Goal: Task Accomplishment & Management: Manage account settings

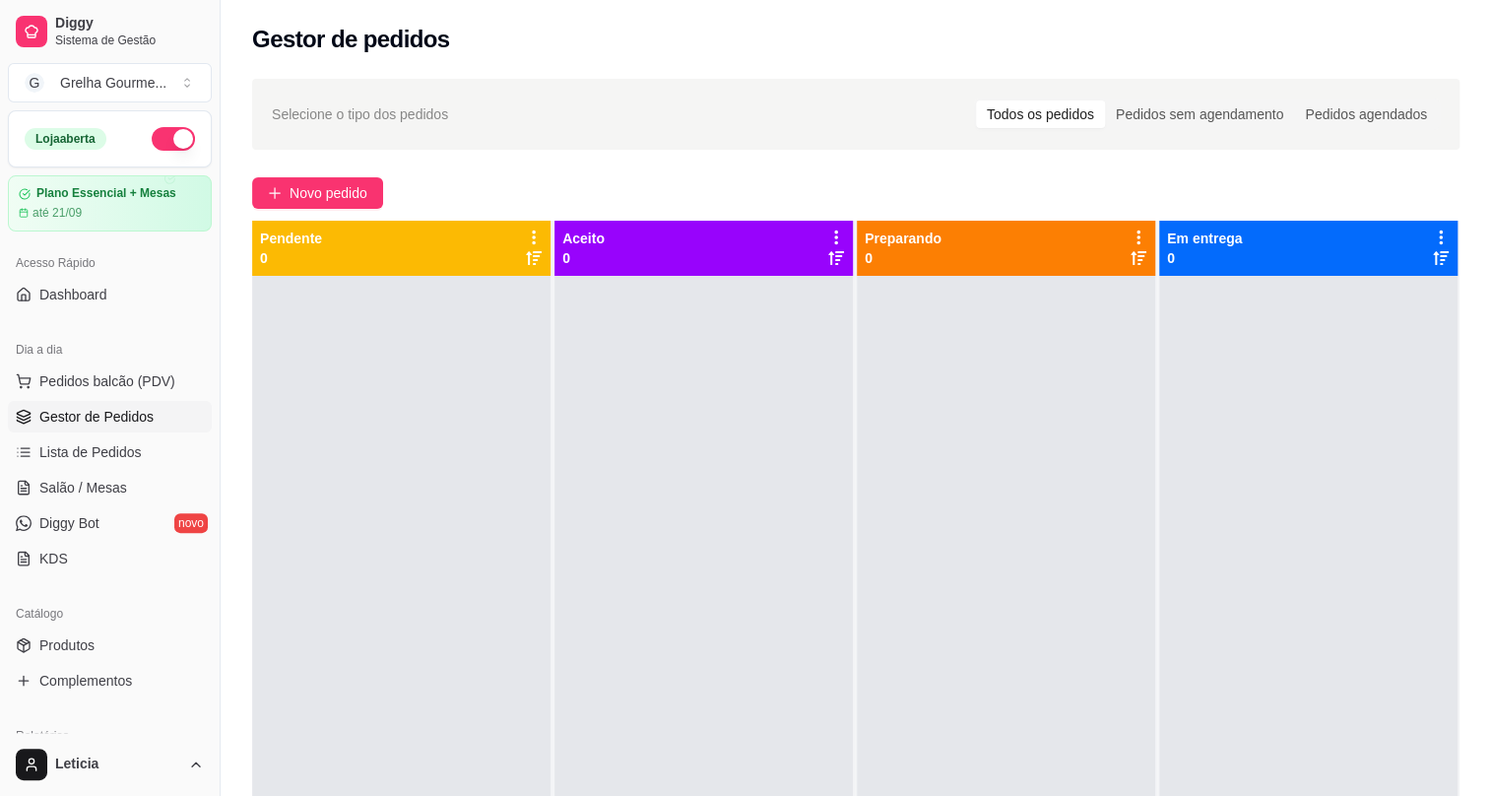
scroll to position [89, 0]
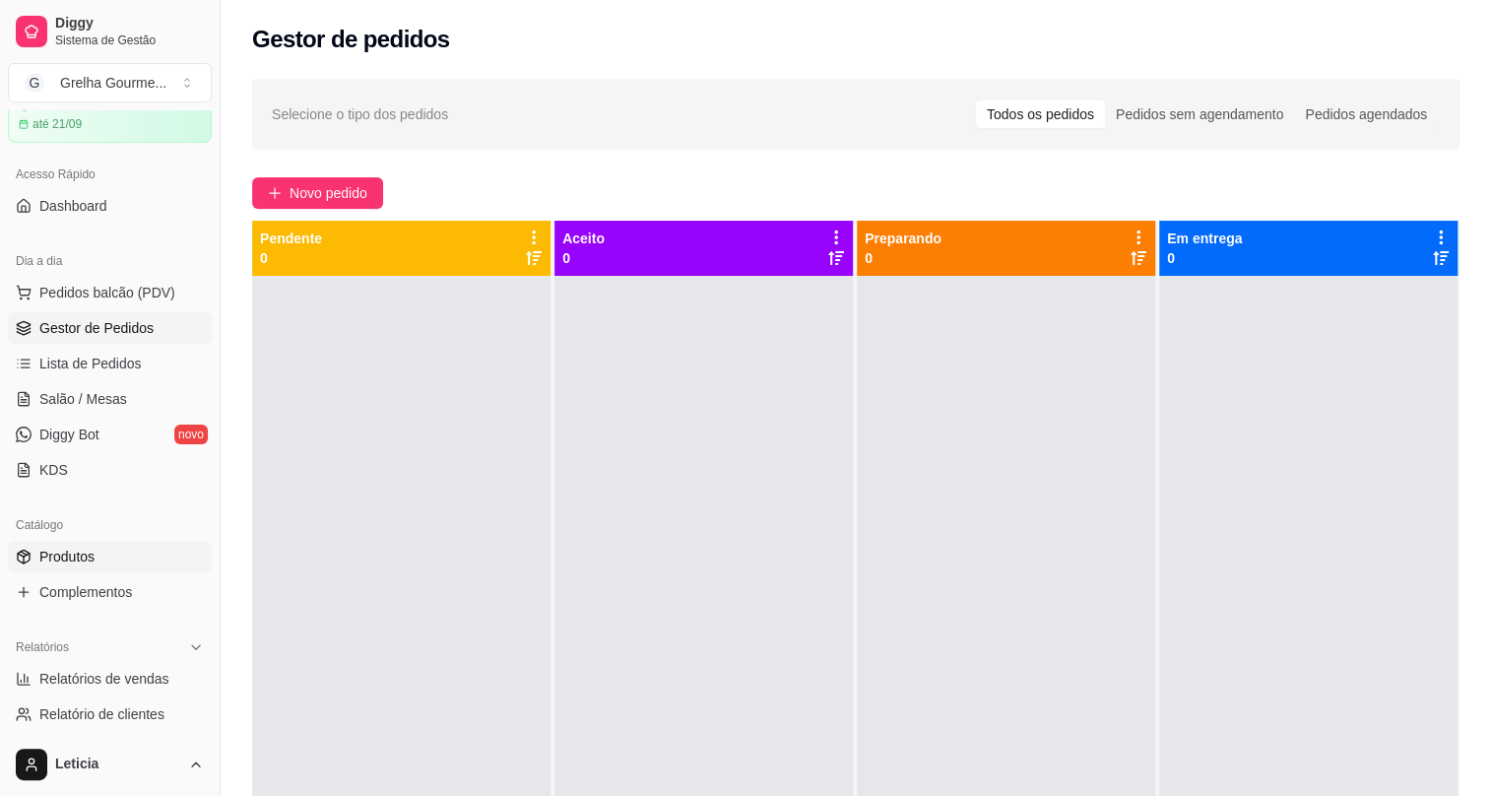
click at [137, 542] on link "Produtos" at bounding box center [110, 557] width 204 height 32
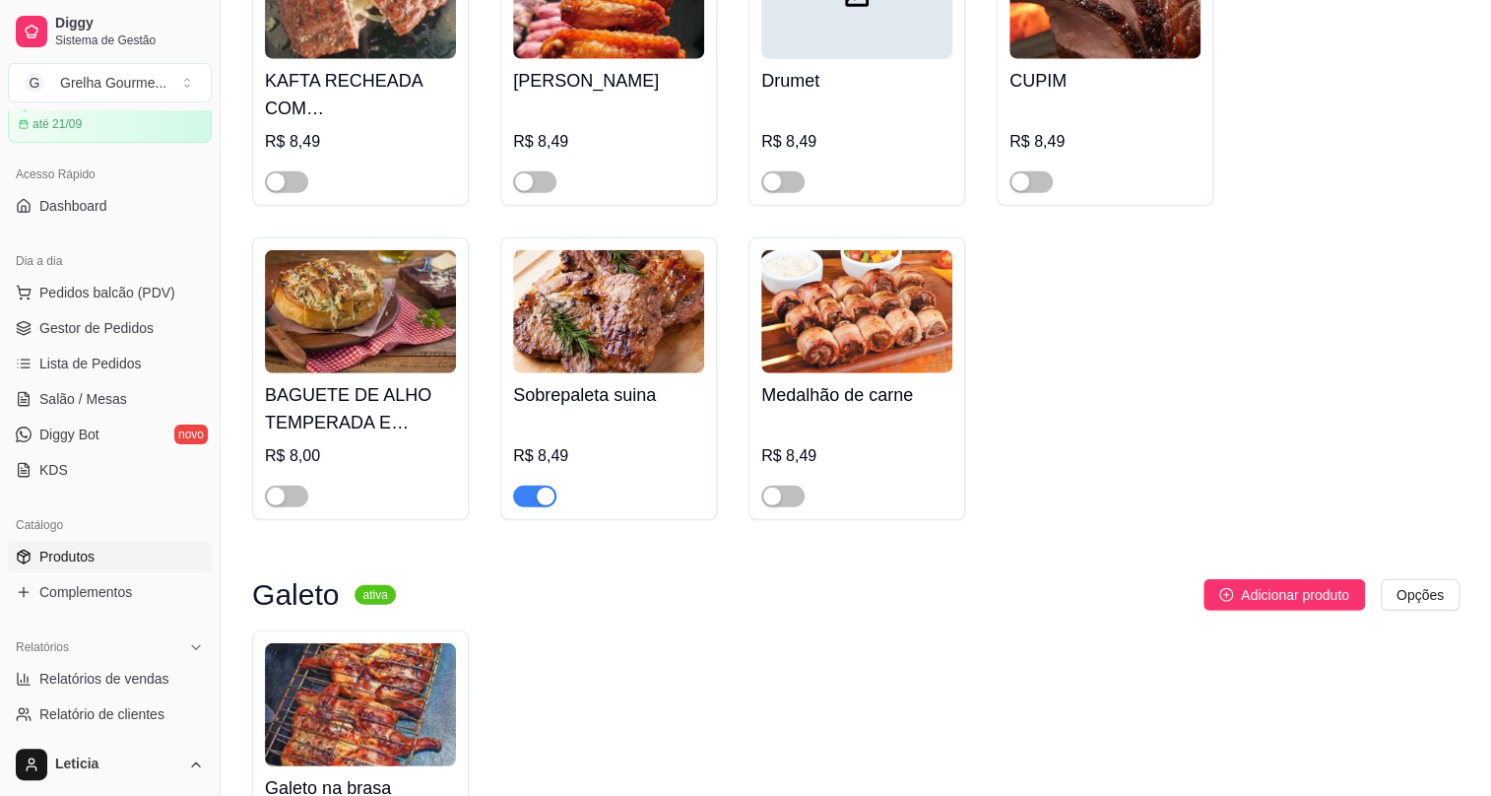
scroll to position [2776, 0]
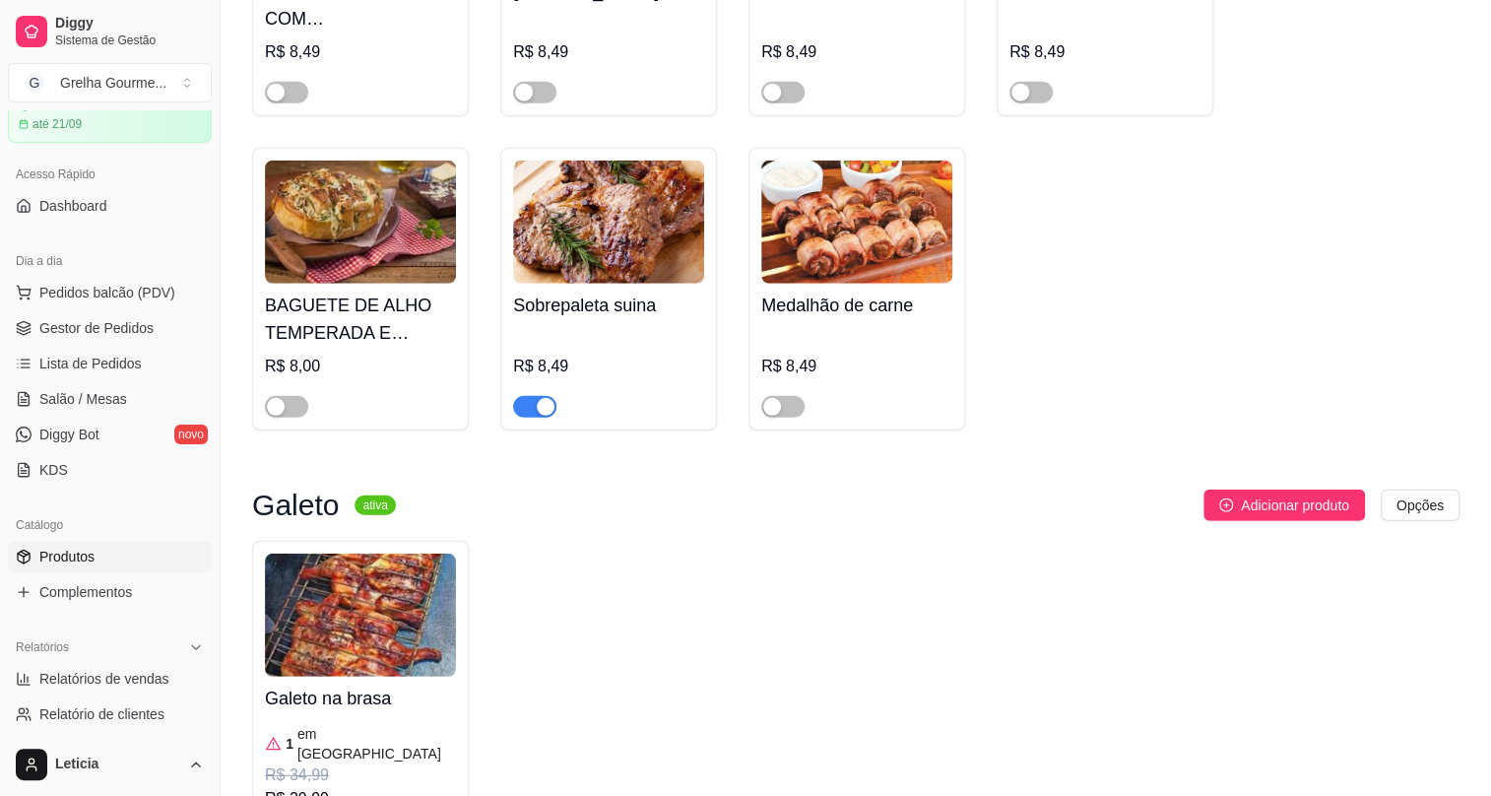
click at [538, 398] on div "button" at bounding box center [546, 407] width 18 height 18
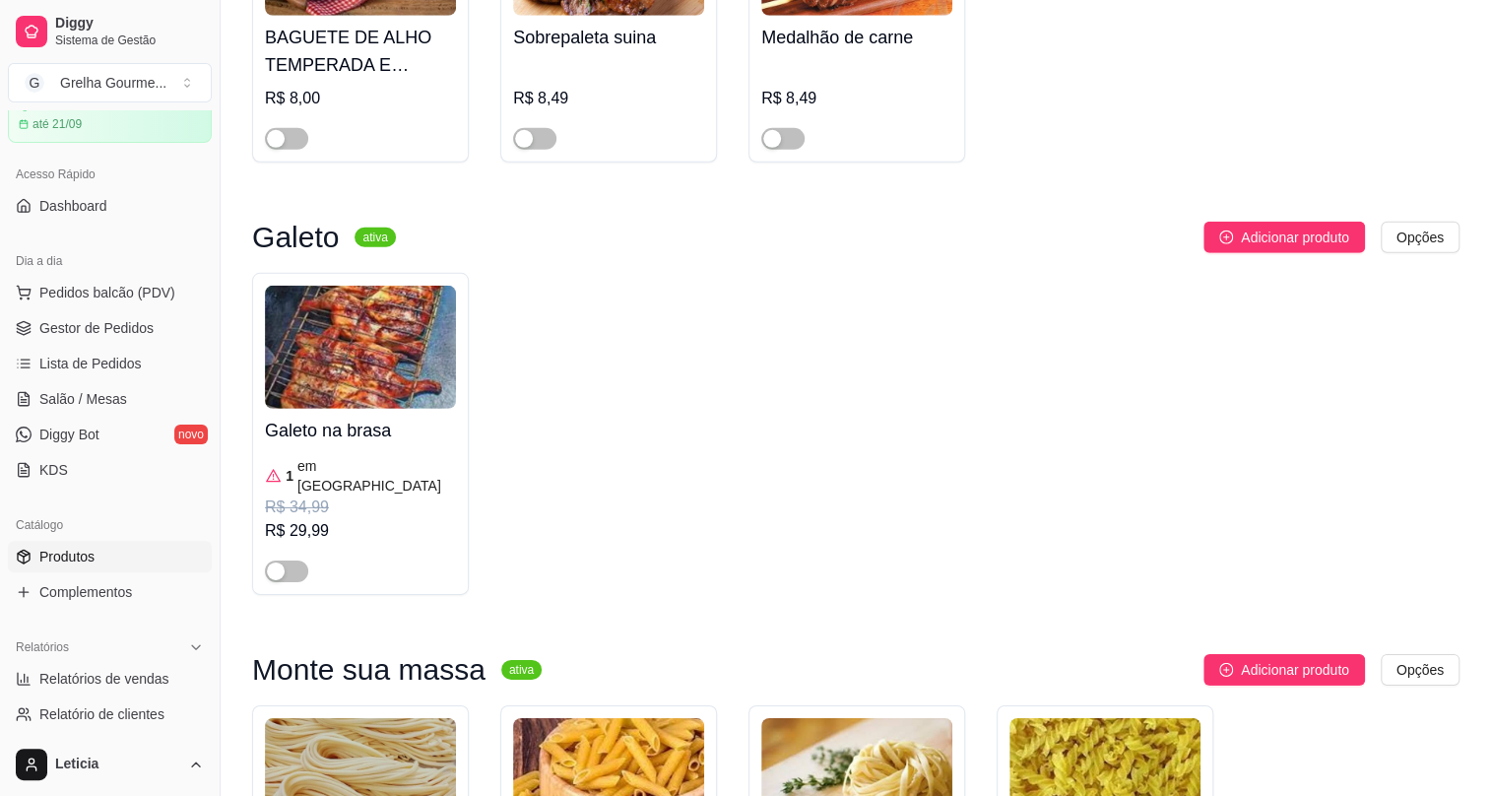
click at [368, 457] on div "1 em [GEOGRAPHIC_DATA]" at bounding box center [360, 475] width 191 height 39
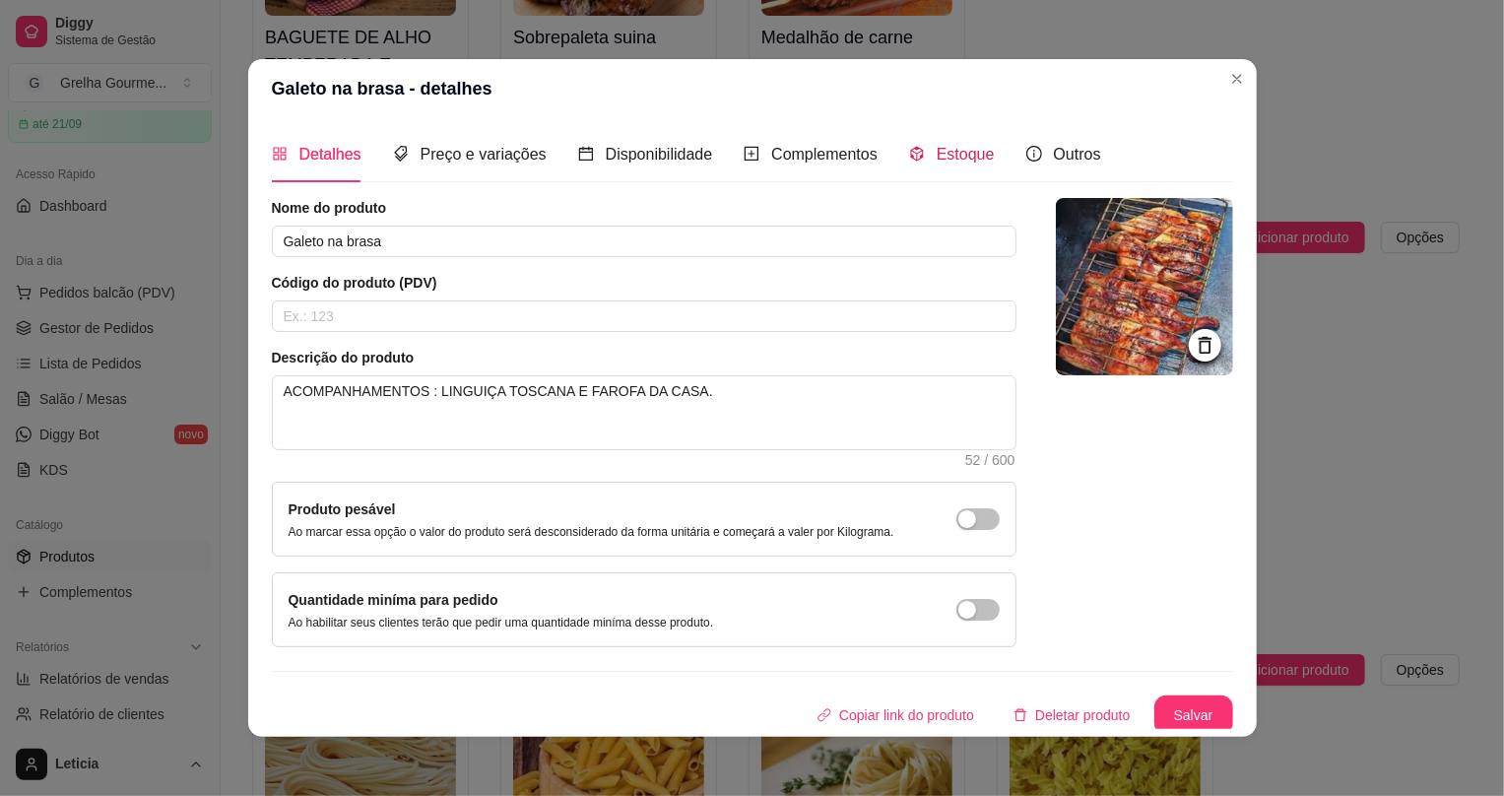
click at [916, 151] on icon "code-sandbox" at bounding box center [916, 154] width 13 height 15
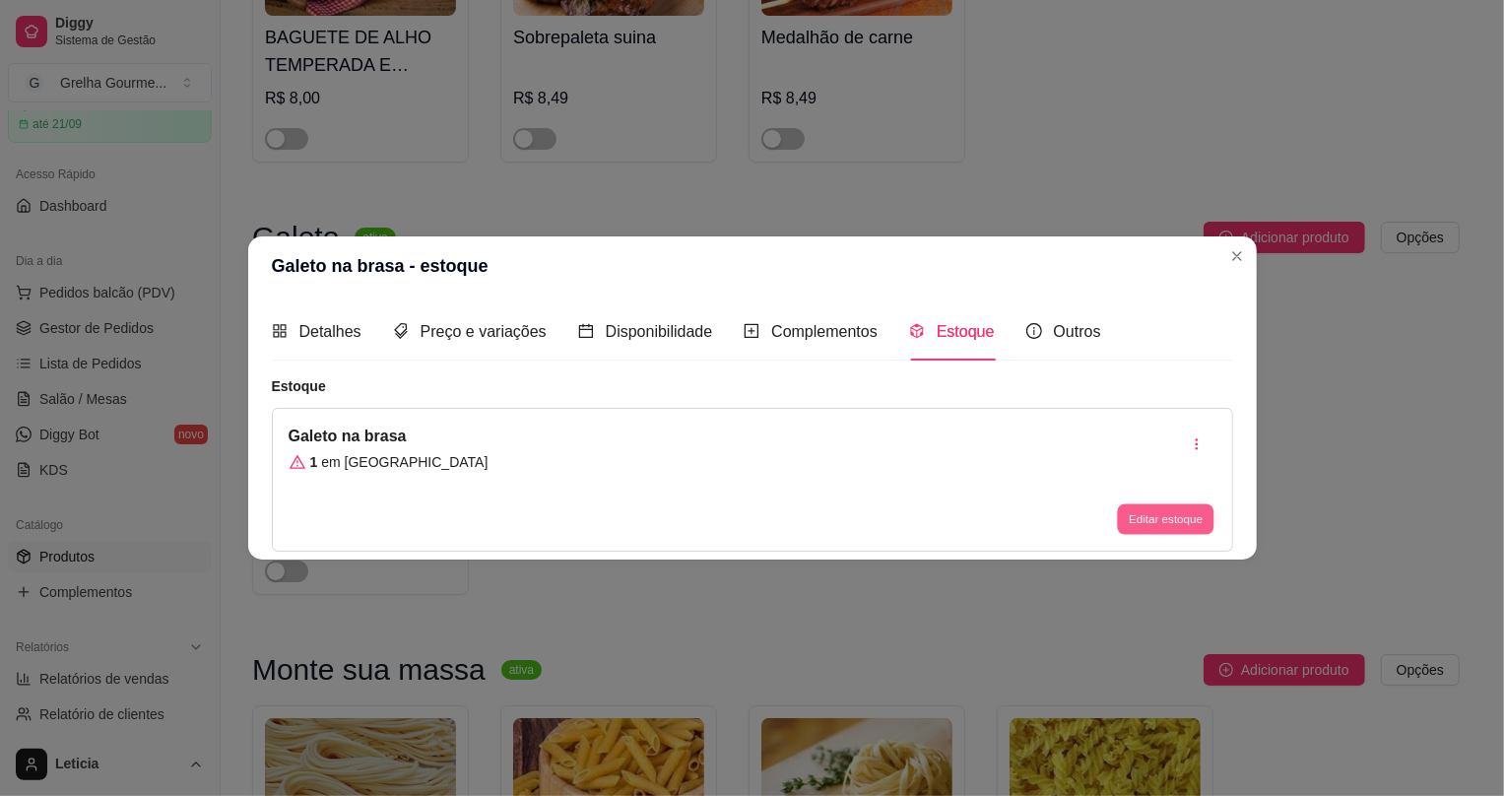
click at [1172, 527] on button "Editar estoque" at bounding box center [1166, 518] width 97 height 31
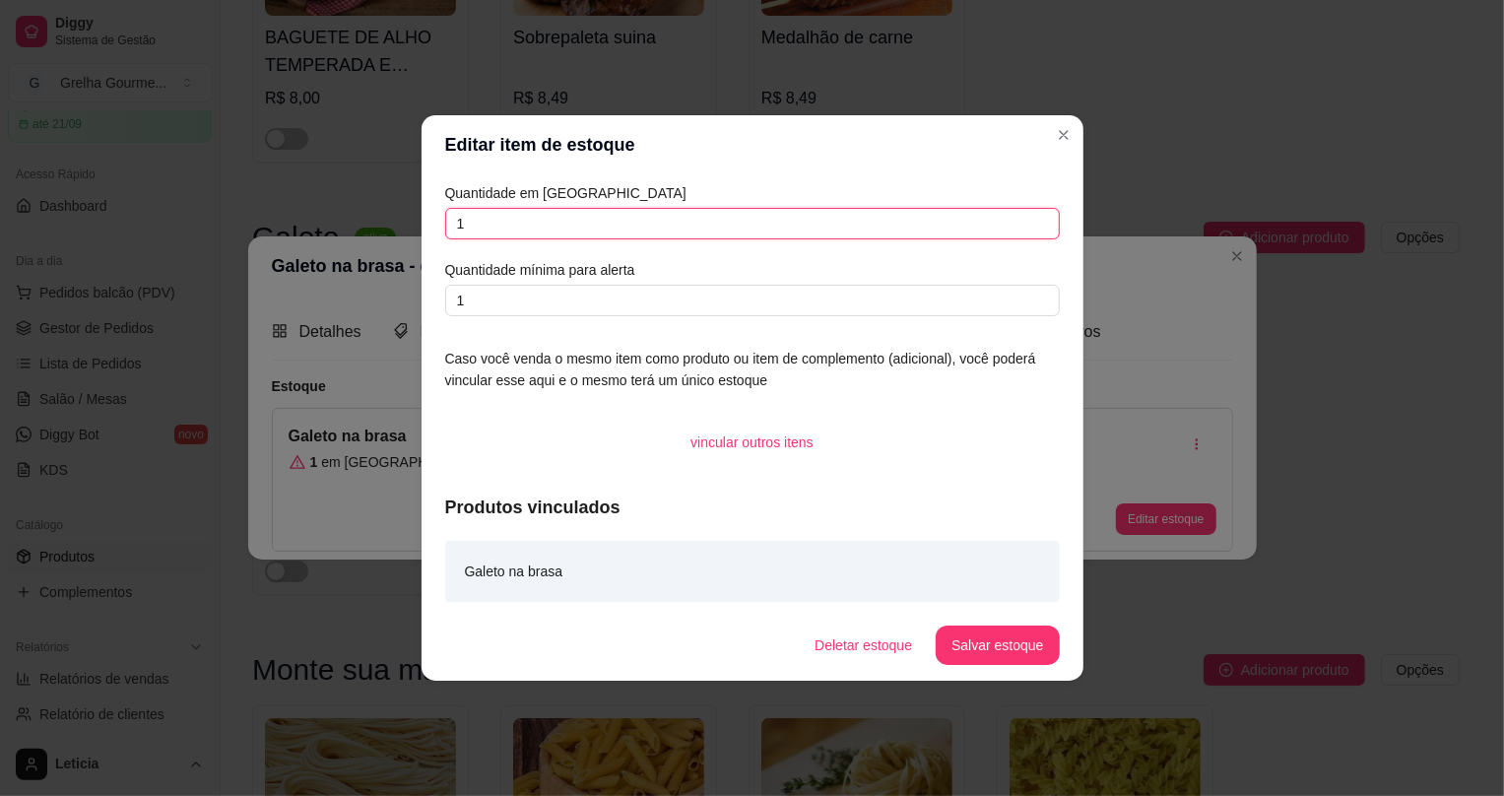
click at [542, 235] on input "1" at bounding box center [752, 224] width 615 height 32
type input "20"
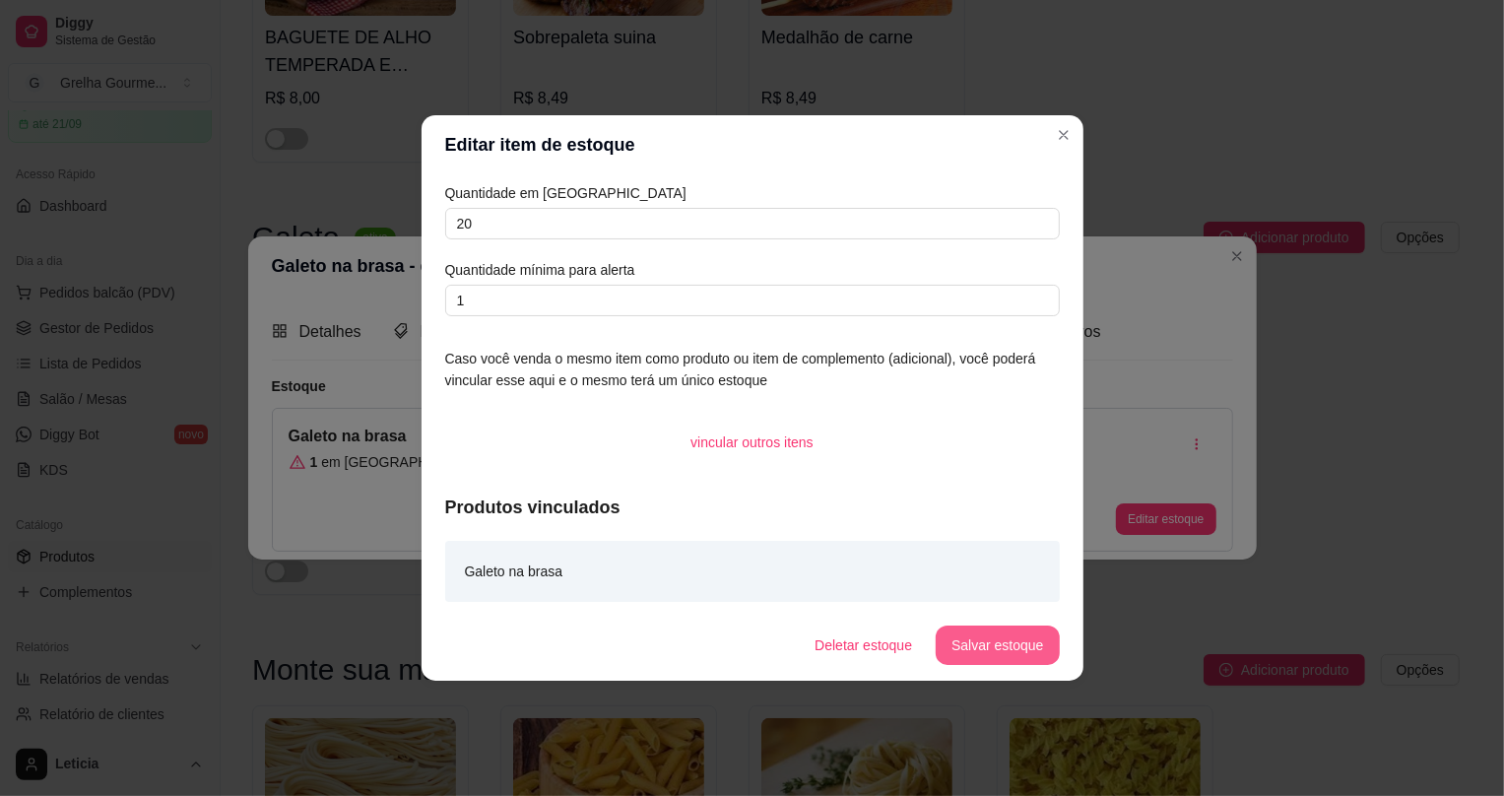
click at [1001, 648] on button "Salvar estoque" at bounding box center [997, 645] width 123 height 39
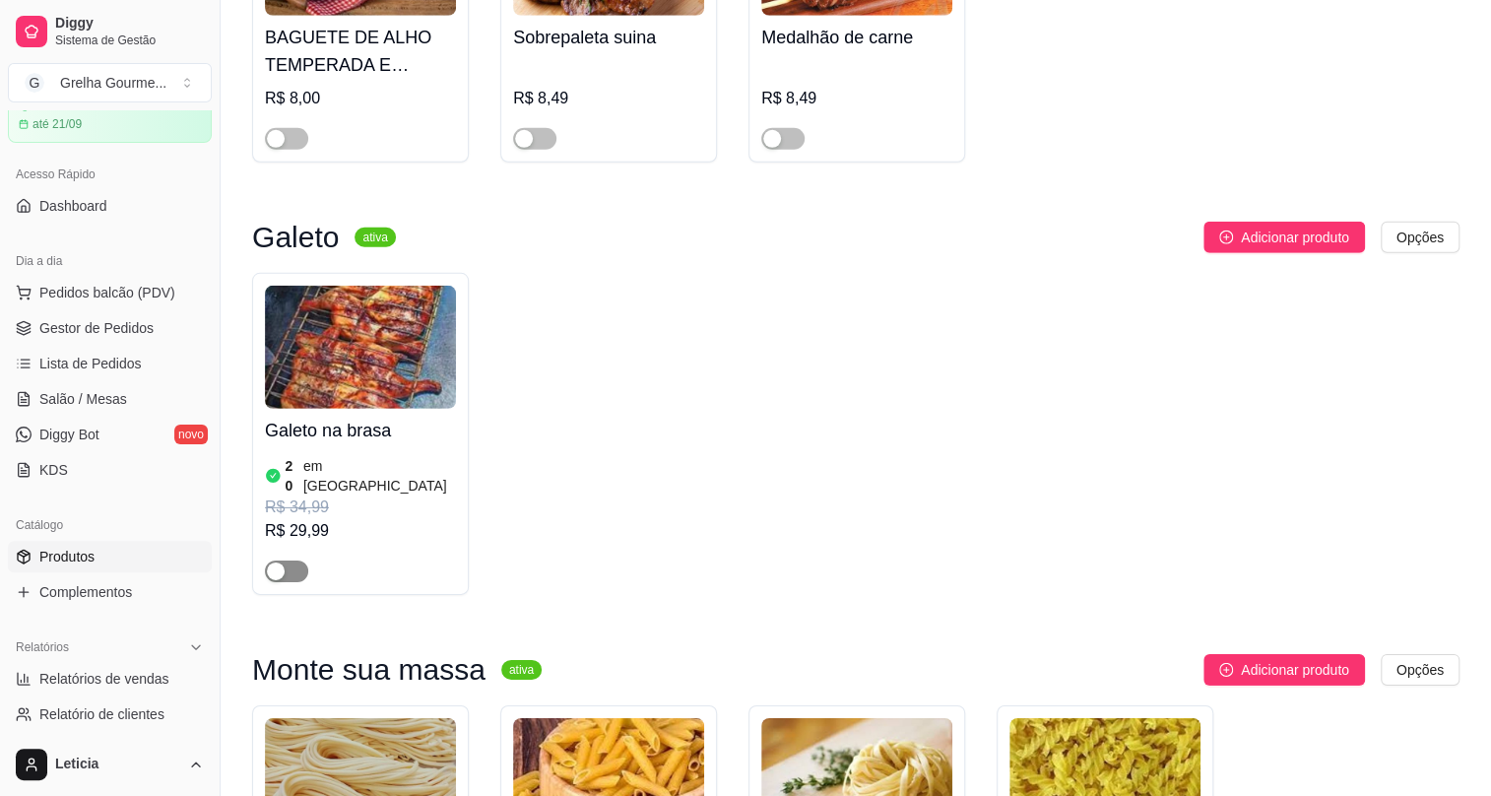
click at [290, 560] on span "button" at bounding box center [286, 571] width 43 height 22
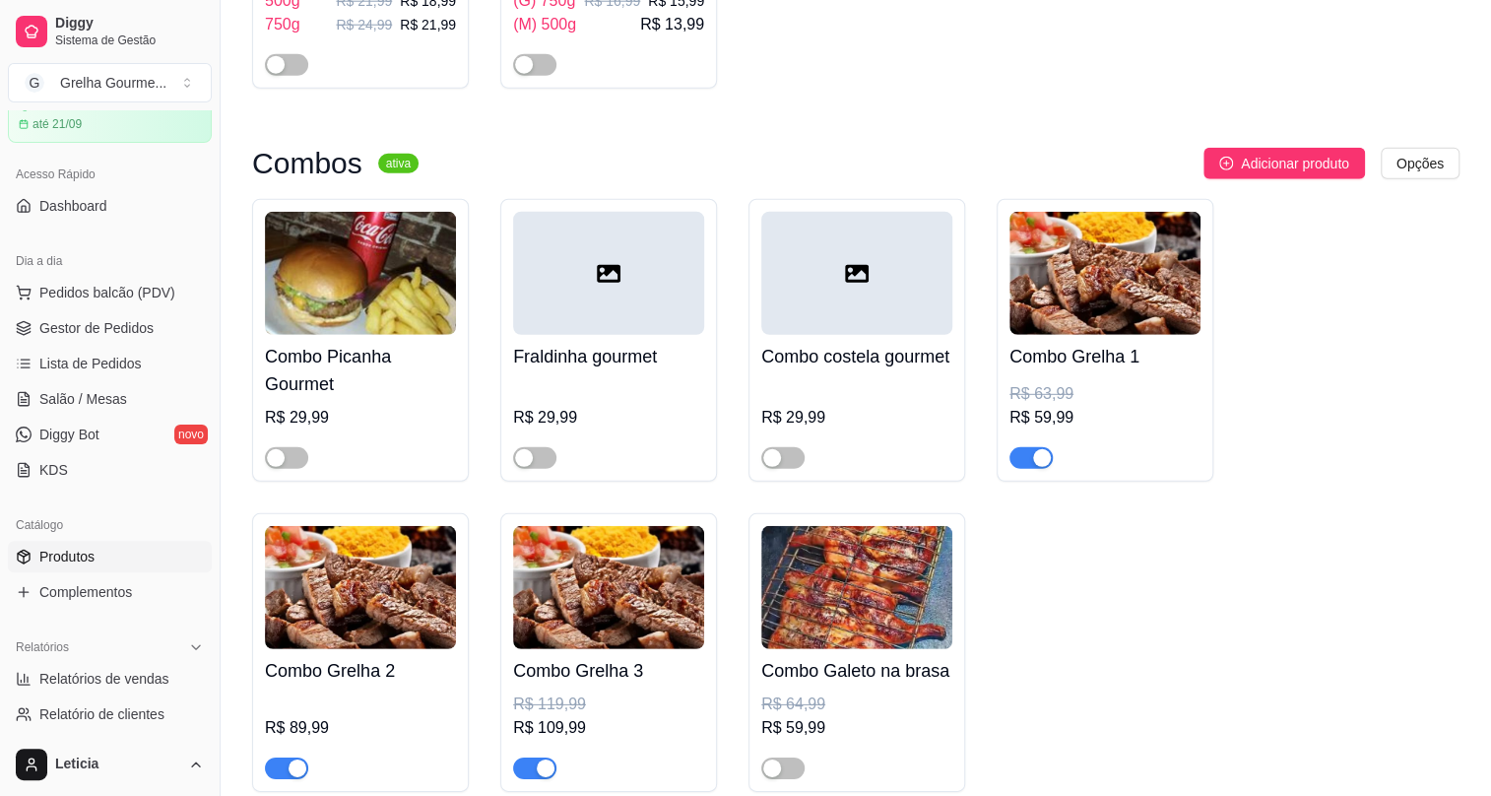
scroll to position [7163, 0]
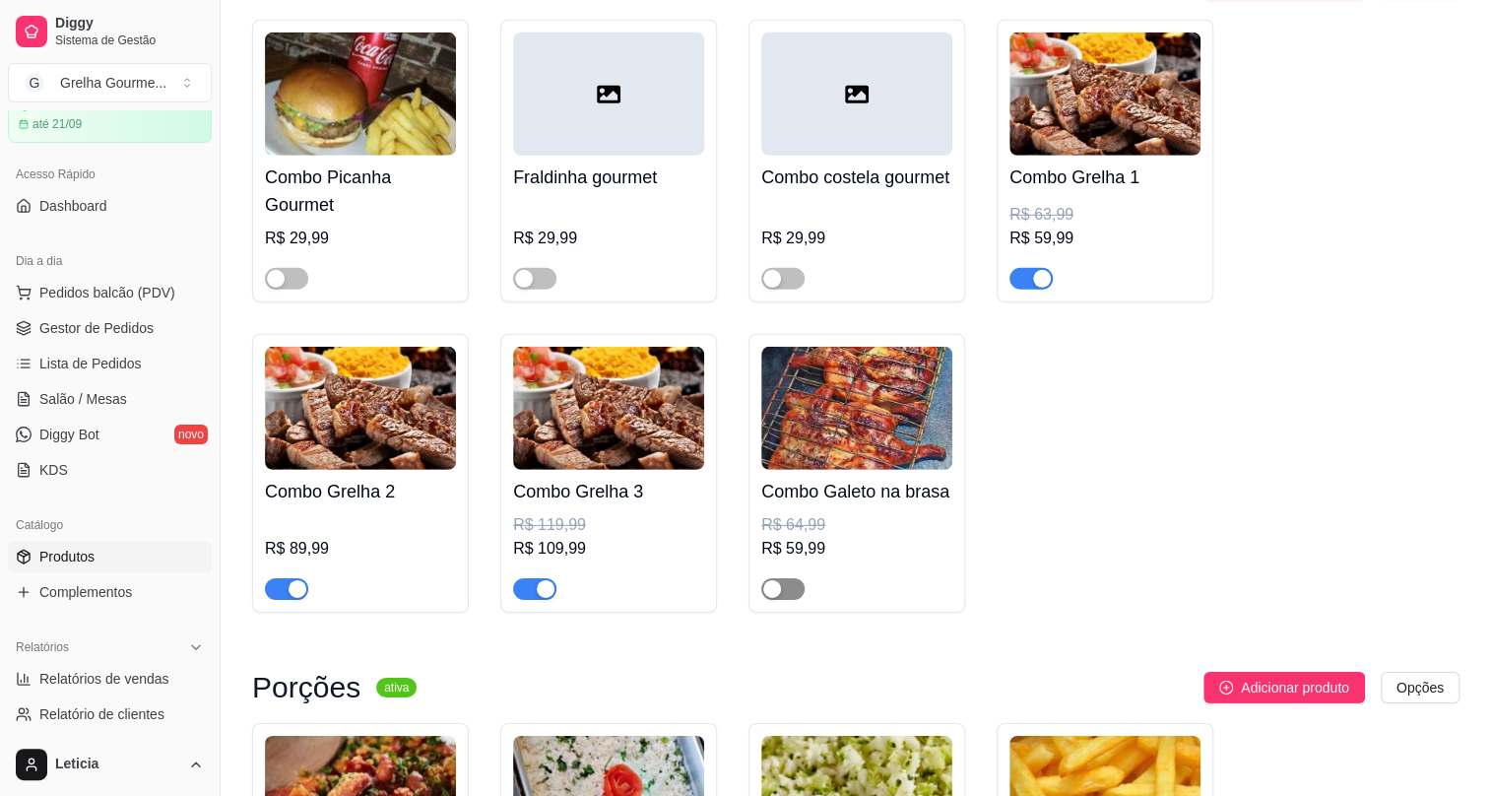
click at [777, 580] on div "button" at bounding box center [772, 589] width 18 height 18
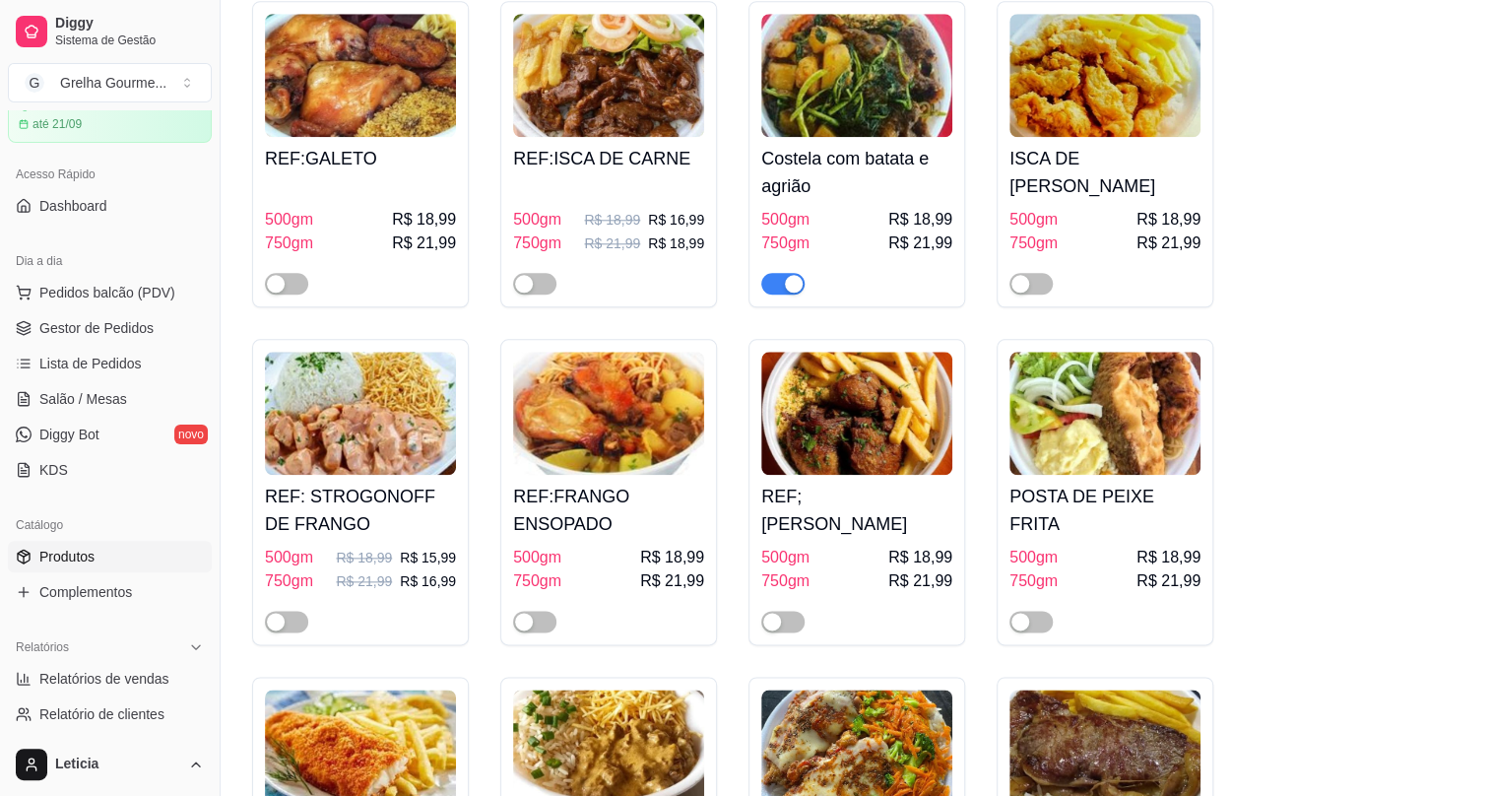
scroll to position [5014, 0]
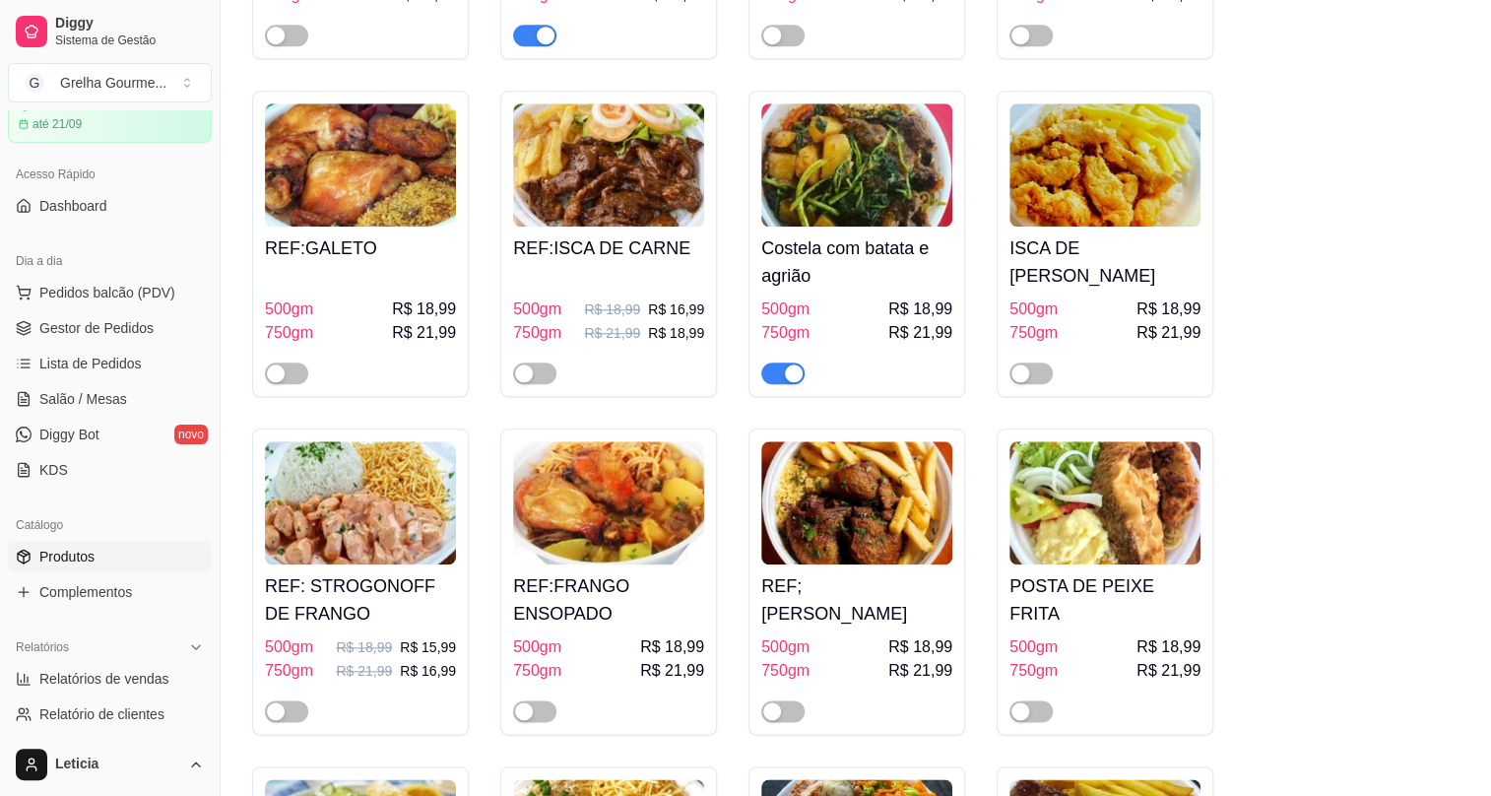
click at [867, 159] on img at bounding box center [856, 164] width 191 height 123
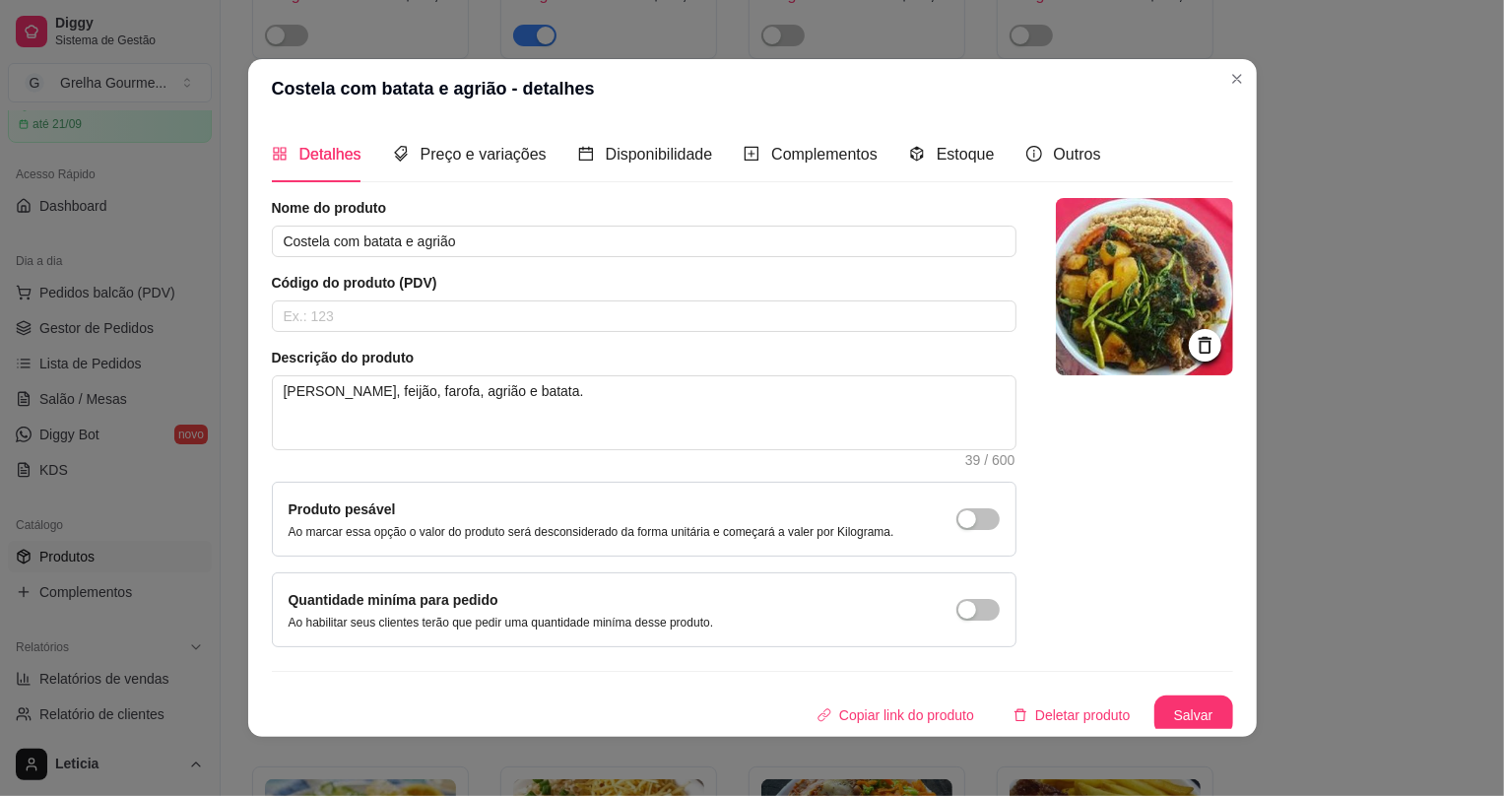
click at [1198, 340] on icon at bounding box center [1204, 345] width 13 height 17
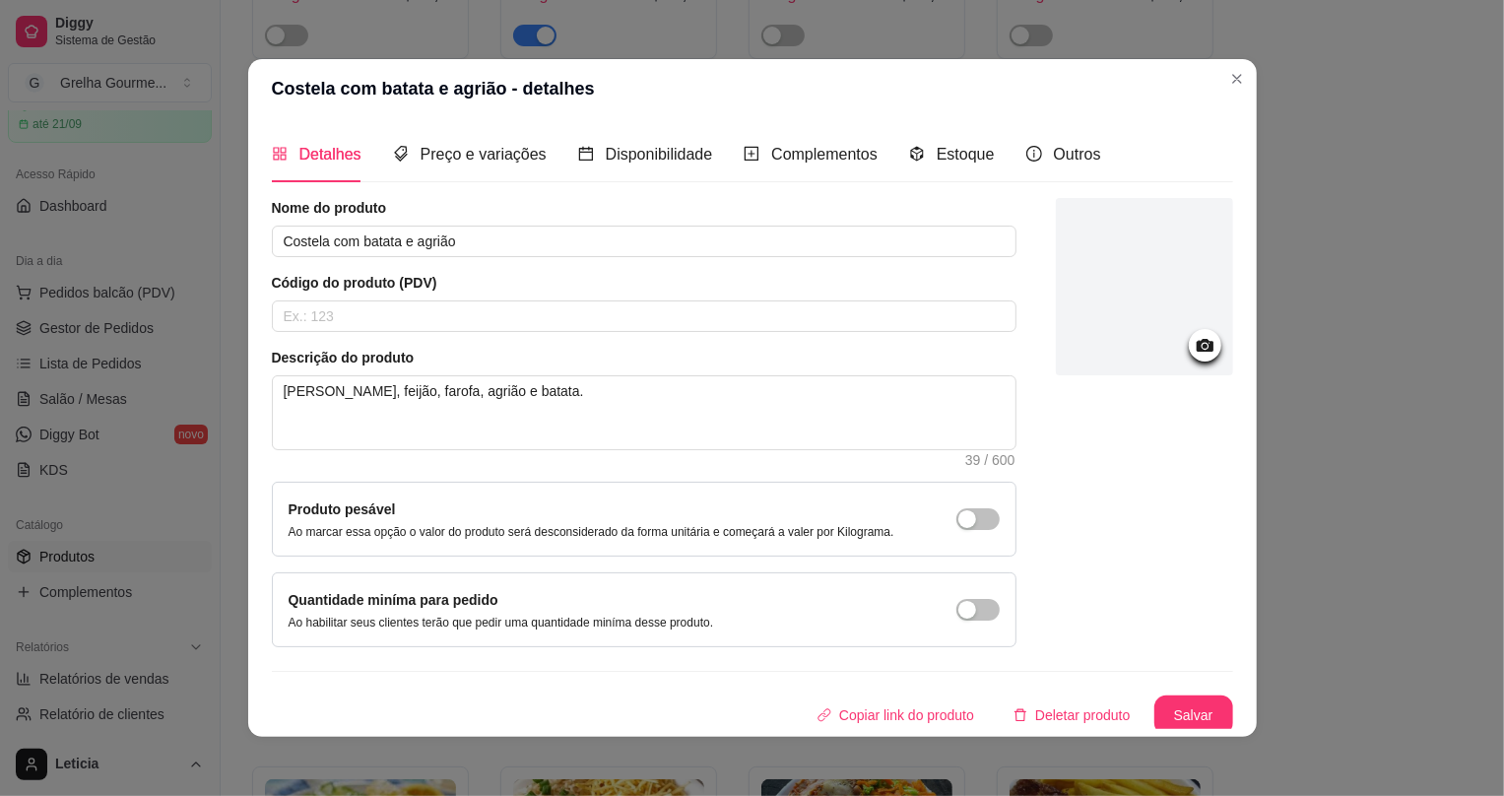
drag, startPoint x: 1086, startPoint y: 289, endPoint x: 1046, endPoint y: 278, distance: 40.9
click at [1056, 278] on div at bounding box center [1144, 286] width 177 height 177
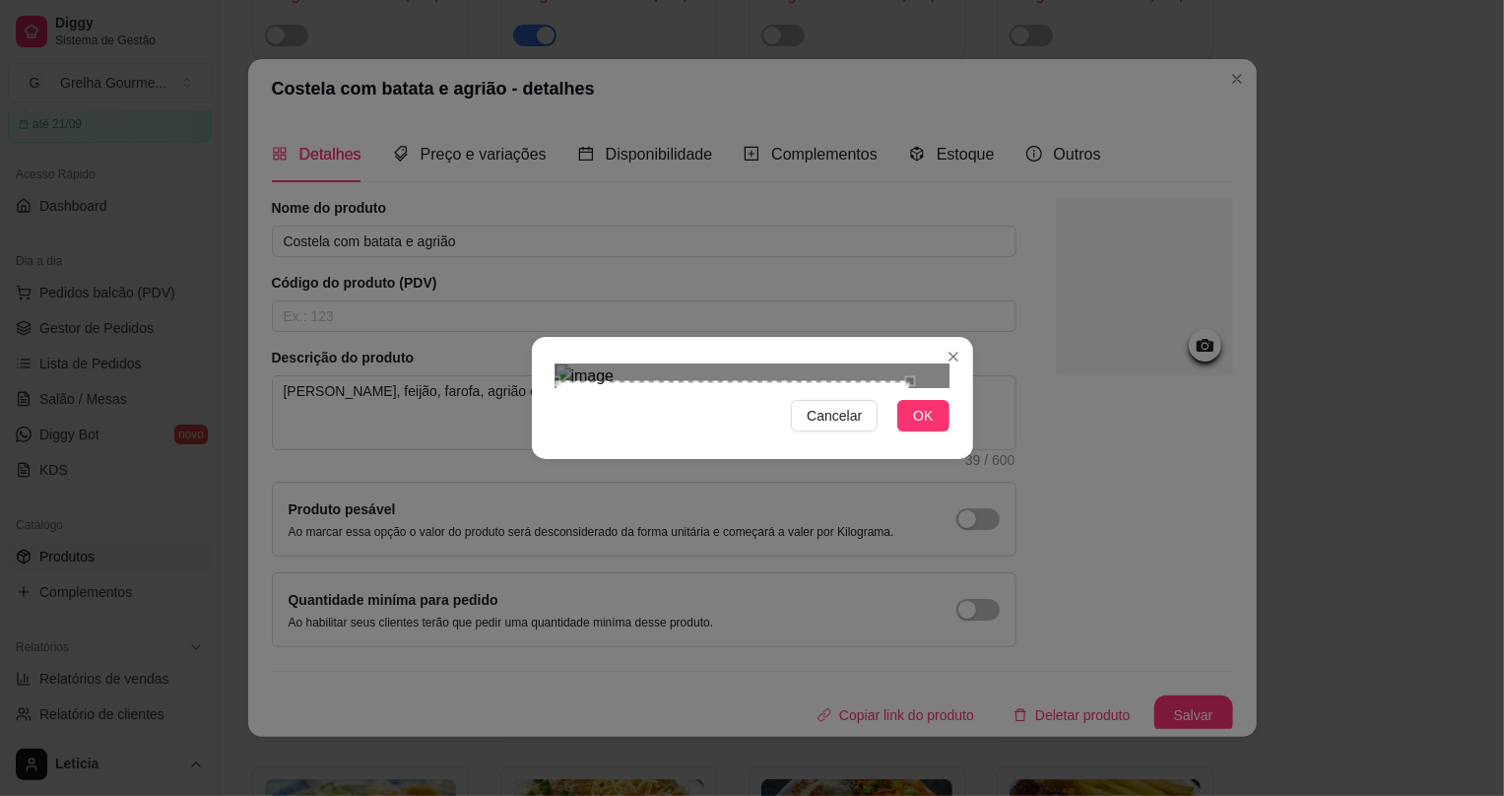
click at [660, 382] on div "Use the arrow keys to move the crop selection area" at bounding box center [733, 476] width 355 height 191
click at [563, 376] on div "Use the arrow keys to move the crop selection area" at bounding box center [733, 471] width 355 height 191
click at [580, 364] on img at bounding box center [753, 376] width 394 height 24
click at [581, 364] on img at bounding box center [753, 376] width 394 height 24
click at [770, 439] on div "Cancelar OK" at bounding box center [752, 398] width 441 height 83
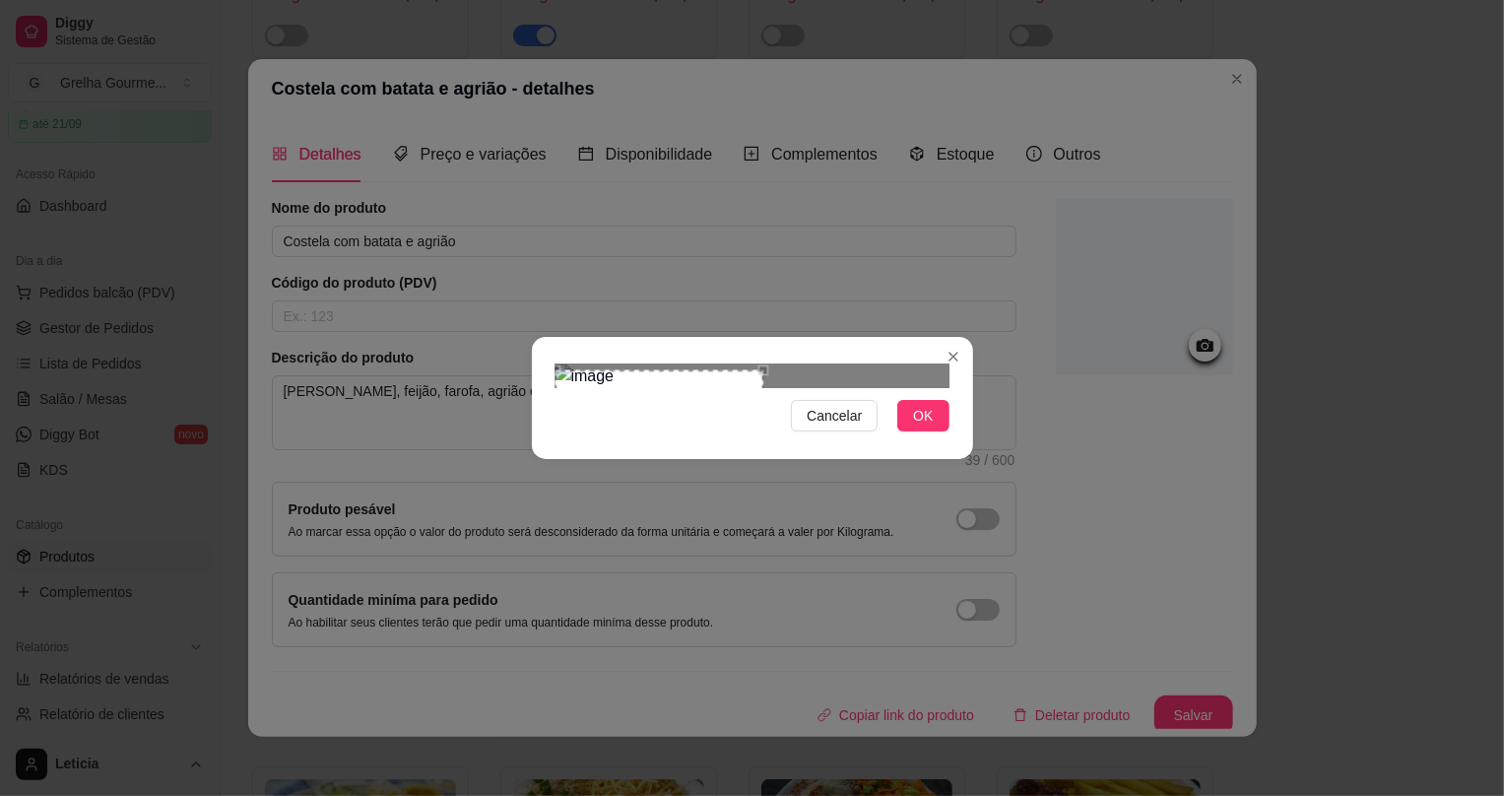
click at [632, 382] on div "Use the arrow keys to move the crop selection area" at bounding box center [660, 474] width 209 height 209
click at [641, 404] on div "Use the arrow keys to move the crop selection area" at bounding box center [660, 468] width 209 height 209
click at [640, 412] on div "Use the arrow keys to move the crop selection area" at bounding box center [660, 475] width 209 height 209
click at [926, 427] on span "OK" at bounding box center [923, 416] width 20 height 22
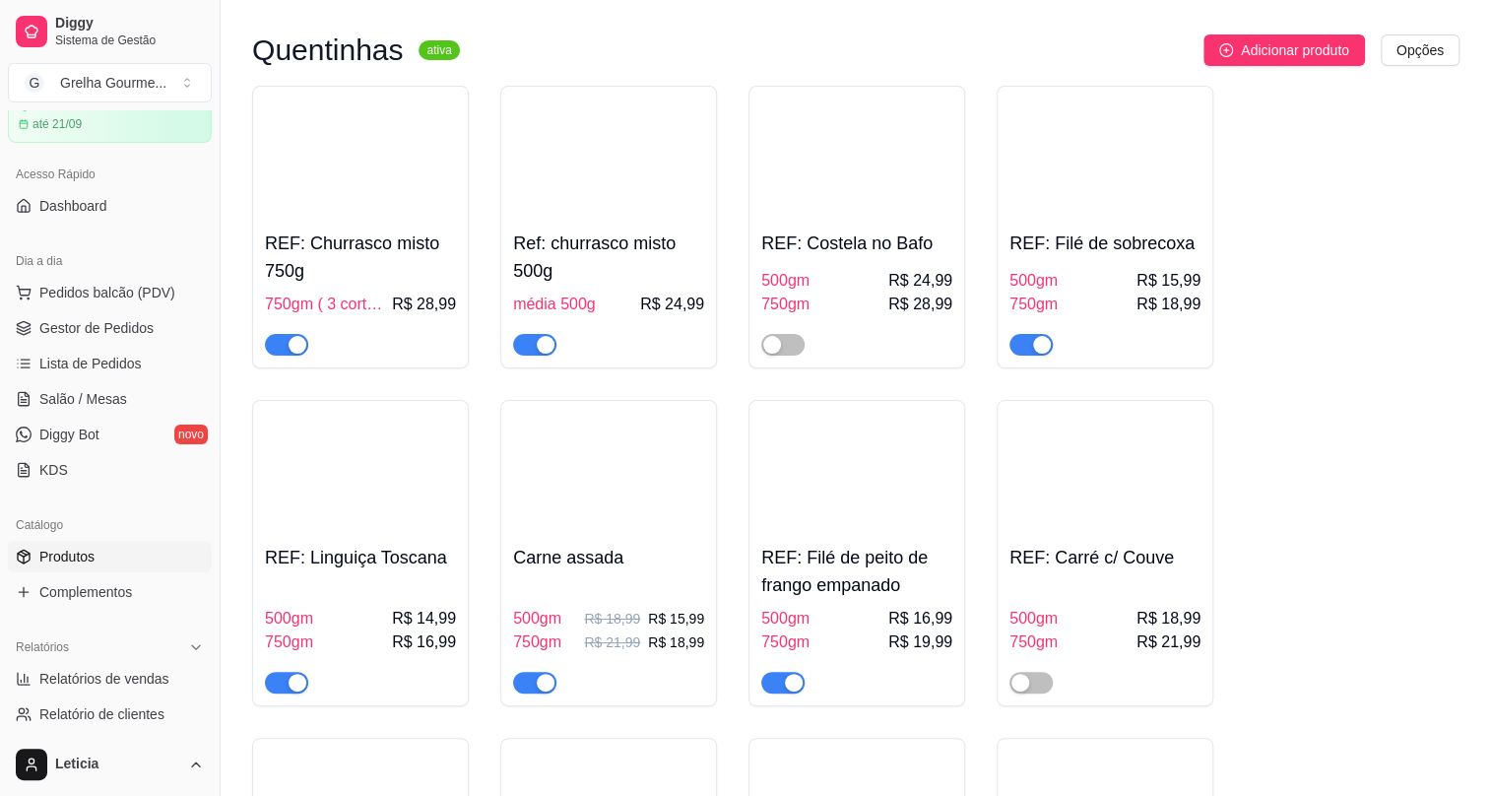
scroll to position [3851, 0]
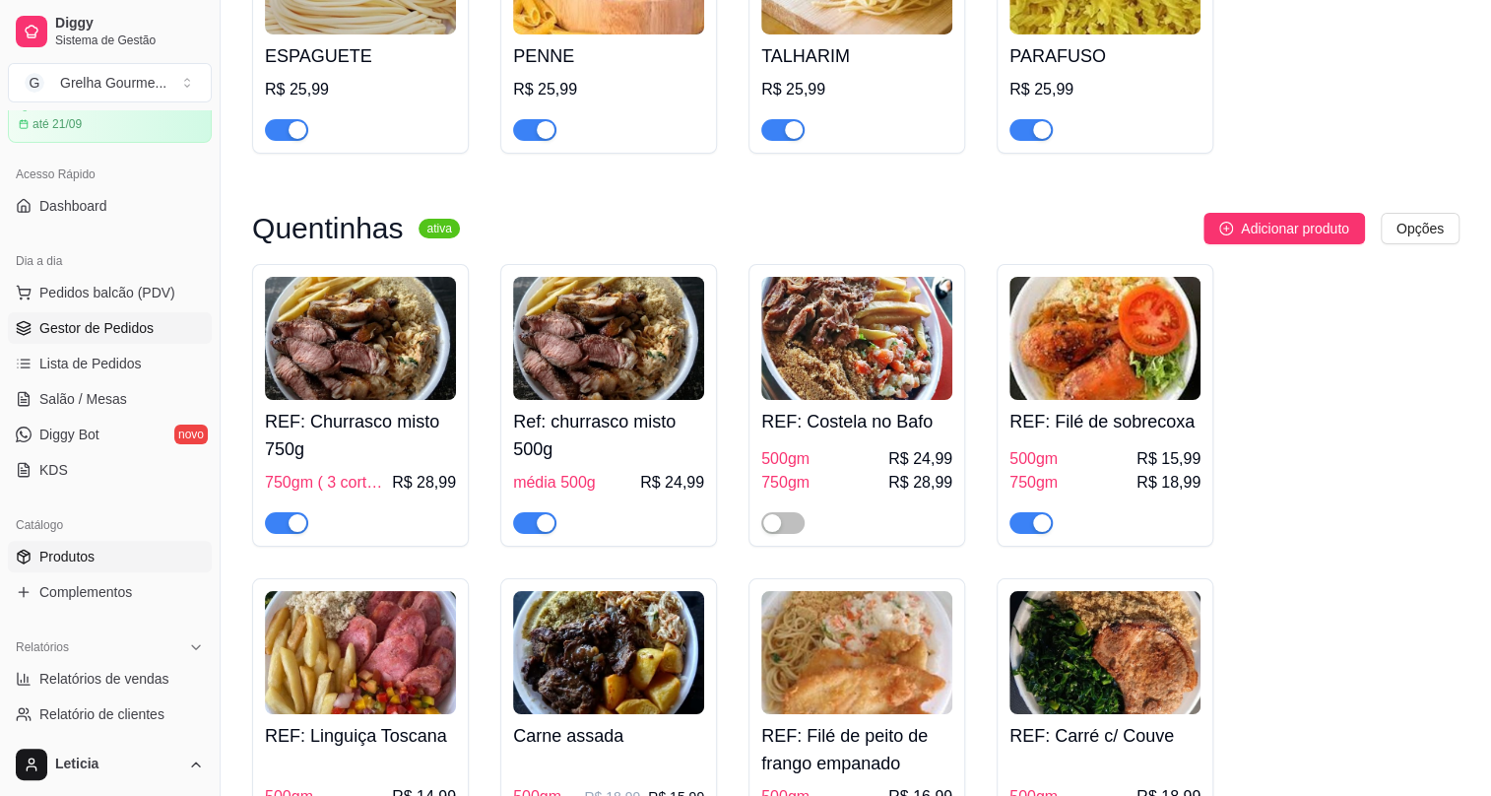
click at [75, 329] on span "Gestor de Pedidos" at bounding box center [96, 328] width 114 height 20
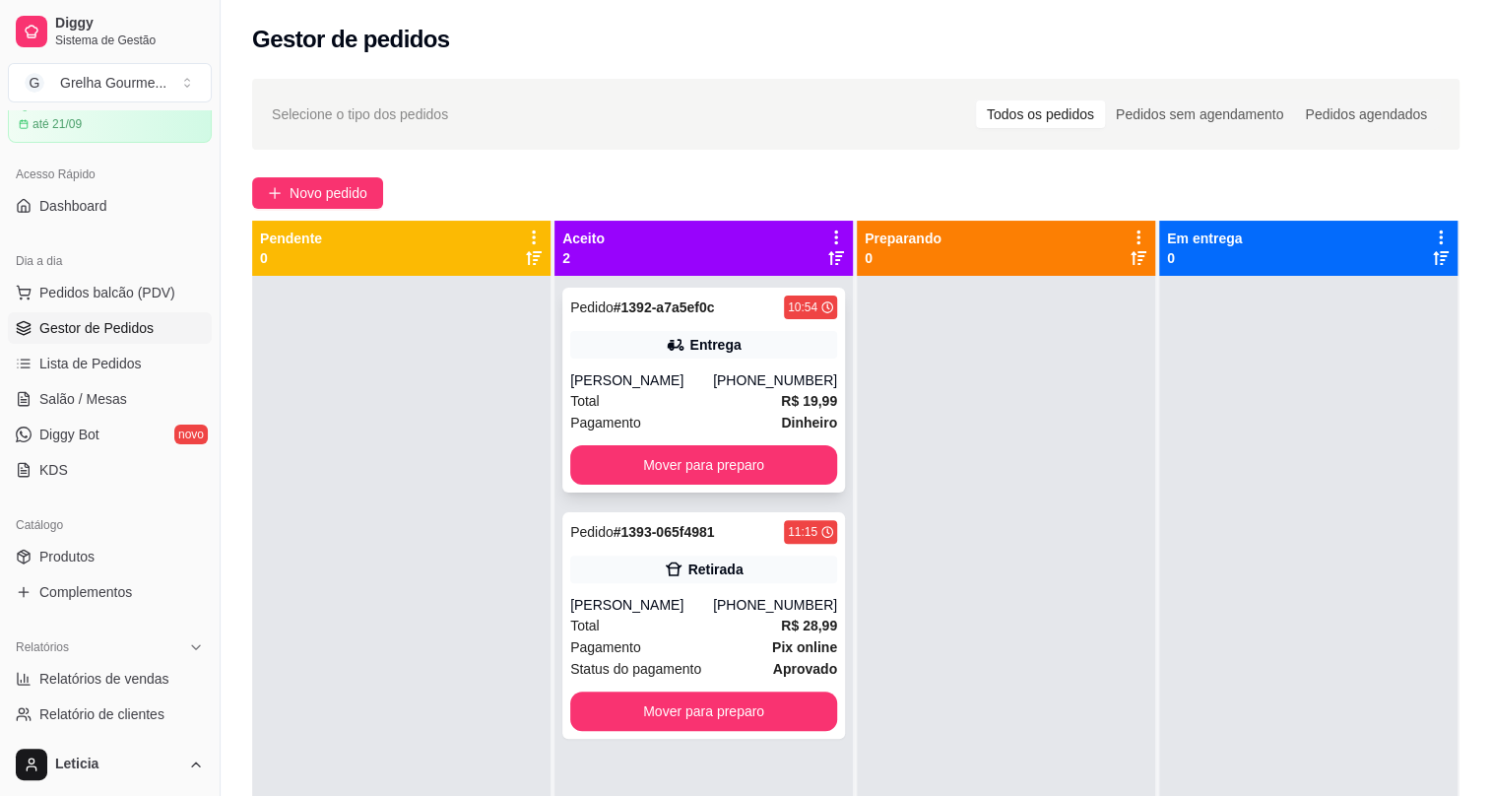
click at [612, 413] on span "Pagamento" at bounding box center [605, 423] width 71 height 22
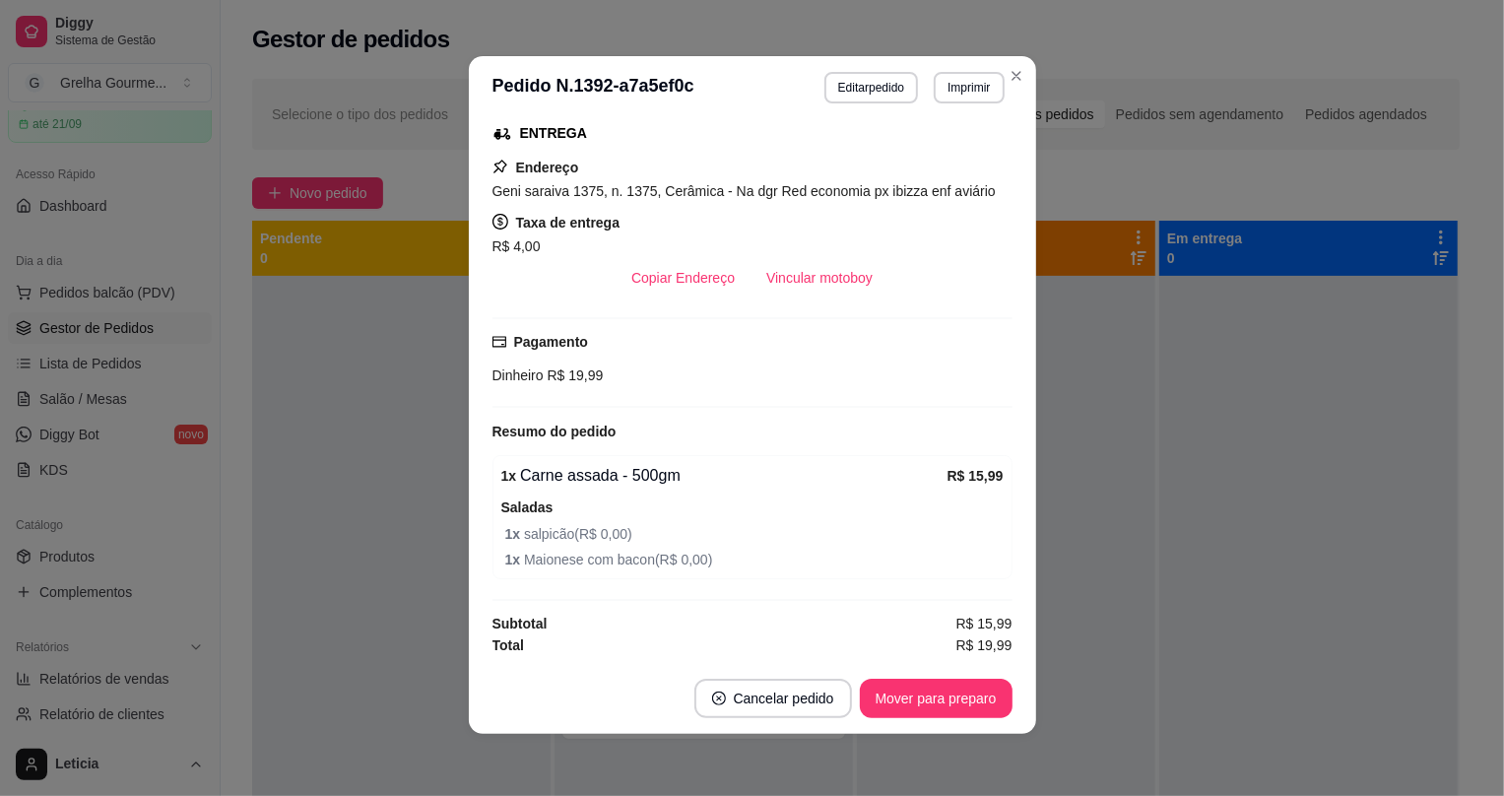
scroll to position [140, 0]
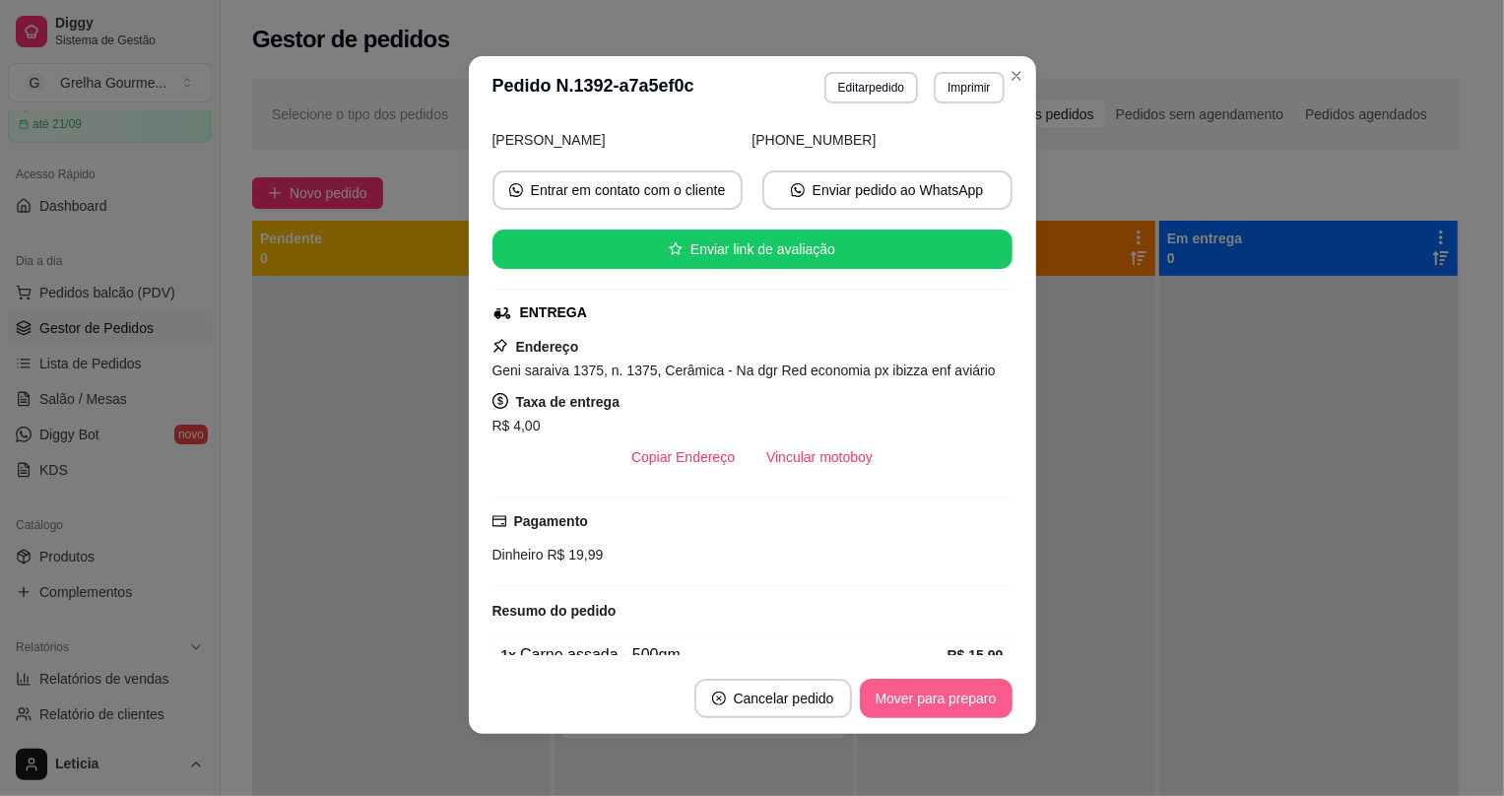
click at [944, 695] on button "Mover para preparo" at bounding box center [936, 698] width 153 height 39
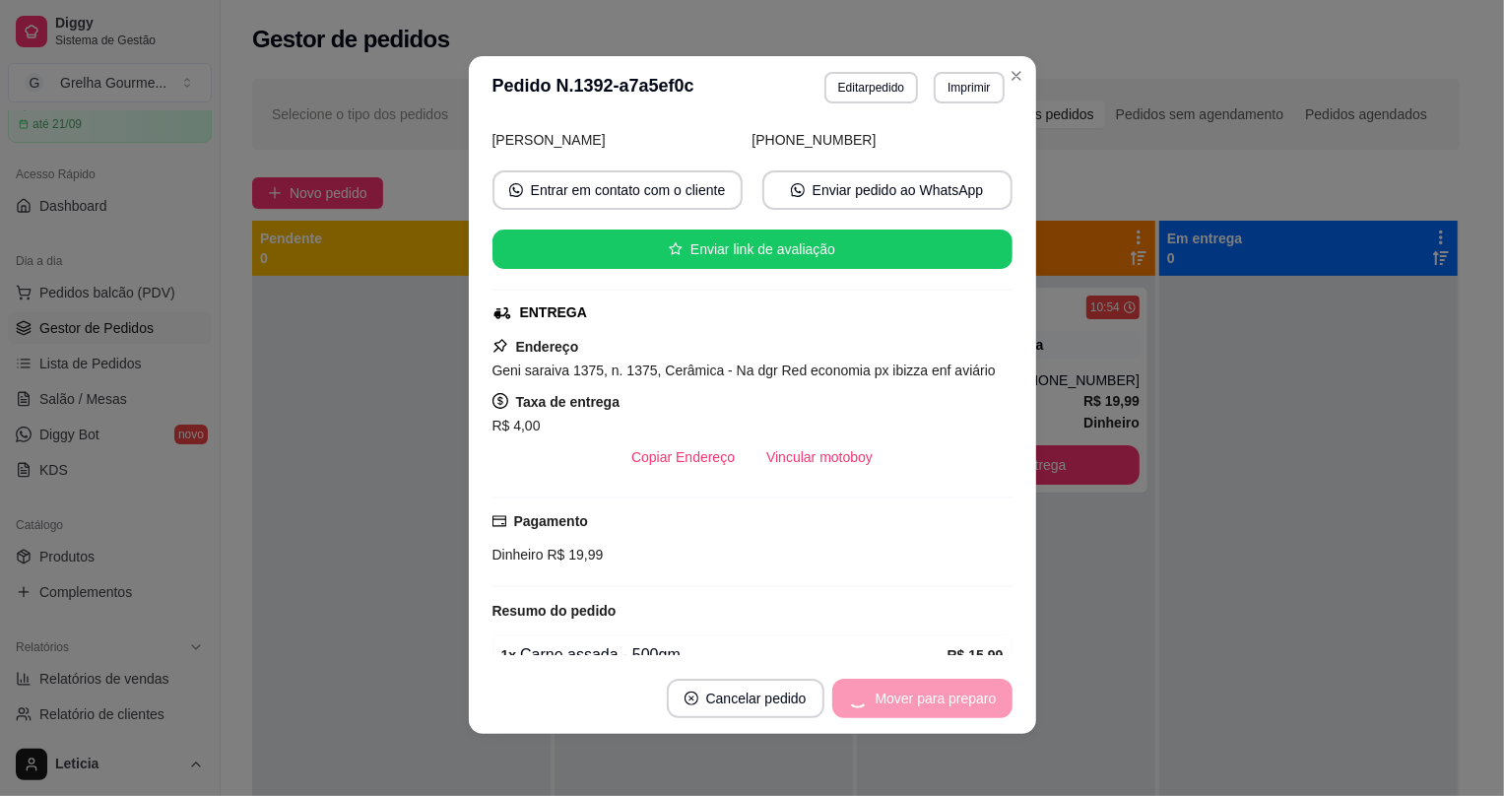
click at [944, 694] on div "Mover para preparo" at bounding box center [922, 698] width 180 height 39
click at [935, 698] on button "Mover para entrega" at bounding box center [937, 699] width 148 height 38
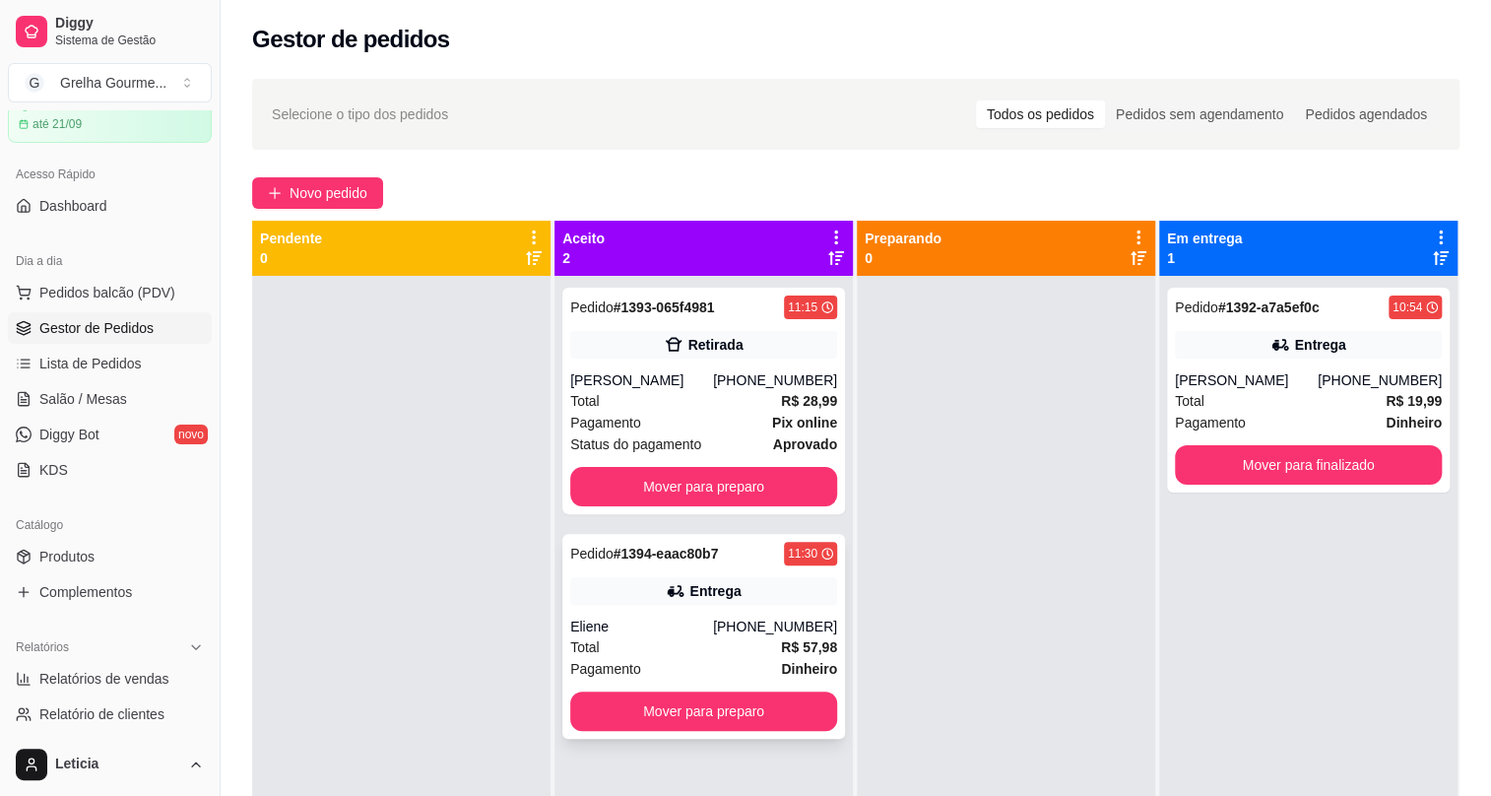
click at [659, 591] on div "Entrega" at bounding box center [703, 591] width 267 height 28
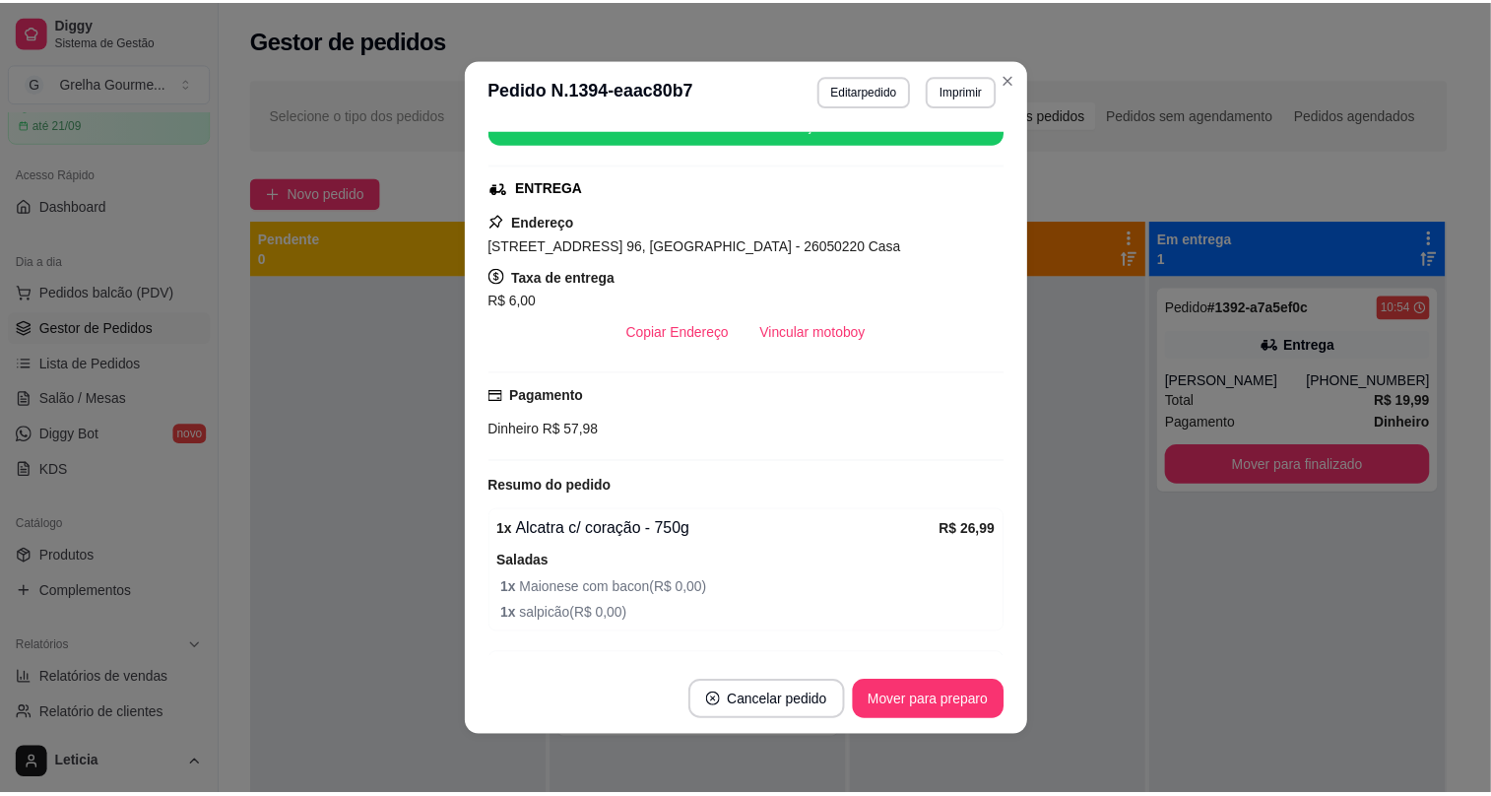
scroll to position [602, 0]
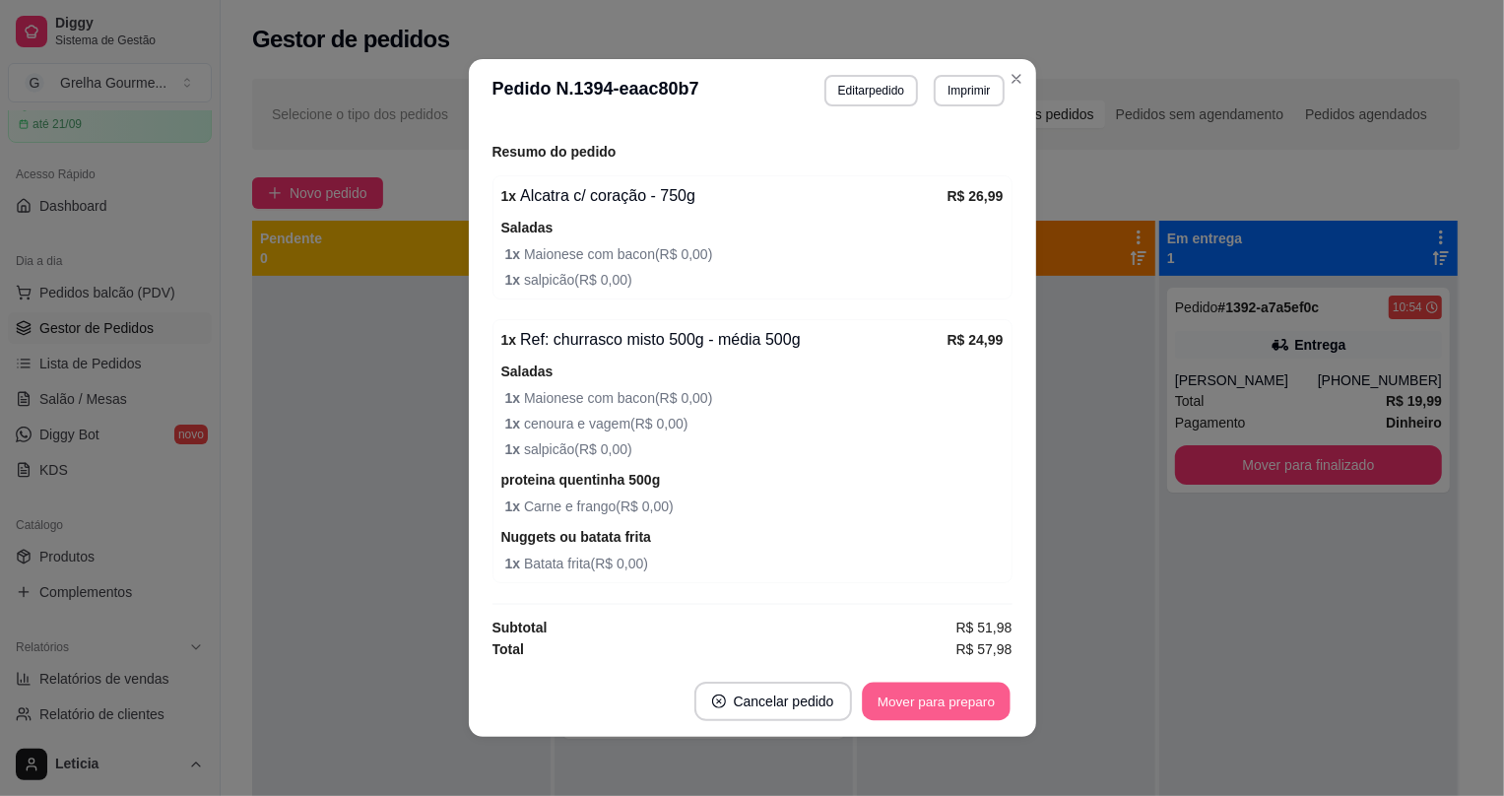
click at [921, 709] on button "Mover para preparo" at bounding box center [936, 702] width 148 height 38
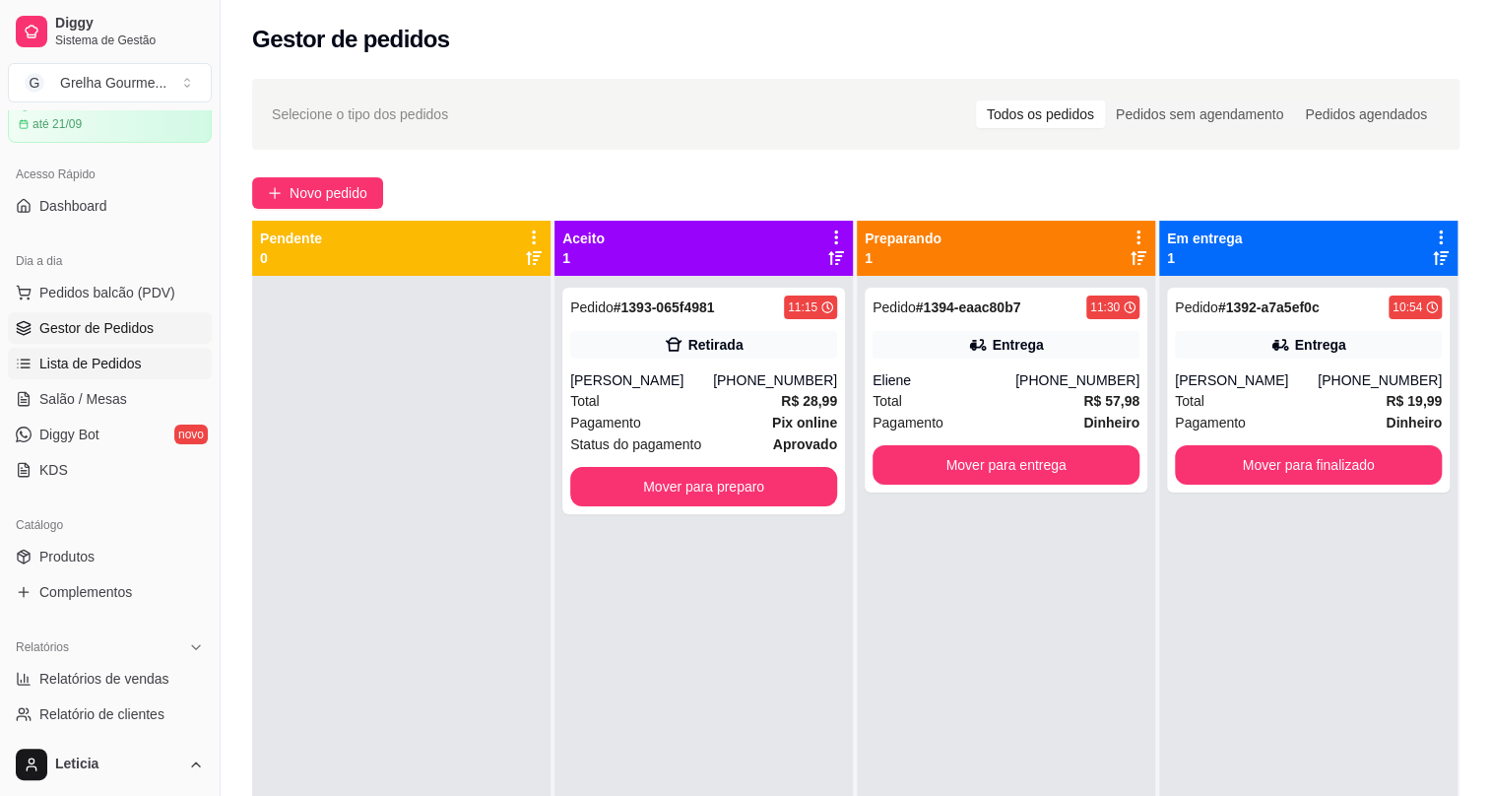
click at [81, 367] on span "Lista de Pedidos" at bounding box center [90, 364] width 102 height 20
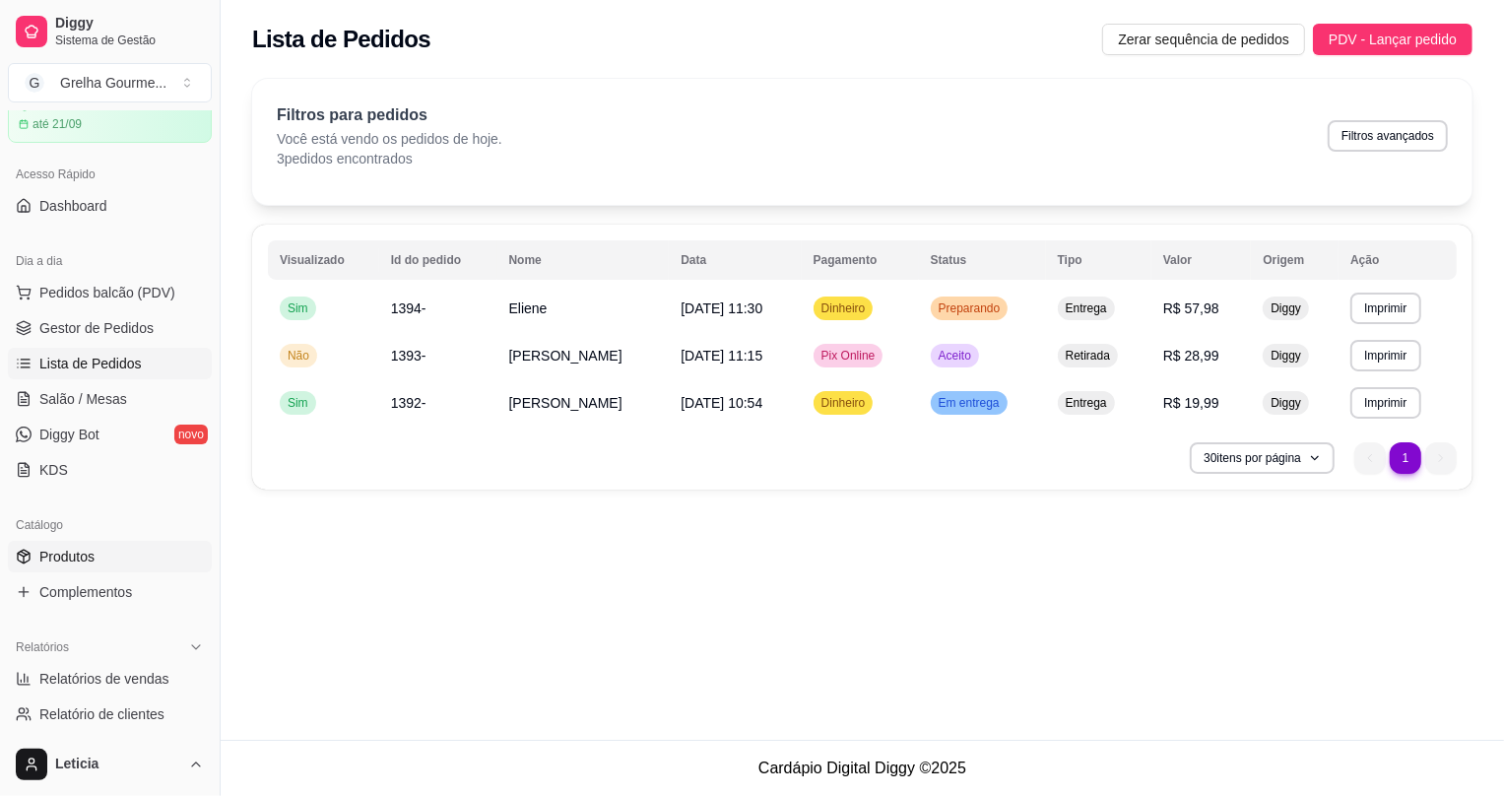
click at [73, 554] on span "Produtos" at bounding box center [66, 557] width 55 height 20
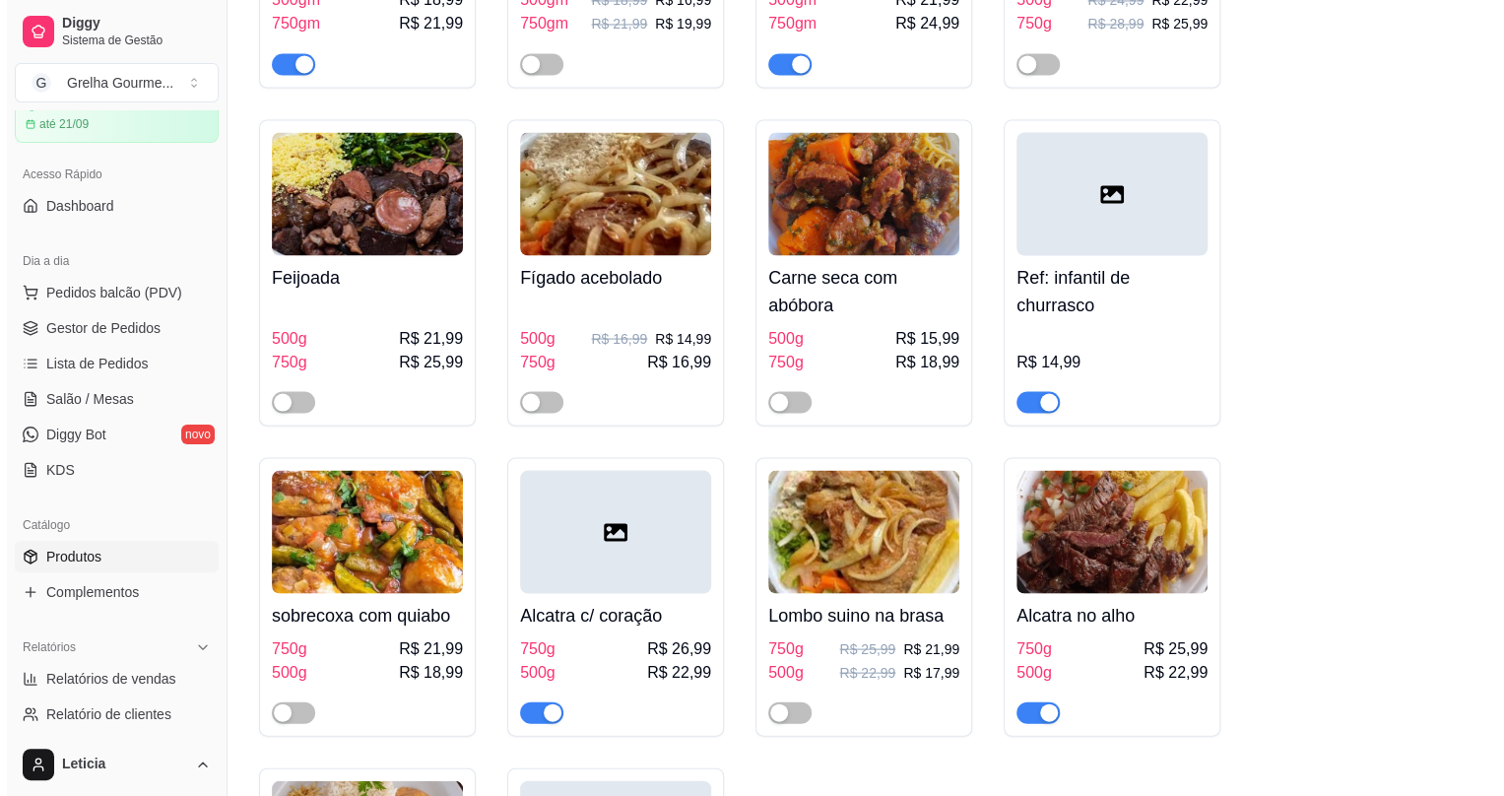
scroll to position [6358, 0]
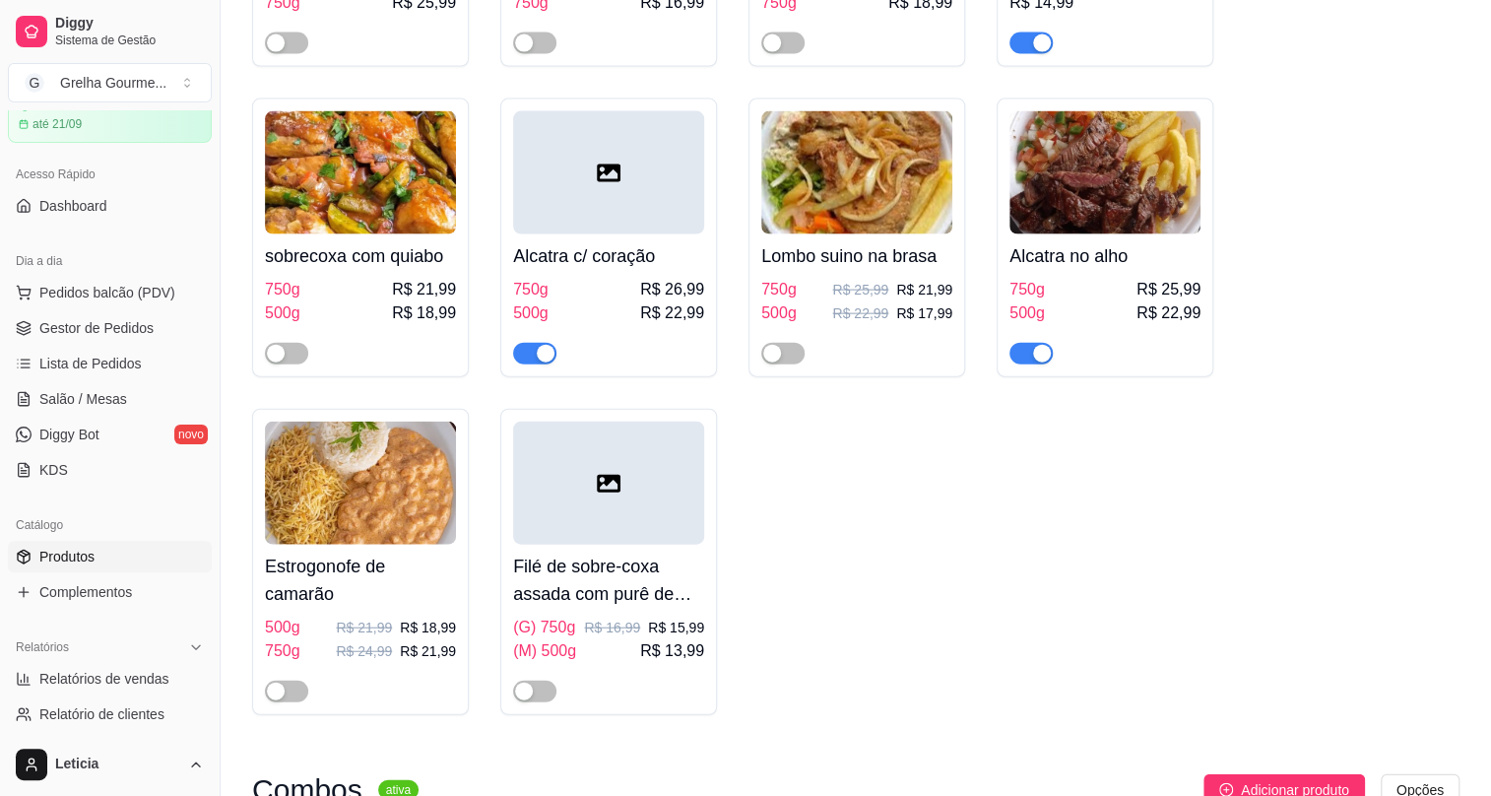
click at [641, 278] on span "R$ 26,99" at bounding box center [672, 290] width 64 height 24
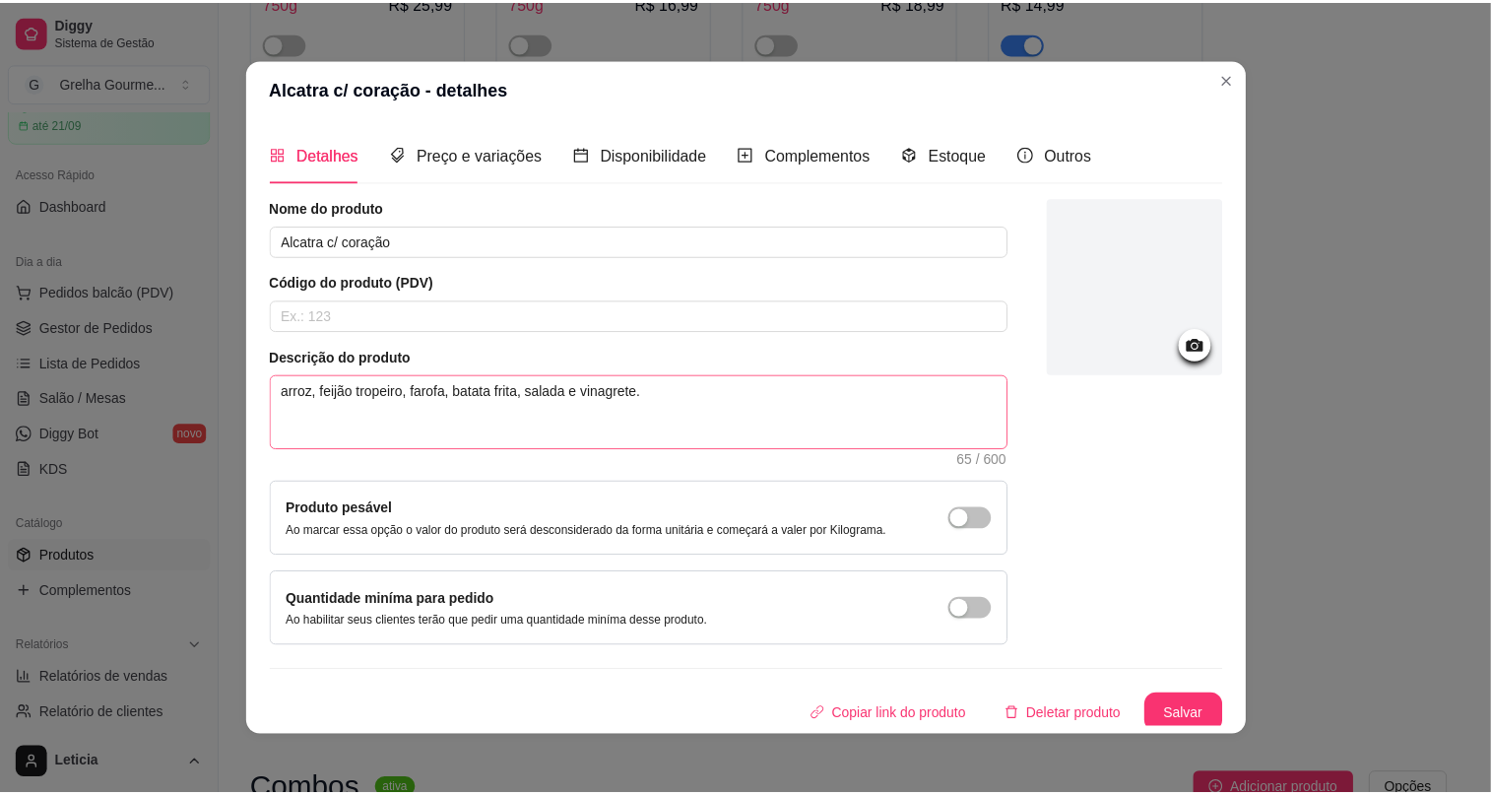
scroll to position [20, 0]
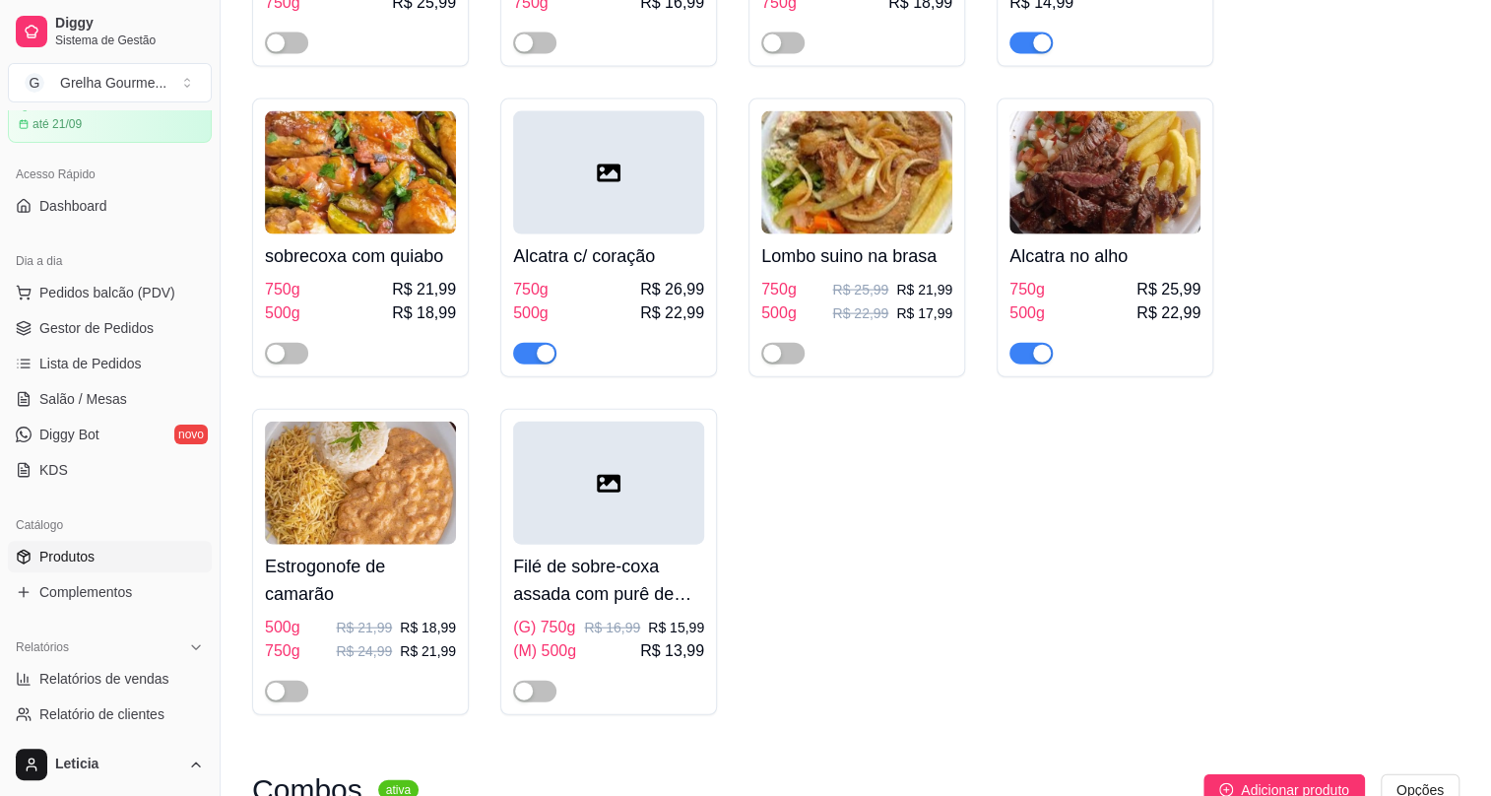
click at [51, 309] on ul "Pedidos balcão (PDV) Gestor de Pedidos Lista de Pedidos Salão / Mesas Diggy Bot…" at bounding box center [110, 381] width 204 height 209
drag, startPoint x: 56, startPoint y: 325, endPoint x: 60, endPoint y: 350, distance: 24.9
click at [58, 325] on span "Gestor de Pedidos" at bounding box center [96, 328] width 114 height 20
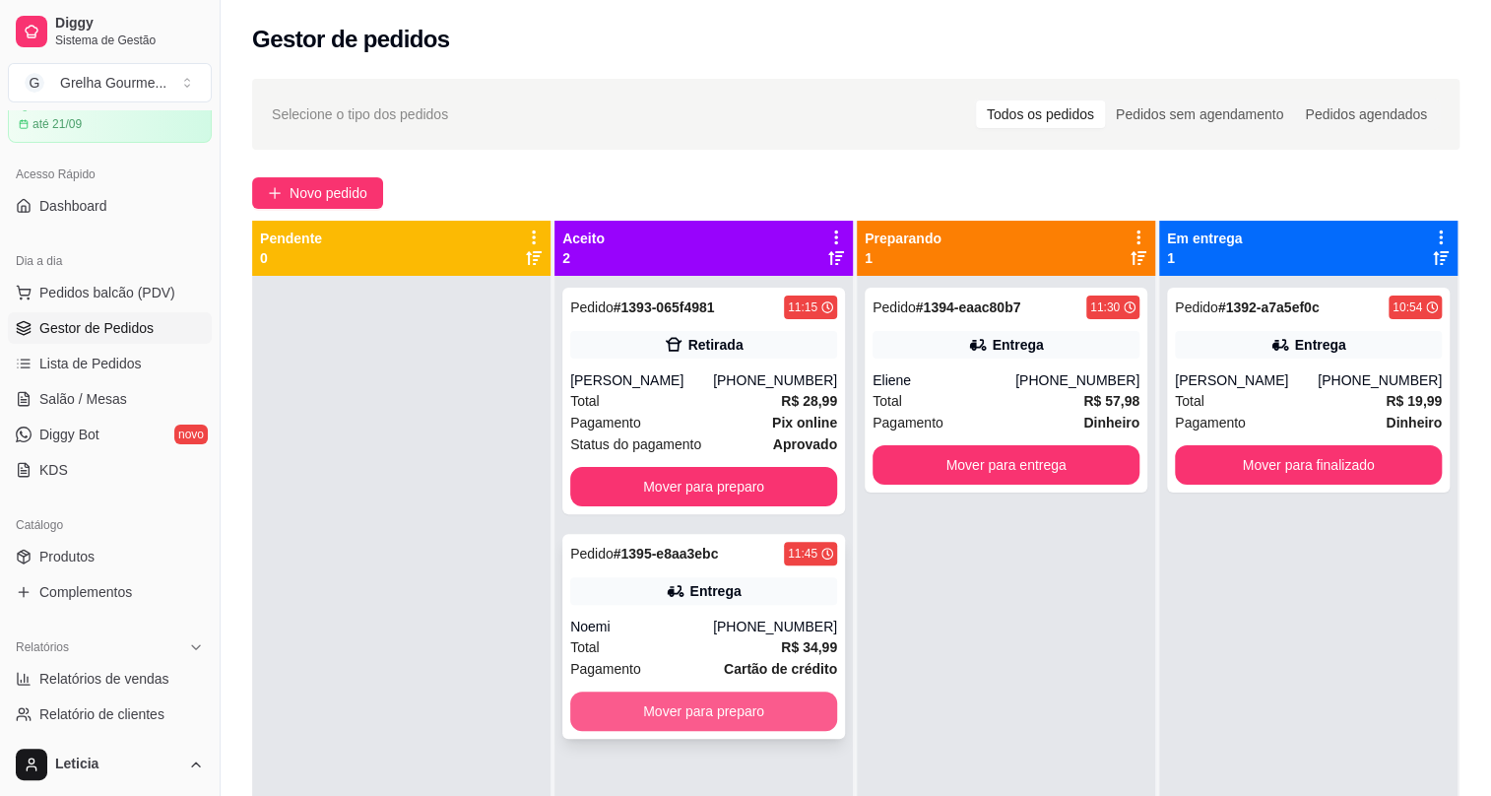
click at [665, 701] on button "Mover para preparo" at bounding box center [703, 711] width 267 height 39
click at [731, 708] on button "Mover para preparo" at bounding box center [703, 711] width 259 height 38
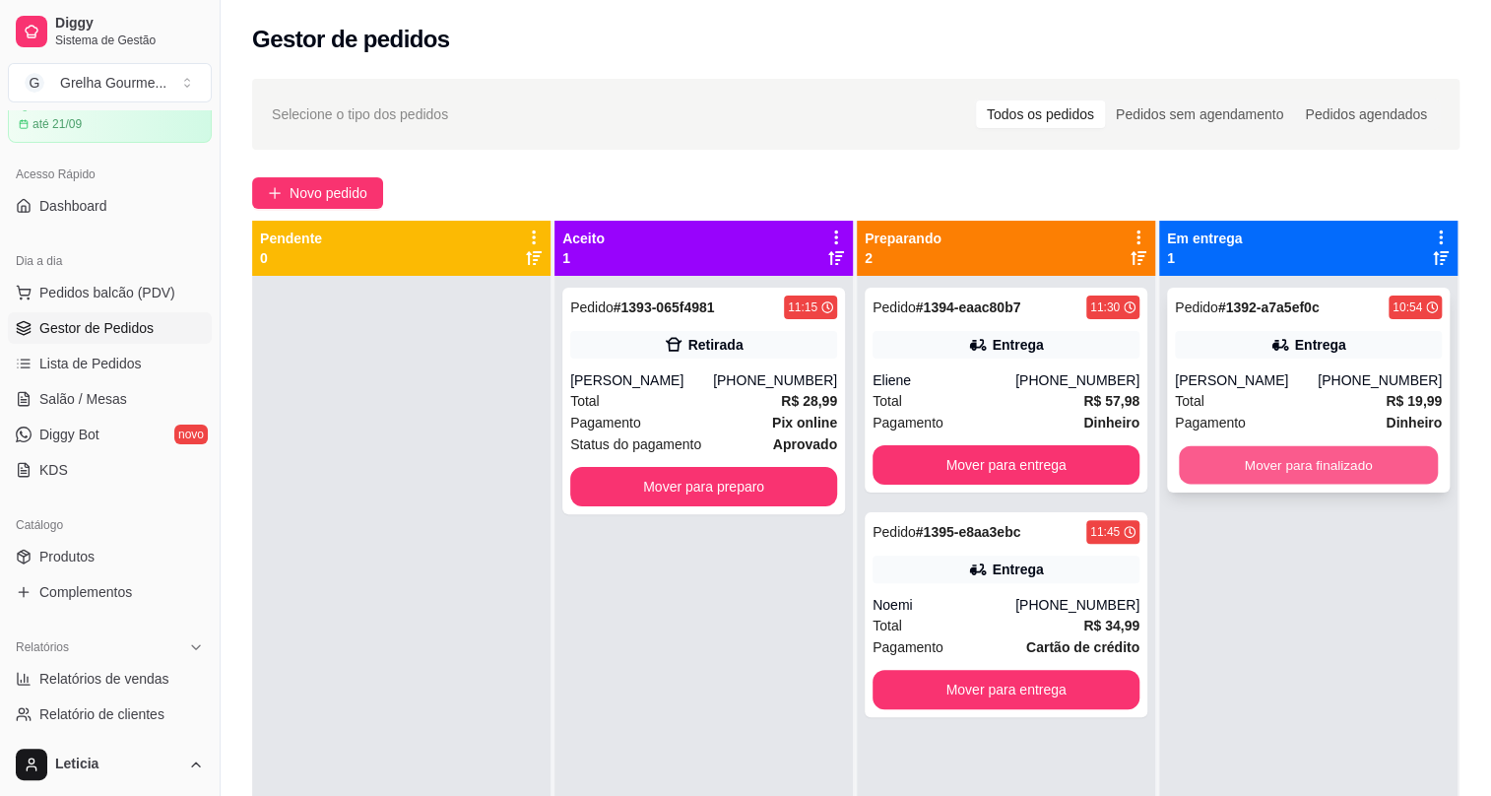
click at [1264, 468] on button "Mover para finalizado" at bounding box center [1308, 465] width 259 height 38
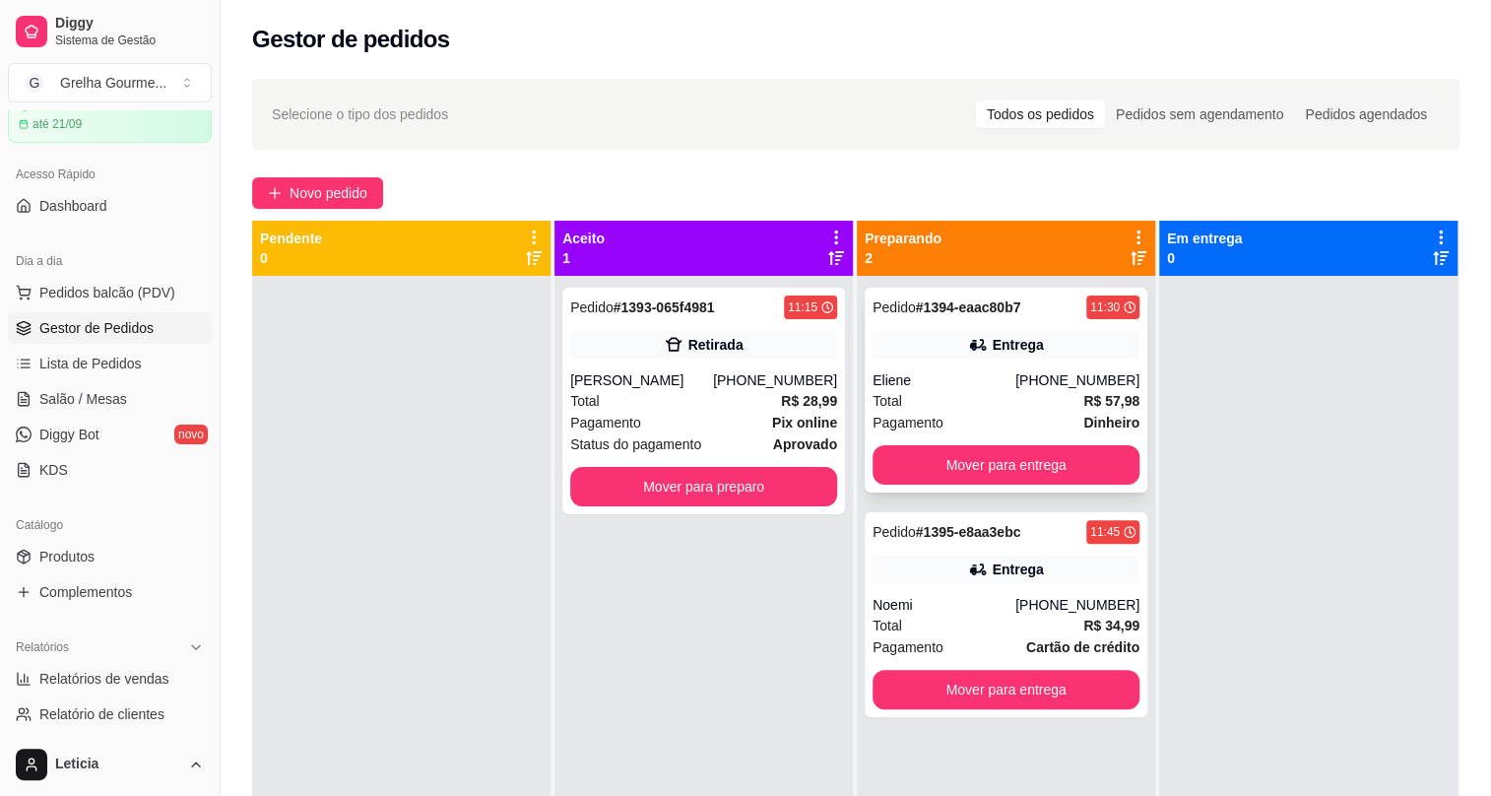
click at [1002, 388] on div "Eliene" at bounding box center [944, 380] width 143 height 20
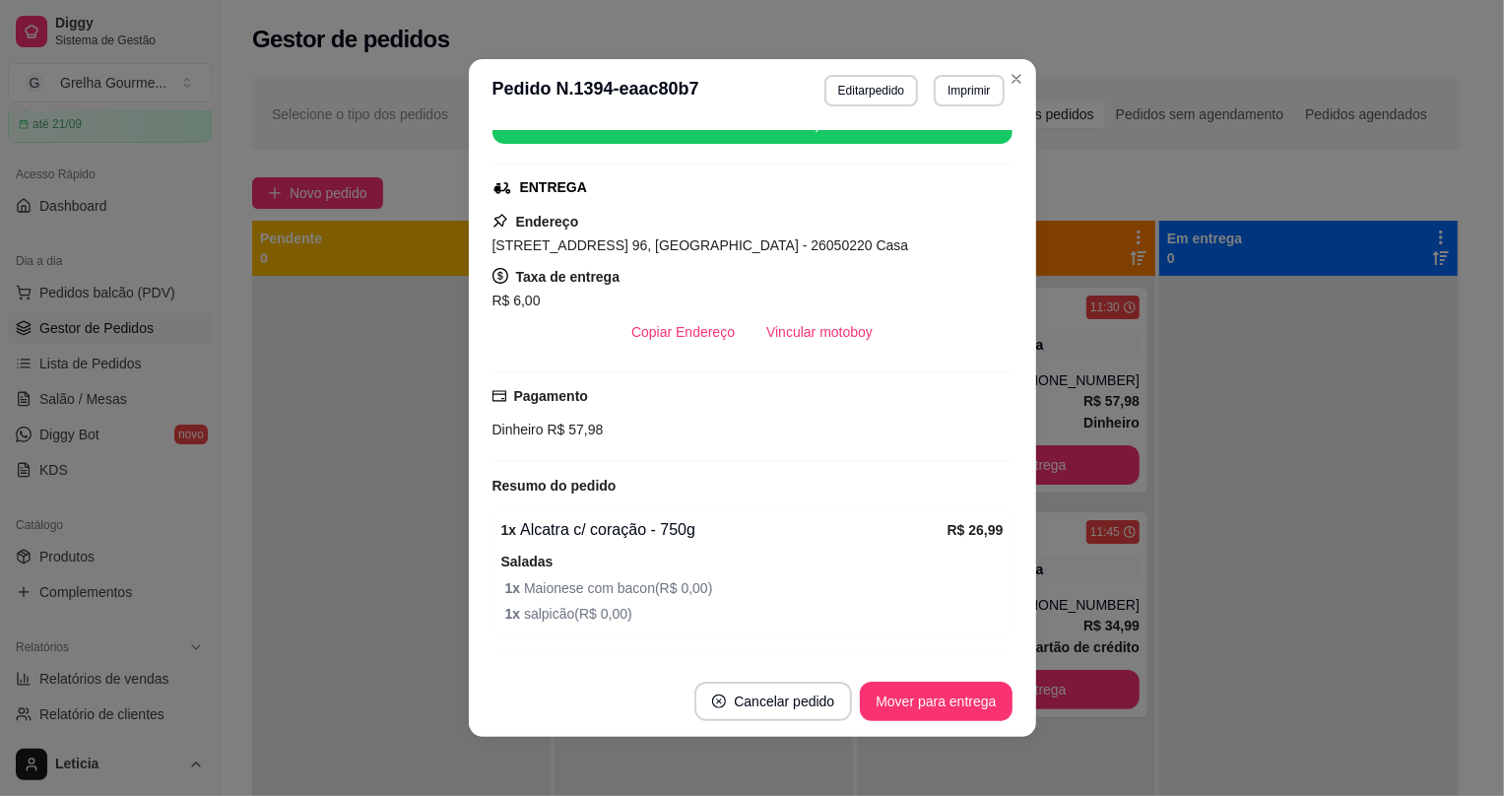
scroll to position [358, 0]
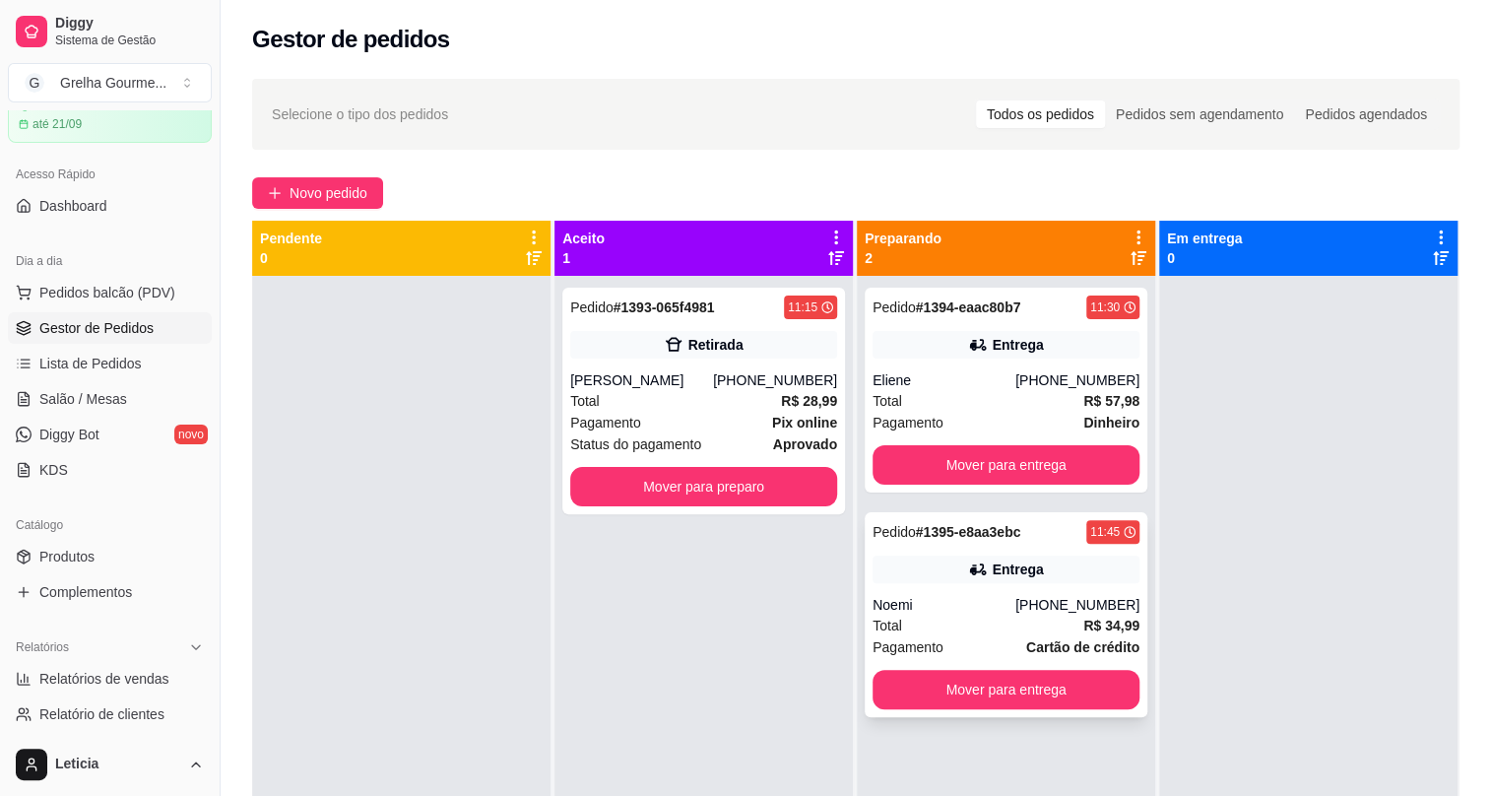
click at [983, 592] on div "Pedido # 1395-e8aa3ebc 11:45 Entrega Noemi [PHONE_NUMBER] Total R$ 34,99 Pagame…" at bounding box center [1006, 614] width 283 height 205
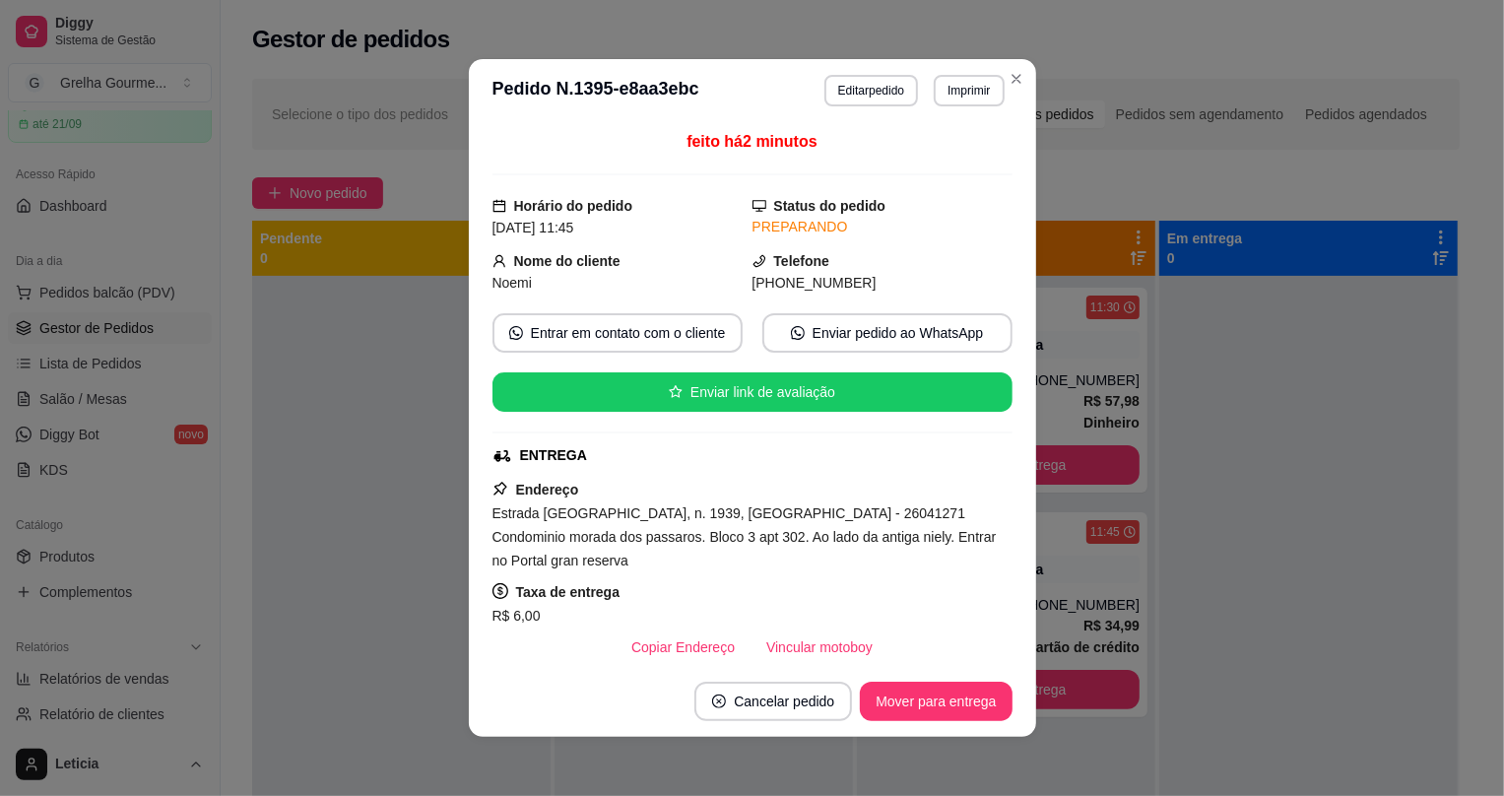
scroll to position [178, 0]
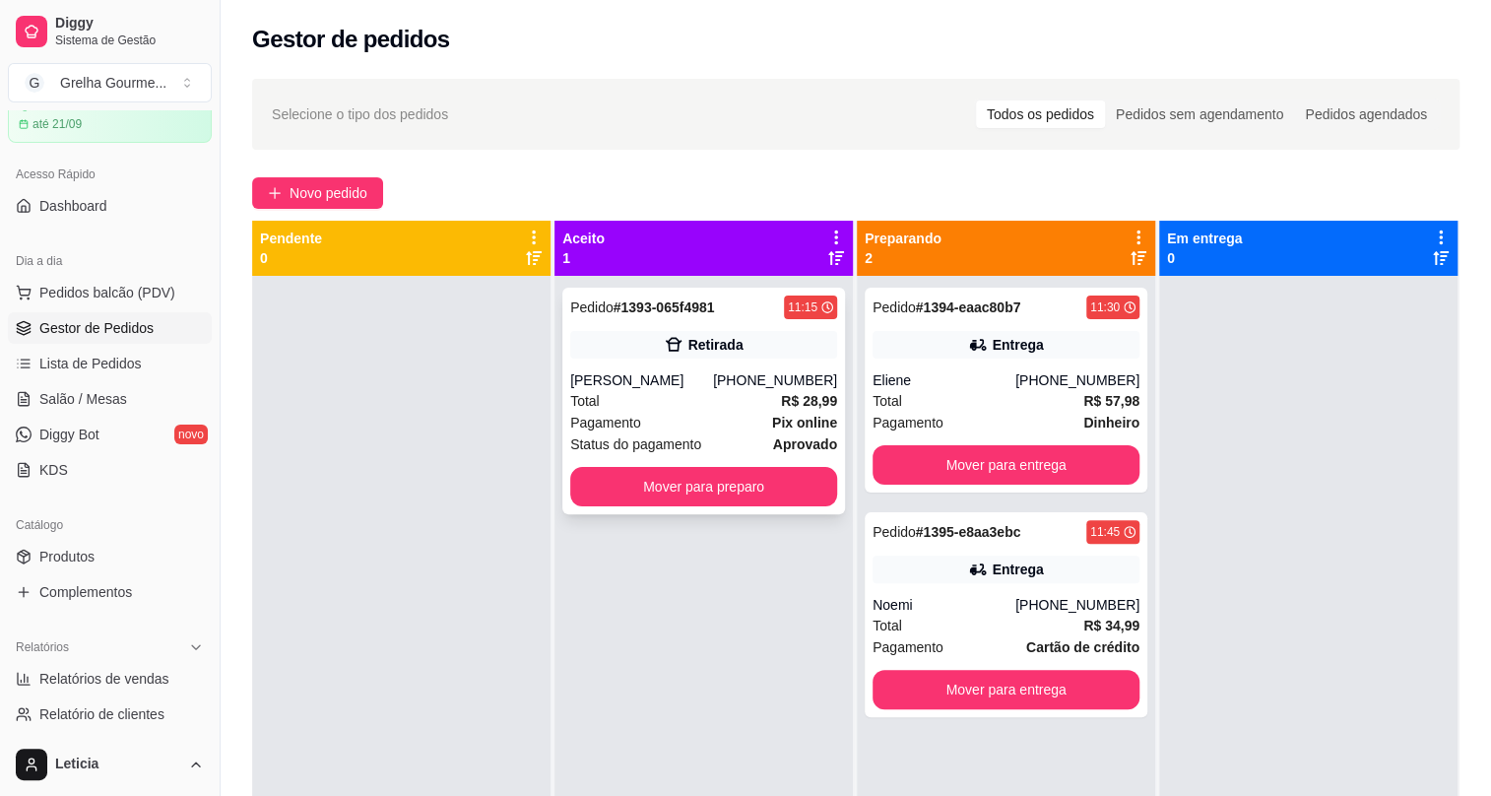
click at [697, 426] on div "Pagamento Pix online" at bounding box center [703, 423] width 267 height 22
click at [964, 391] on div "Total R$ 57,98" at bounding box center [1006, 401] width 267 height 22
click at [1041, 461] on button "Mover para entrega" at bounding box center [1006, 464] width 267 height 39
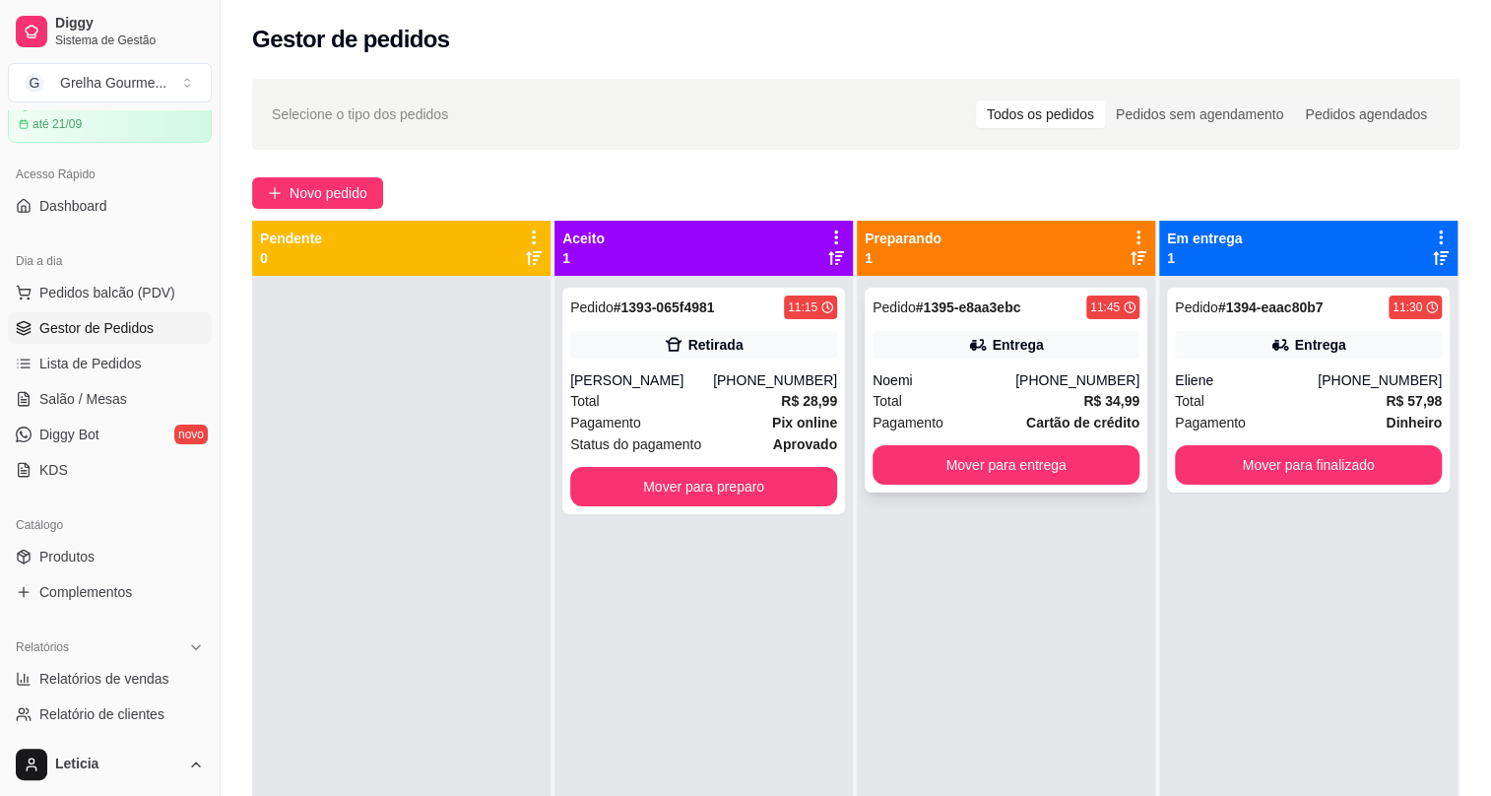
click at [1000, 361] on div "Pedido # 1395-e8aa3ebc 11:45 Entrega Noemi [PHONE_NUMBER] Total R$ 34,99 Pagame…" at bounding box center [1006, 390] width 283 height 205
click at [1262, 391] on div "Total R$ 57,98" at bounding box center [1308, 401] width 267 height 22
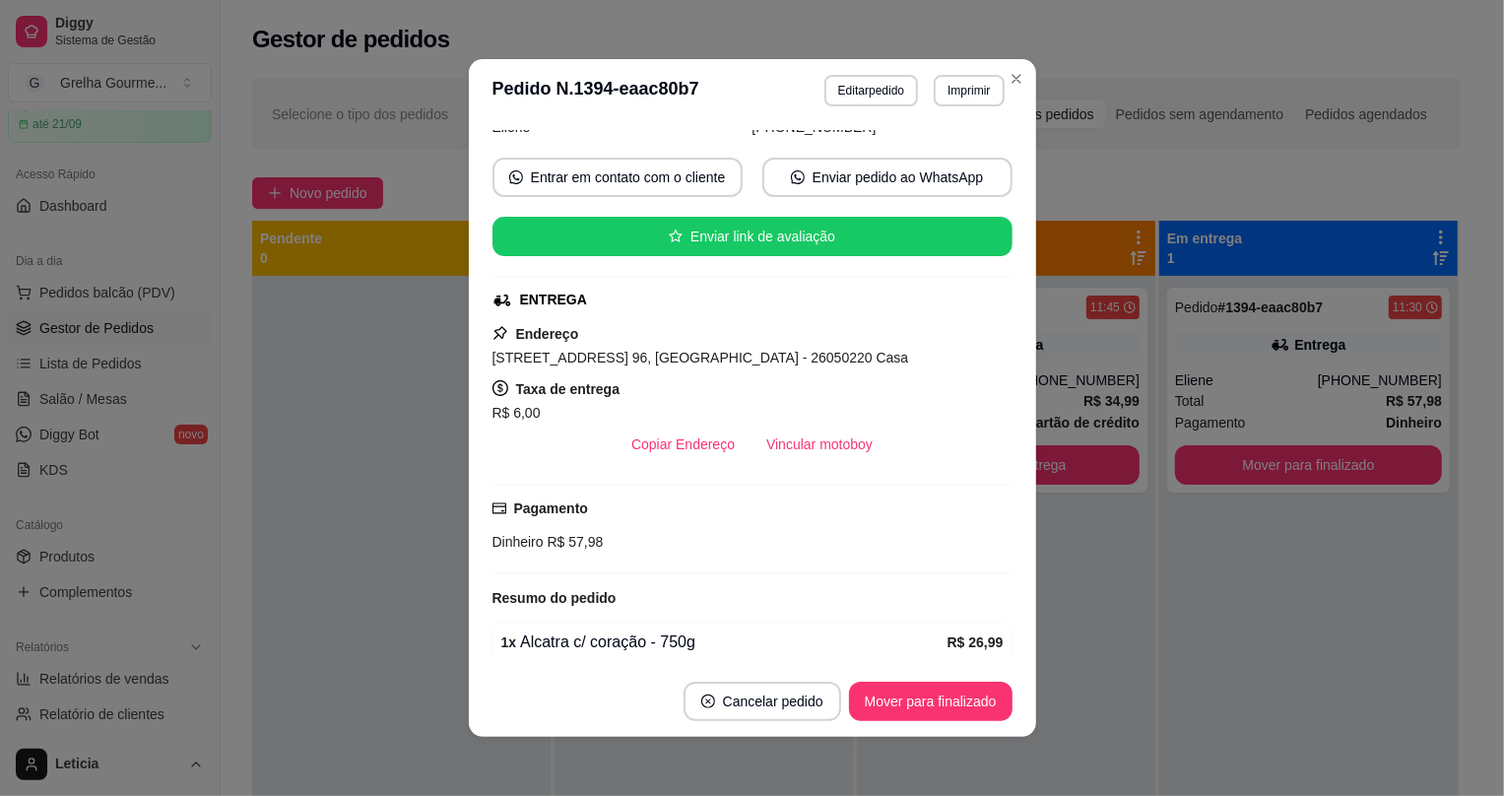
scroll to position [245, 0]
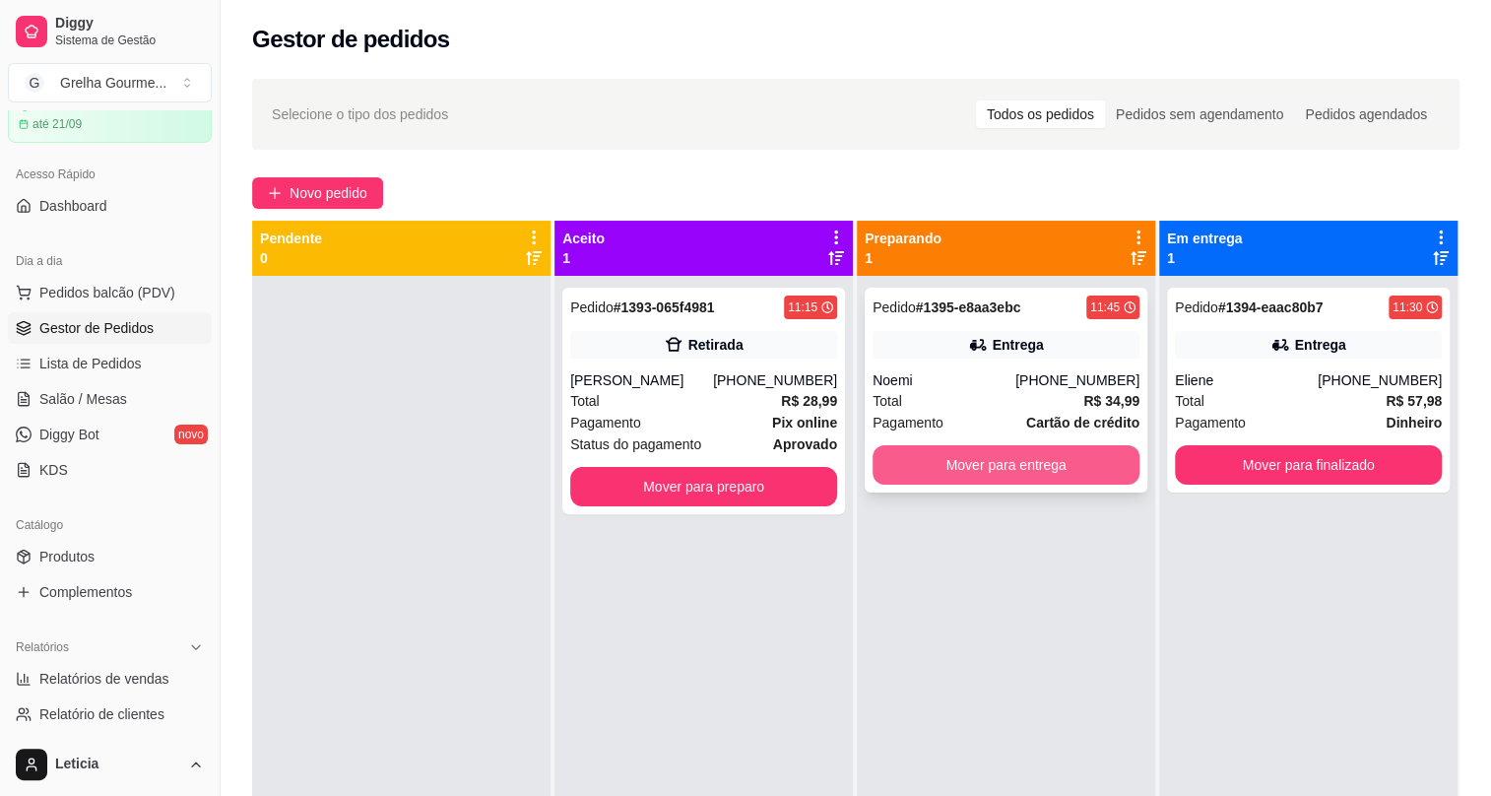
click at [1052, 470] on button "Mover para entrega" at bounding box center [1006, 464] width 267 height 39
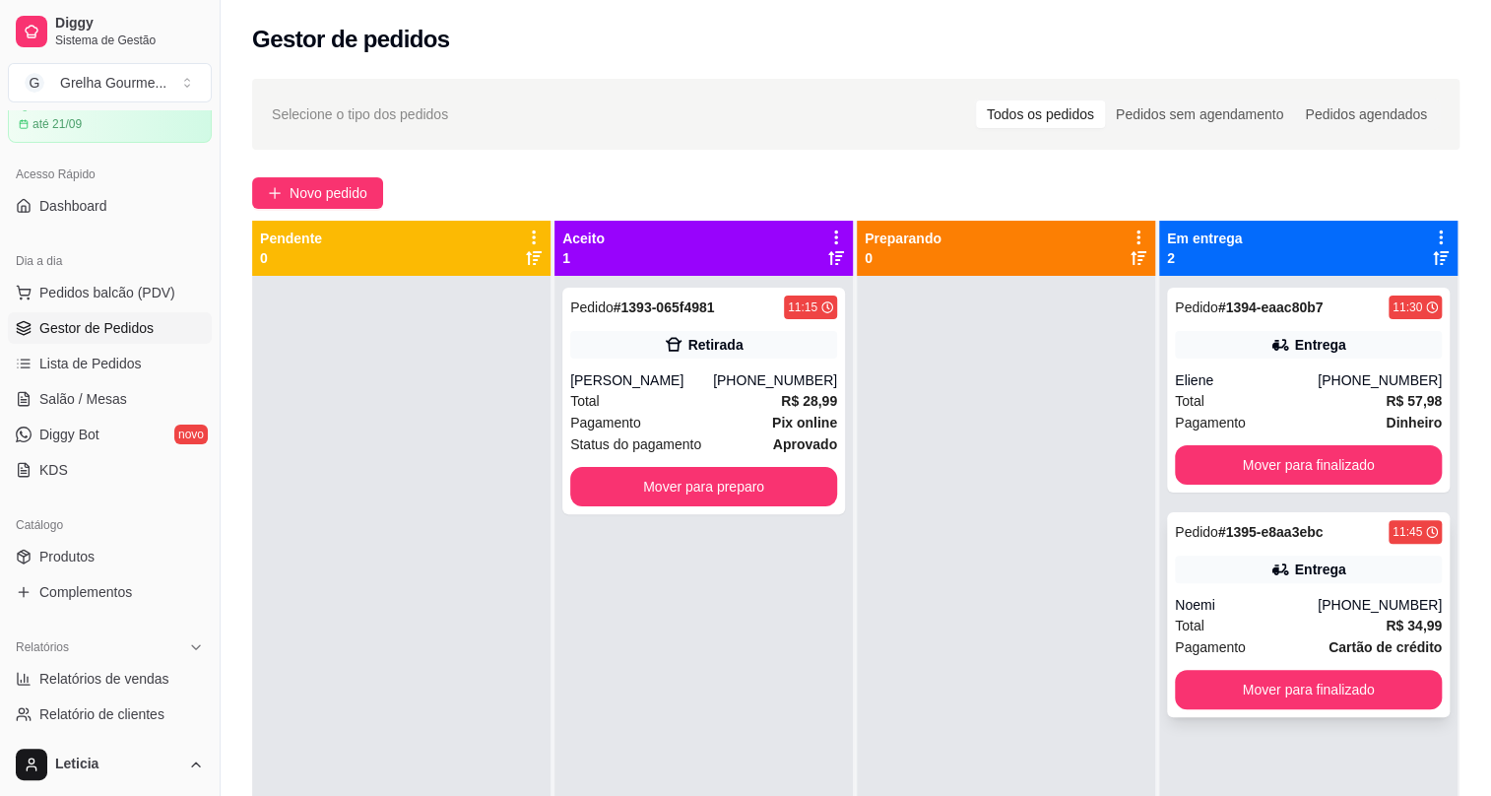
click at [1228, 540] on strong "# 1395-e8aa3ebc" at bounding box center [1271, 532] width 105 height 16
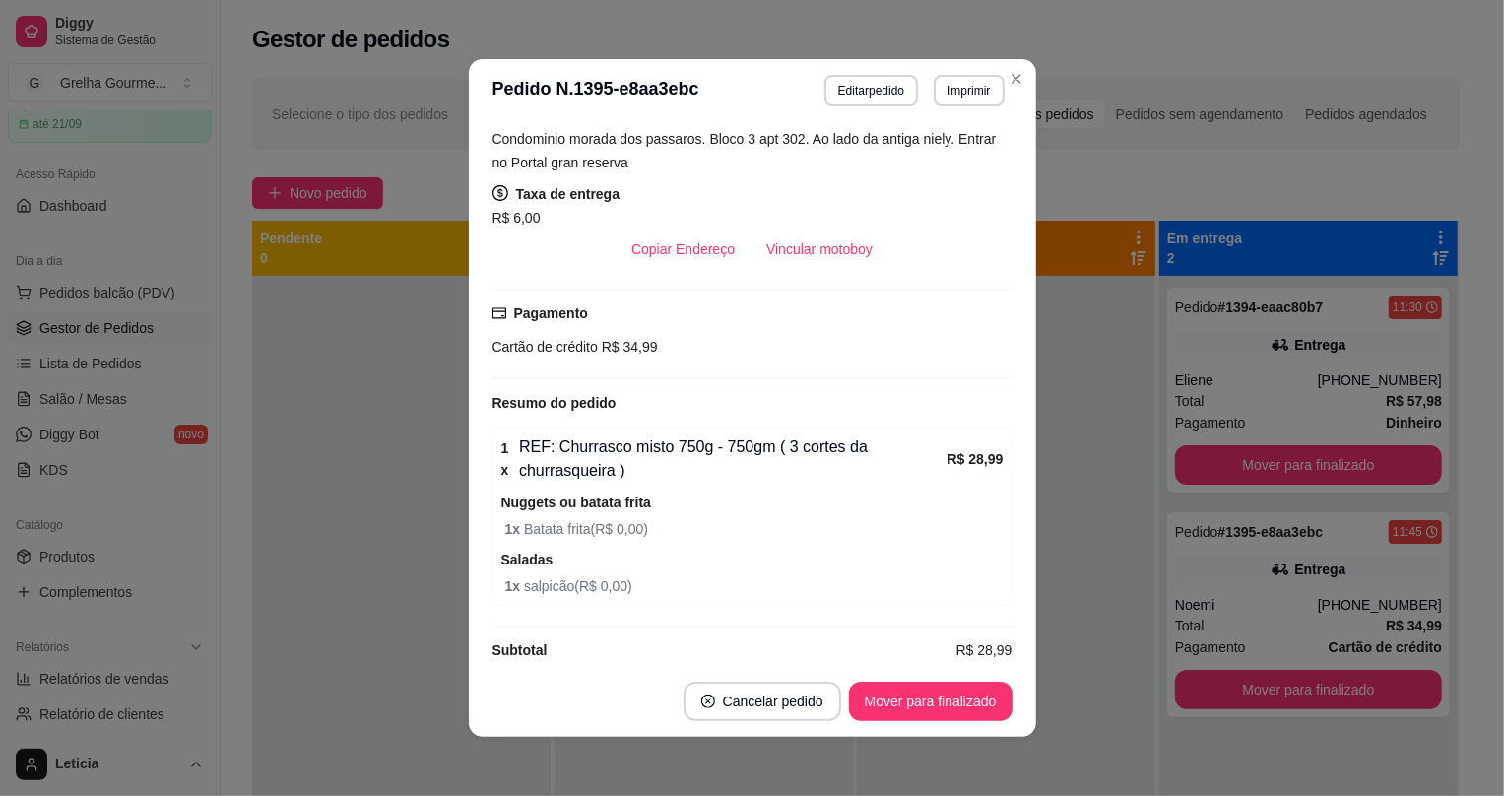
scroll to position [3, 0]
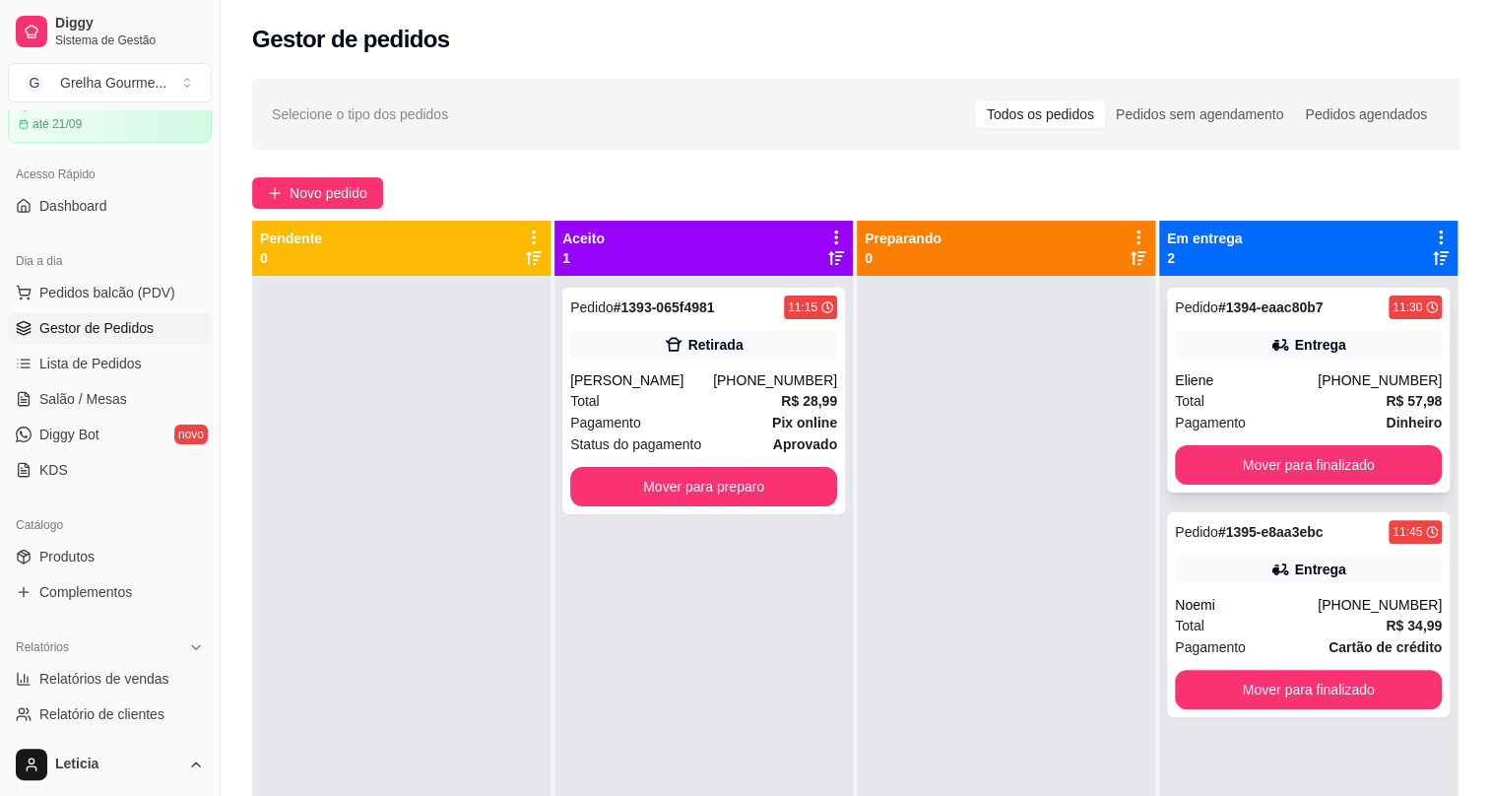
click at [1276, 392] on div "Total R$ 57,98" at bounding box center [1308, 401] width 267 height 22
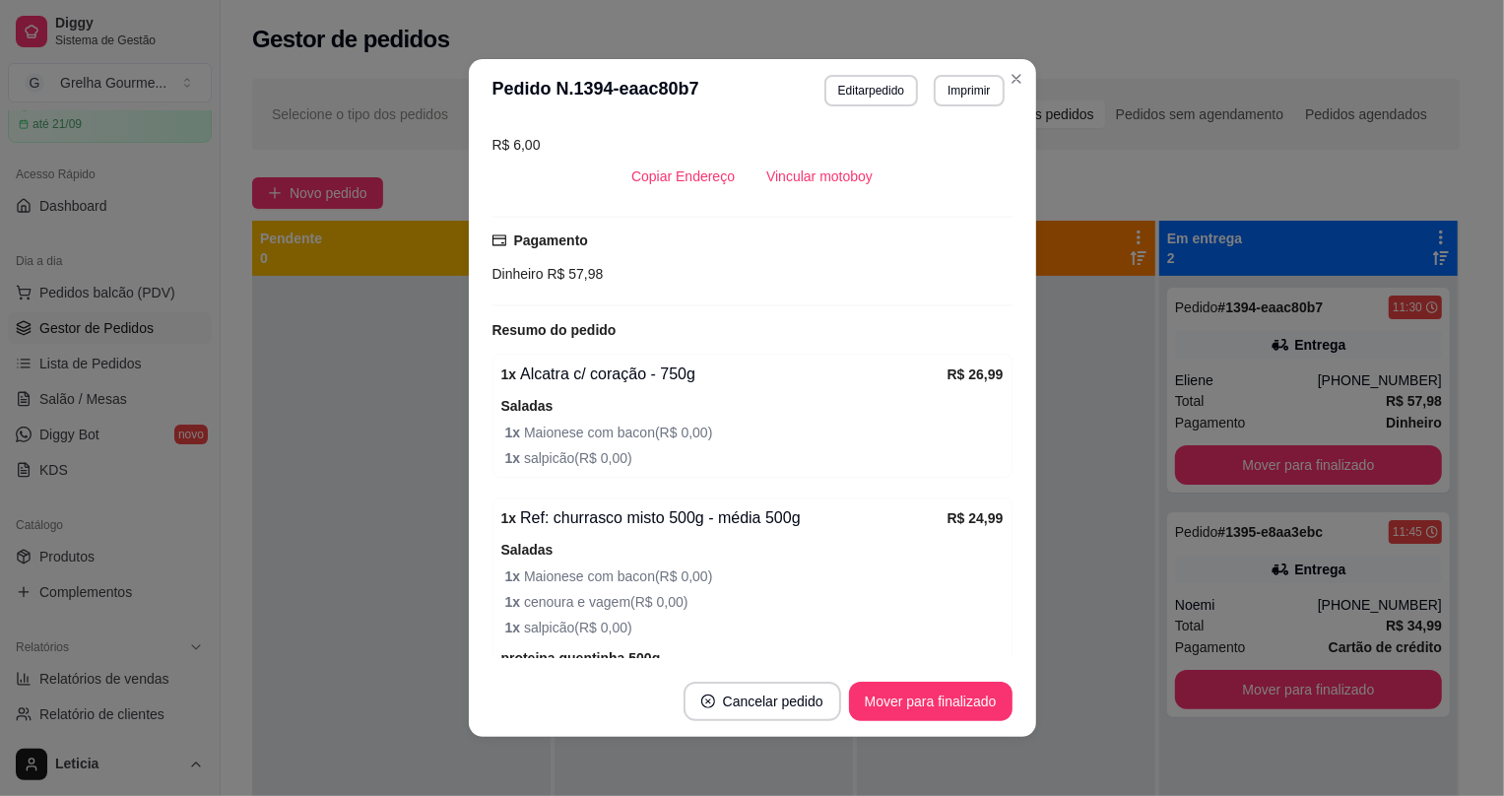
scroll to position [335, 0]
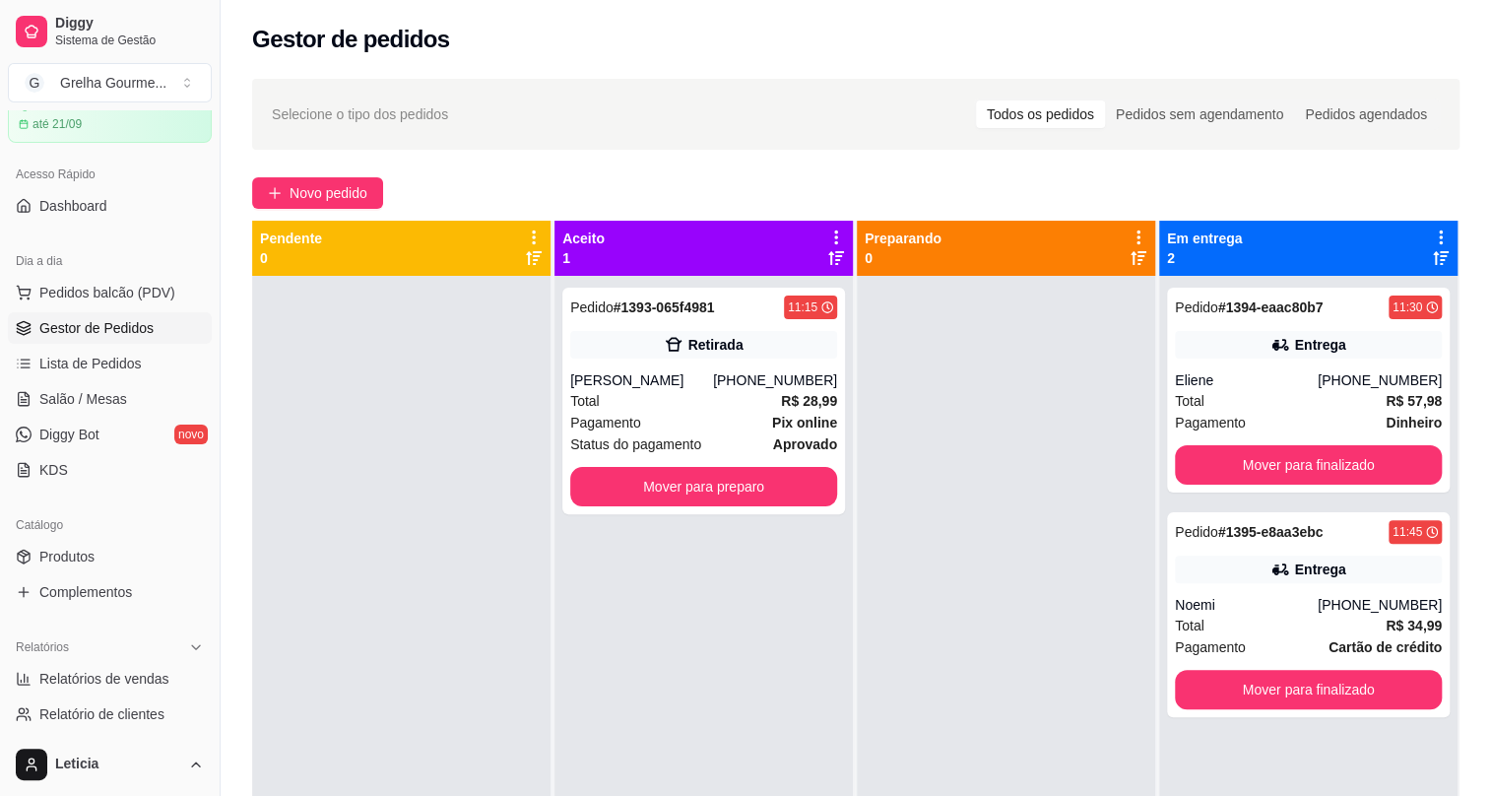
click at [359, 439] on div at bounding box center [401, 674] width 298 height 796
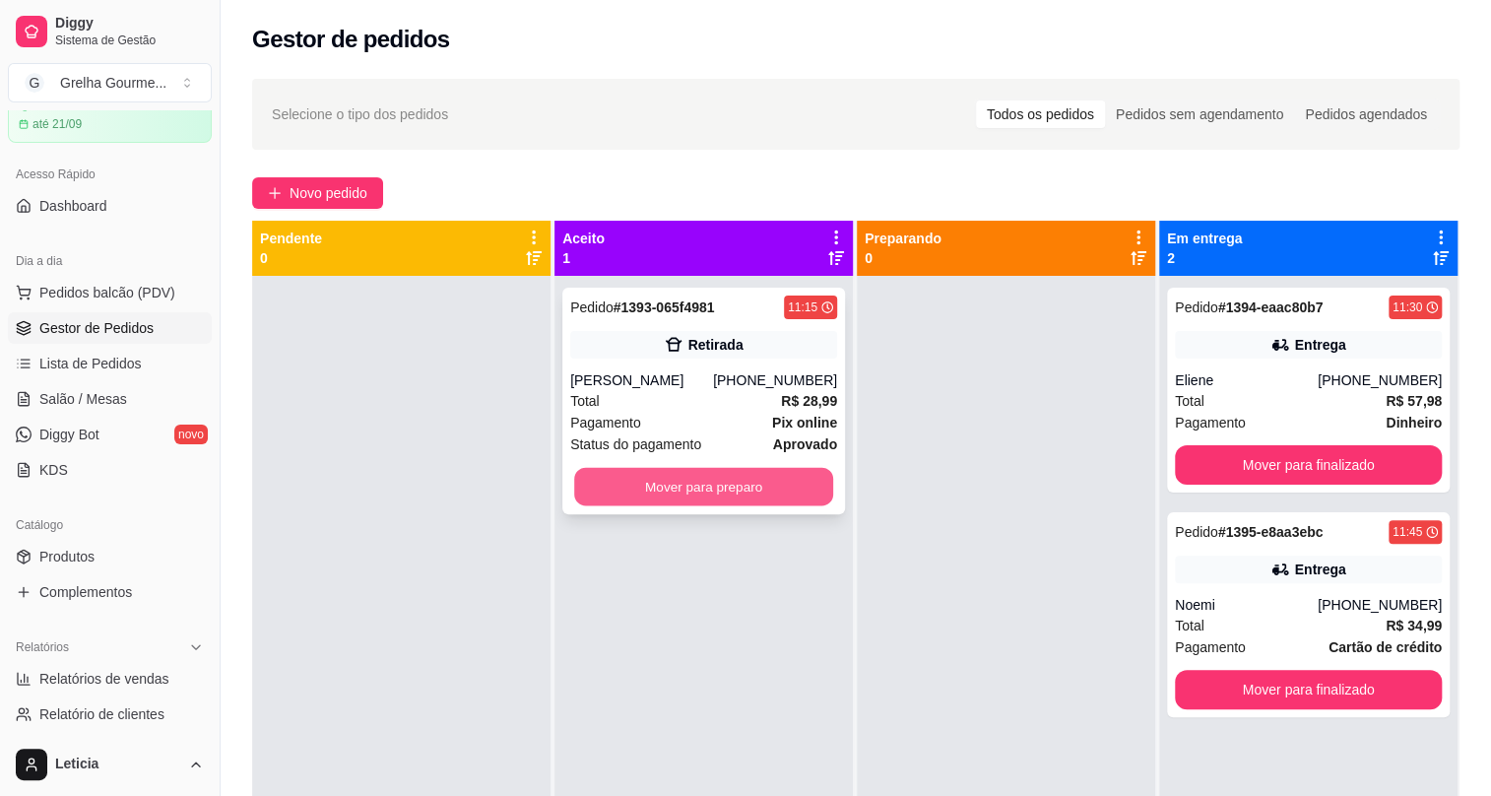
click at [663, 472] on button "Mover para preparo" at bounding box center [703, 487] width 259 height 38
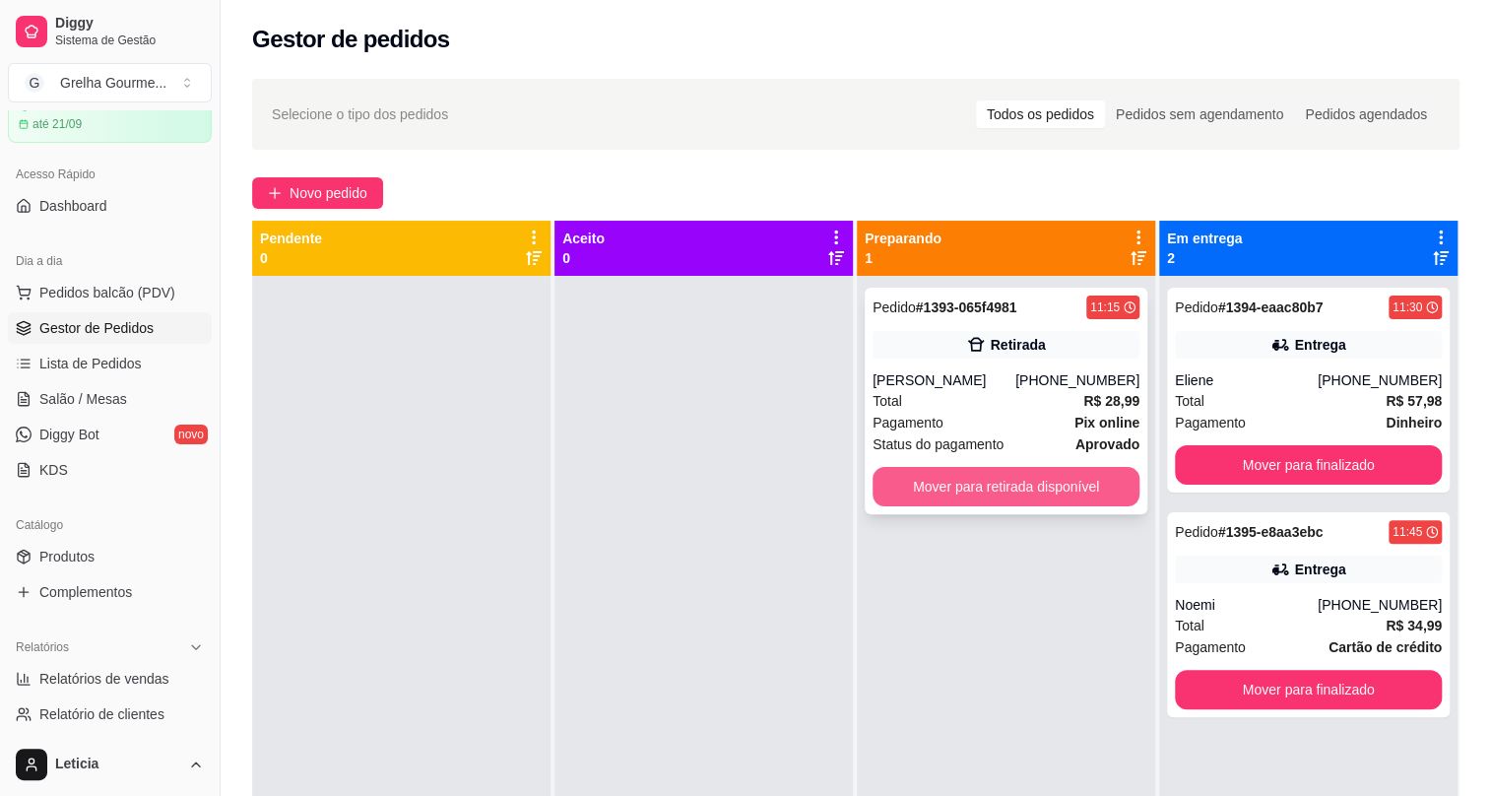
click at [979, 488] on button "Mover para retirada disponível" at bounding box center [1006, 486] width 267 height 39
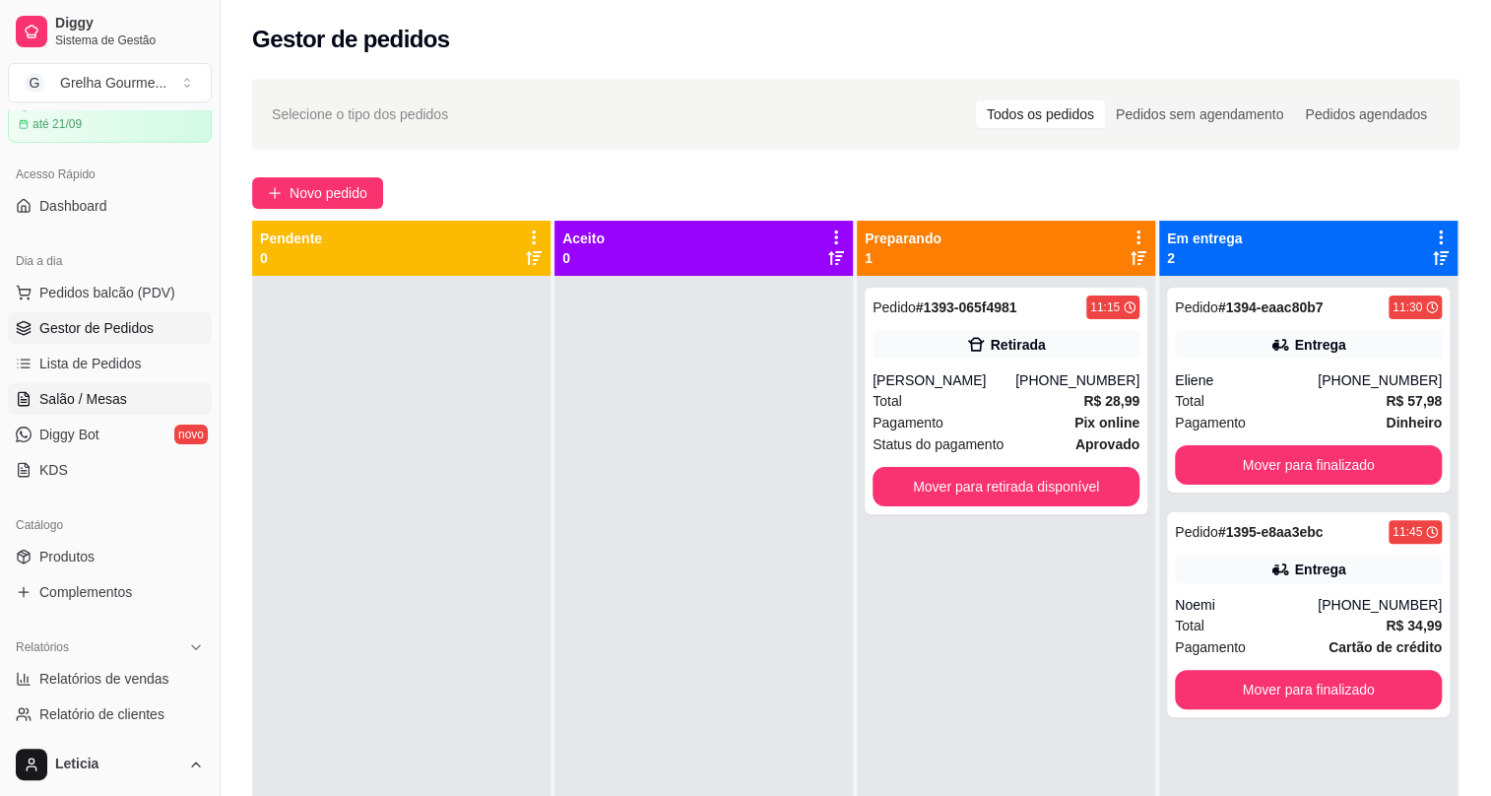
click at [126, 392] on link "Salão / Mesas" at bounding box center [110, 399] width 204 height 32
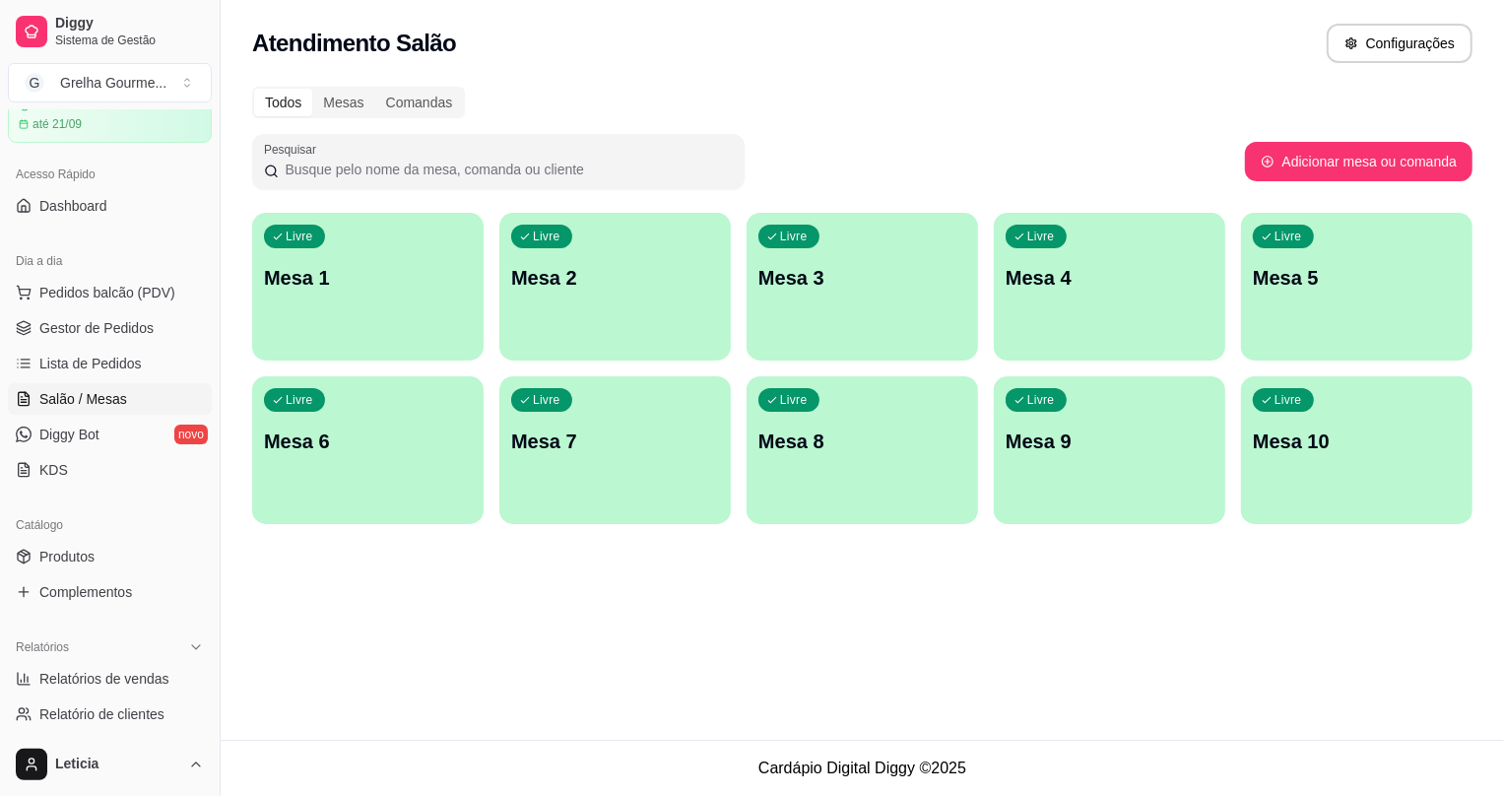
click at [907, 321] on div "Livre Mesa 3" at bounding box center [862, 275] width 231 height 124
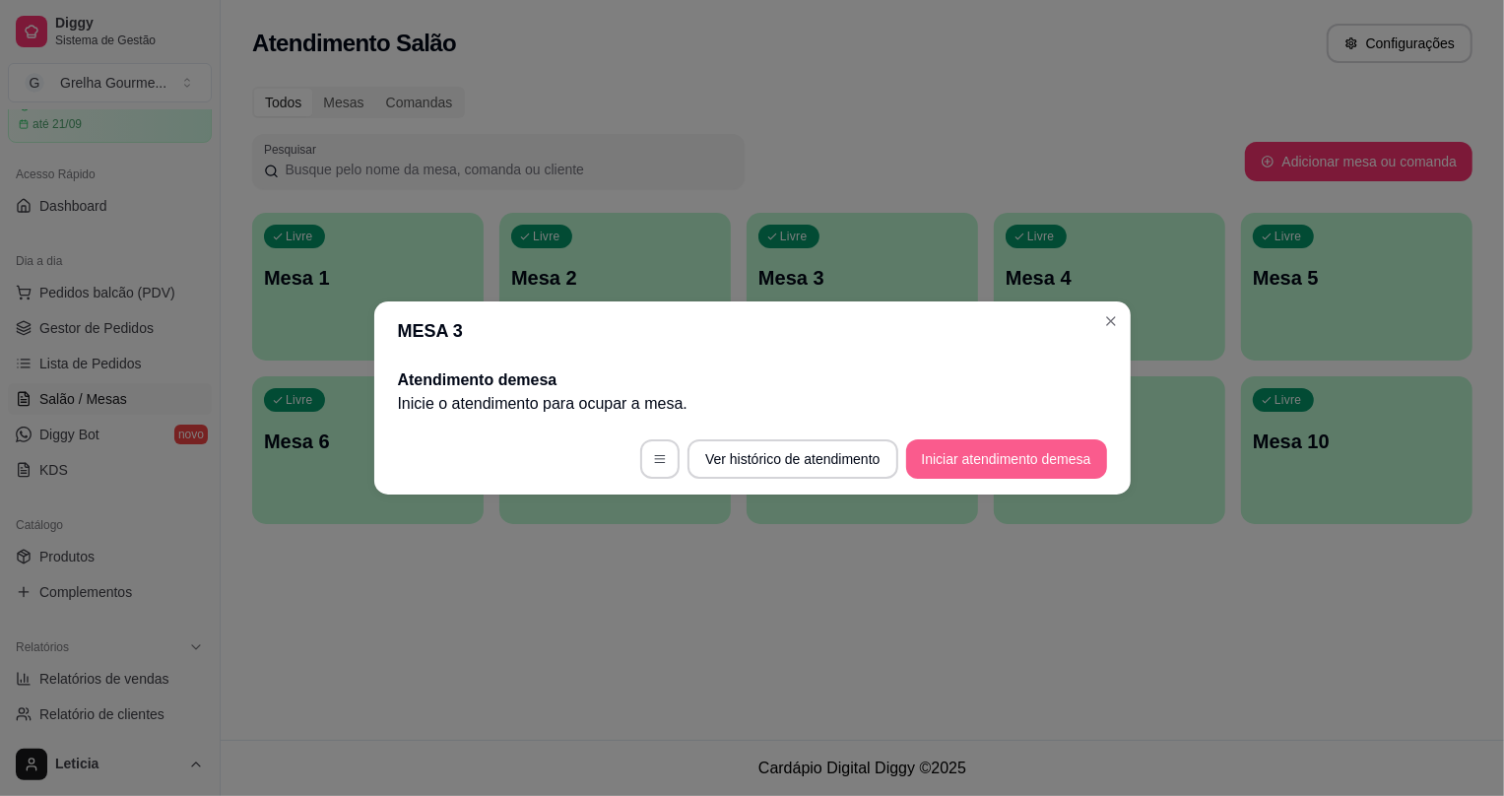
click at [1054, 462] on button "Iniciar atendimento de mesa" at bounding box center [1006, 458] width 201 height 39
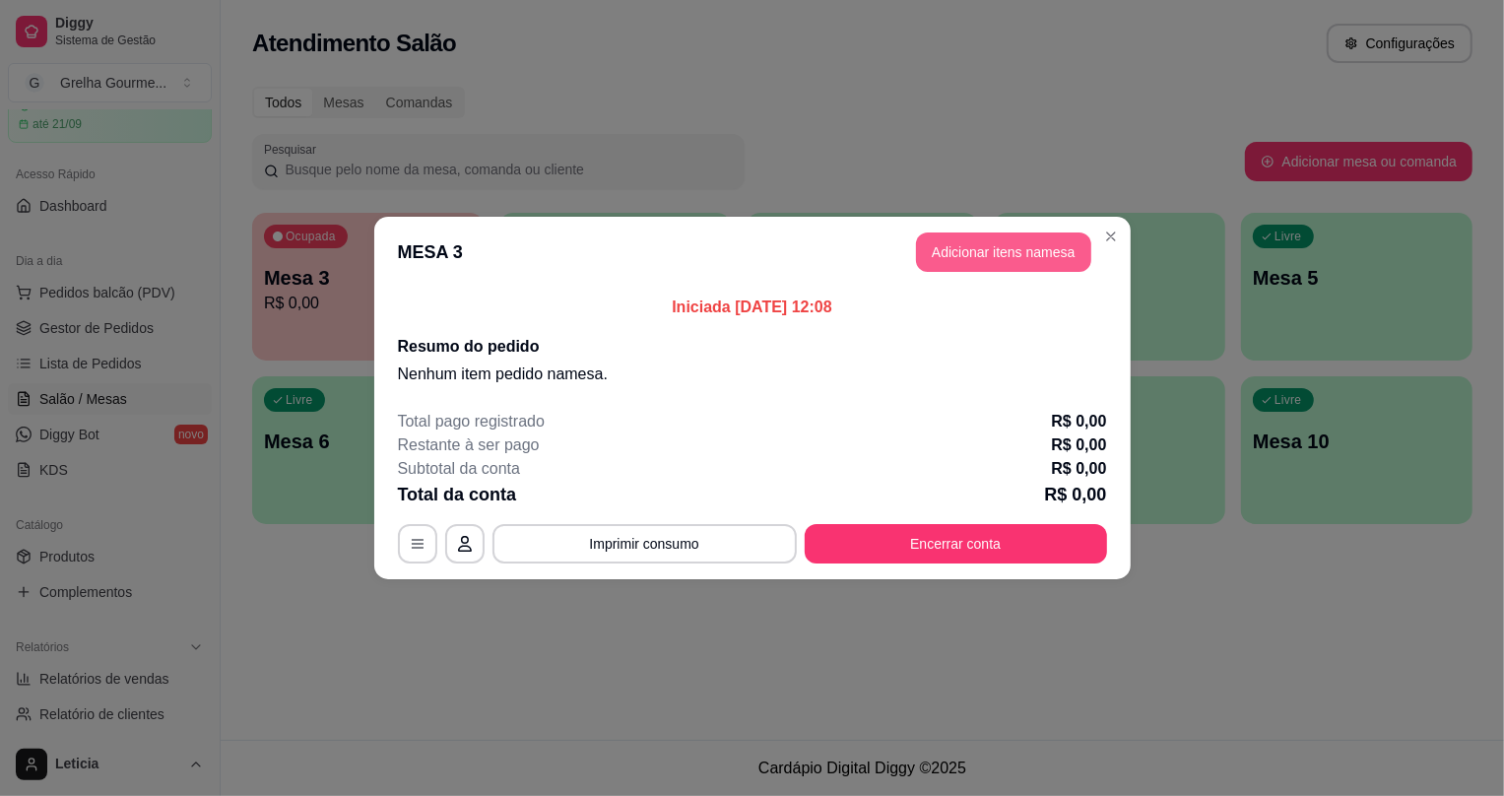
click at [1000, 237] on button "Adicionar itens na mesa" at bounding box center [1003, 251] width 175 height 39
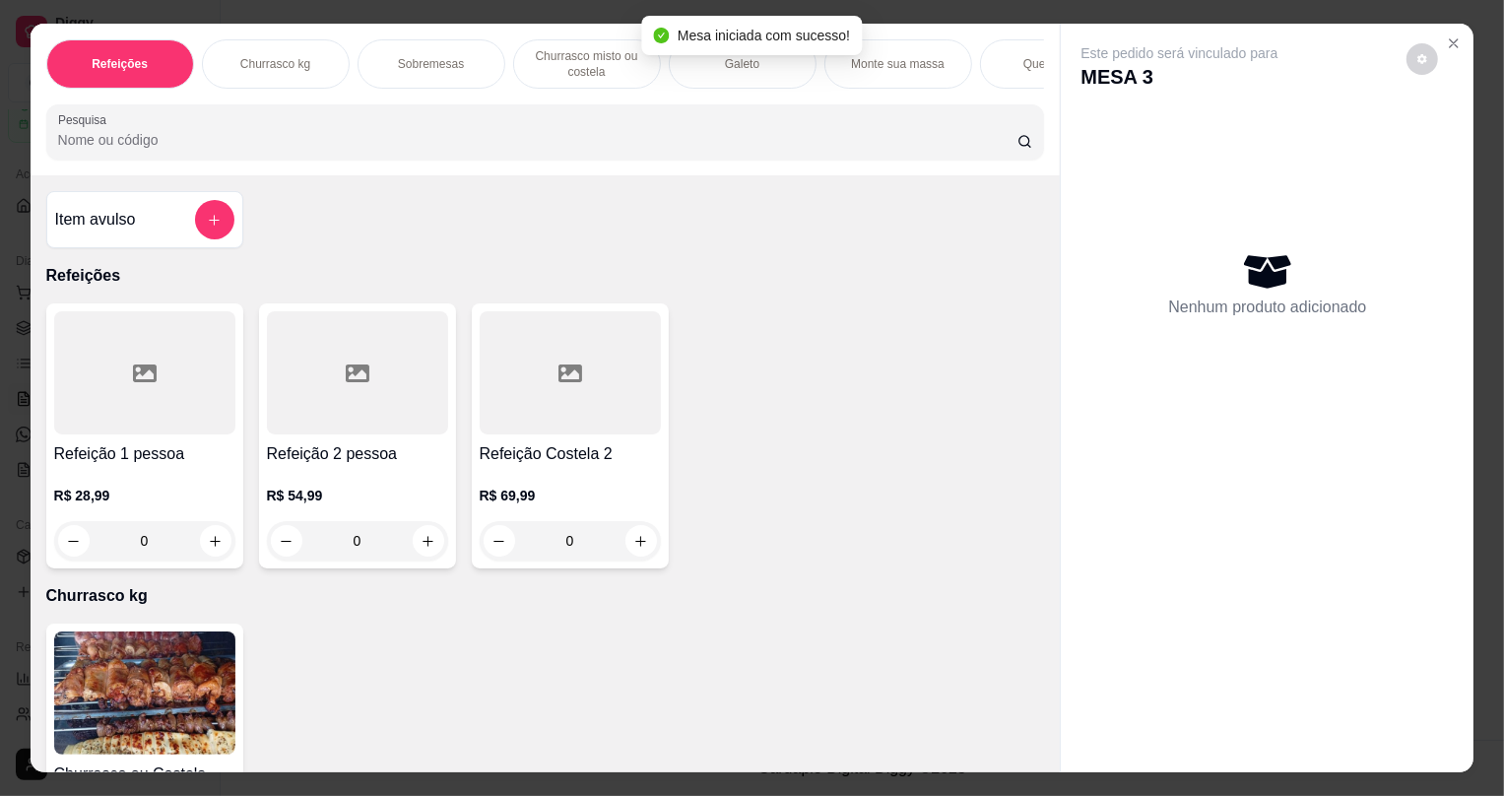
click at [205, 543] on div "0" at bounding box center [144, 540] width 181 height 39
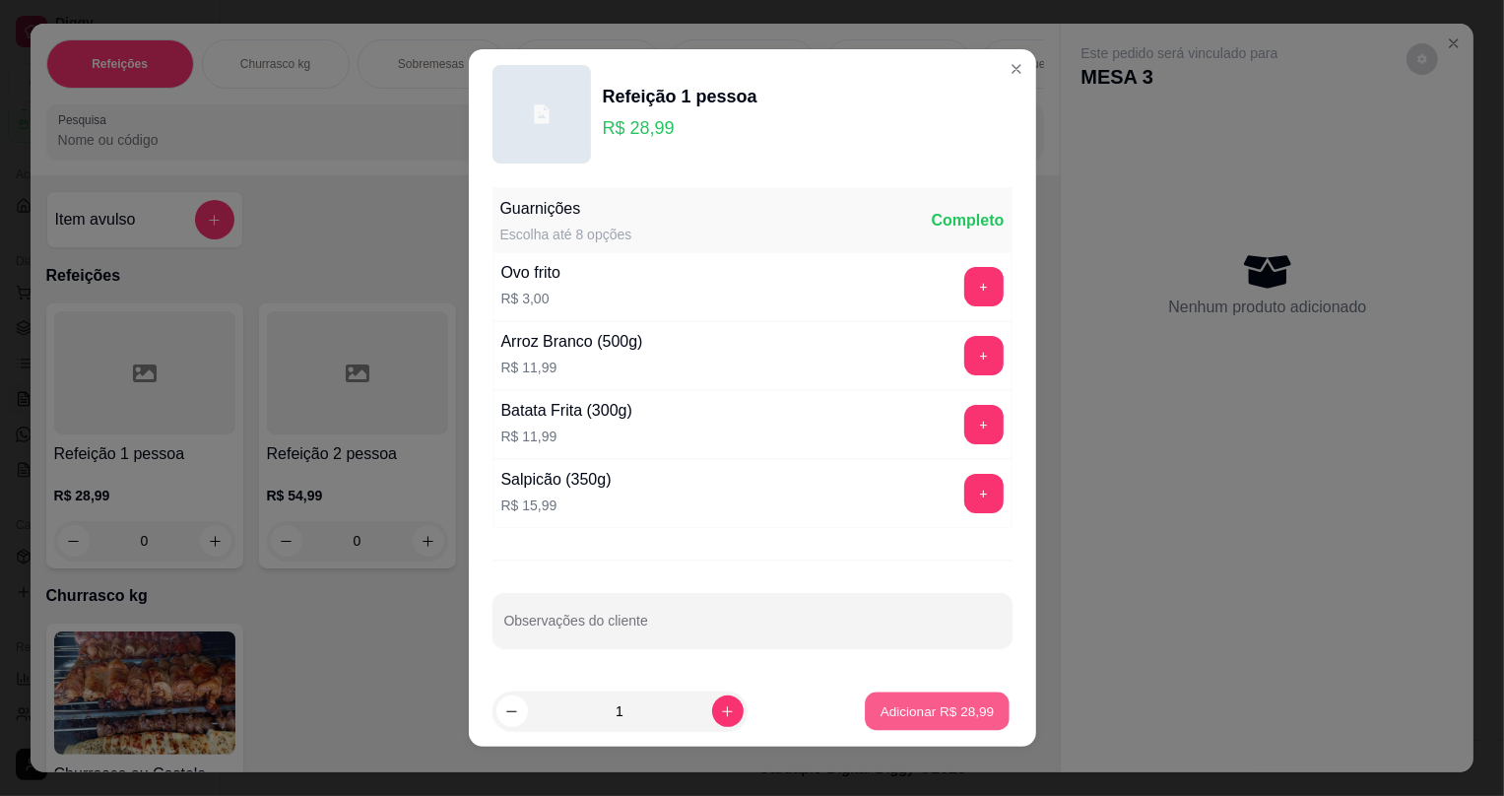
click at [932, 708] on p "Adicionar R$ 28,99" at bounding box center [938, 710] width 114 height 19
type input "1"
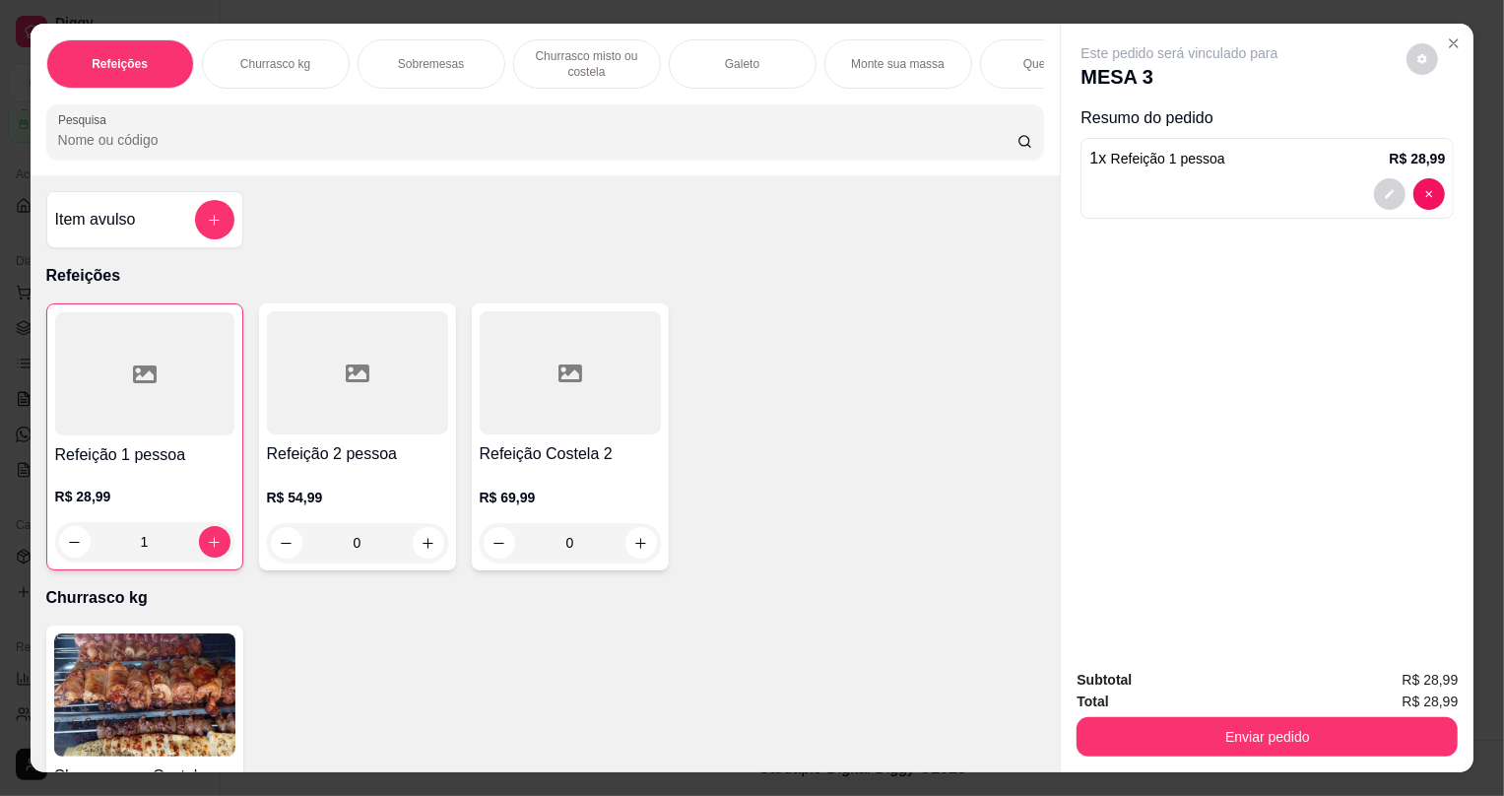
scroll to position [0, 549]
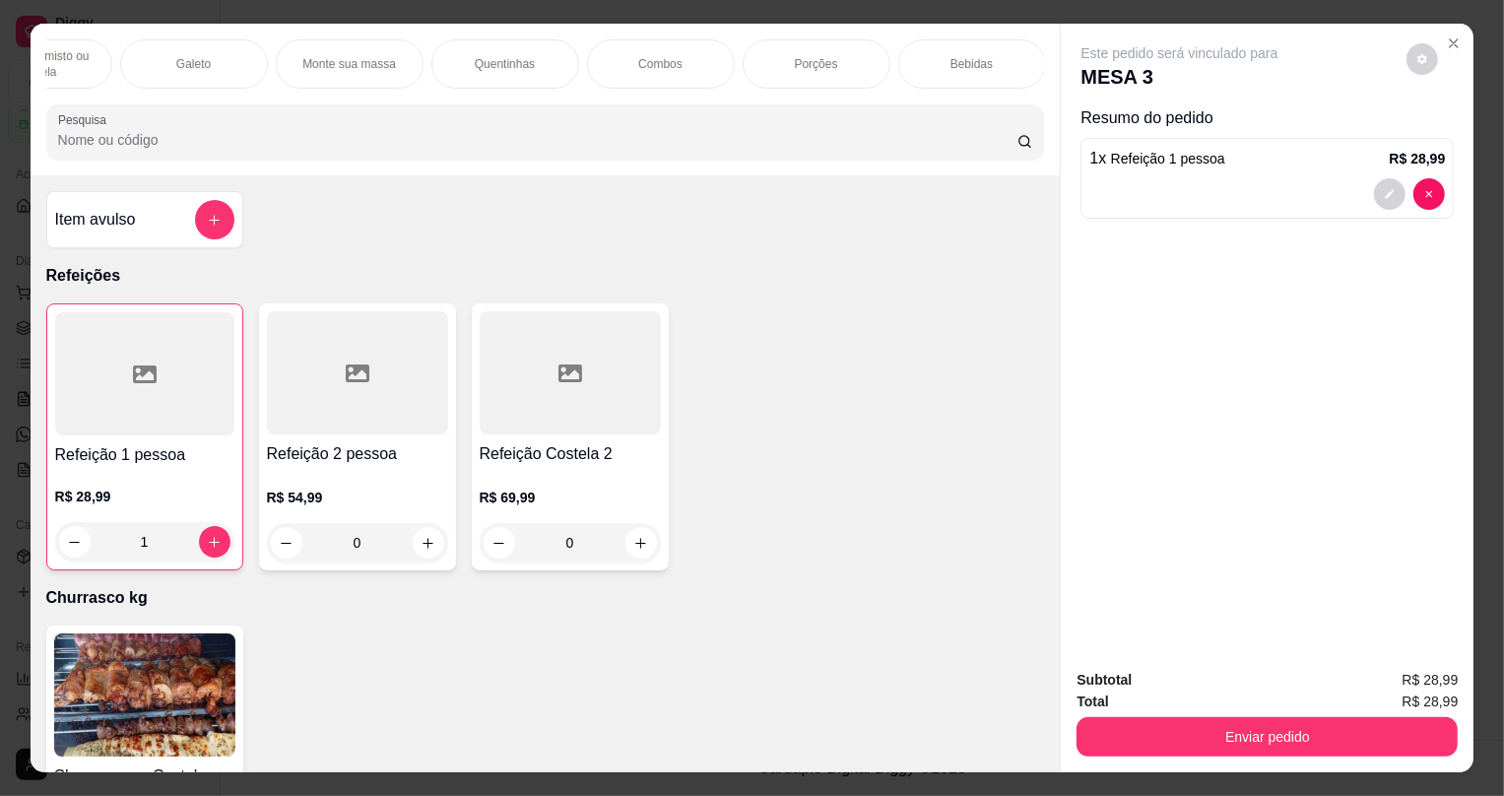
click at [1004, 56] on div "Bebidas" at bounding box center [972, 63] width 148 height 49
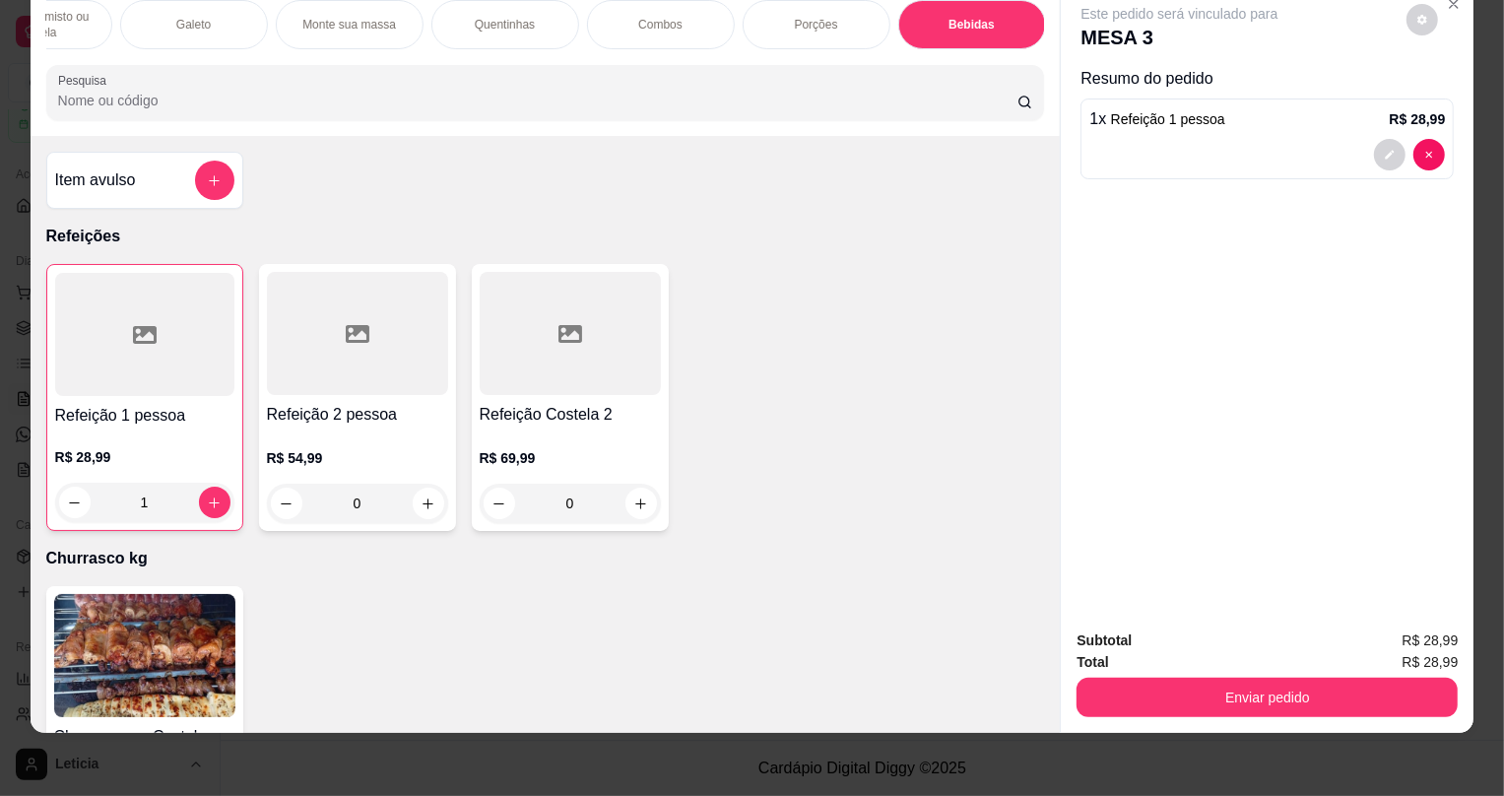
scroll to position [0, 0]
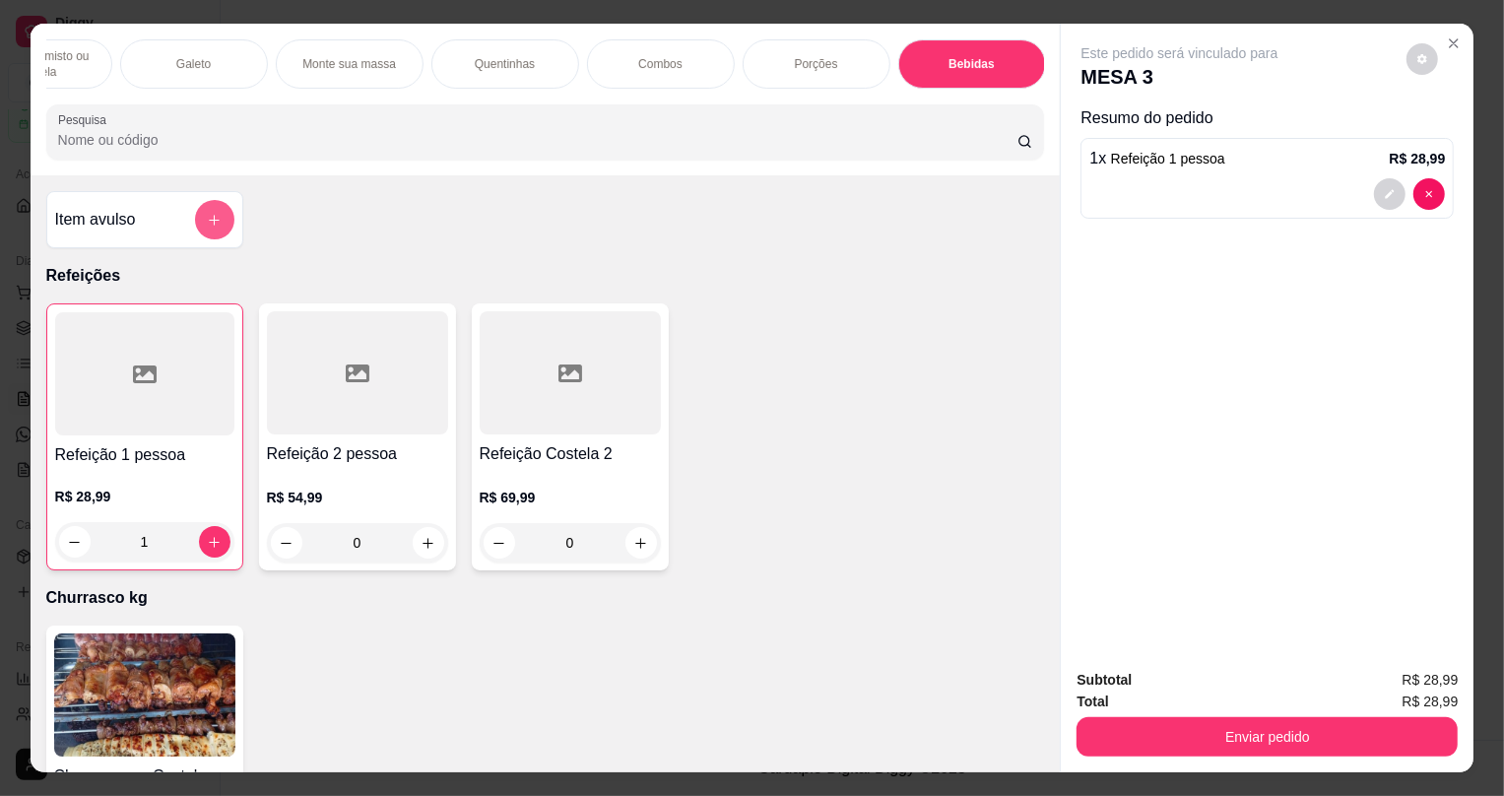
click at [222, 238] on button "add-separate-item" at bounding box center [214, 219] width 39 height 39
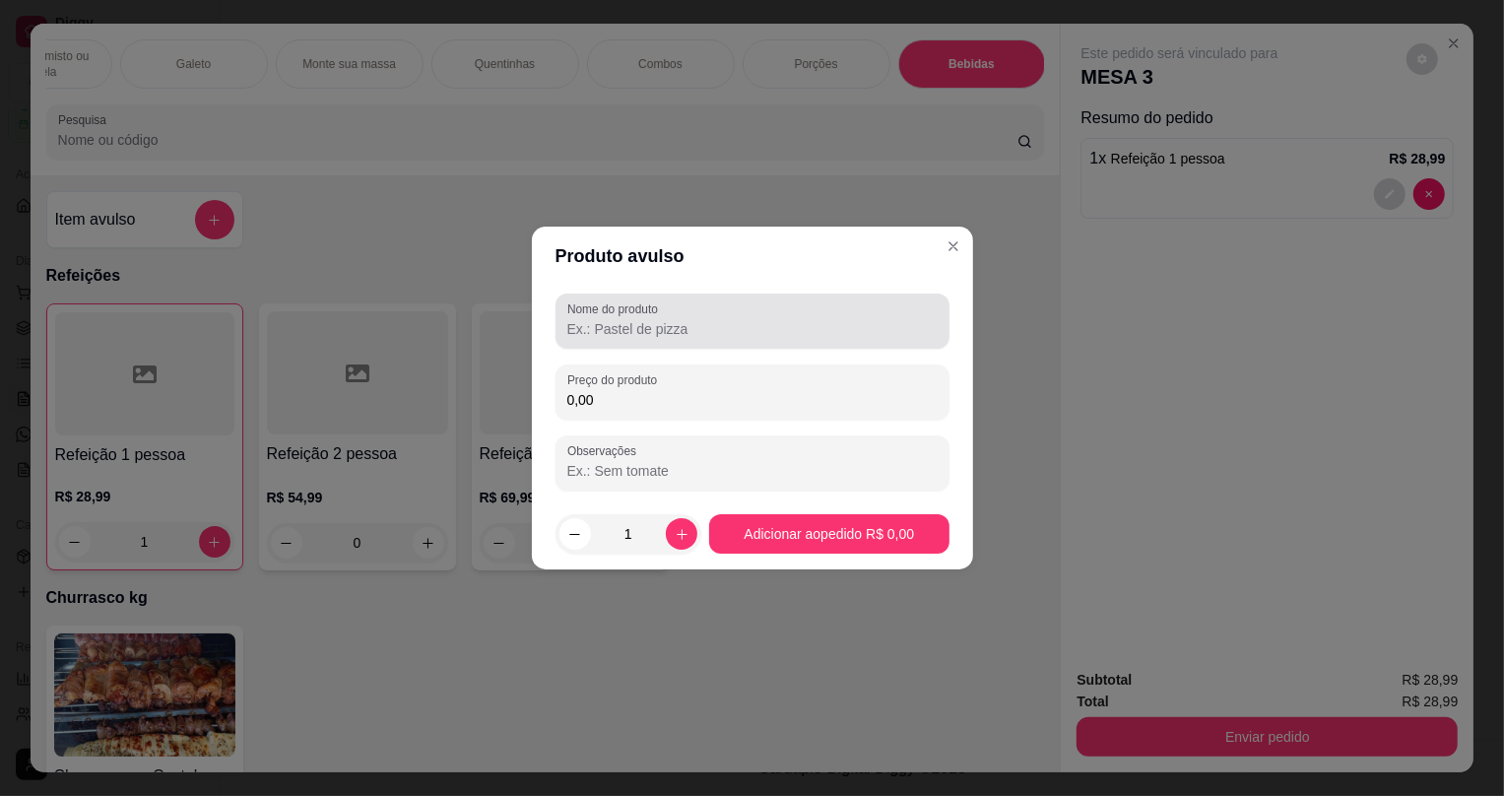
click at [640, 296] on div "Nome do produto" at bounding box center [753, 321] width 394 height 55
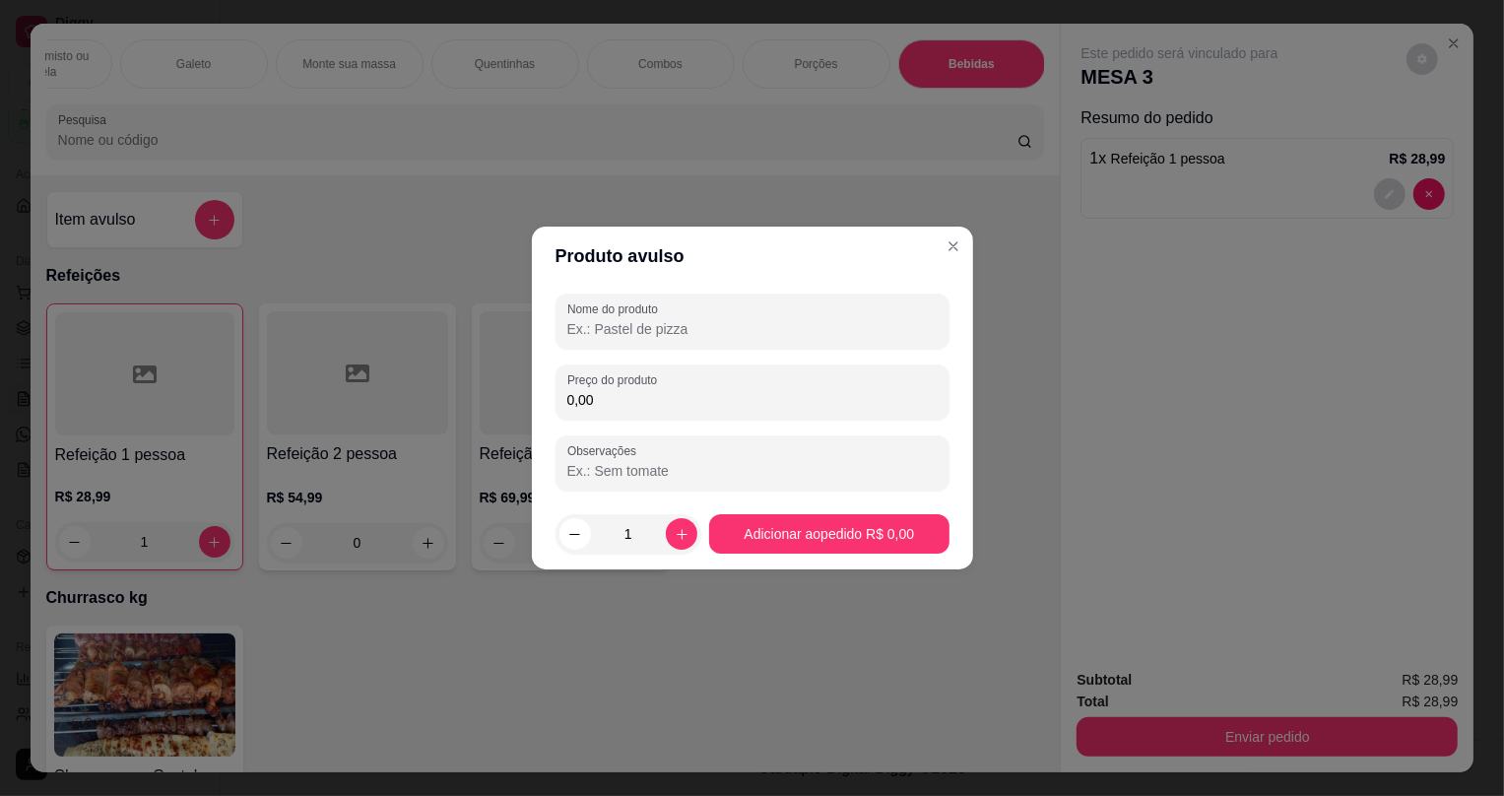
click at [647, 306] on label "Nome do produto" at bounding box center [616, 308] width 98 height 17
click at [647, 319] on input "Nome do produto" at bounding box center [752, 329] width 370 height 20
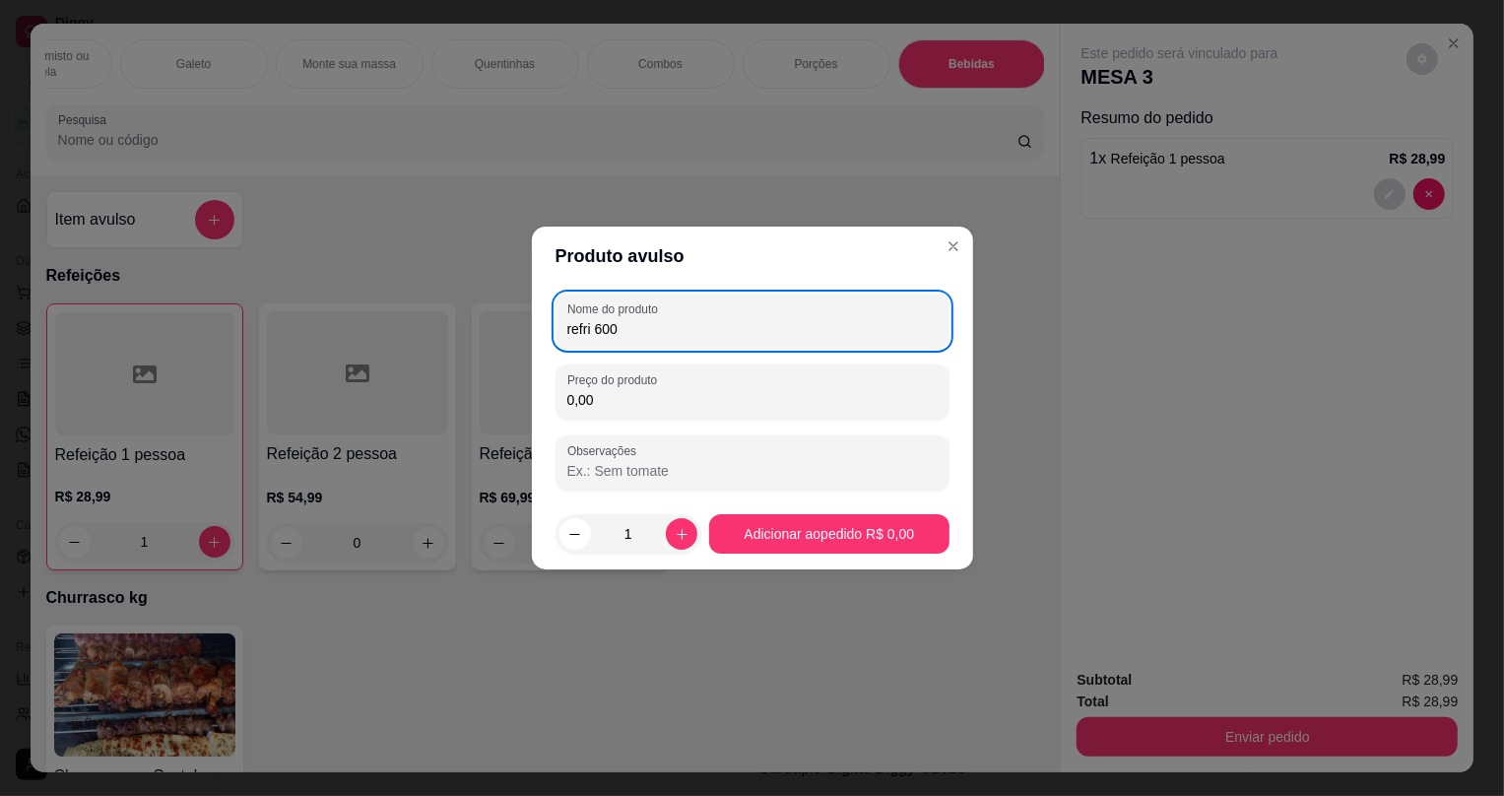
type input "refri 600"
click at [677, 433] on div "Nome do produto refri 600 Preço do produto 0,00 Observações" at bounding box center [753, 392] width 394 height 197
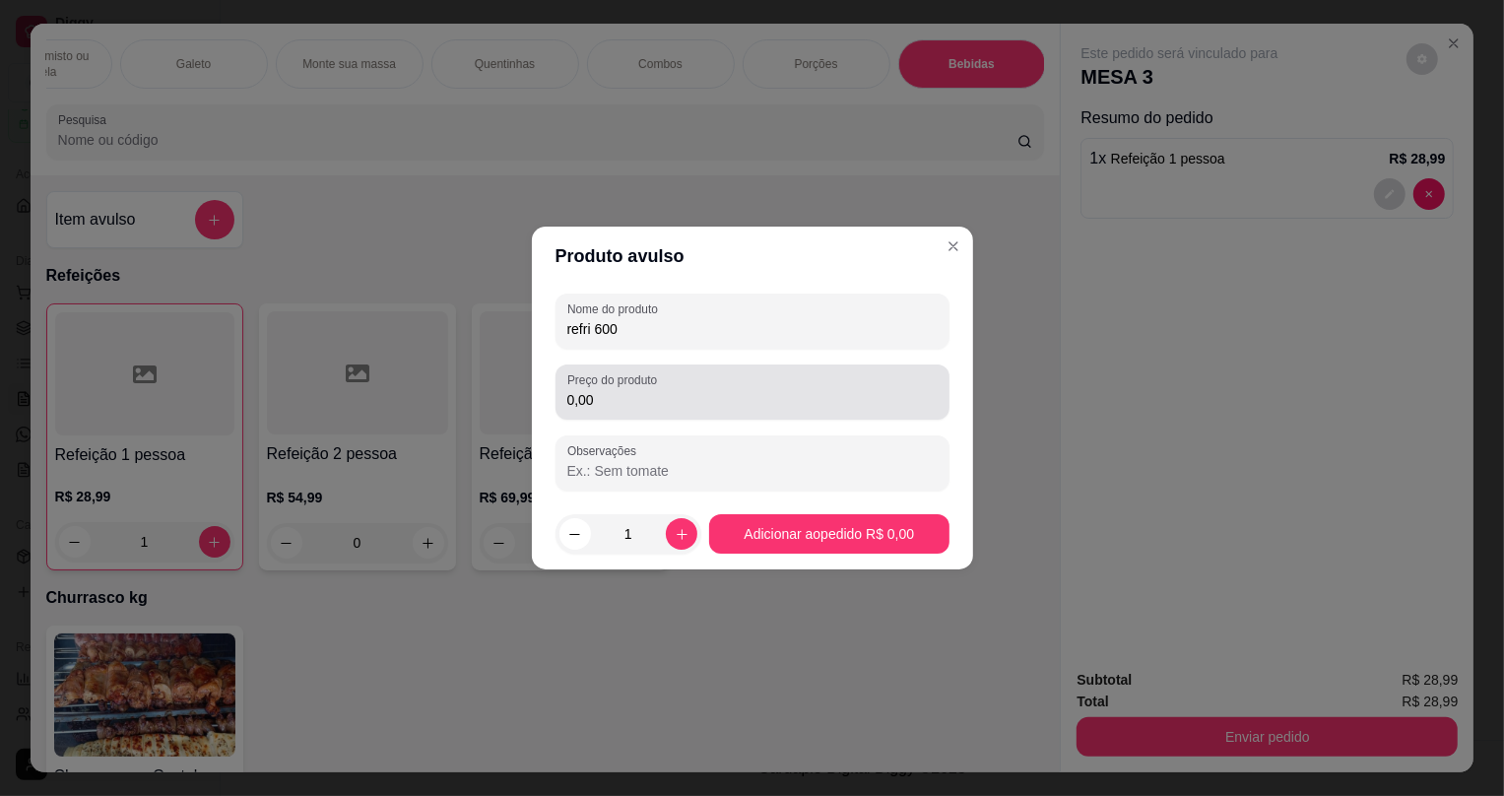
click at [756, 396] on input "0,00" at bounding box center [752, 400] width 370 height 20
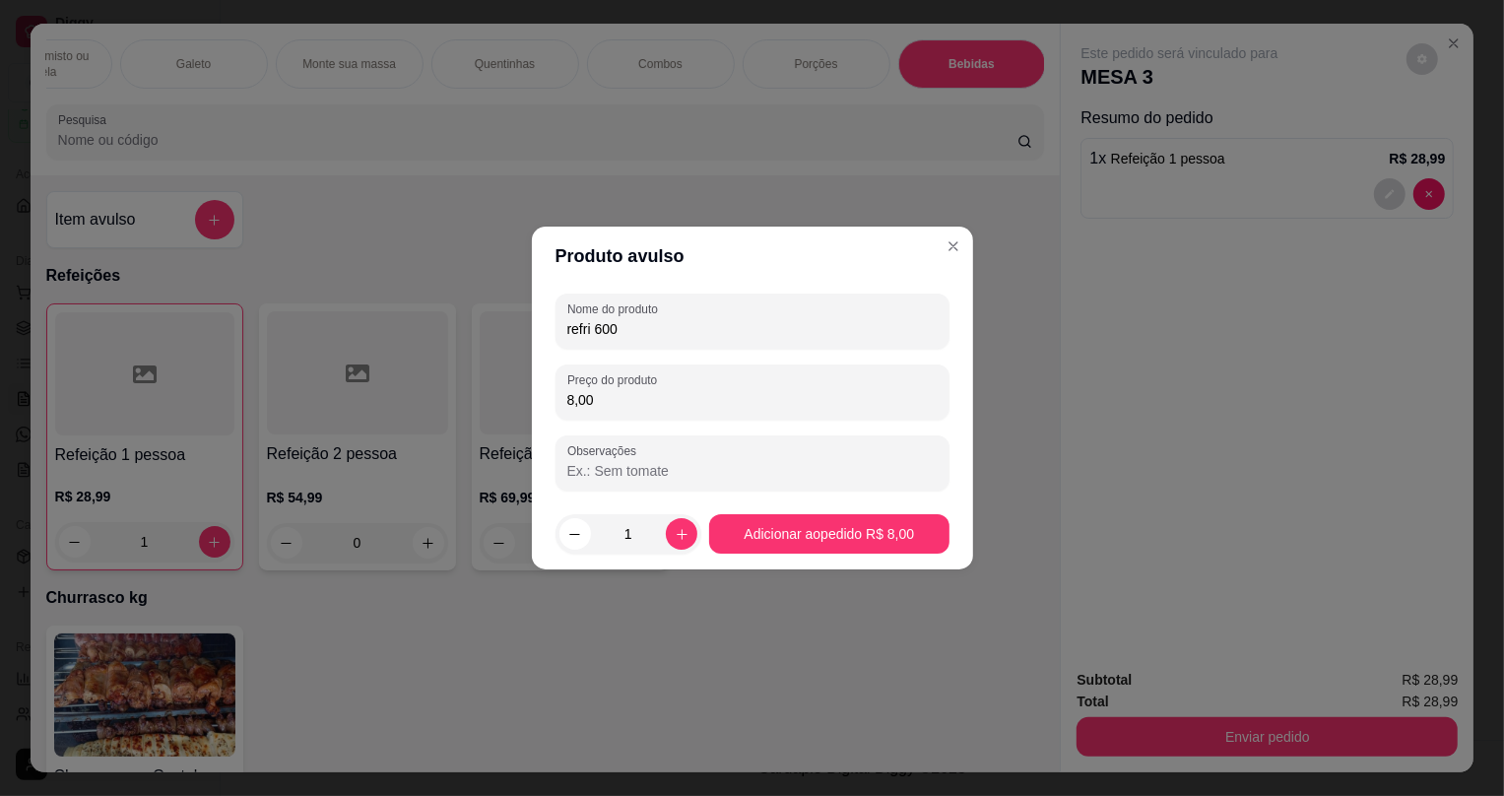
type input "8,00"
click at [805, 555] on footer "1 Adicionar ao pedido R$ 8,00" at bounding box center [752, 533] width 441 height 71
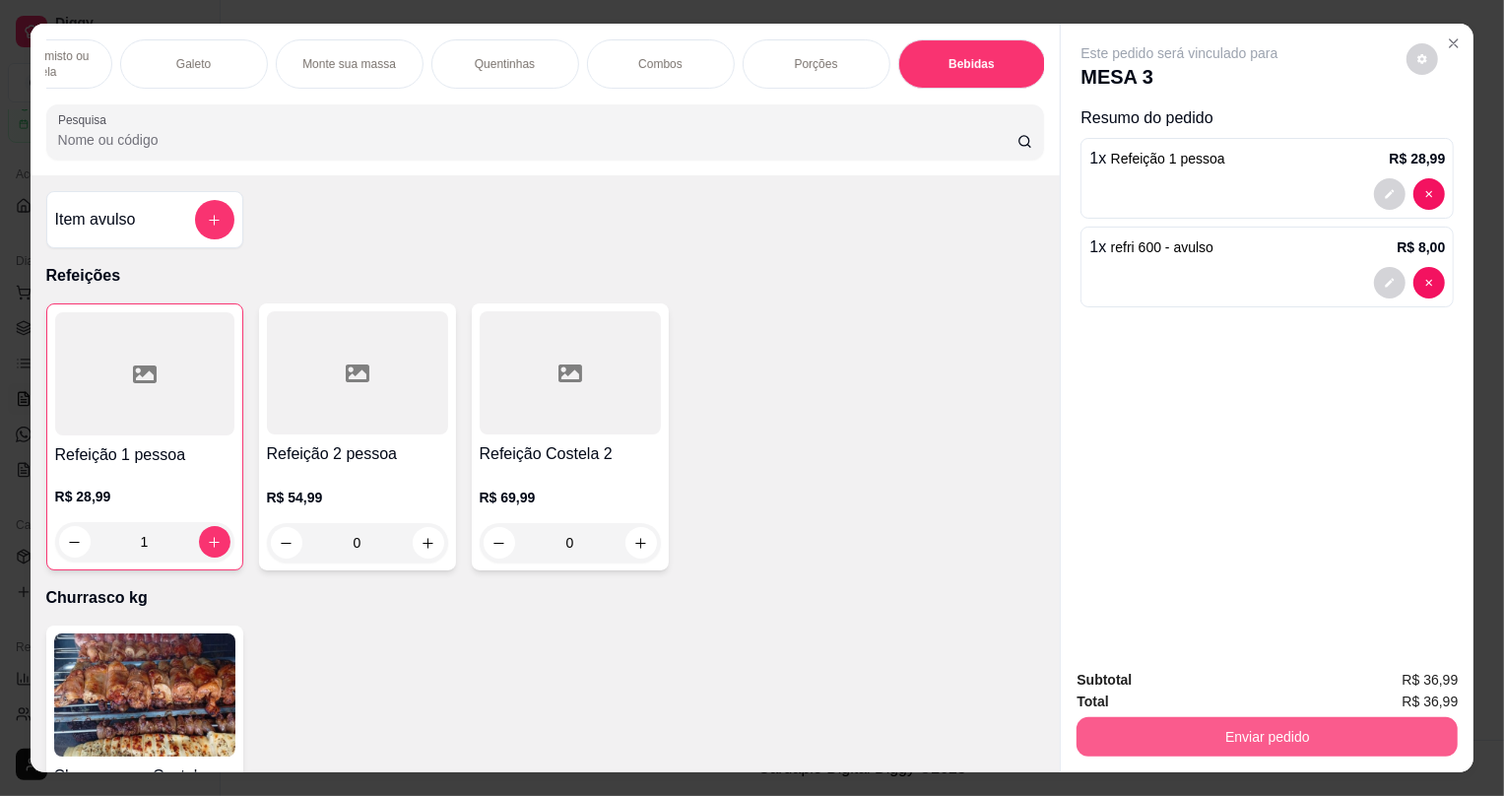
click at [1402, 741] on button "Enviar pedido" at bounding box center [1267, 736] width 381 height 39
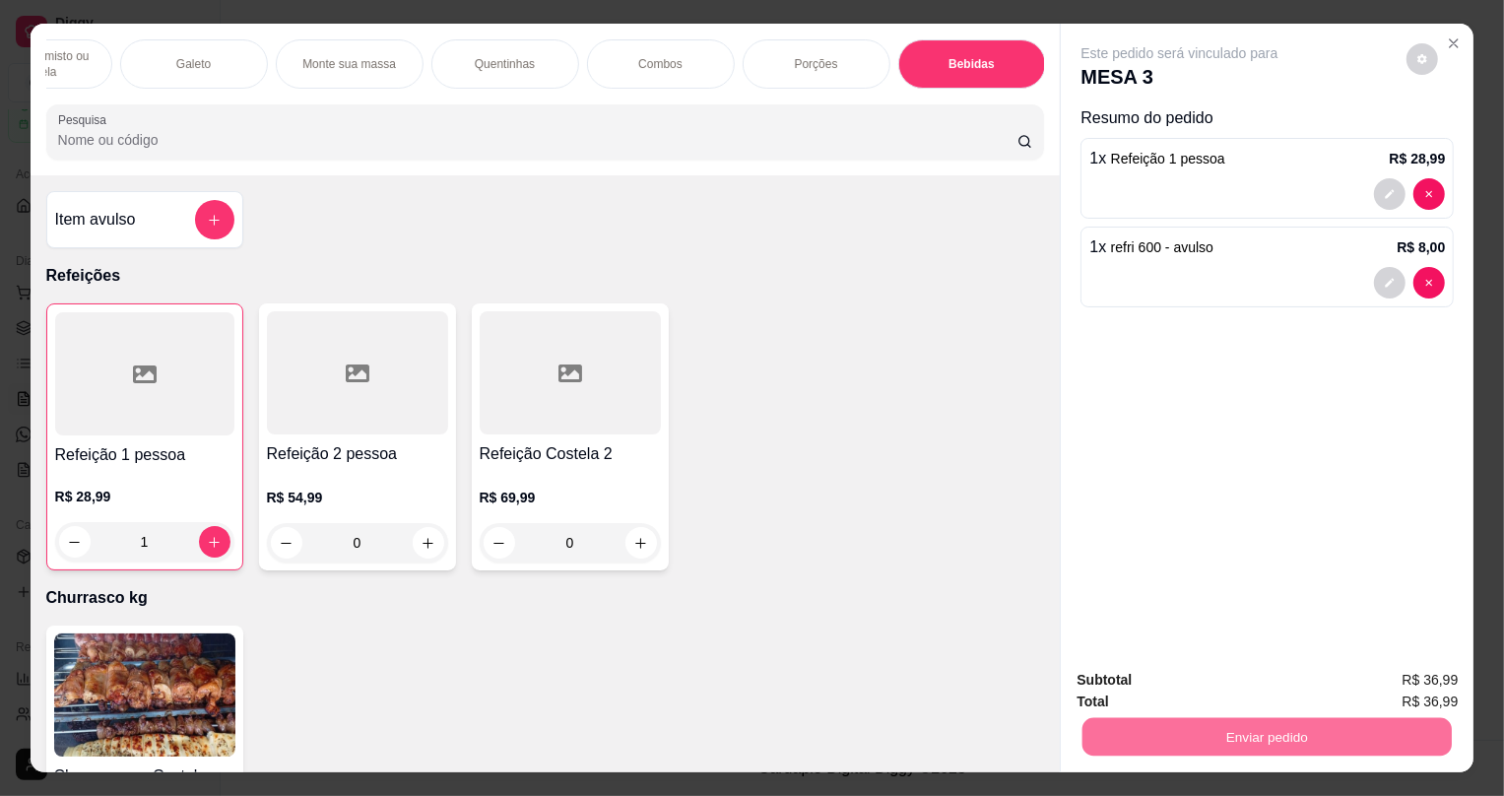
click at [1251, 673] on button "Não registrar e enviar pedido" at bounding box center [1203, 688] width 205 height 37
click at [1246, 747] on div "Enviar pedido" at bounding box center [1267, 734] width 381 height 44
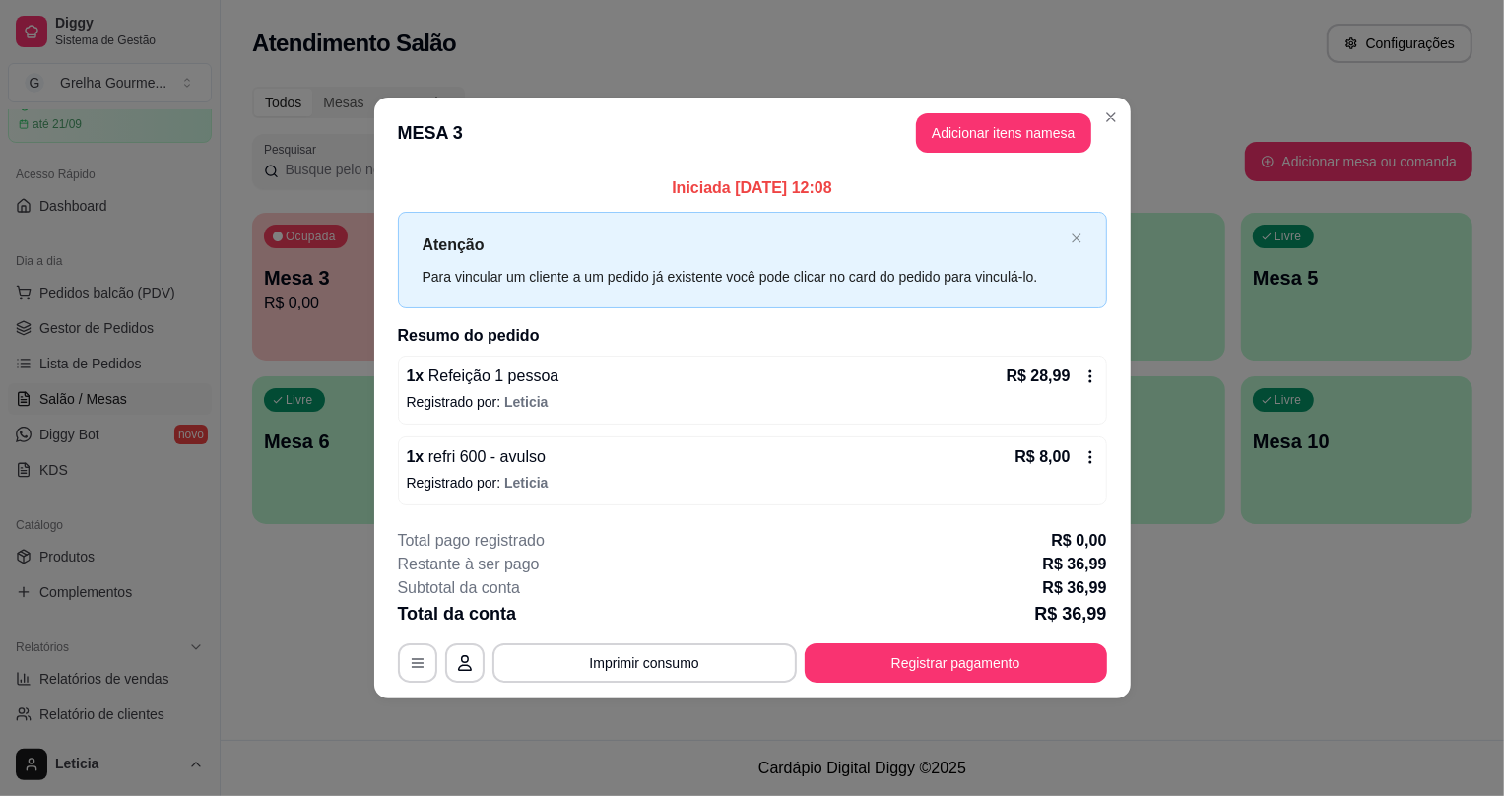
click at [965, 636] on div "**********" at bounding box center [752, 606] width 709 height 154
click at [962, 647] on button "Registrar pagamento" at bounding box center [956, 662] width 302 height 39
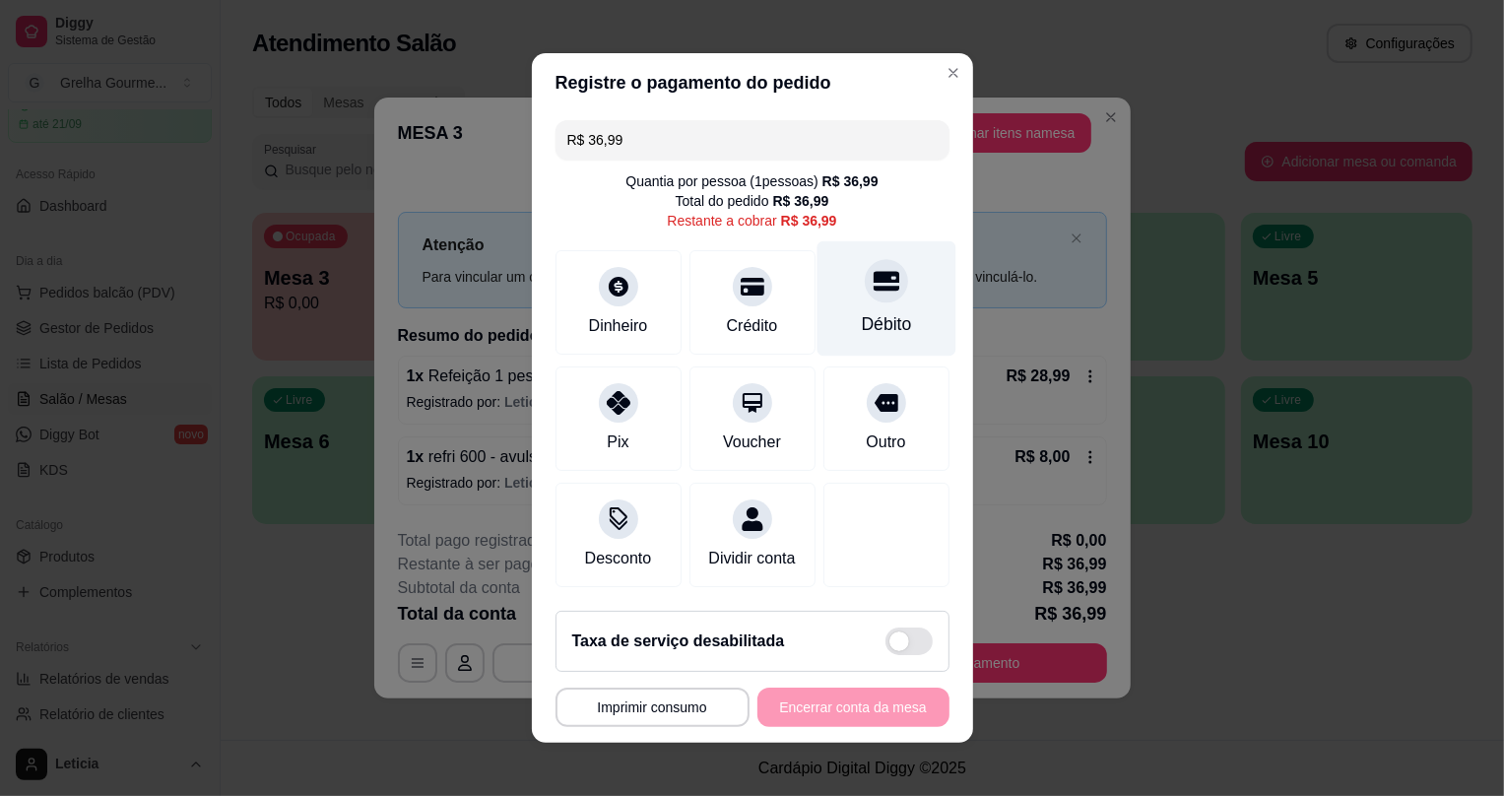
click at [875, 287] on div at bounding box center [886, 280] width 43 height 43
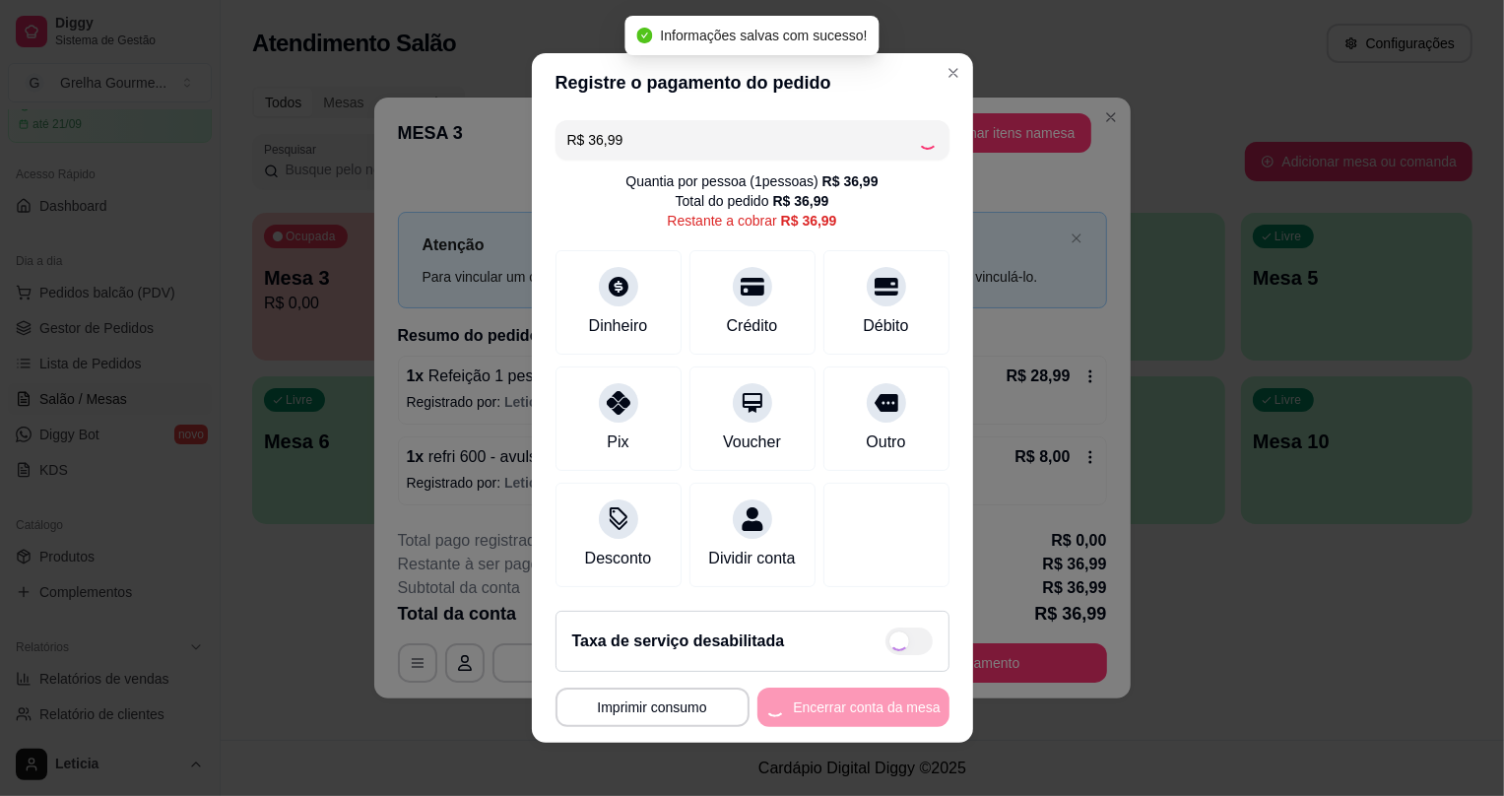
type input "R$ 0,00"
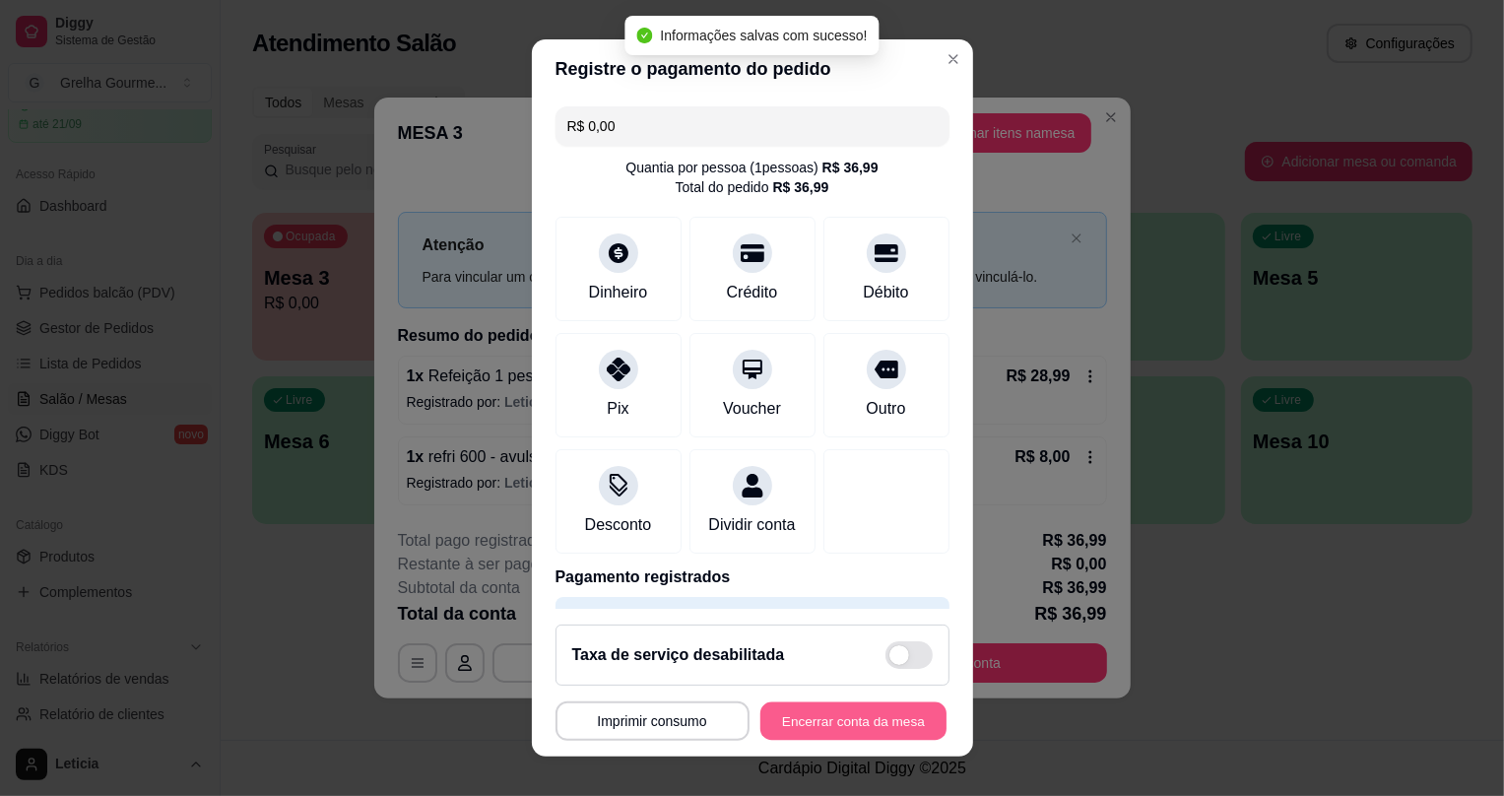
click at [824, 722] on button "Encerrar conta da mesa" at bounding box center [853, 720] width 186 height 38
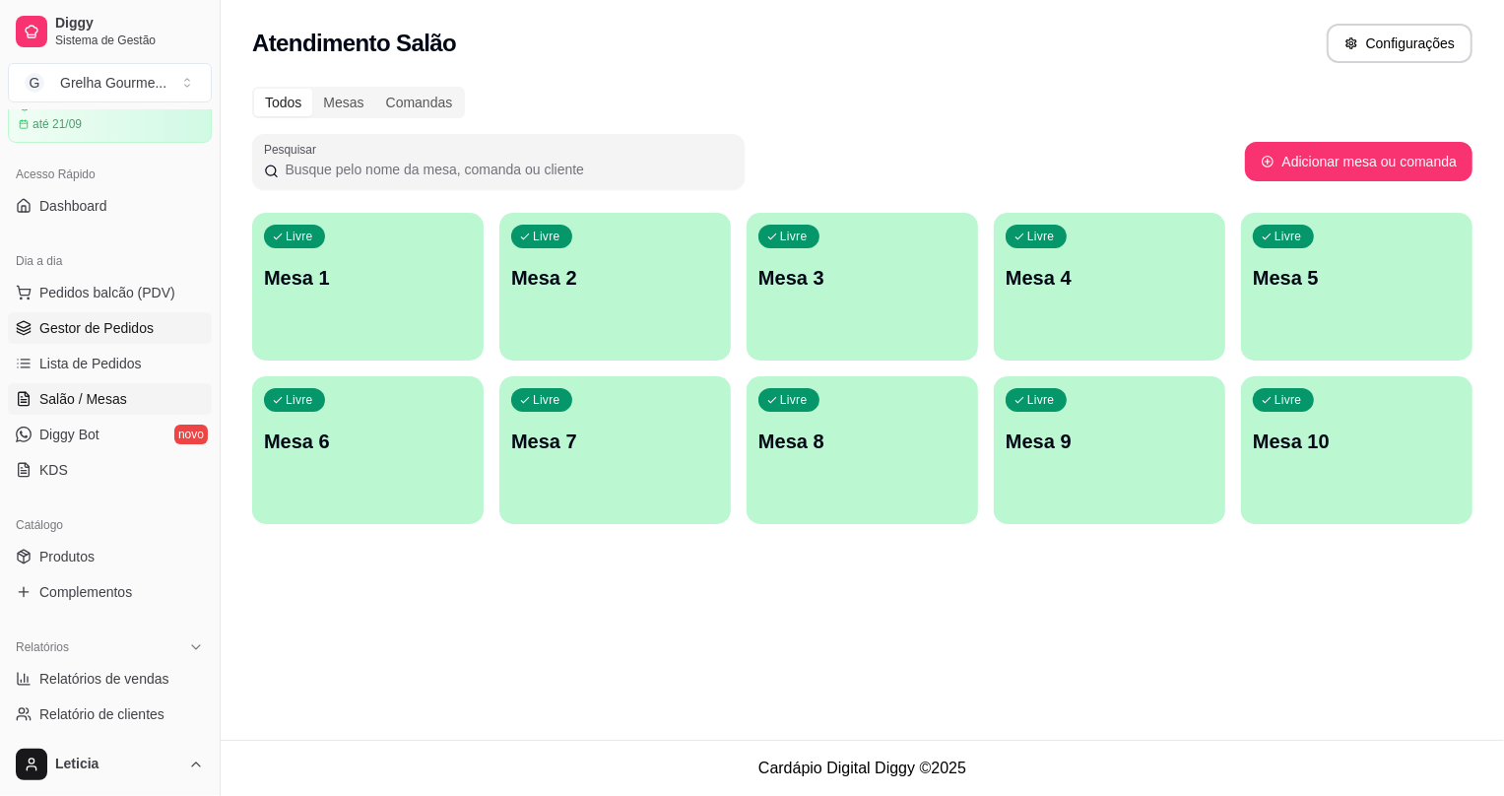
click at [89, 318] on span "Gestor de Pedidos" at bounding box center [96, 328] width 114 height 20
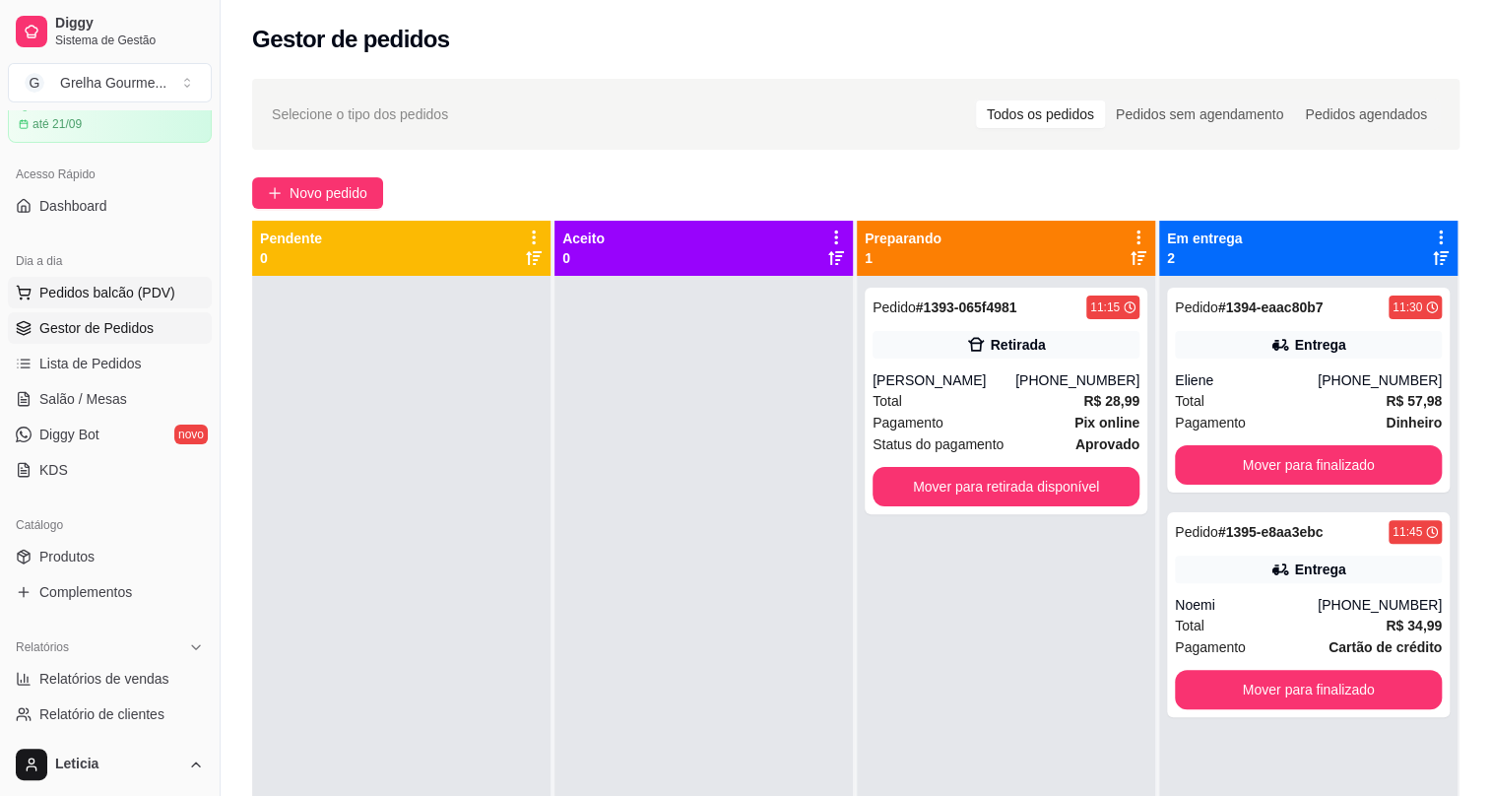
click at [134, 294] on span "Pedidos balcão (PDV)" at bounding box center [107, 293] width 136 height 20
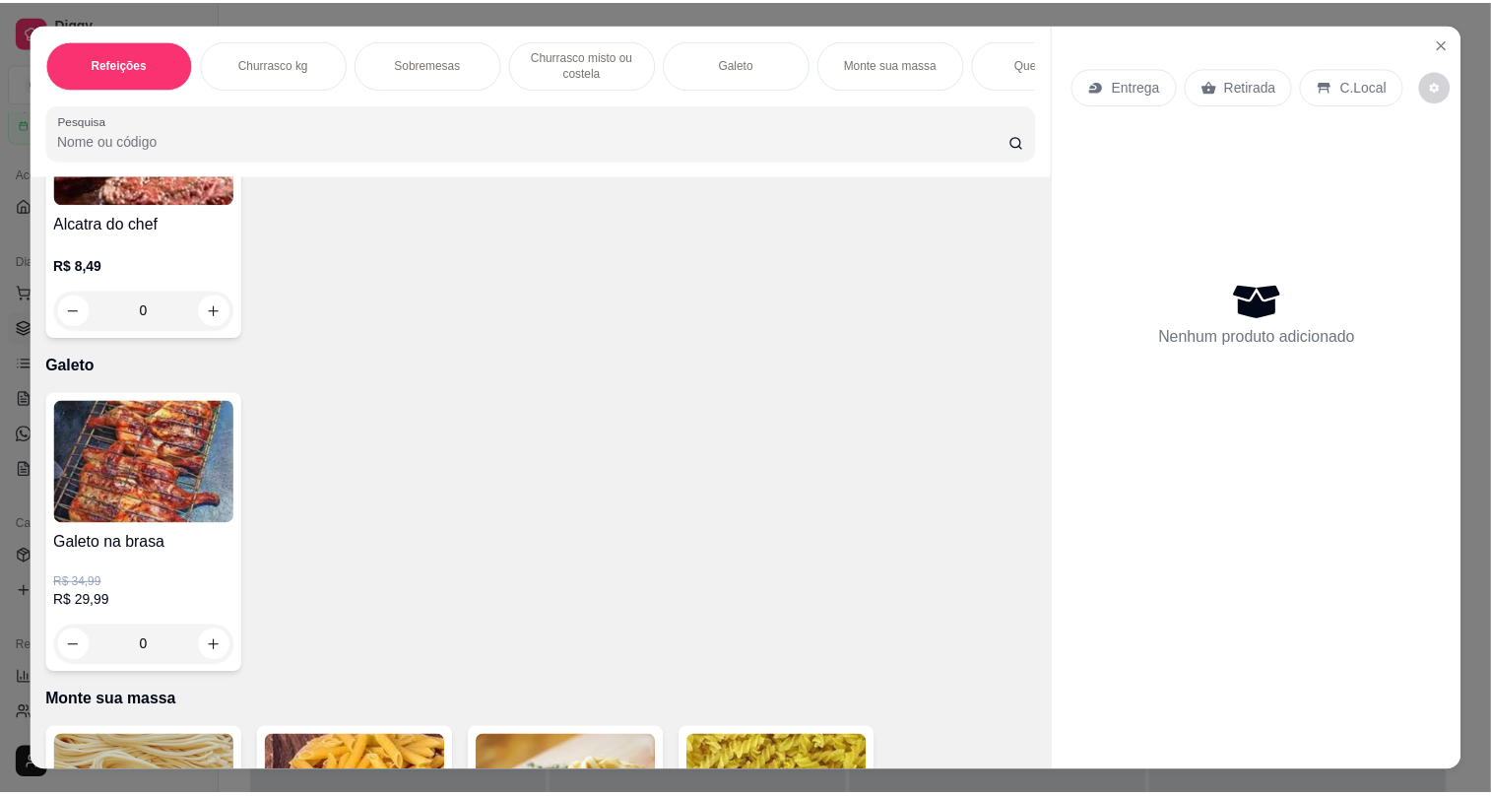
scroll to position [1522, 0]
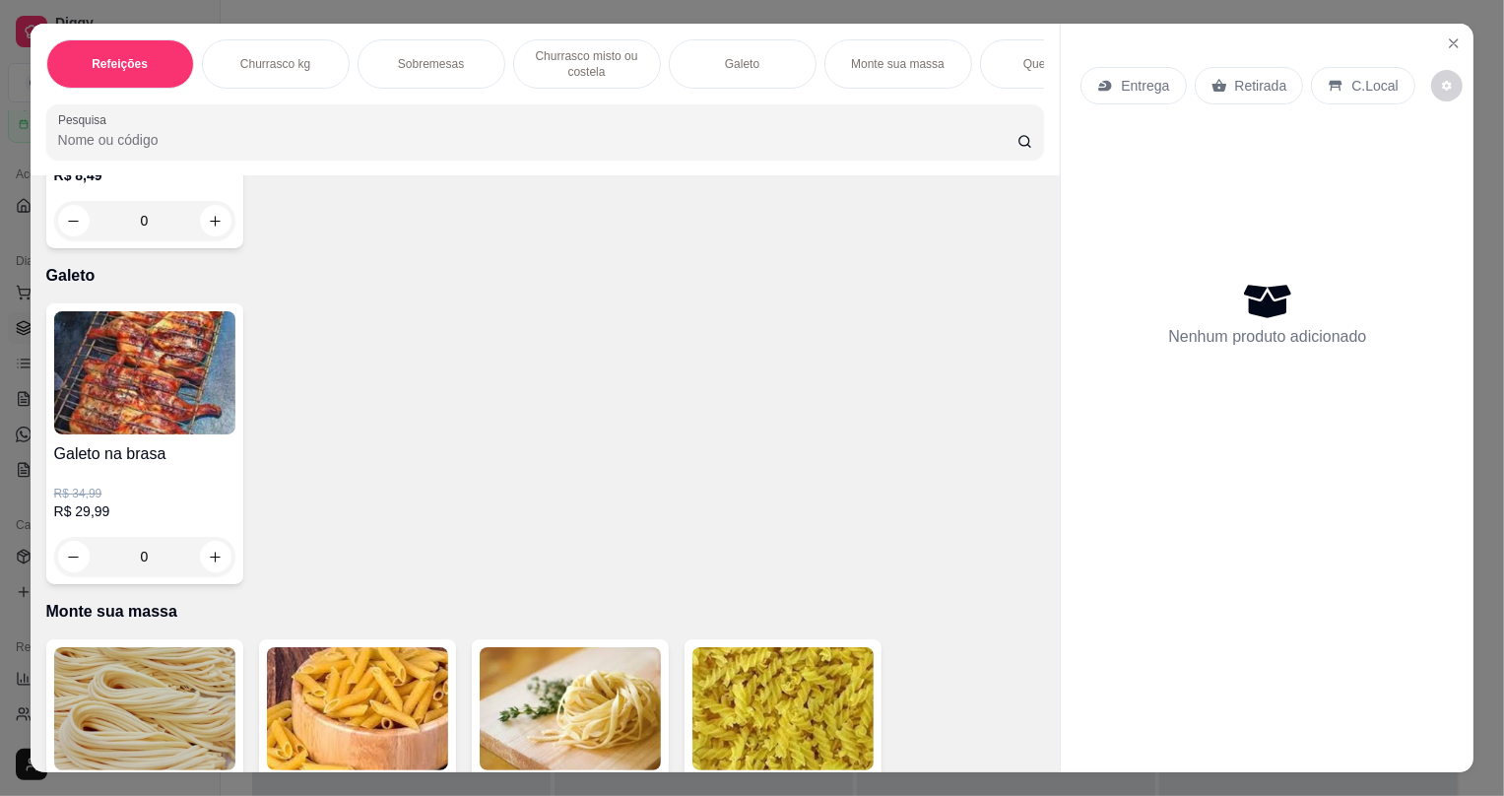
click at [215, 569] on div "0" at bounding box center [144, 556] width 181 height 39
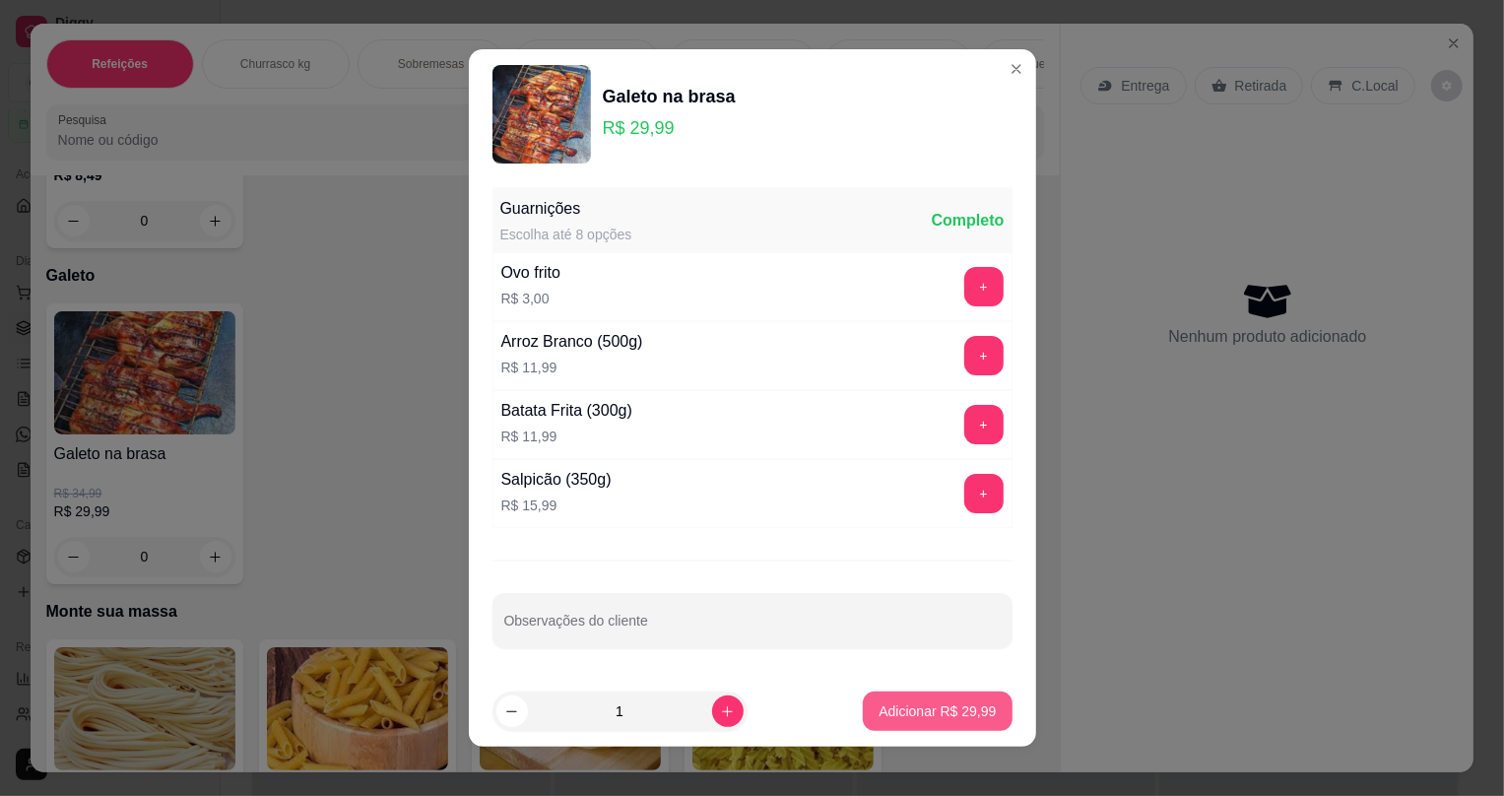
click at [956, 693] on button "Adicionar R$ 29,99" at bounding box center [937, 711] width 149 height 39
type input "1"
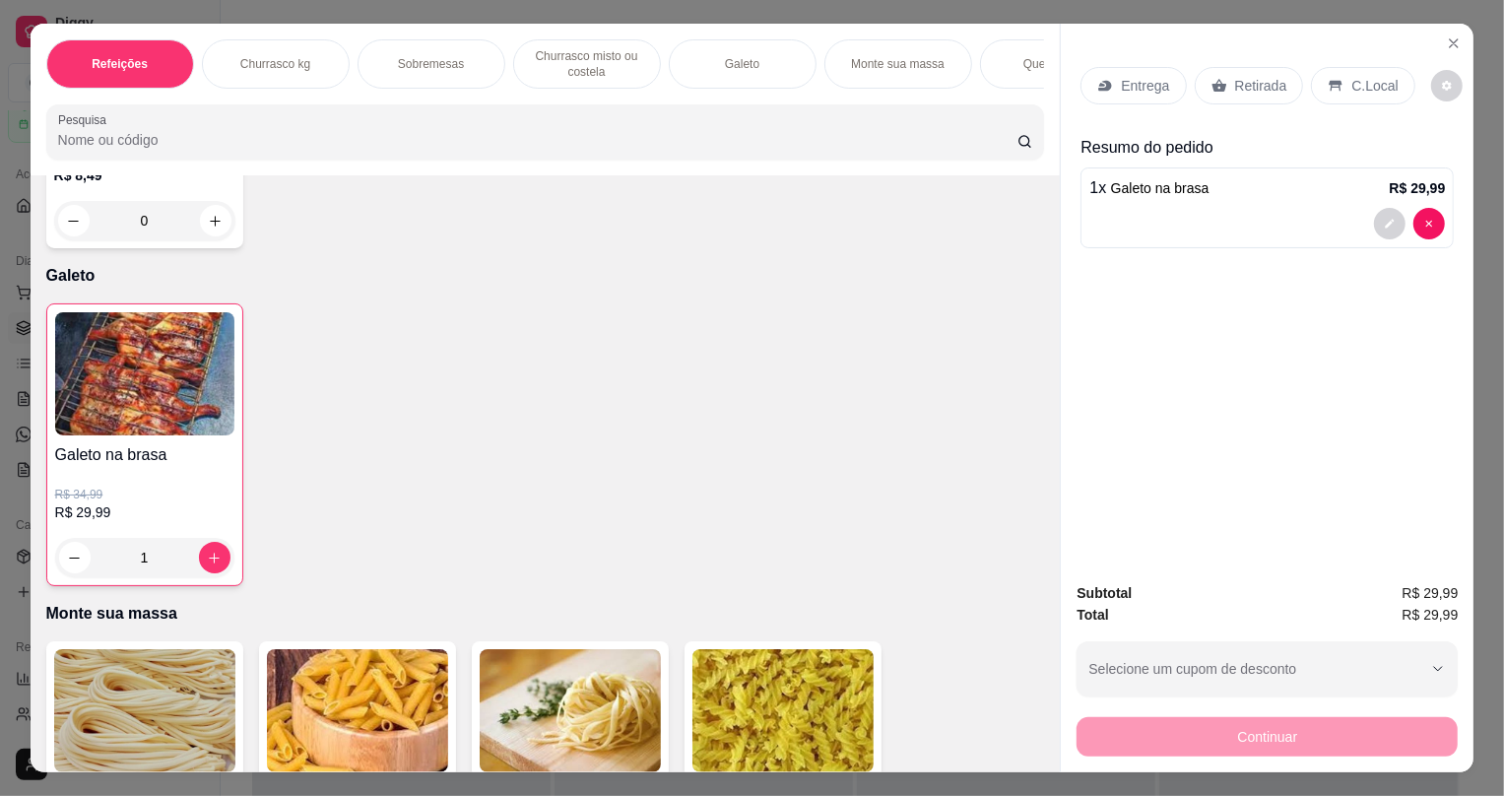
click at [1253, 96] on div "Retirada" at bounding box center [1249, 85] width 109 height 37
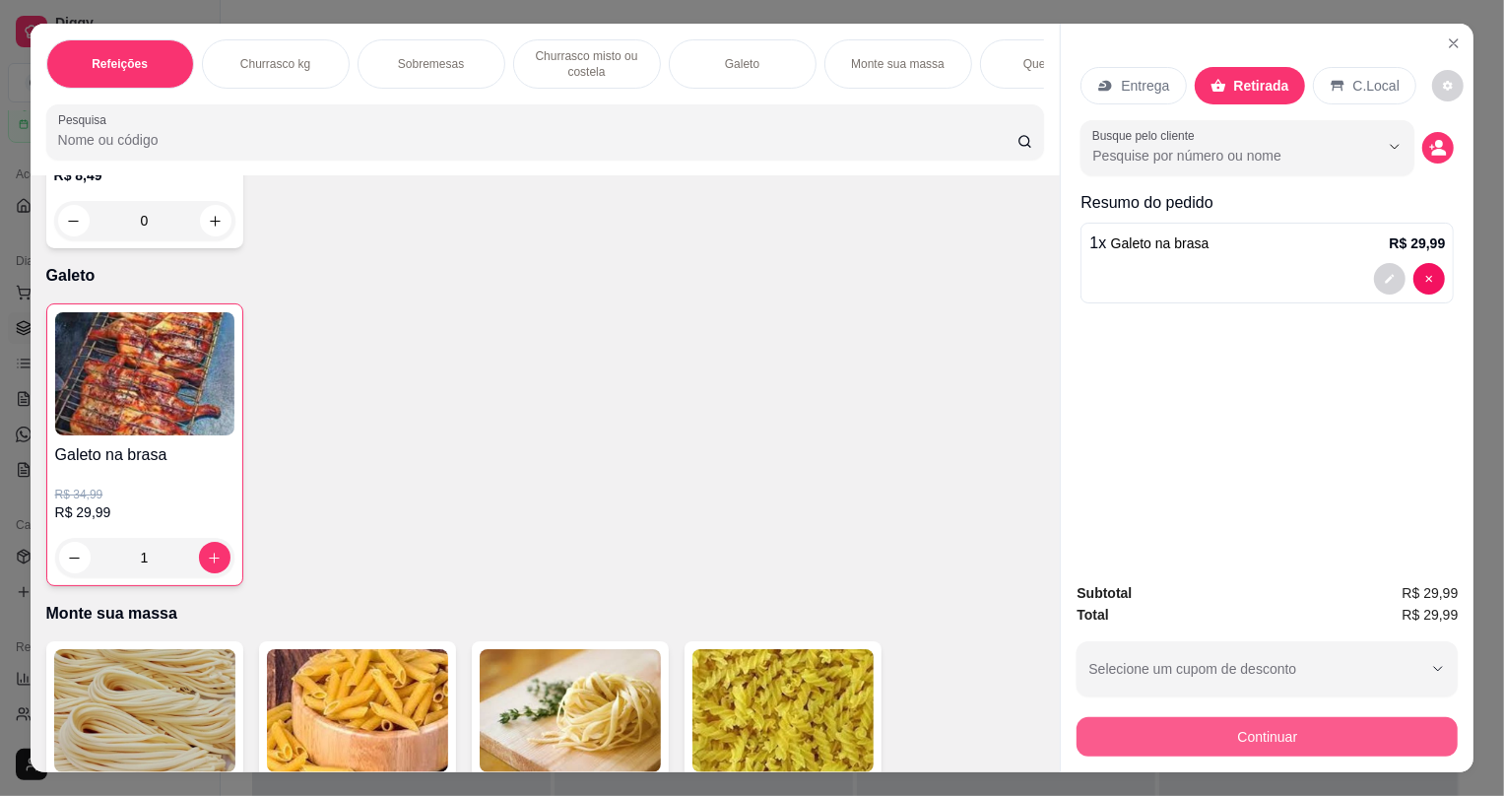
click at [1228, 745] on button "Continuar" at bounding box center [1267, 736] width 381 height 39
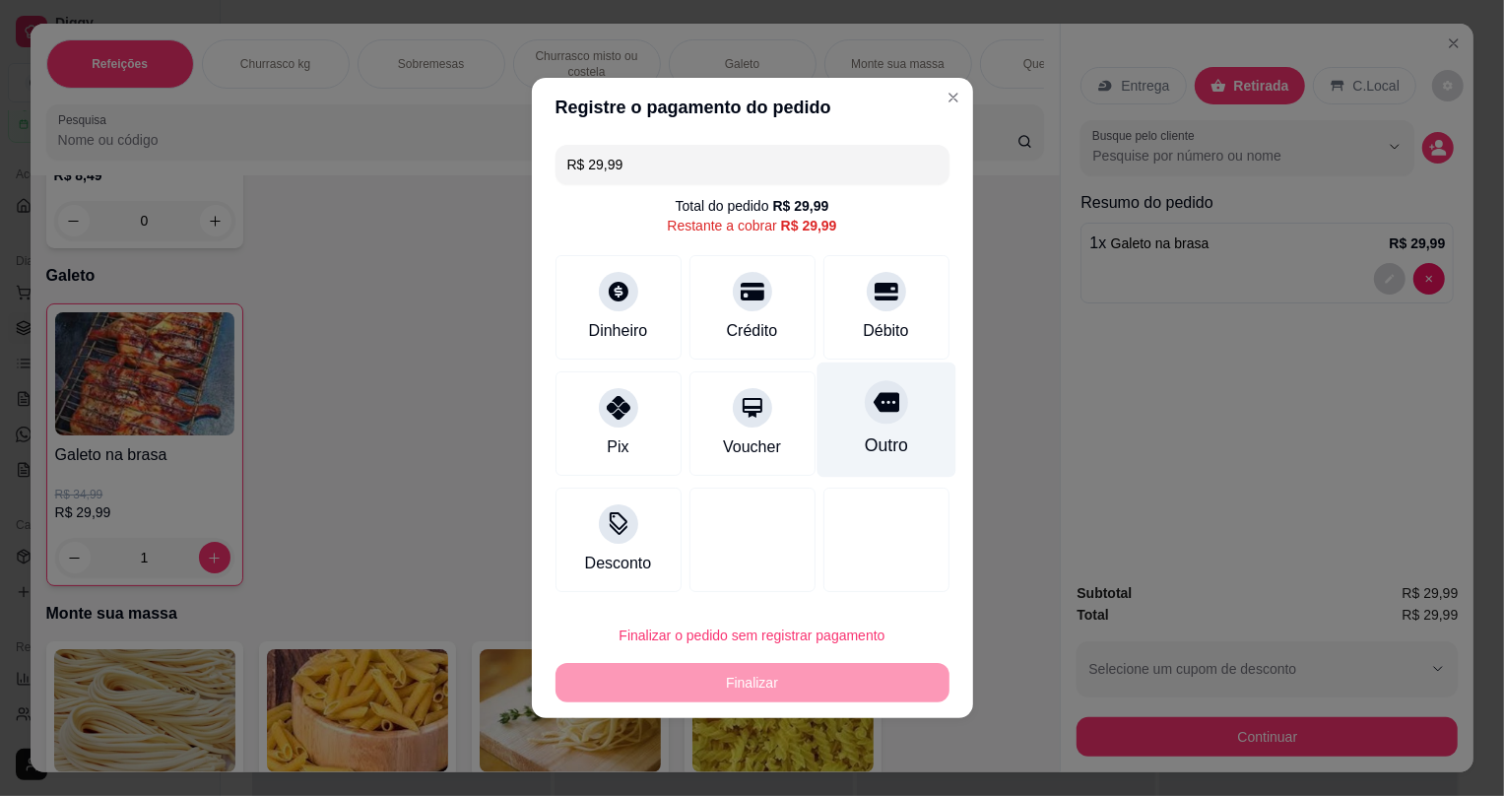
drag, startPoint x: 882, startPoint y: 307, endPoint x: 880, endPoint y: 337, distance: 29.6
click at [882, 308] on div "Débito" at bounding box center [887, 307] width 126 height 104
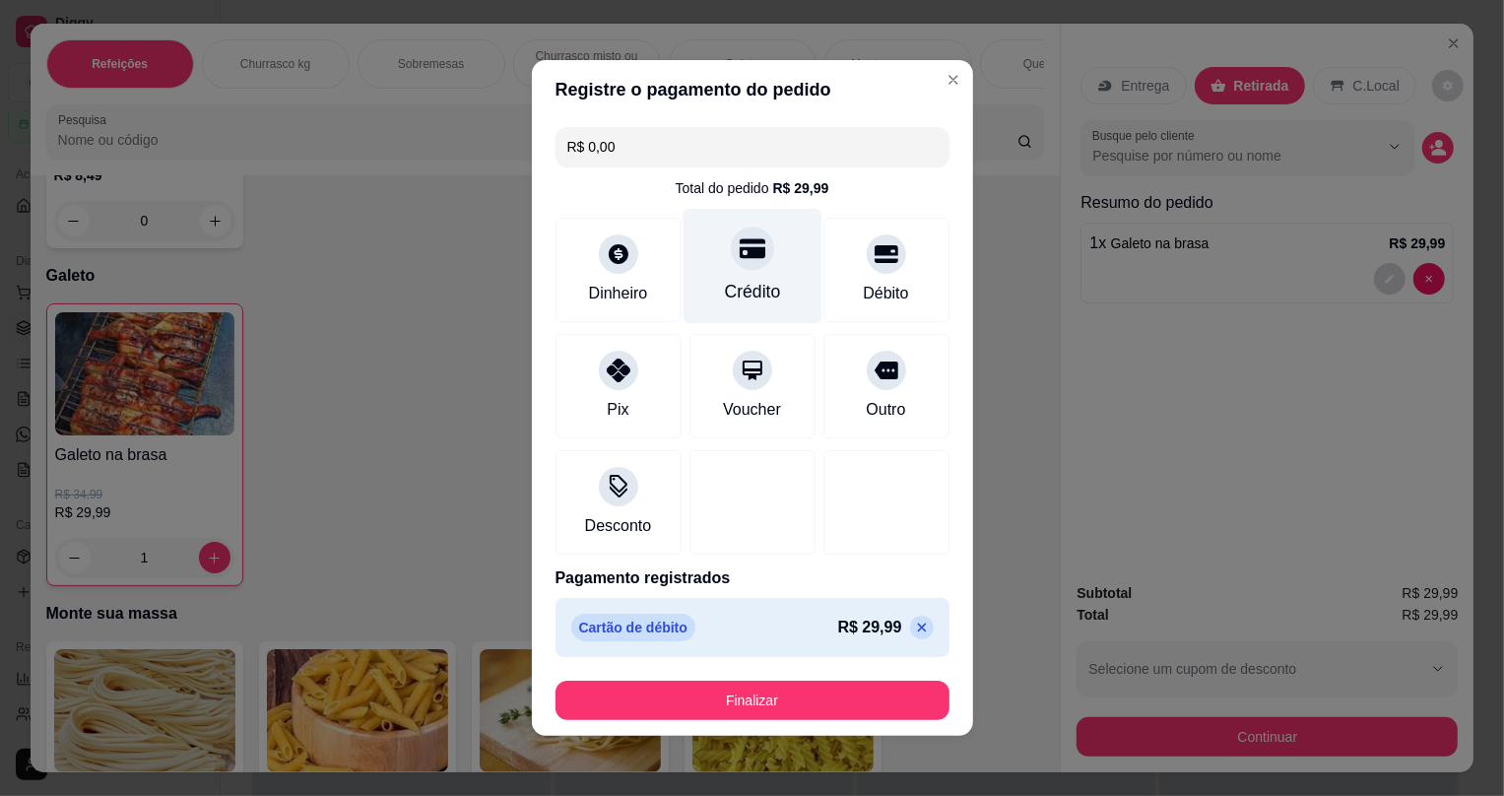
click at [743, 266] on div at bounding box center [752, 248] width 43 height 43
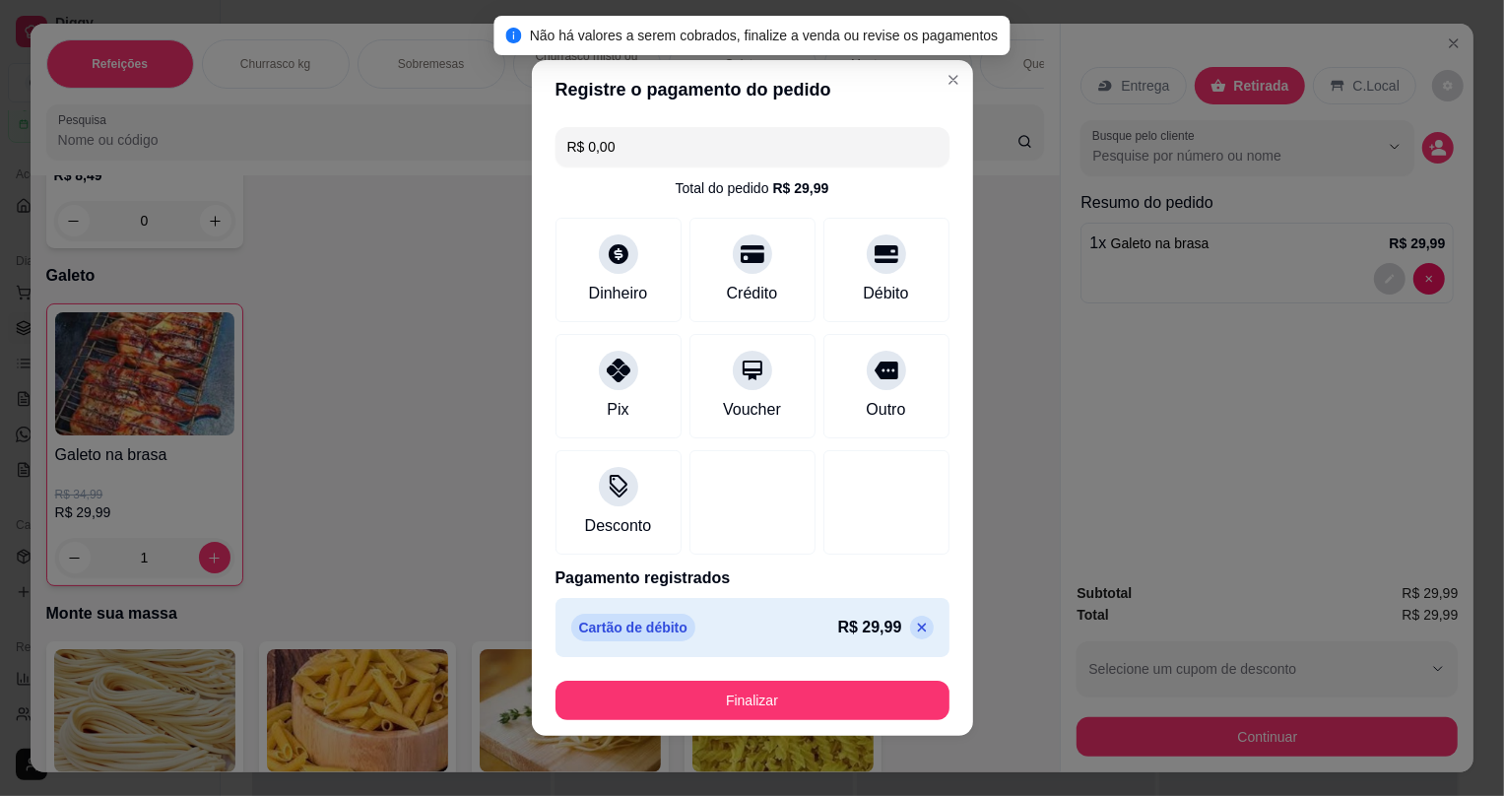
click at [914, 630] on icon at bounding box center [922, 628] width 16 height 16
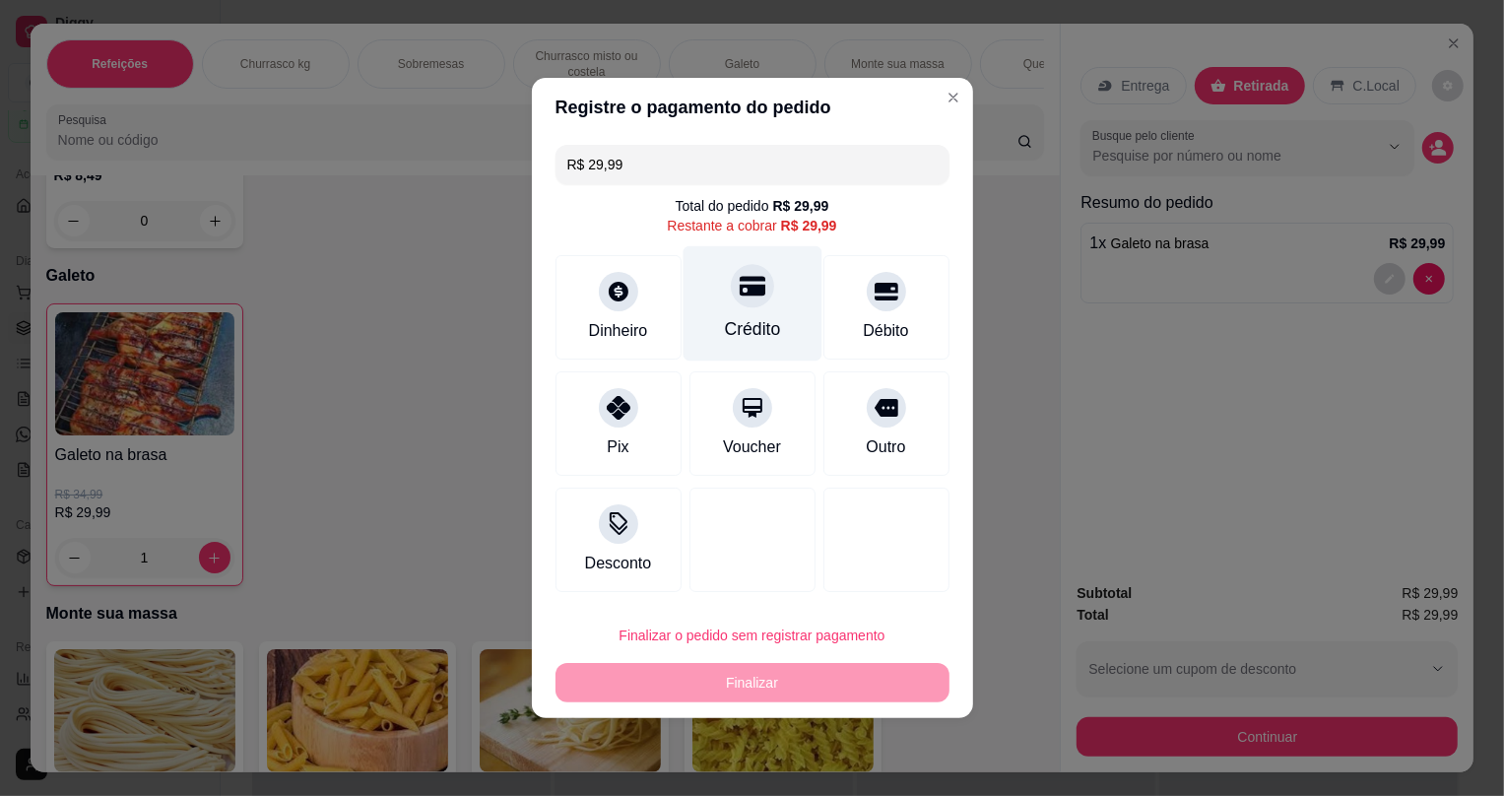
click at [747, 283] on icon at bounding box center [752, 286] width 26 height 26
type input "R$ 0,00"
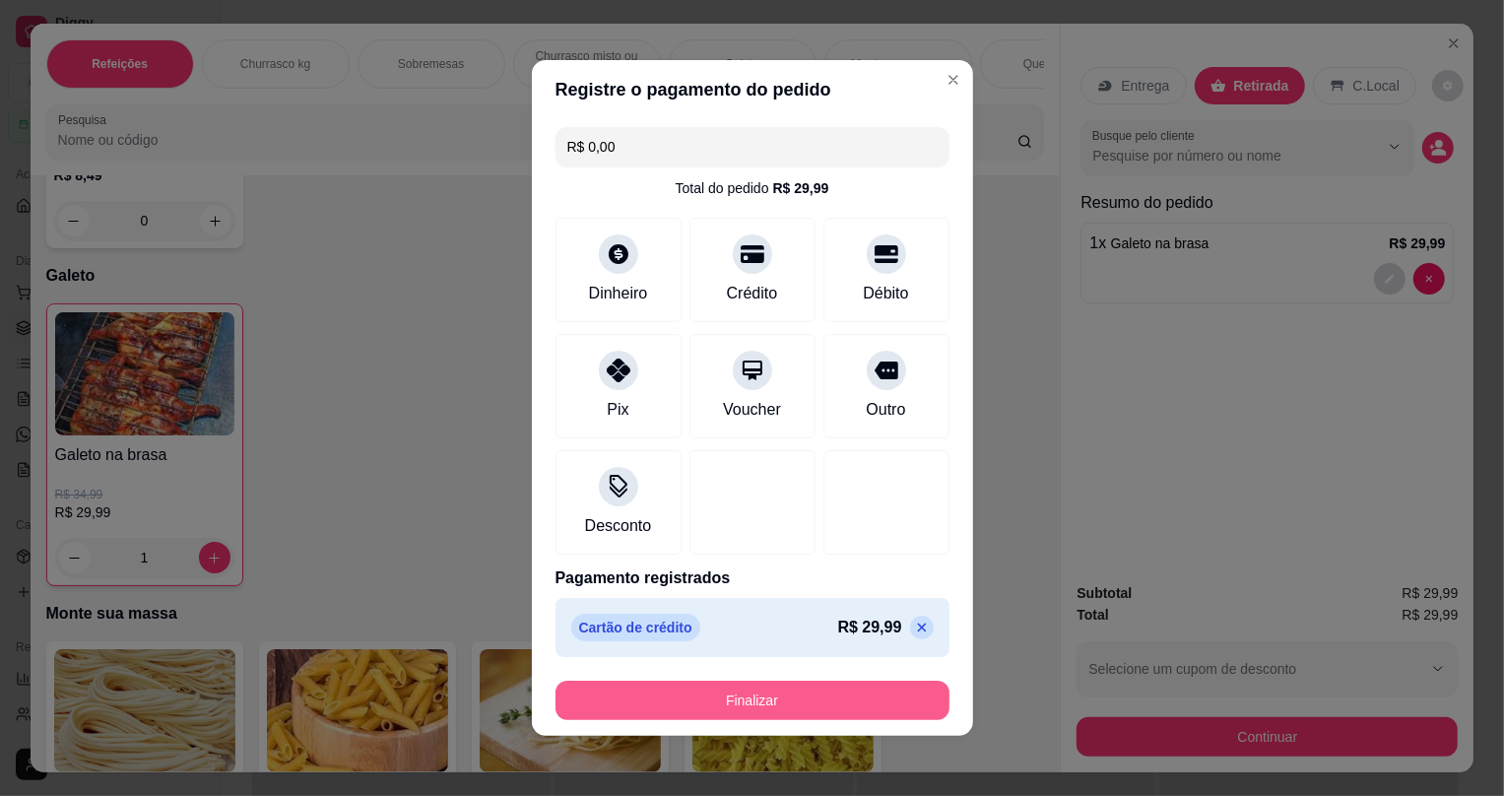
click at [811, 712] on button "Finalizar" at bounding box center [753, 700] width 394 height 39
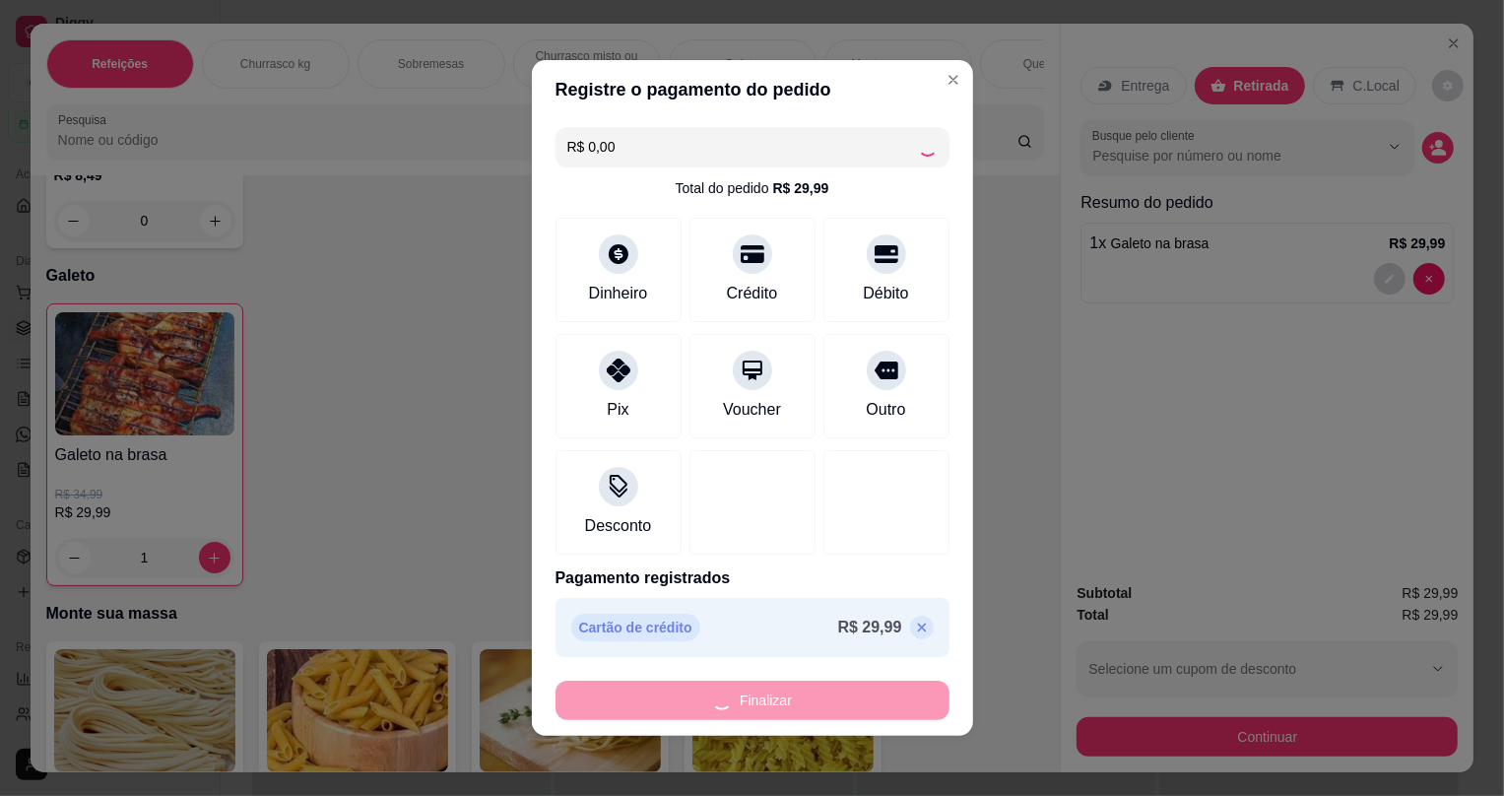
type input "0"
type input "-R$ 29,99"
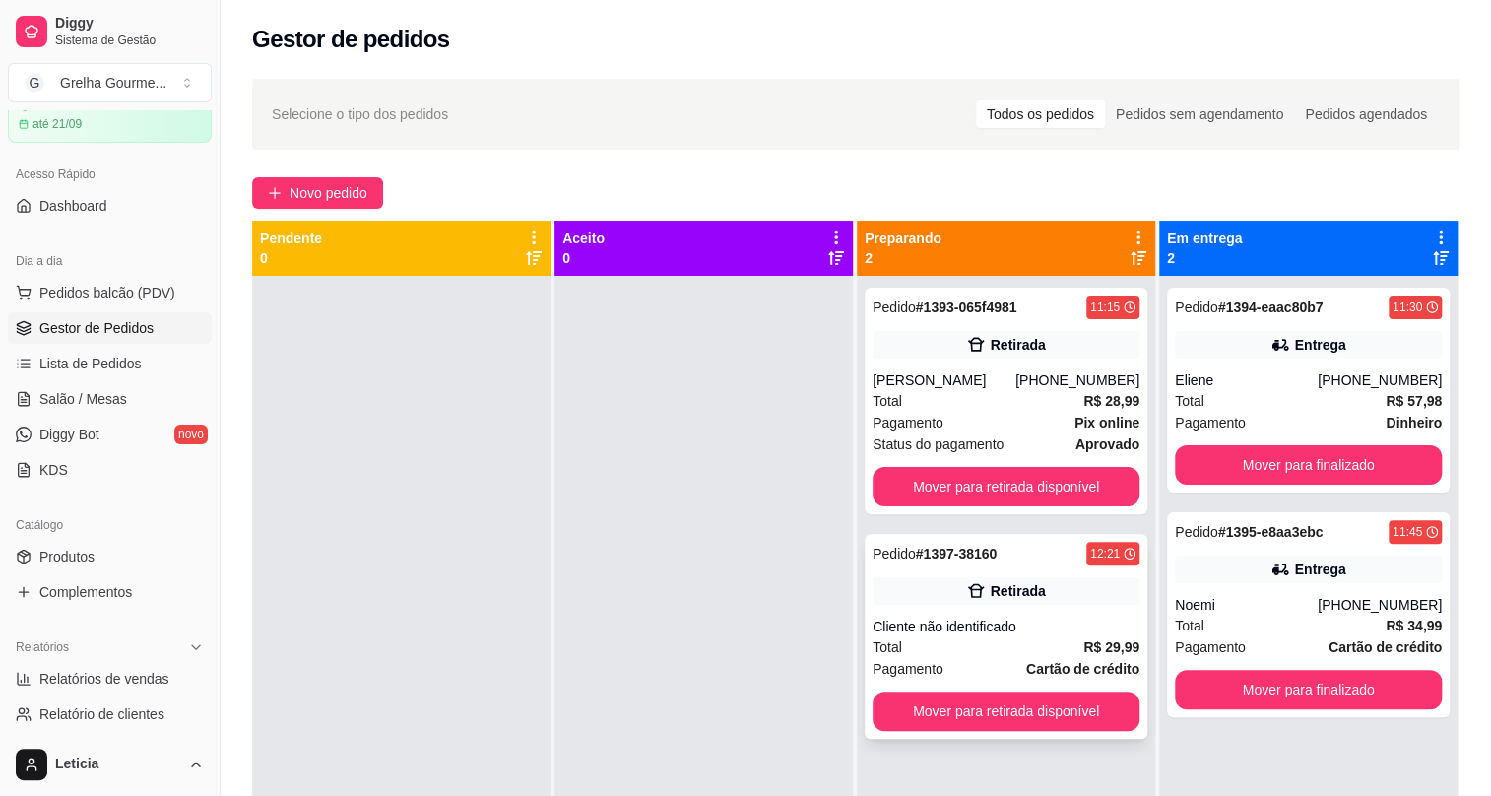
click at [943, 553] on strong "# 1397-38160" at bounding box center [957, 554] width 82 height 16
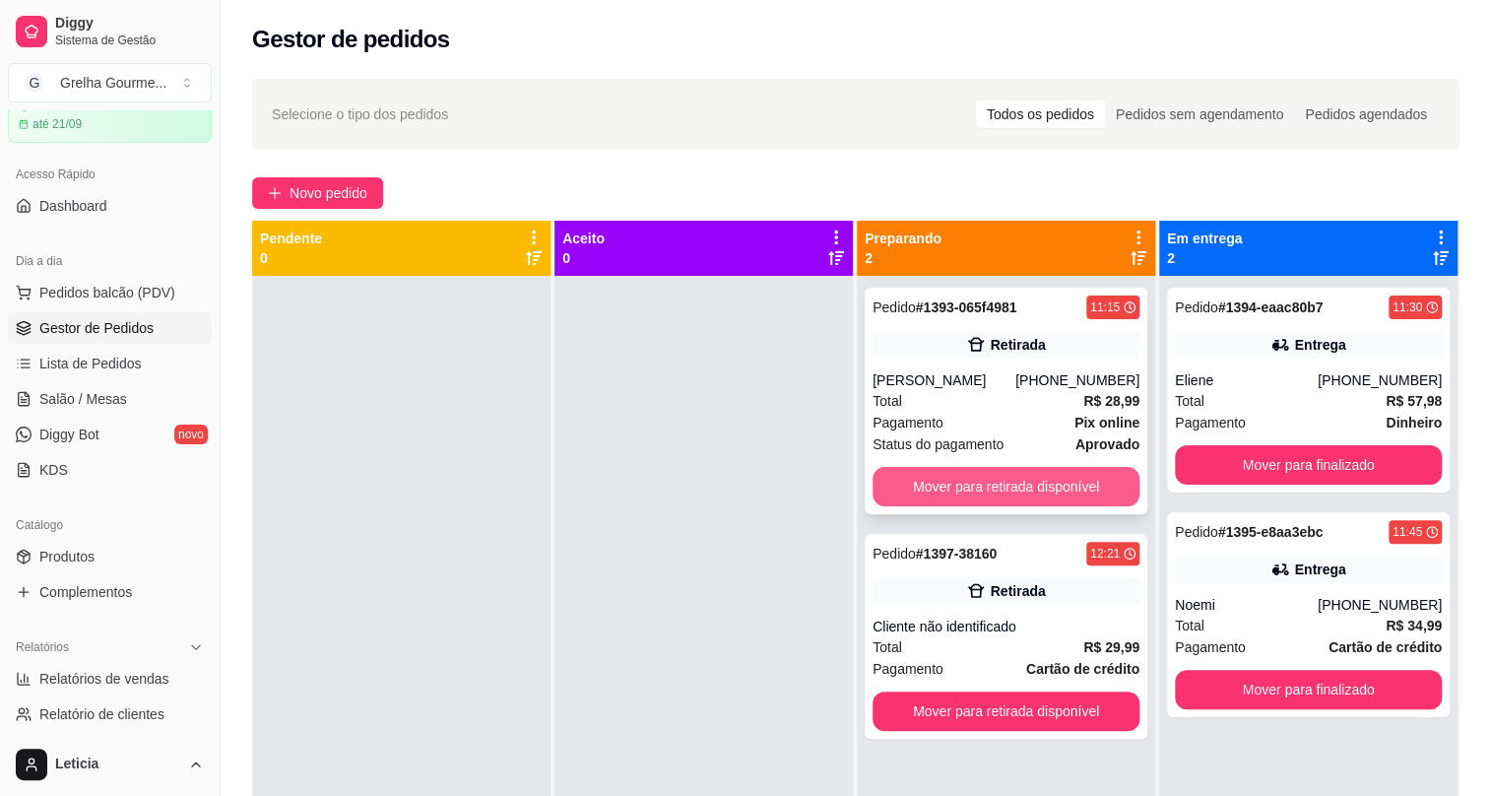
click at [931, 484] on button "Mover para retirada disponível" at bounding box center [1006, 486] width 267 height 39
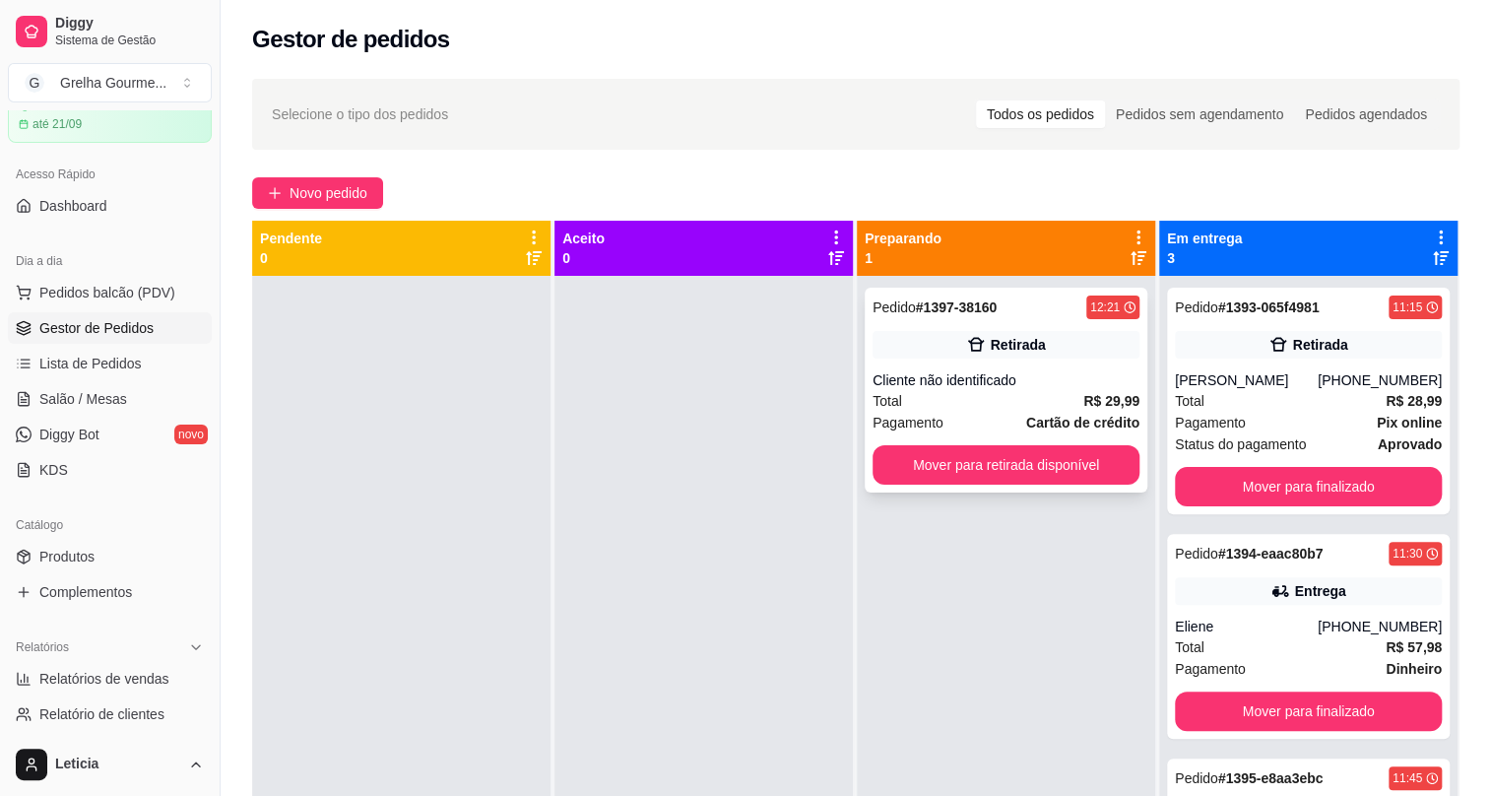
click at [953, 392] on div "Total R$ 29,99" at bounding box center [1006, 401] width 267 height 22
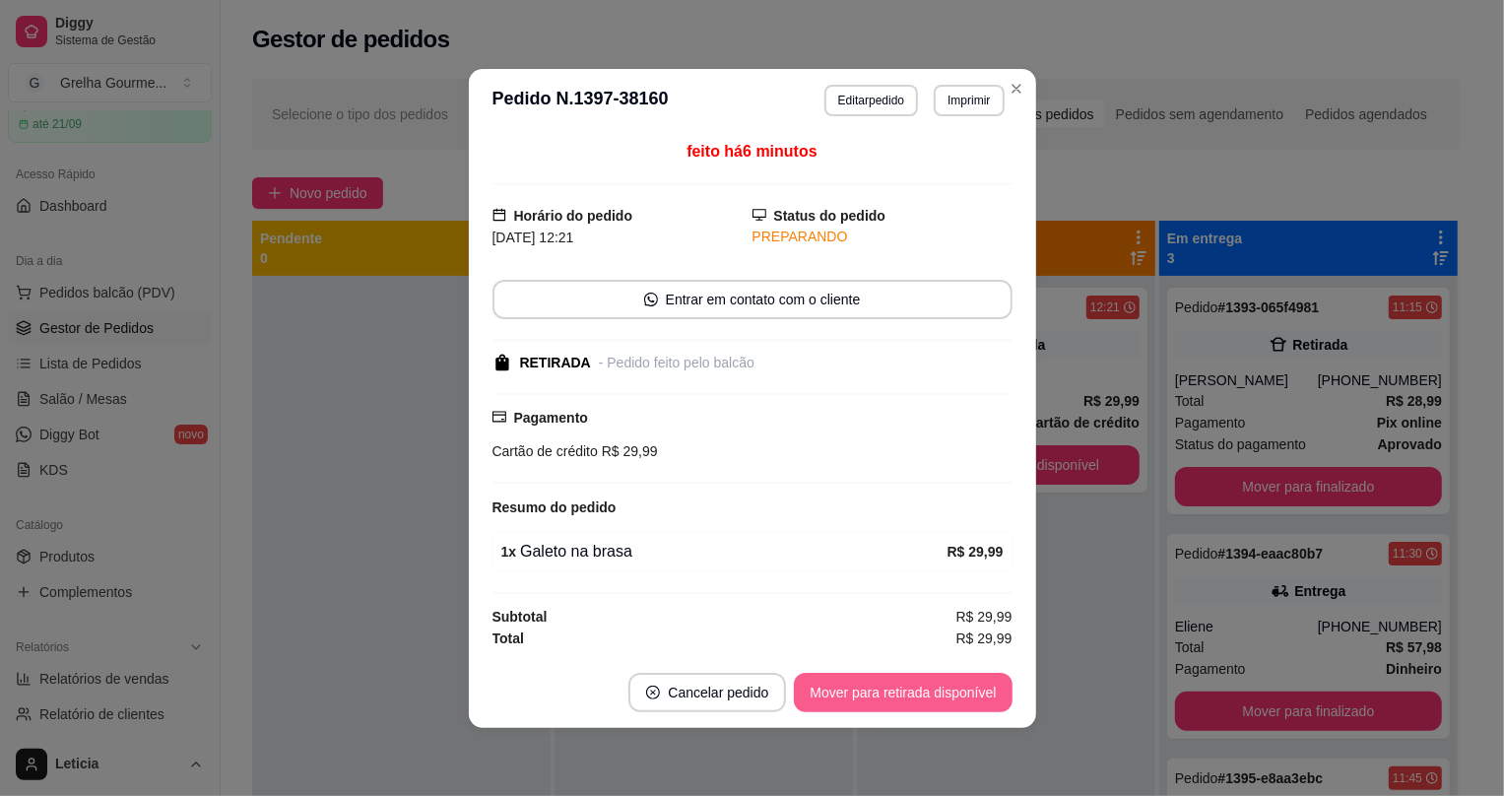
click at [925, 701] on button "Mover para retirada disponível" at bounding box center [903, 692] width 218 height 39
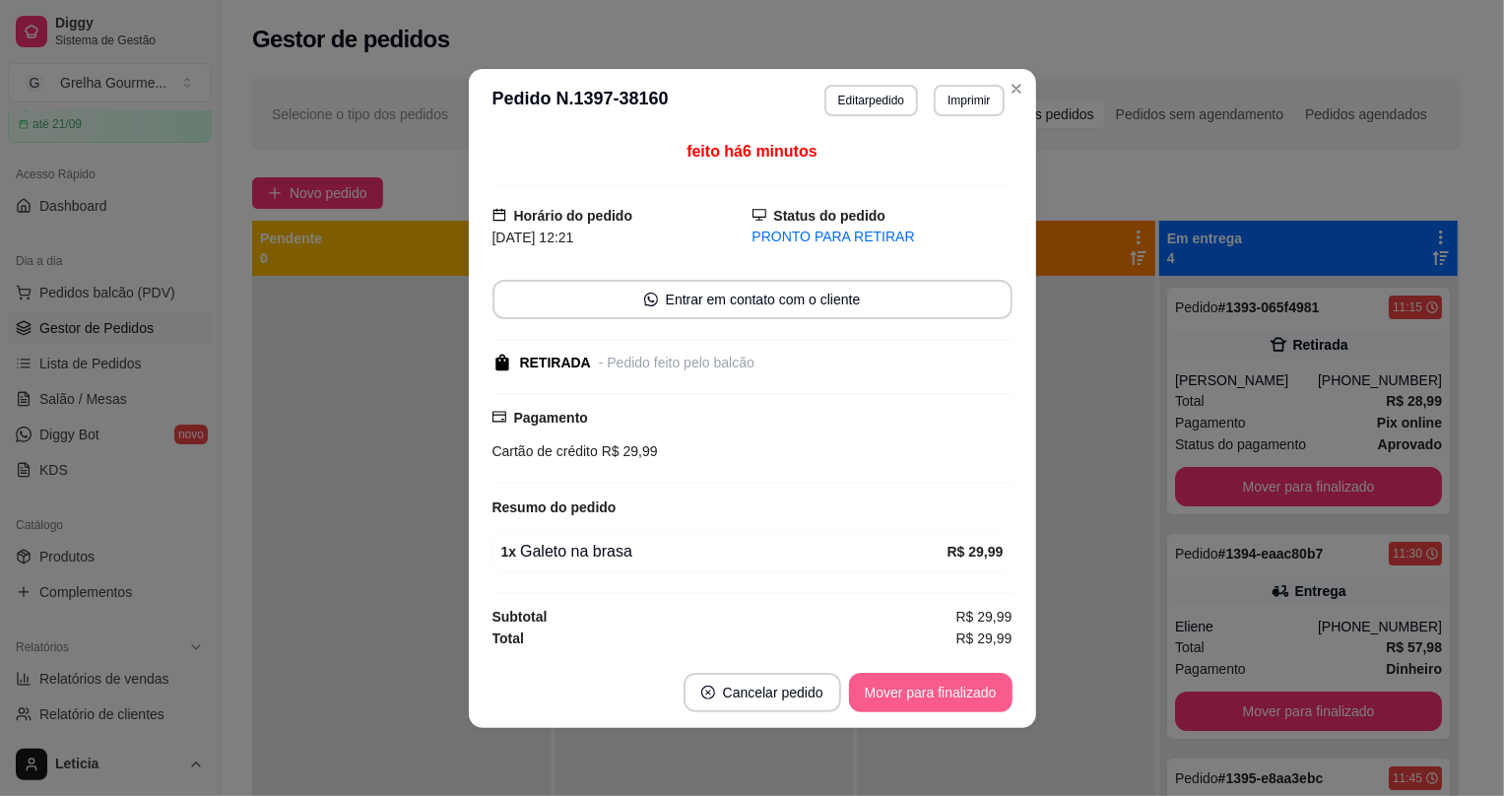
click at [925, 701] on button "Mover para finalizado" at bounding box center [931, 692] width 164 height 39
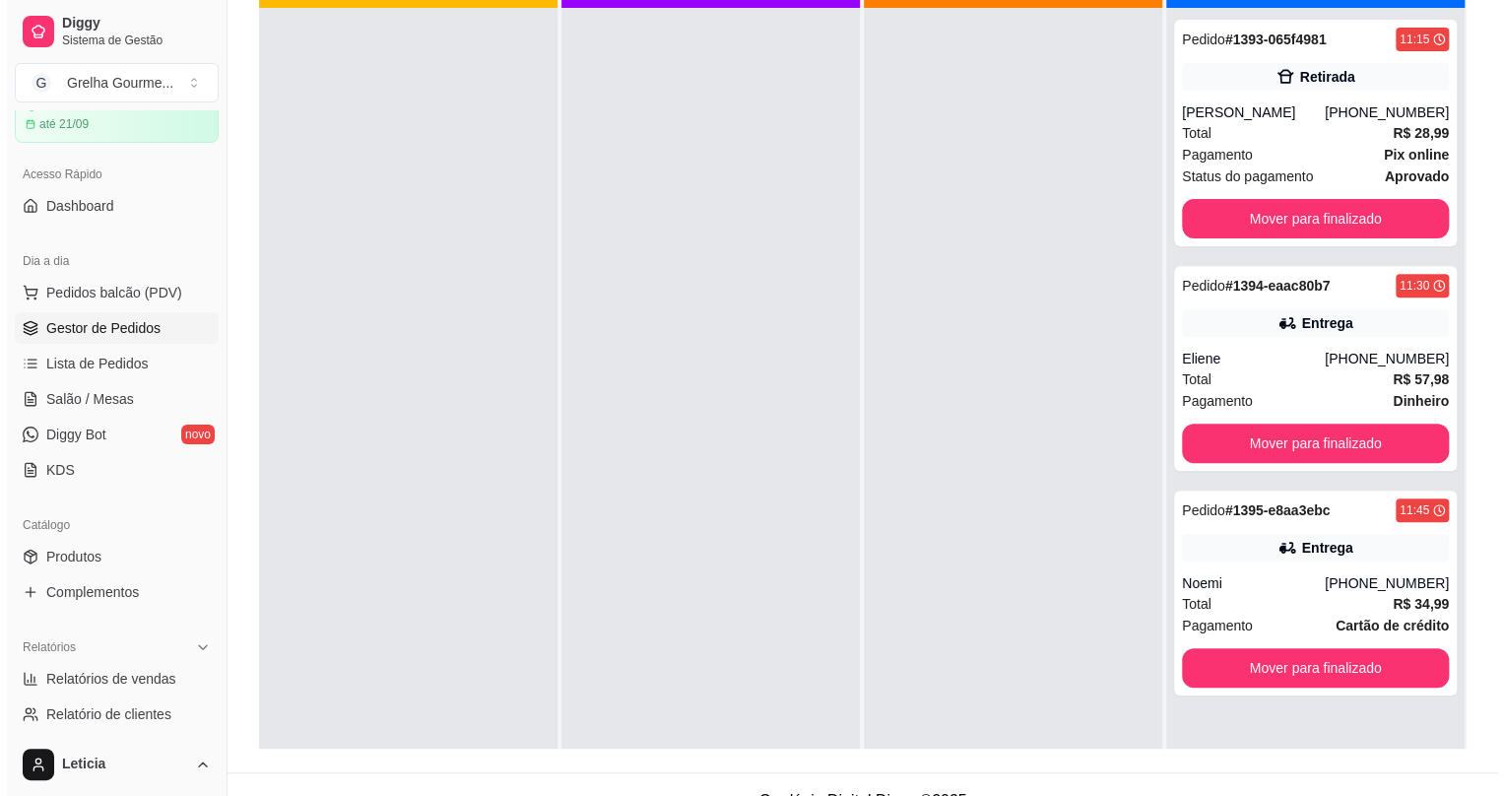
scroll to position [89, 0]
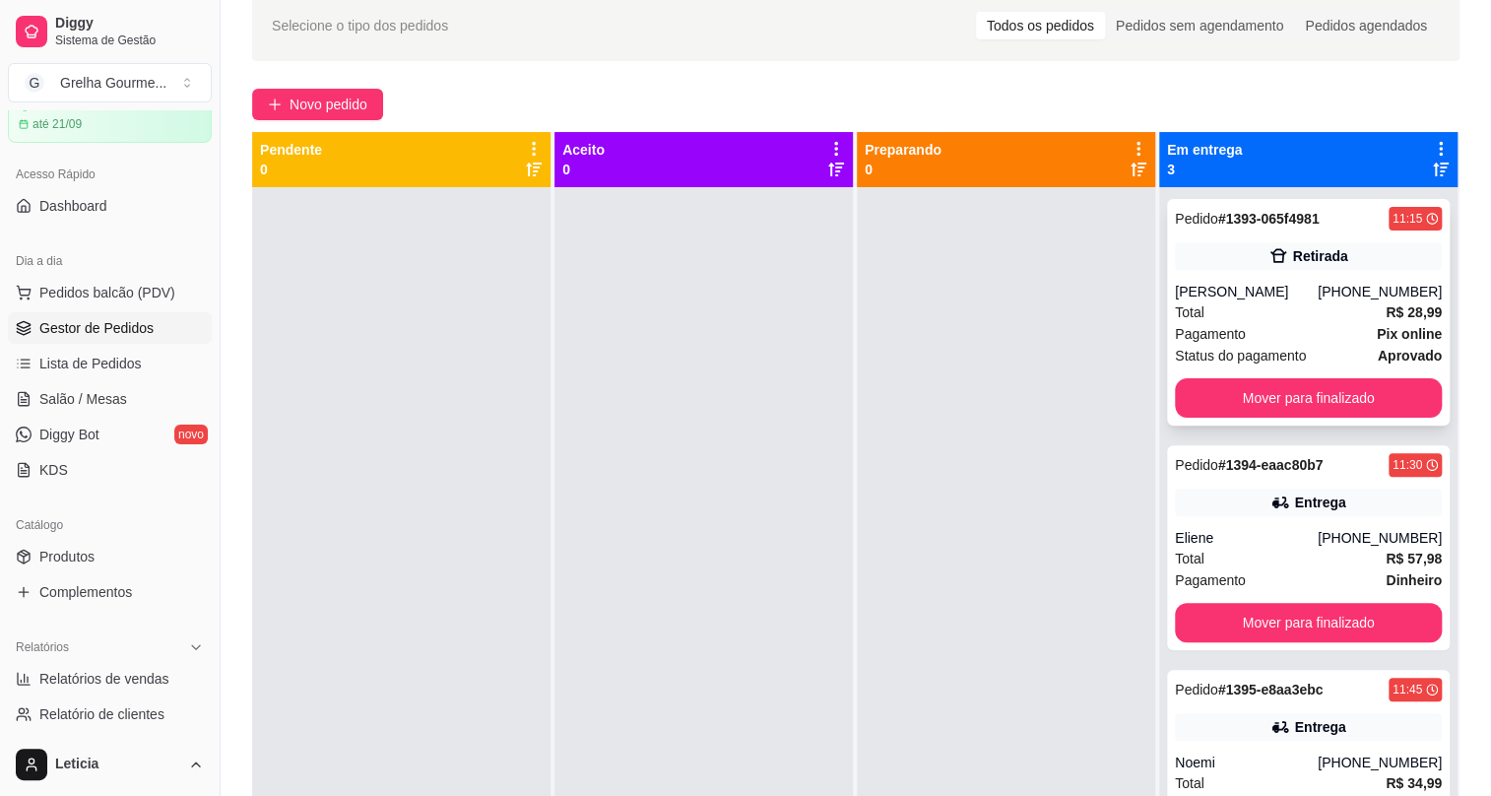
click at [1348, 295] on div "[PHONE_NUMBER]" at bounding box center [1380, 292] width 124 height 20
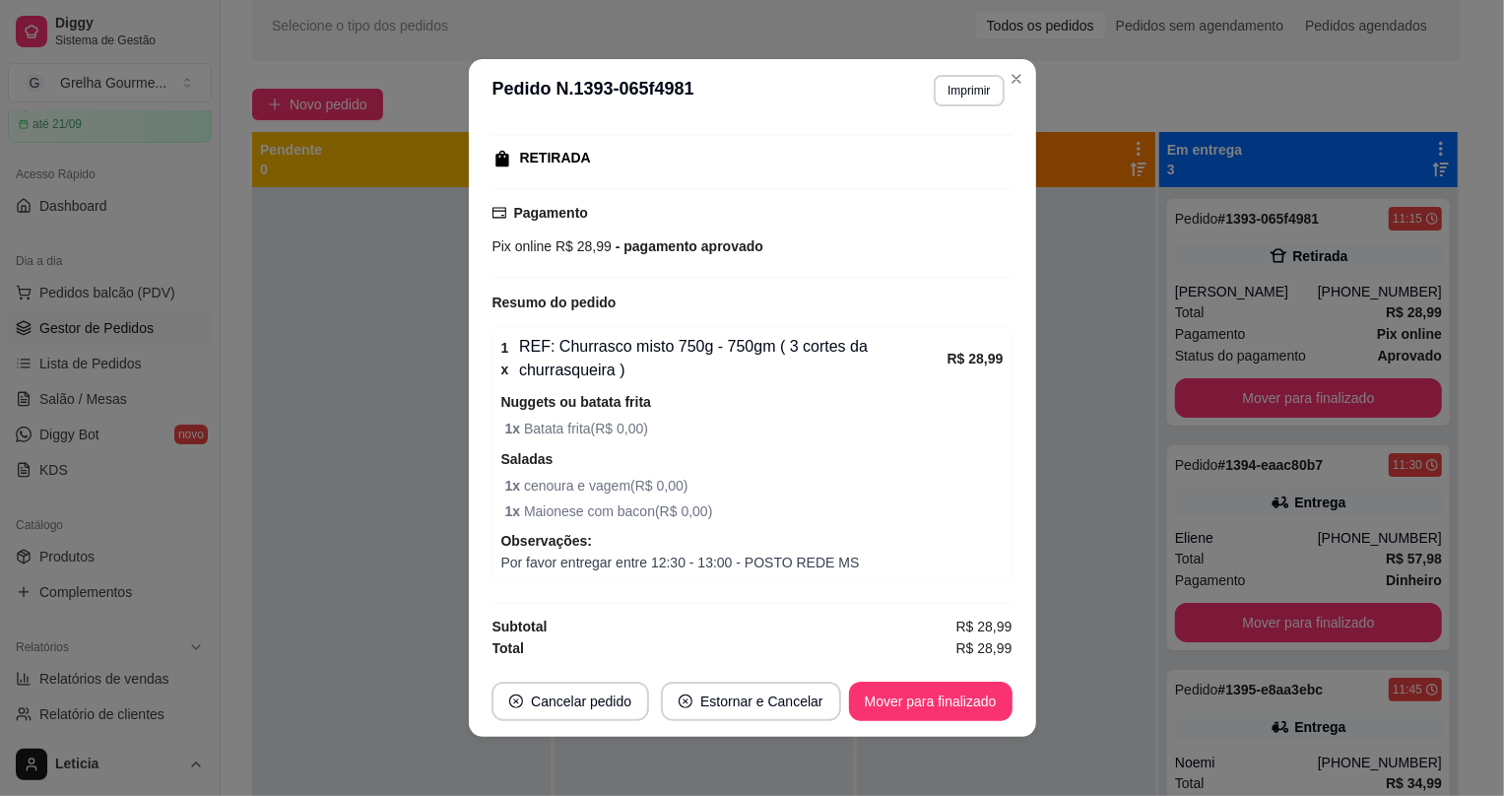
scroll to position [118, 0]
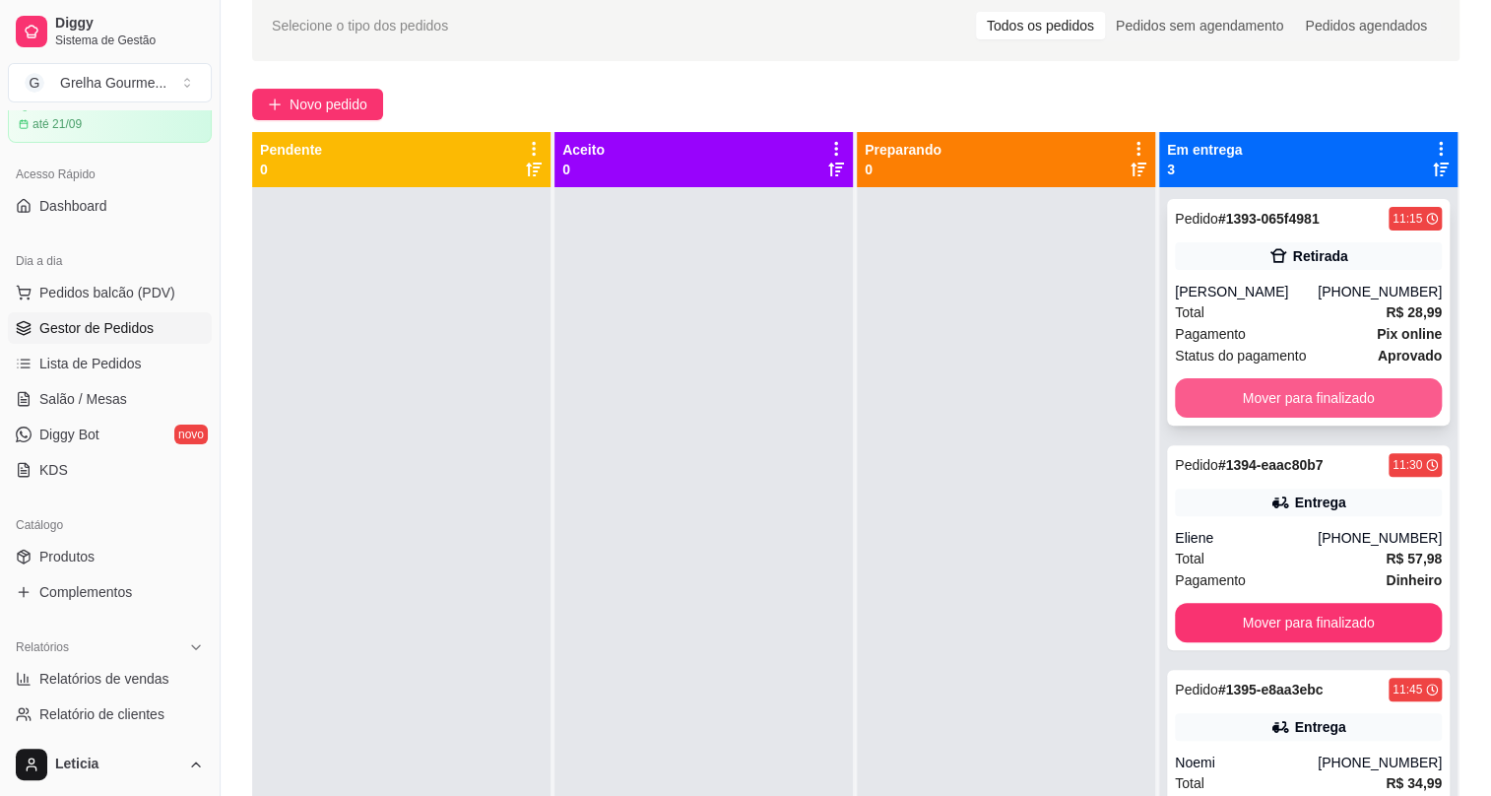
click at [1202, 380] on button "Mover para finalizado" at bounding box center [1308, 397] width 267 height 39
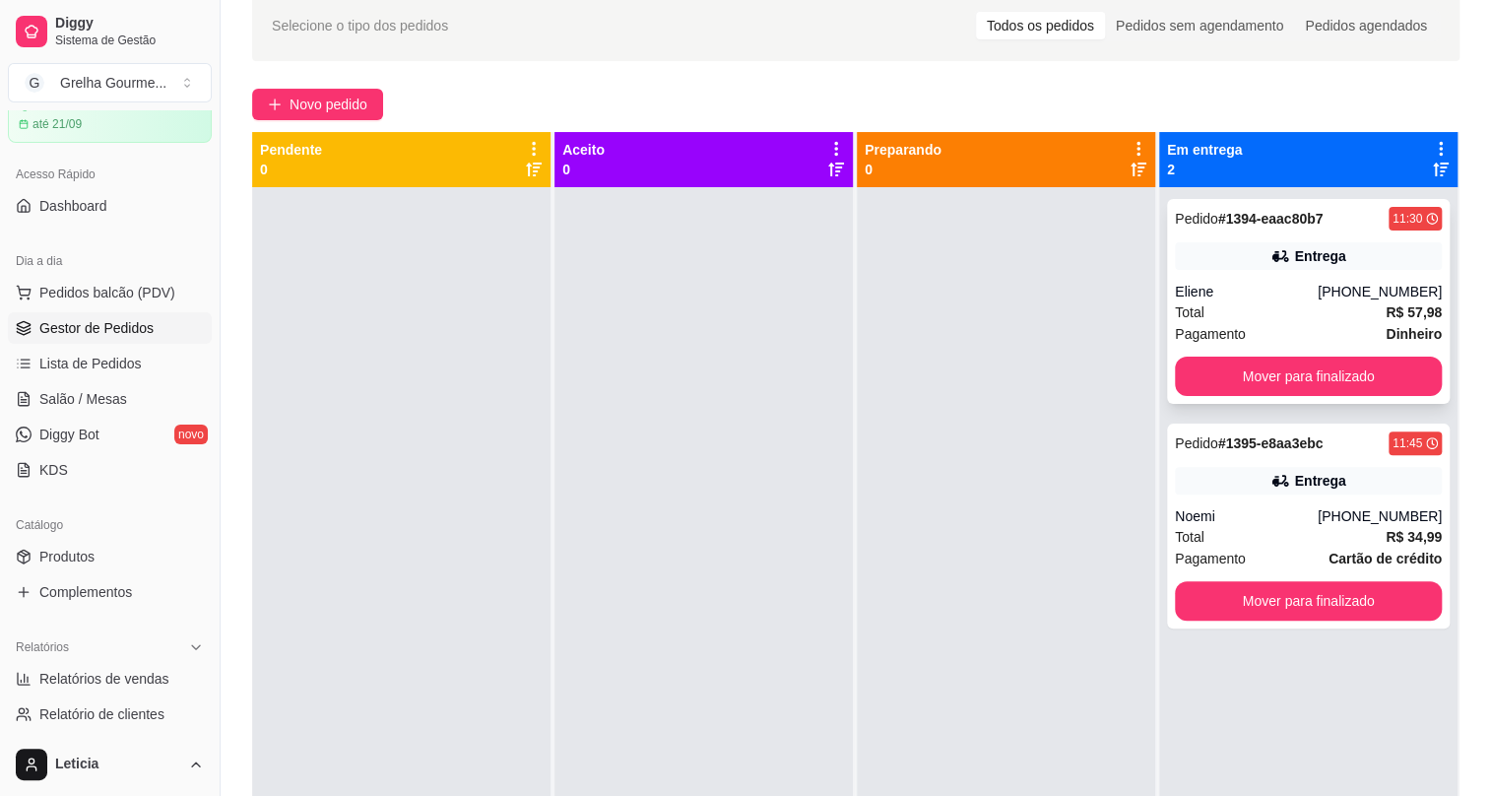
click at [1237, 313] on div "Total R$ 57,98" at bounding box center [1308, 312] width 267 height 22
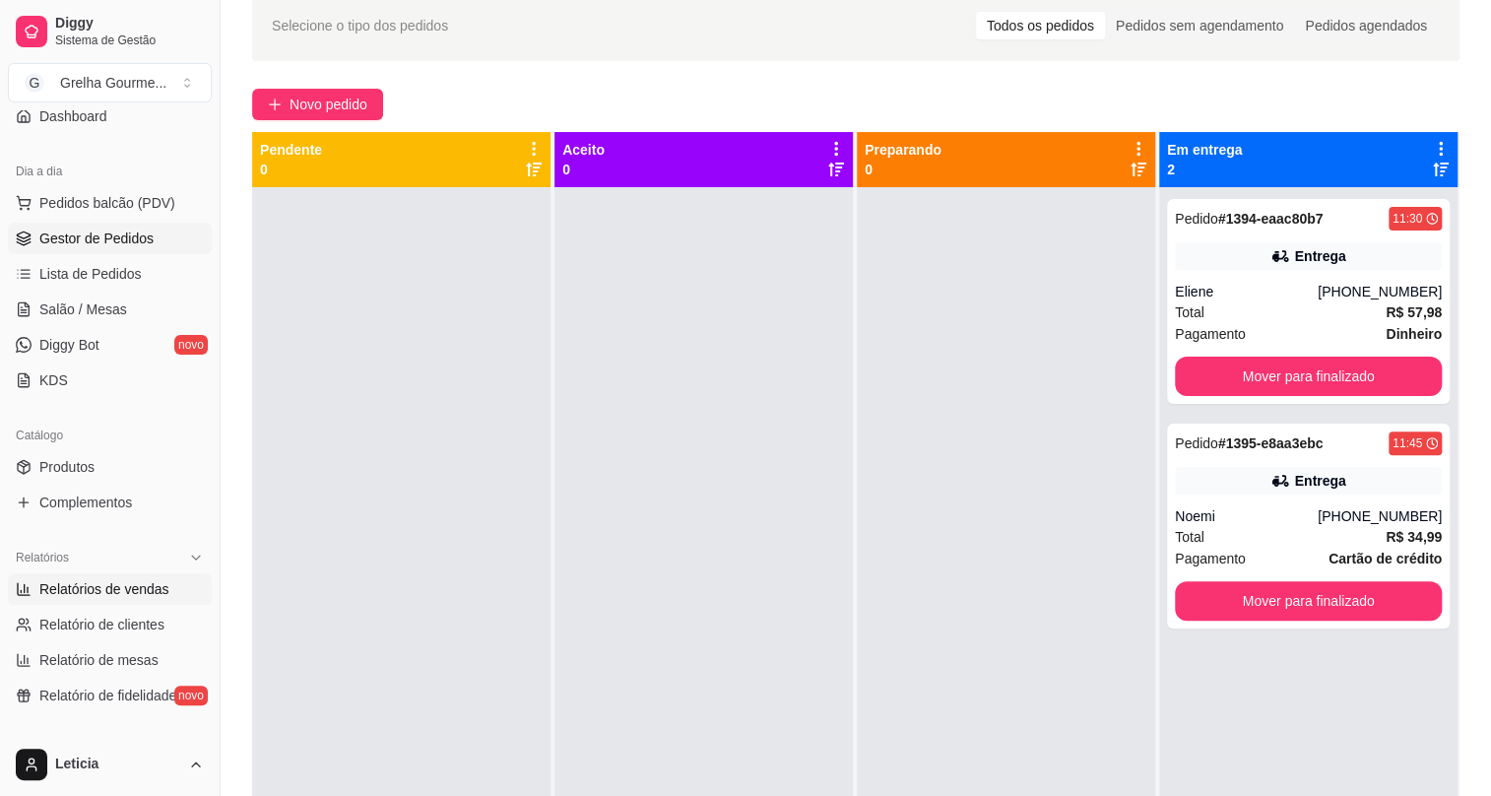
click at [95, 589] on span "Relatórios de vendas" at bounding box center [104, 589] width 130 height 20
select select "ALL"
select select "0"
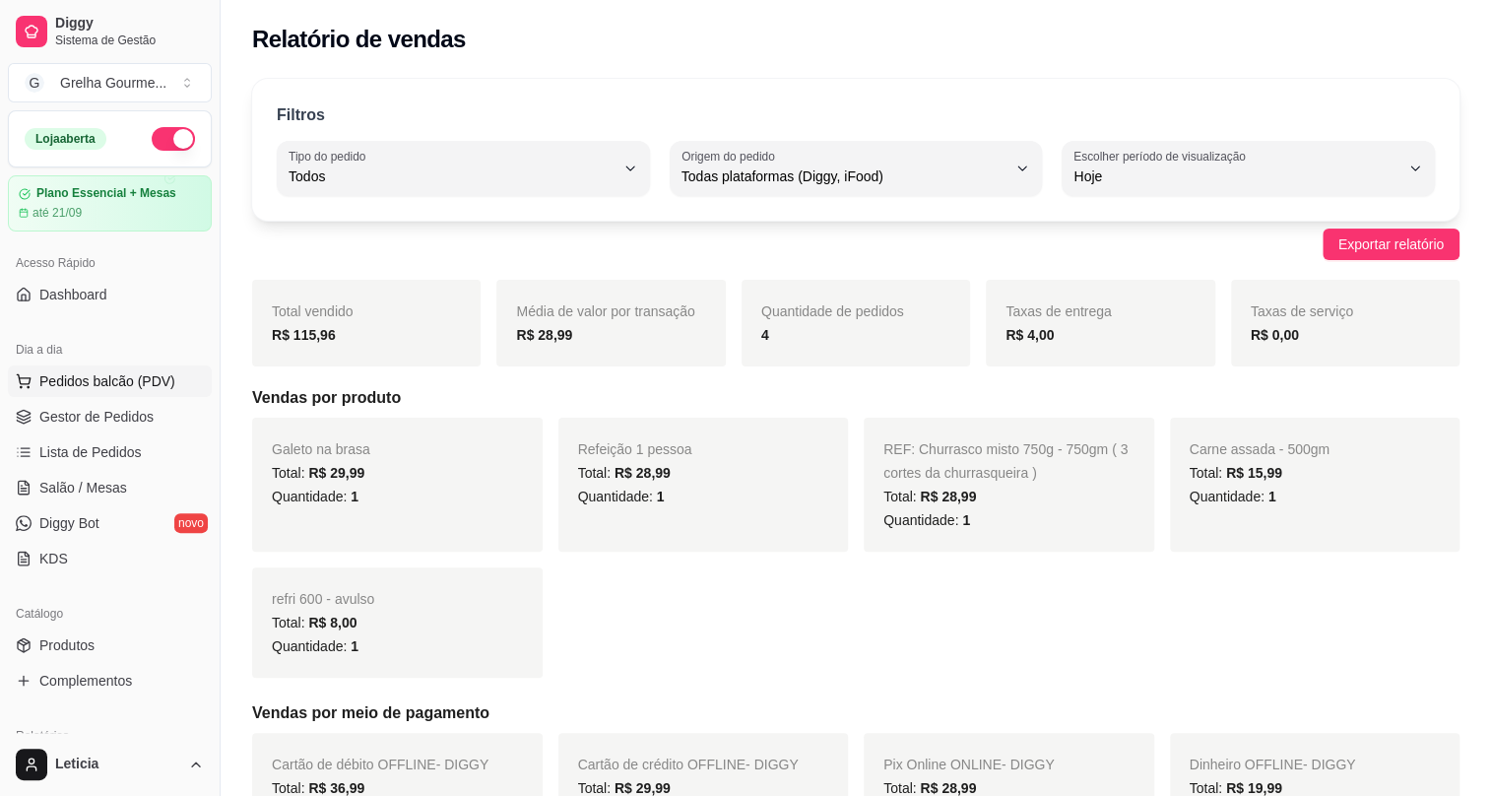
click at [109, 377] on span "Pedidos balcão (PDV)" at bounding box center [107, 381] width 136 height 20
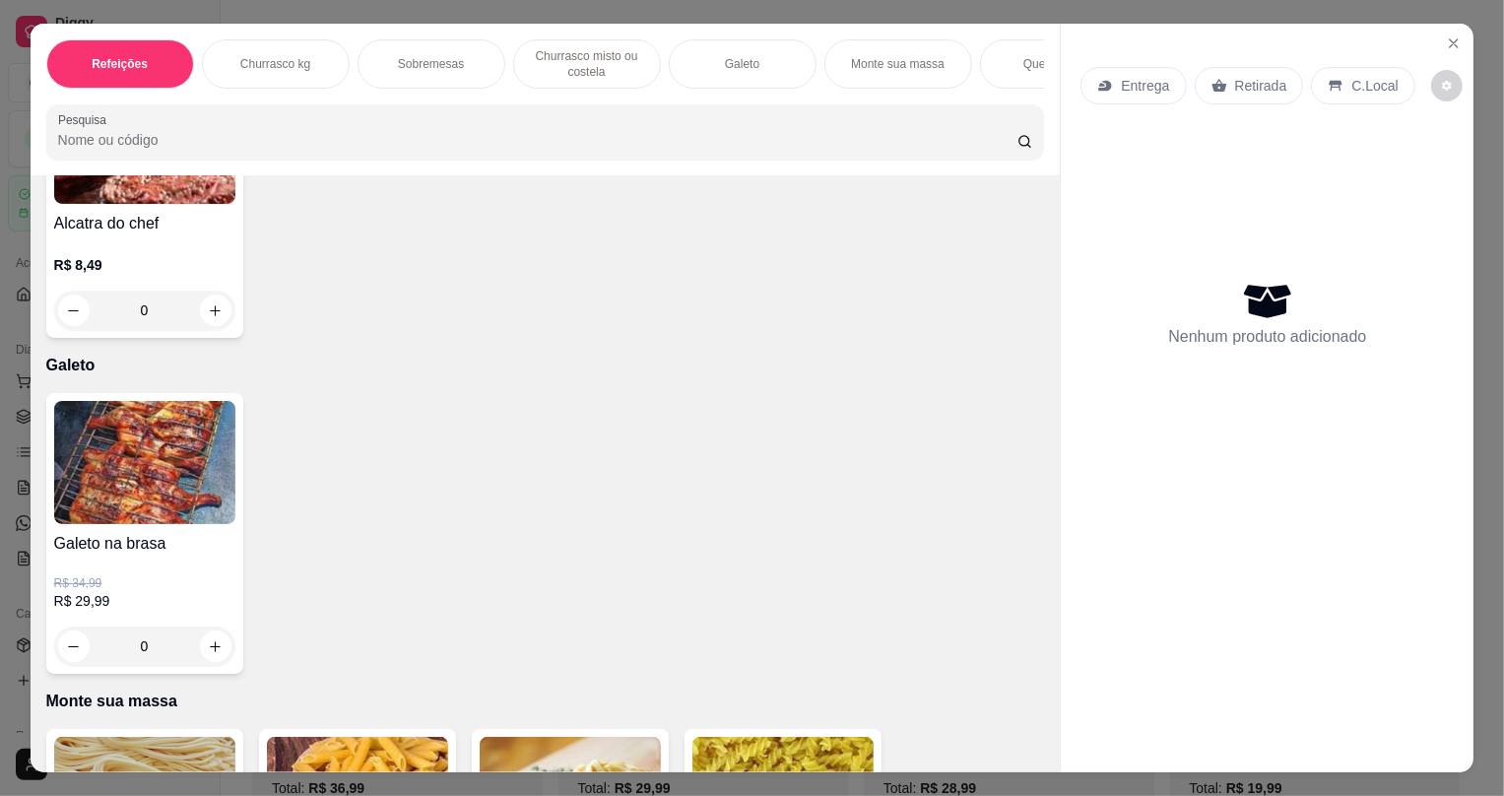
scroll to position [1522, 0]
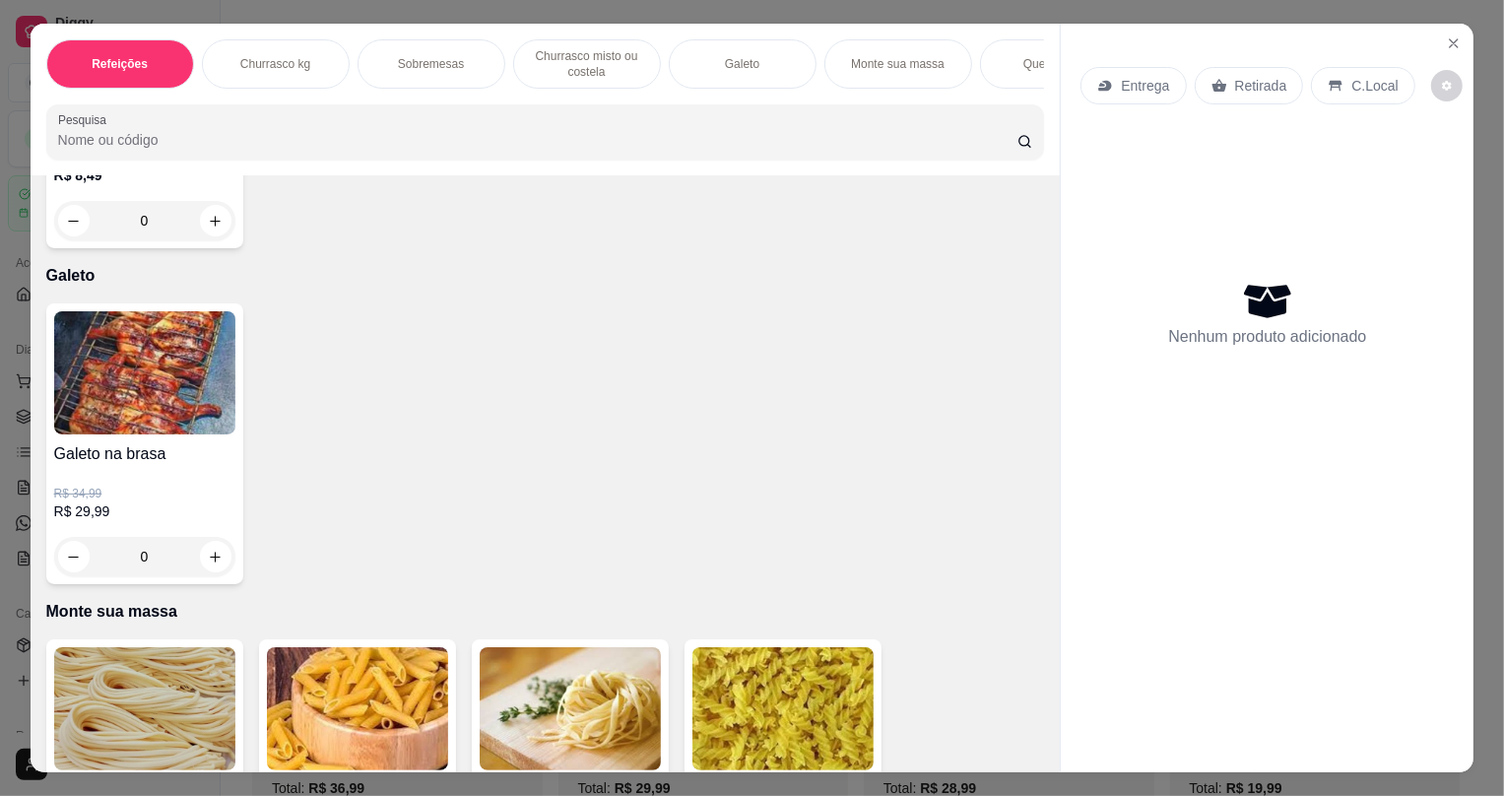
click at [206, 572] on div "0" at bounding box center [144, 556] width 181 height 39
click at [207, 501] on p "R$ 34,99" at bounding box center [144, 494] width 181 height 16
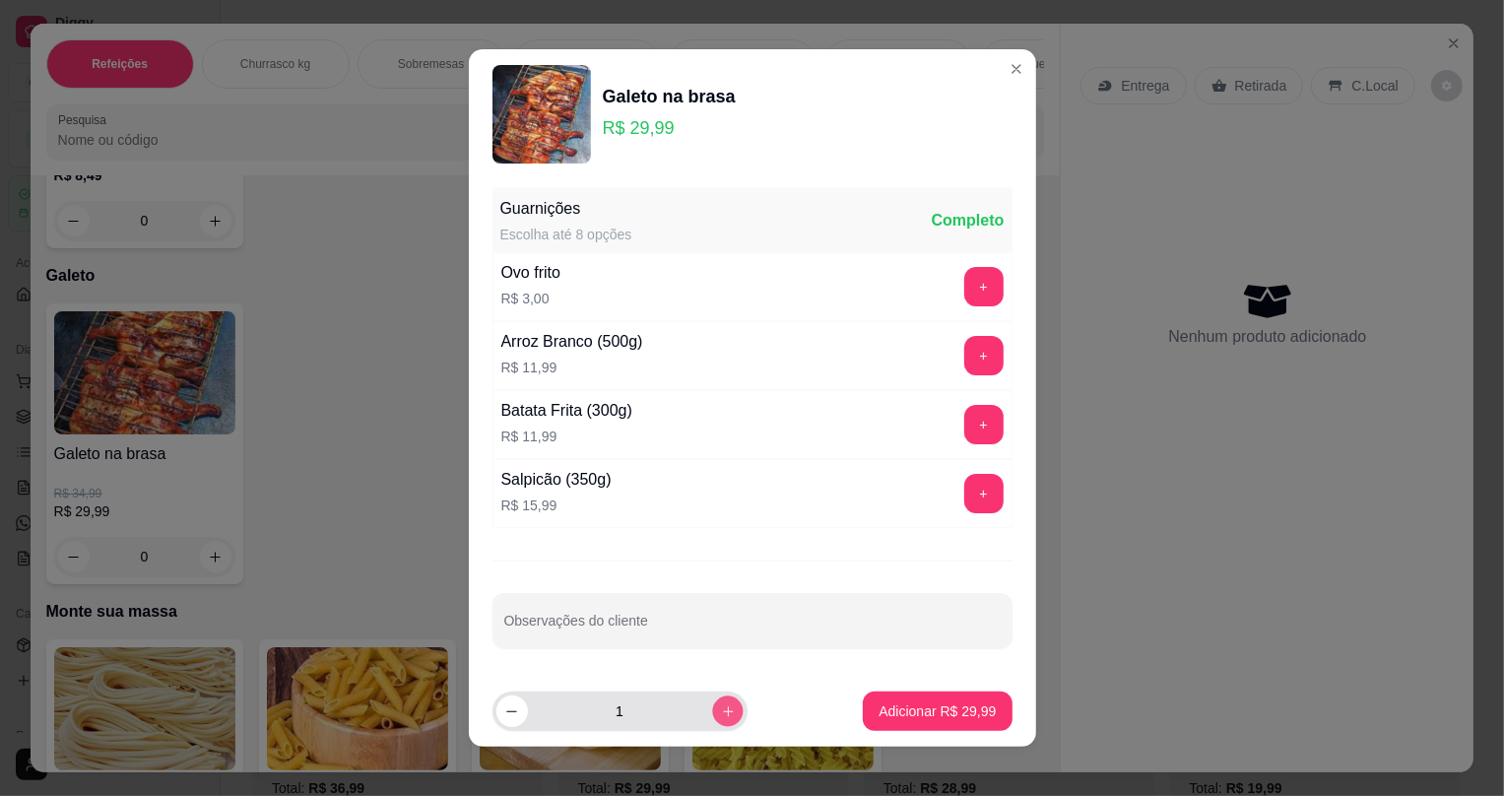
click at [712, 719] on button "increase-product-quantity" at bounding box center [727, 710] width 31 height 31
type input "2"
click at [689, 718] on div "2" at bounding box center [619, 711] width 247 height 39
click at [928, 718] on p "Adicionar R$ 59,98" at bounding box center [937, 711] width 117 height 20
type input "2"
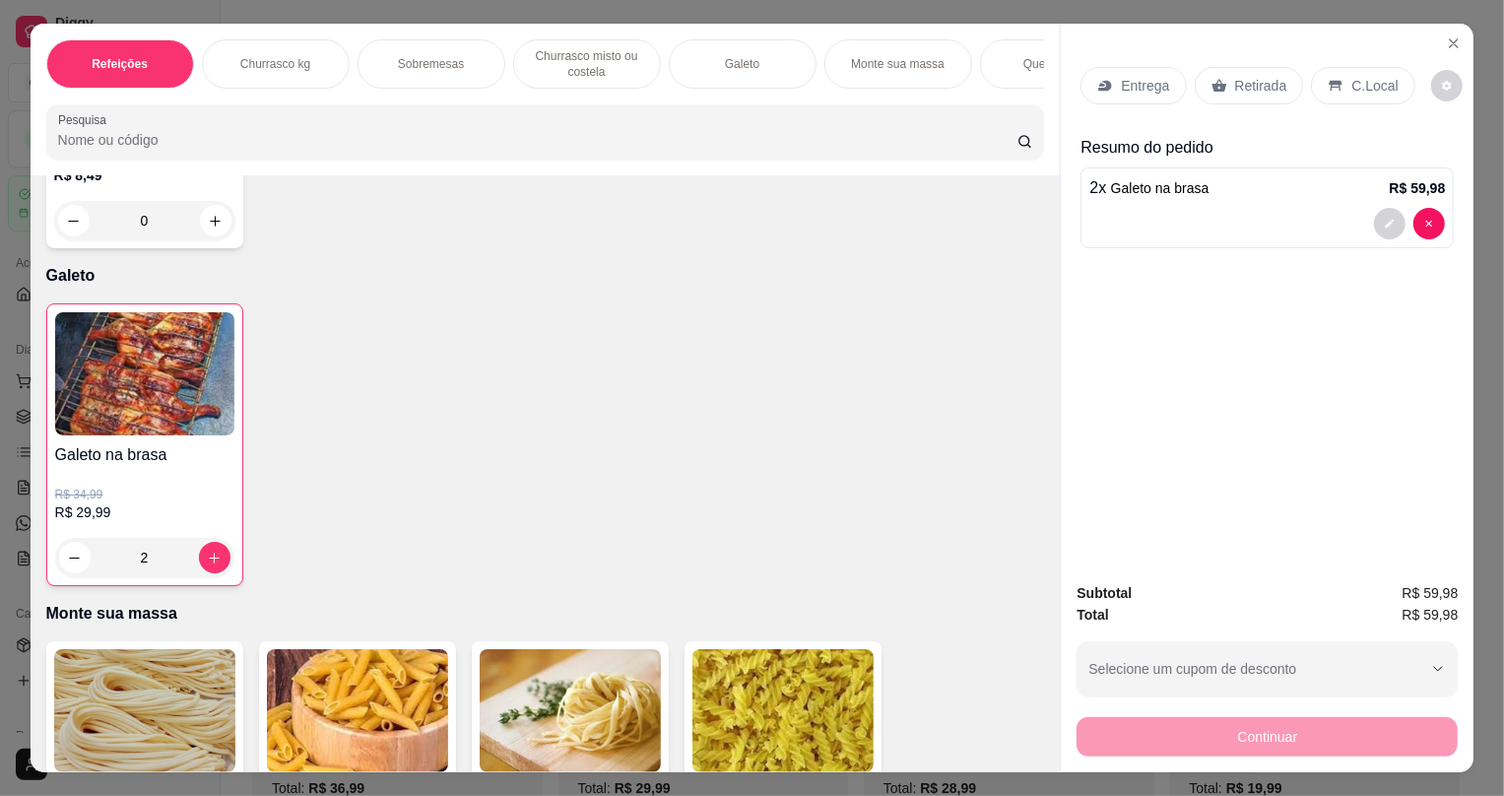
click at [1235, 88] on p "Retirada" at bounding box center [1261, 86] width 52 height 20
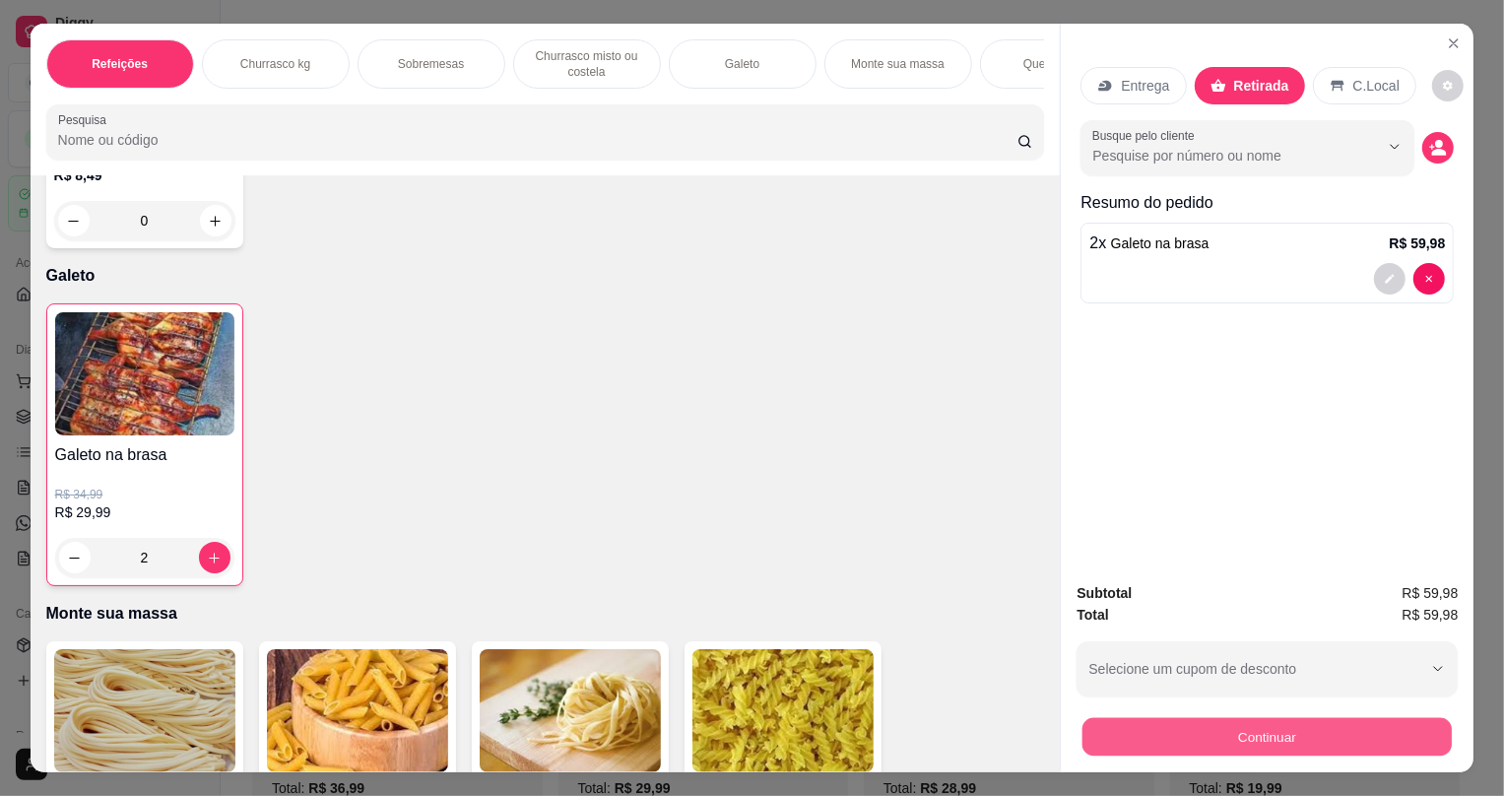
click at [1137, 749] on button "Continuar" at bounding box center [1267, 736] width 369 height 38
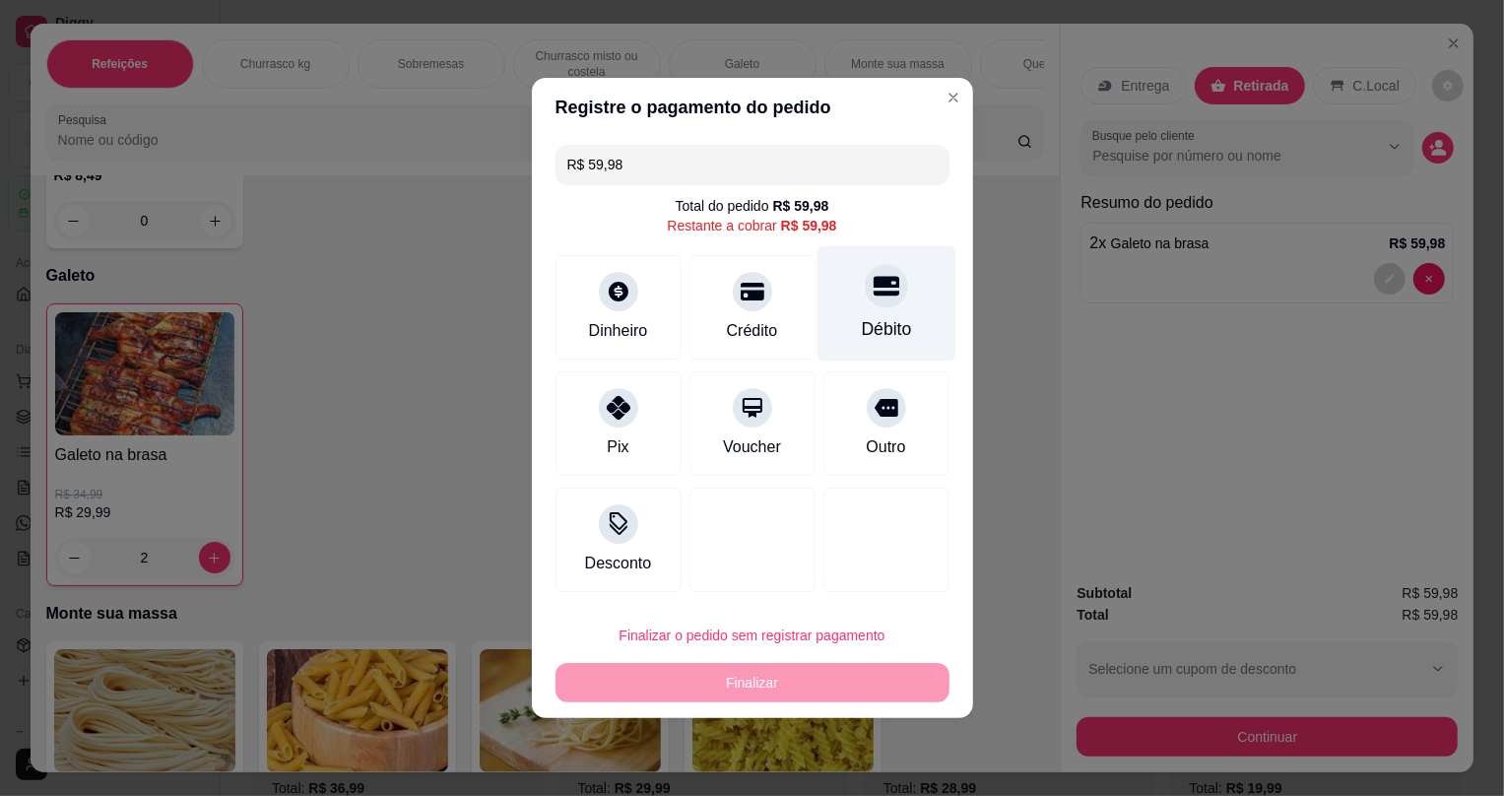
click at [887, 309] on div "Débito" at bounding box center [886, 303] width 139 height 115
type input "R$ 0,00"
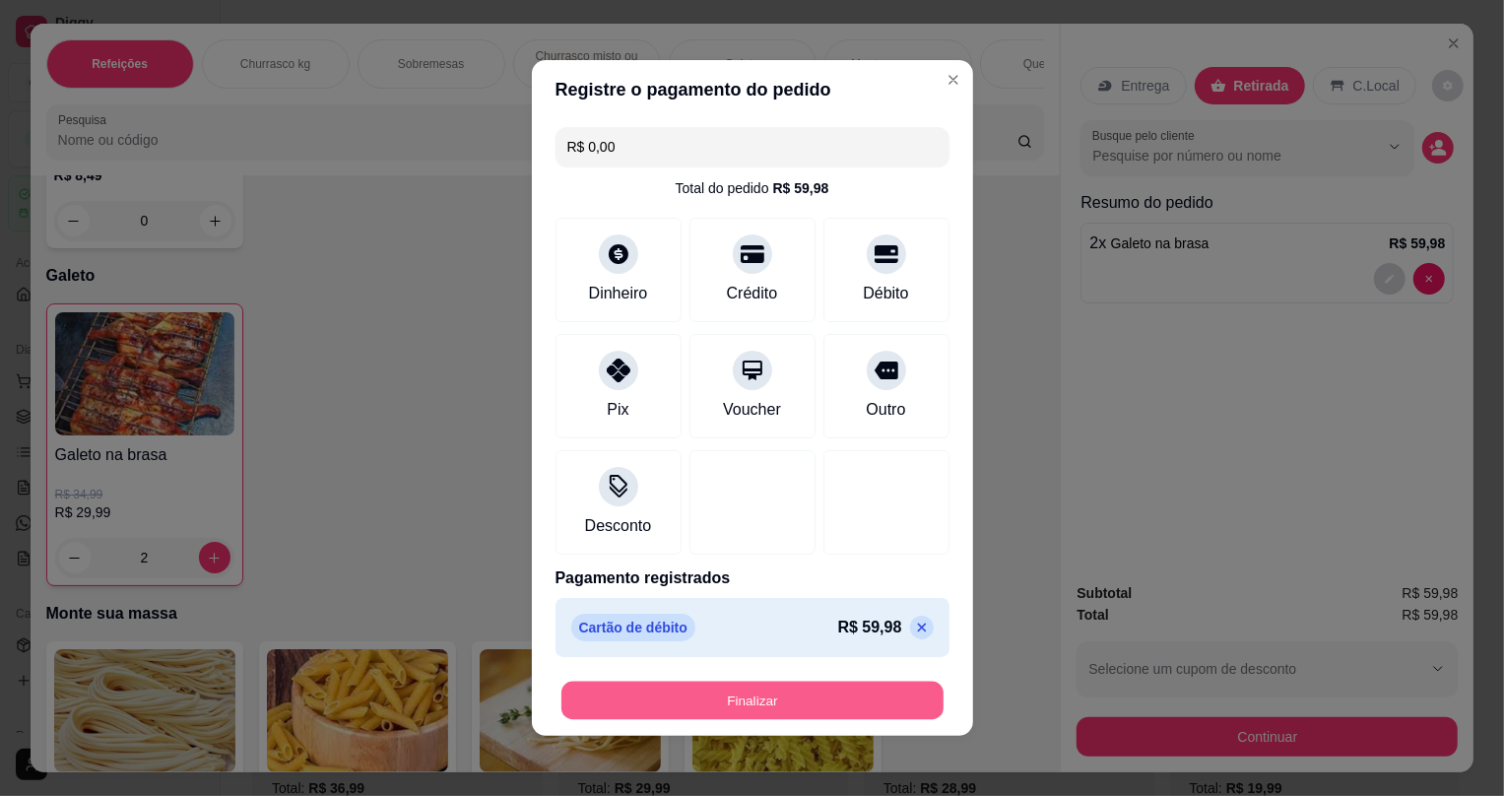
click at [745, 700] on button "Finalizar" at bounding box center [752, 701] width 382 height 38
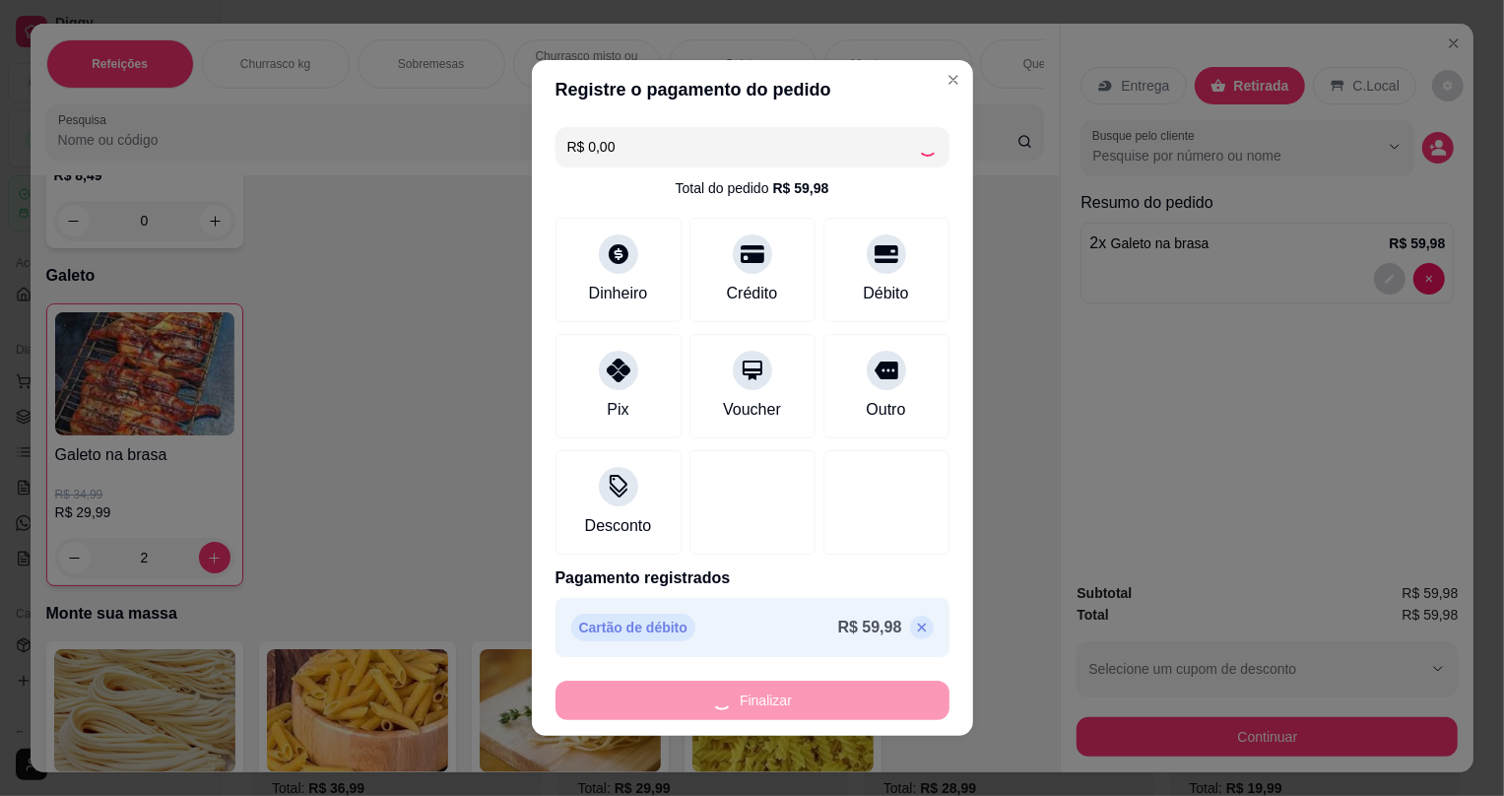
type input "0"
type input "-R$ 59,98"
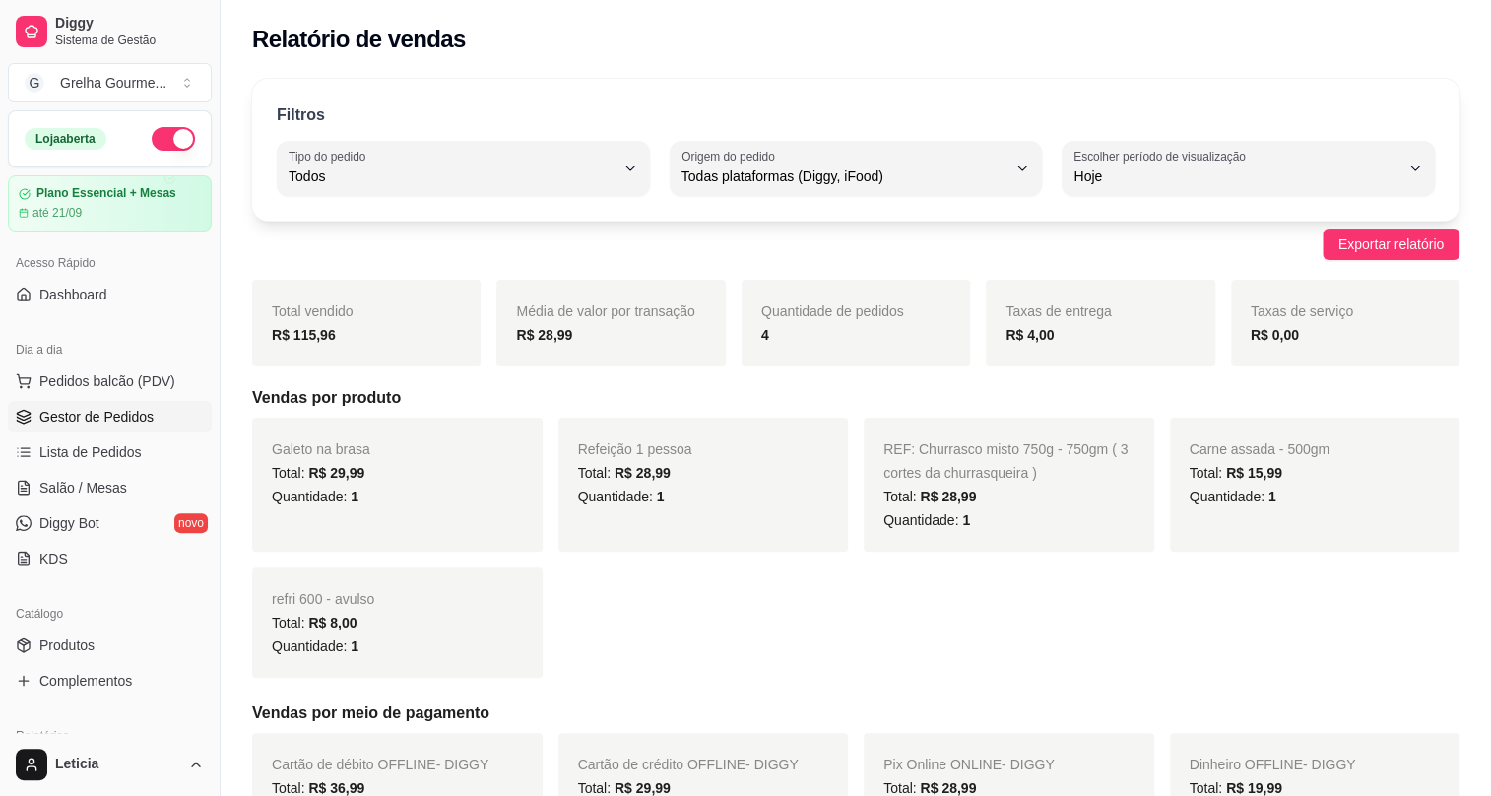
click at [70, 410] on span "Gestor de Pedidos" at bounding box center [96, 417] width 114 height 20
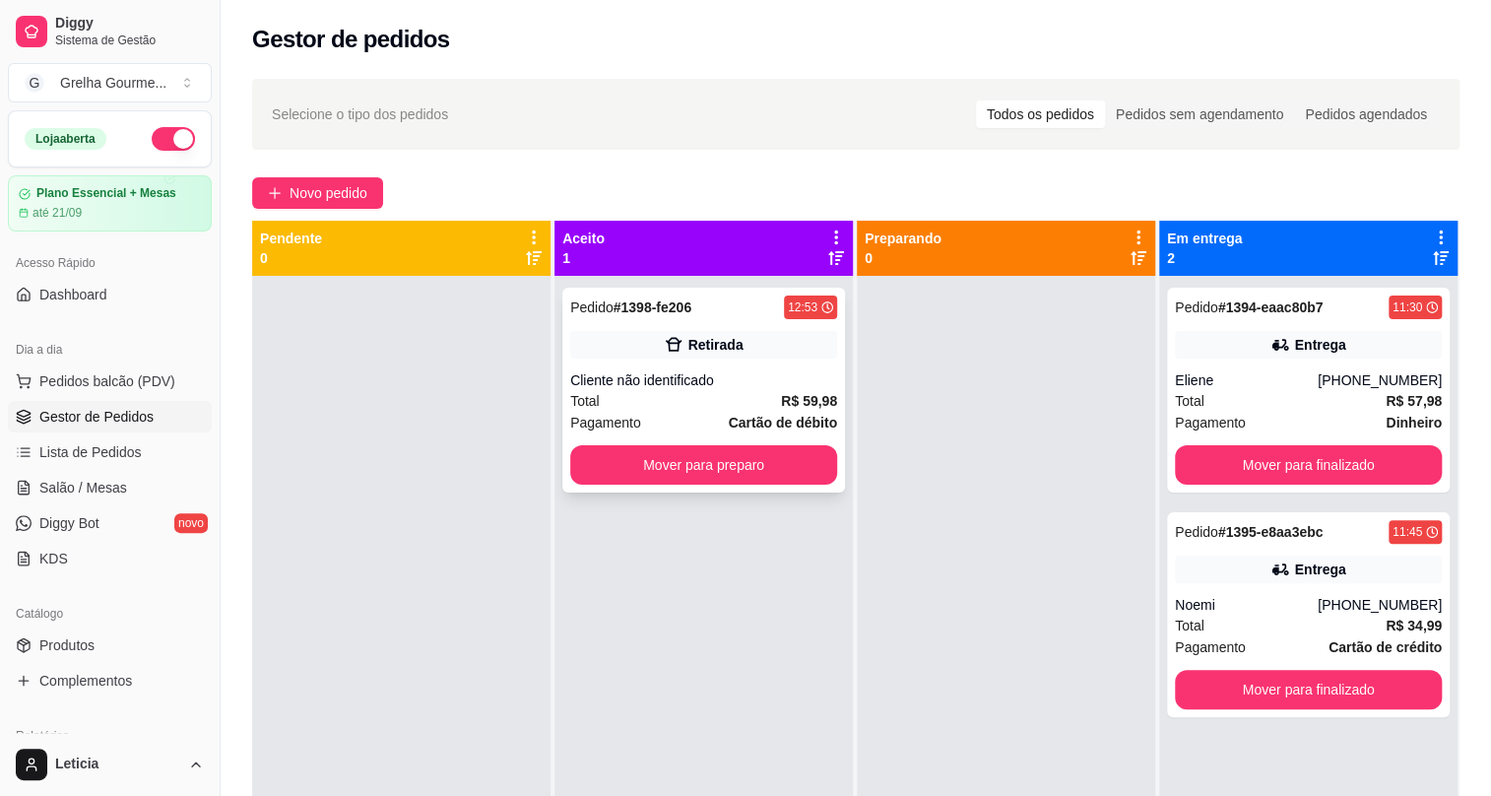
click at [778, 410] on div "Total R$ 59,98" at bounding box center [703, 401] width 267 height 22
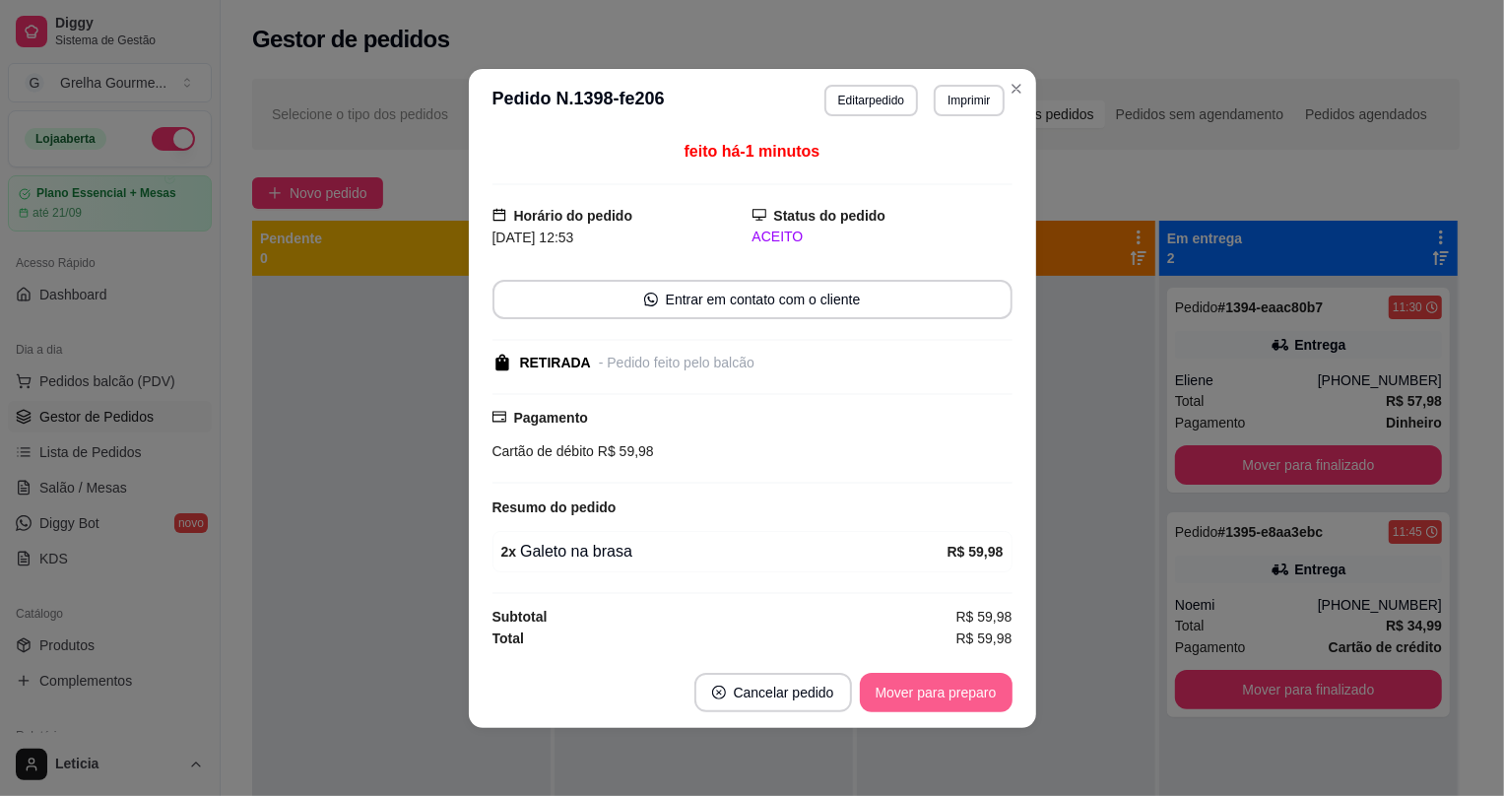
click at [895, 681] on button "Mover para preparo" at bounding box center [936, 692] width 153 height 39
click at [894, 681] on div "Mover para preparo" at bounding box center [922, 692] width 180 height 39
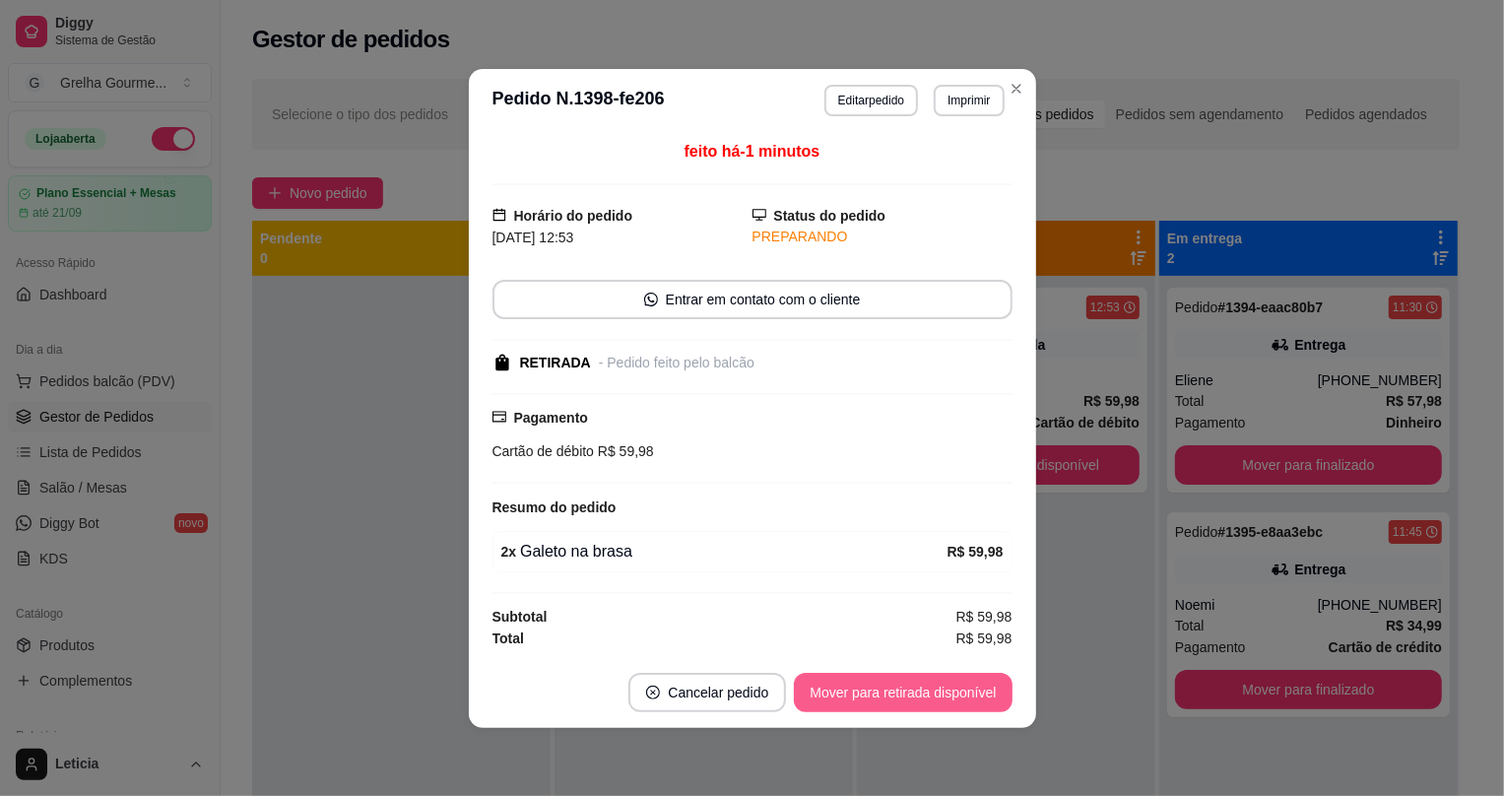
click at [892, 681] on button "Mover para retirada disponível" at bounding box center [903, 692] width 218 height 39
click at [892, 681] on div "Mover para retirada disponível" at bounding box center [888, 692] width 245 height 39
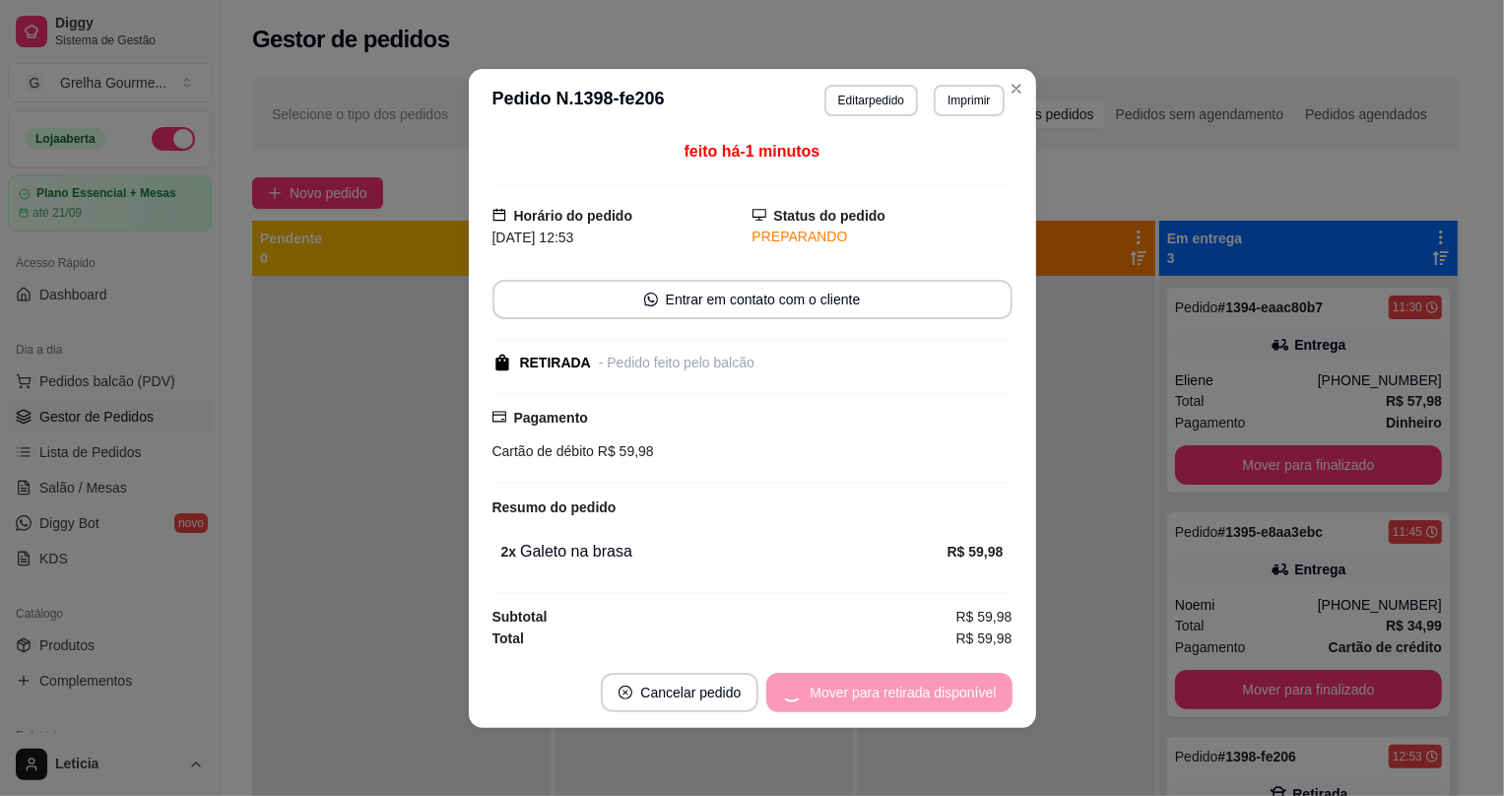
click at [885, 684] on div "Mover para retirada disponível" at bounding box center [888, 692] width 245 height 39
click at [884, 685] on div "Mover para retirada disponível" at bounding box center [888, 692] width 245 height 39
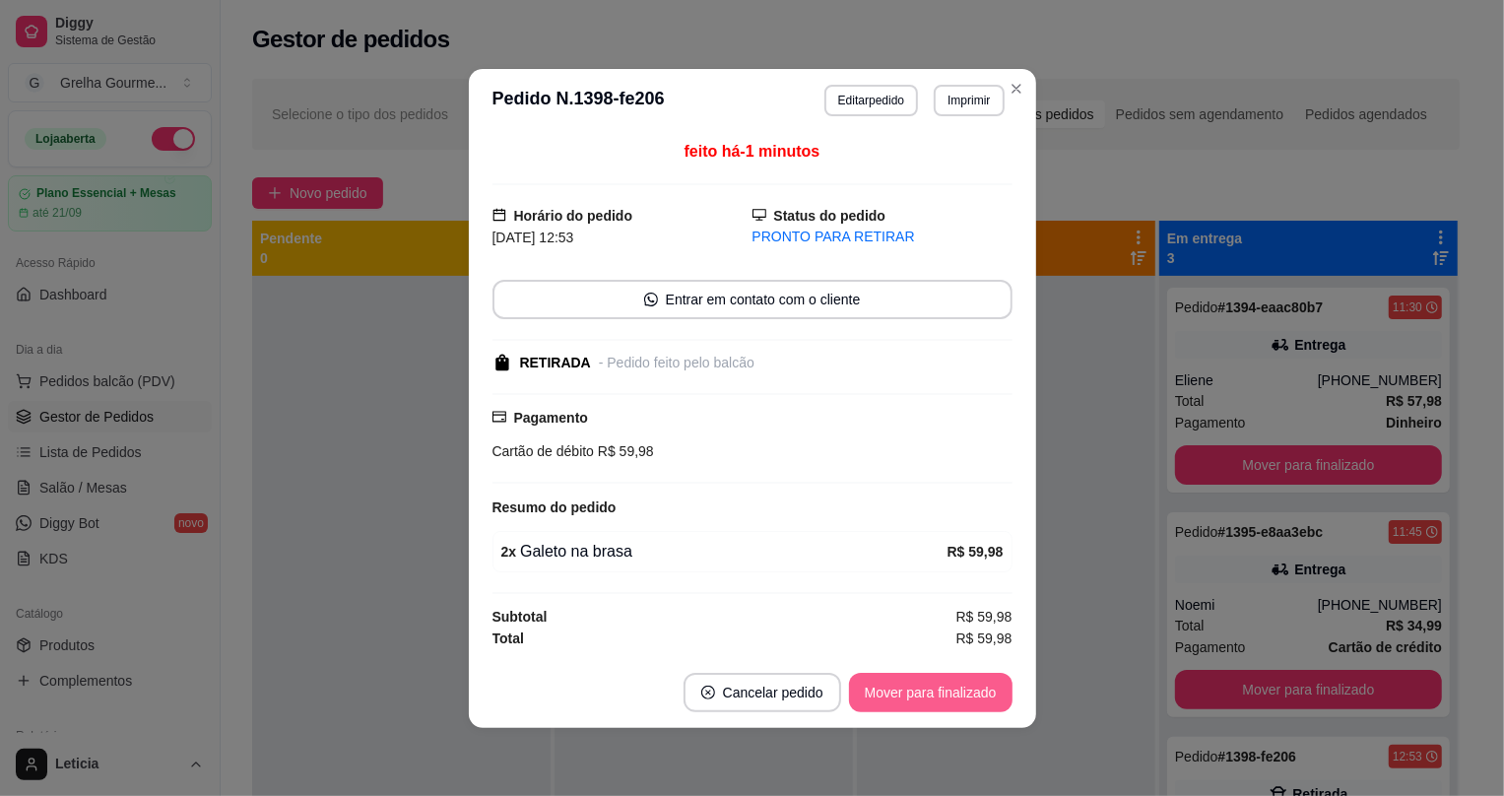
click at [877, 685] on button "Mover para finalizado" at bounding box center [931, 692] width 164 height 39
click at [877, 685] on div "Mover para finalizado" at bounding box center [931, 692] width 164 height 39
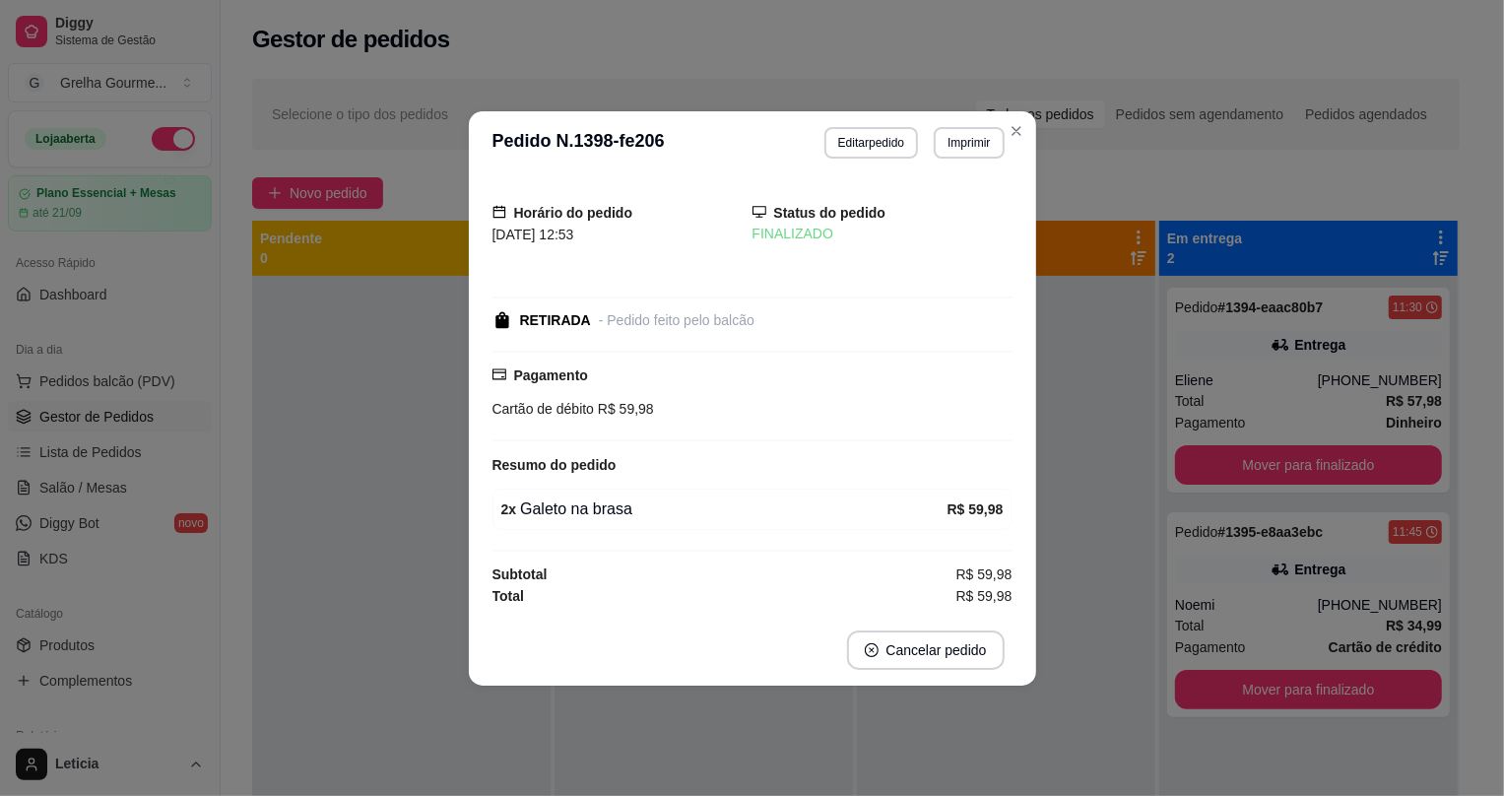
click at [877, 685] on footer "Cancelar pedido" at bounding box center [752, 650] width 567 height 71
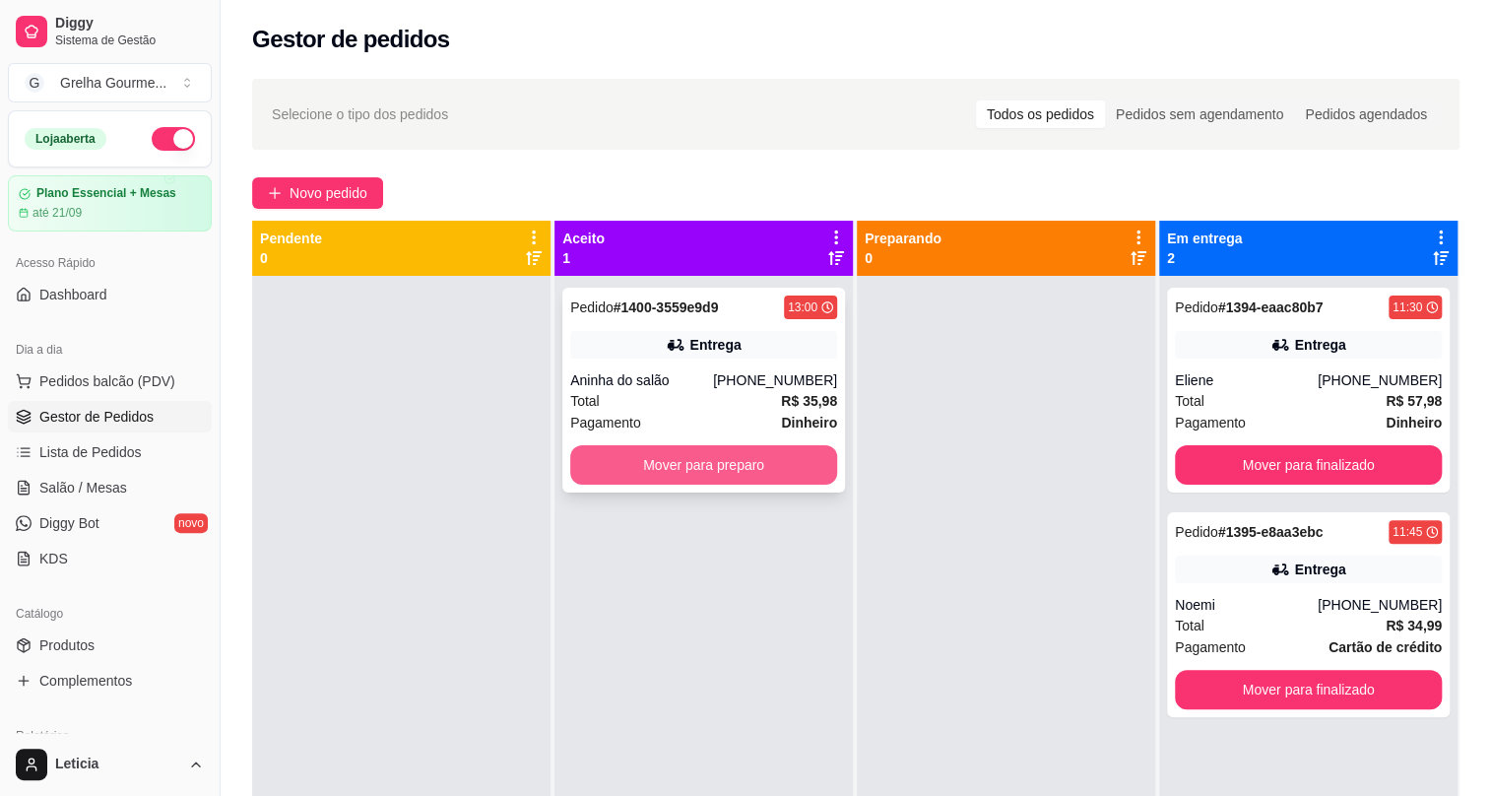
click at [756, 455] on button "Mover para preparo" at bounding box center [703, 464] width 267 height 39
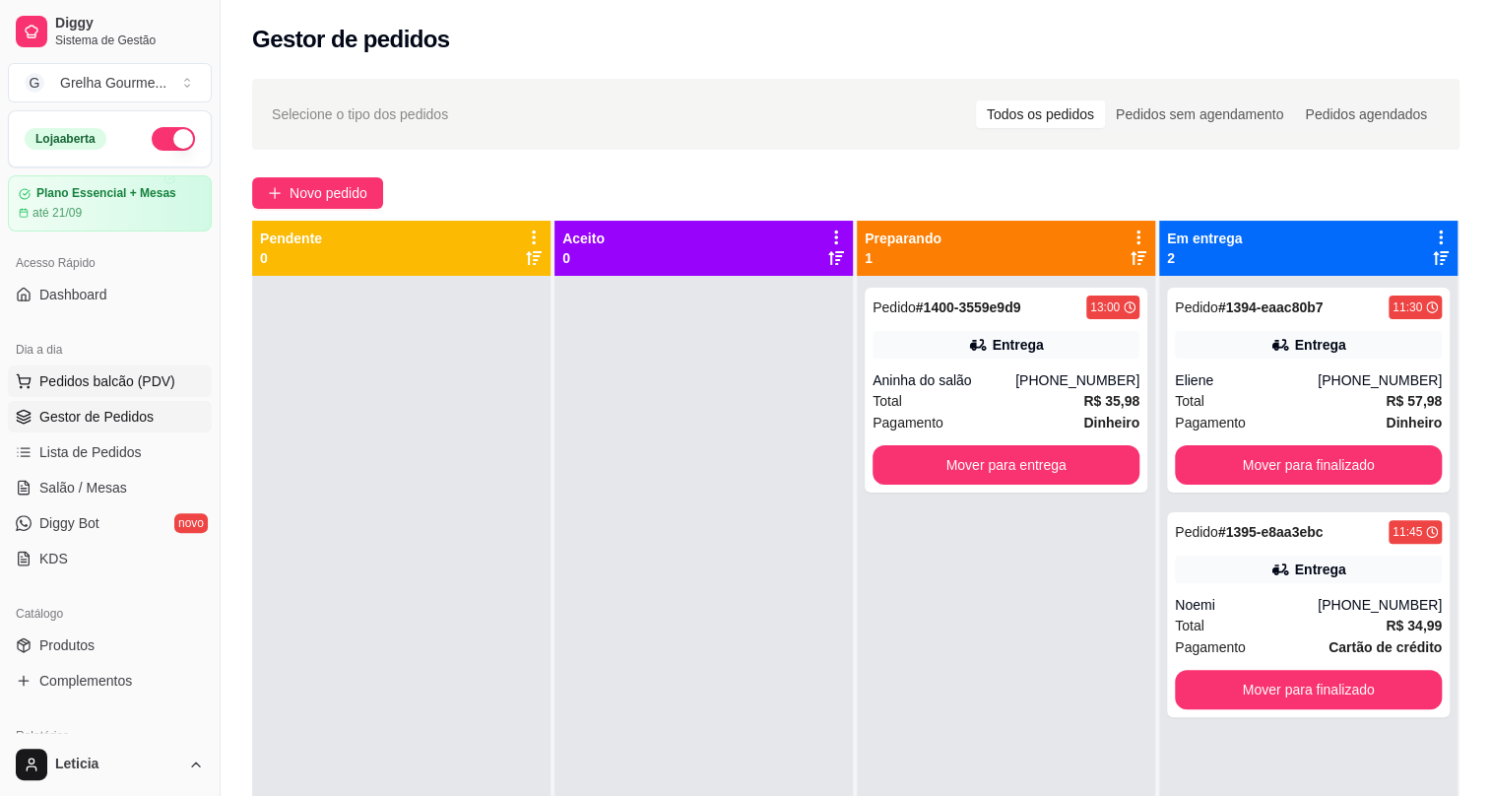
click at [31, 380] on icon at bounding box center [24, 381] width 16 height 16
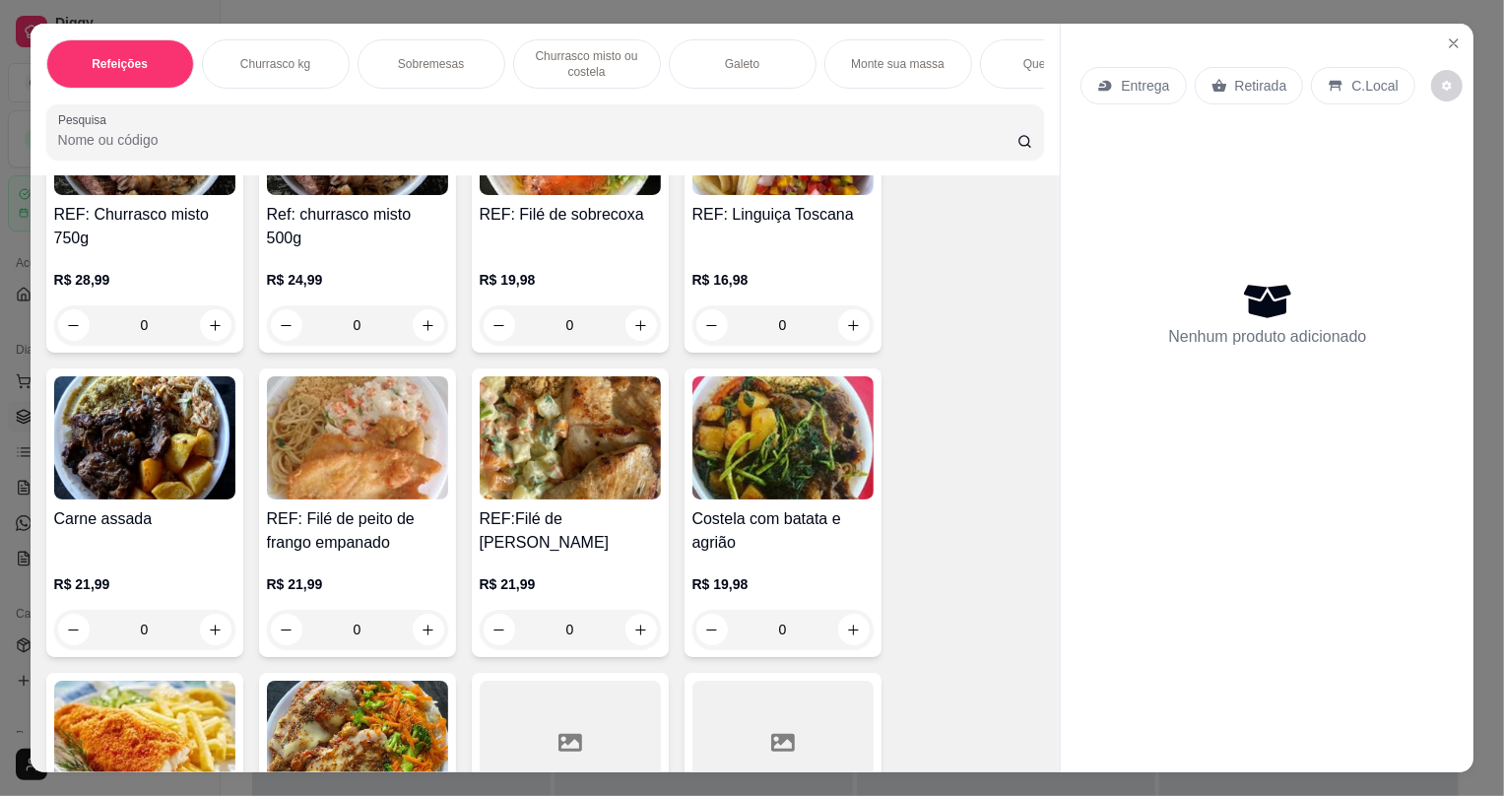
scroll to position [2507, 0]
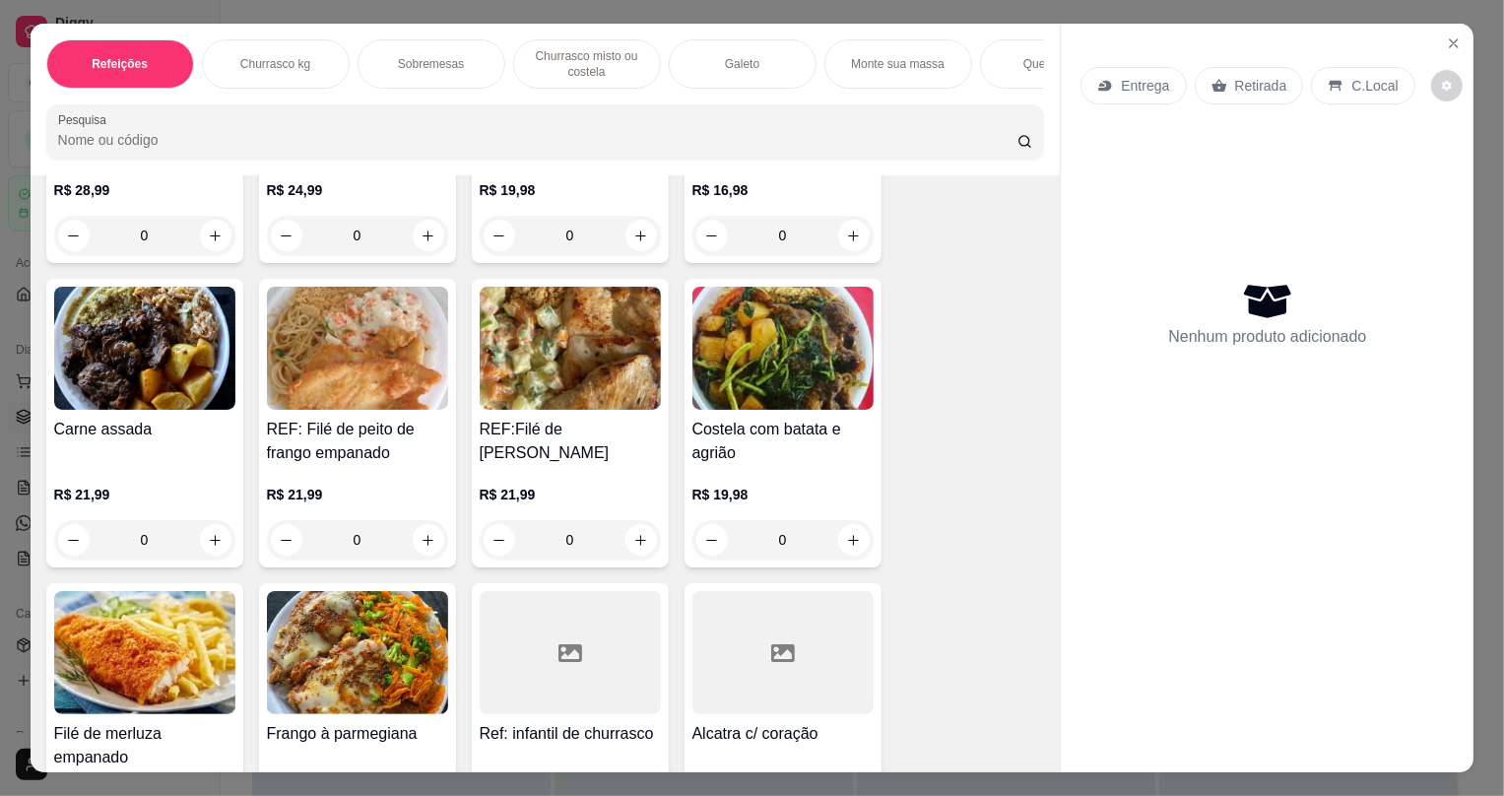
click at [800, 465] on h4 "Costela com batata e agrião" at bounding box center [782, 441] width 181 height 47
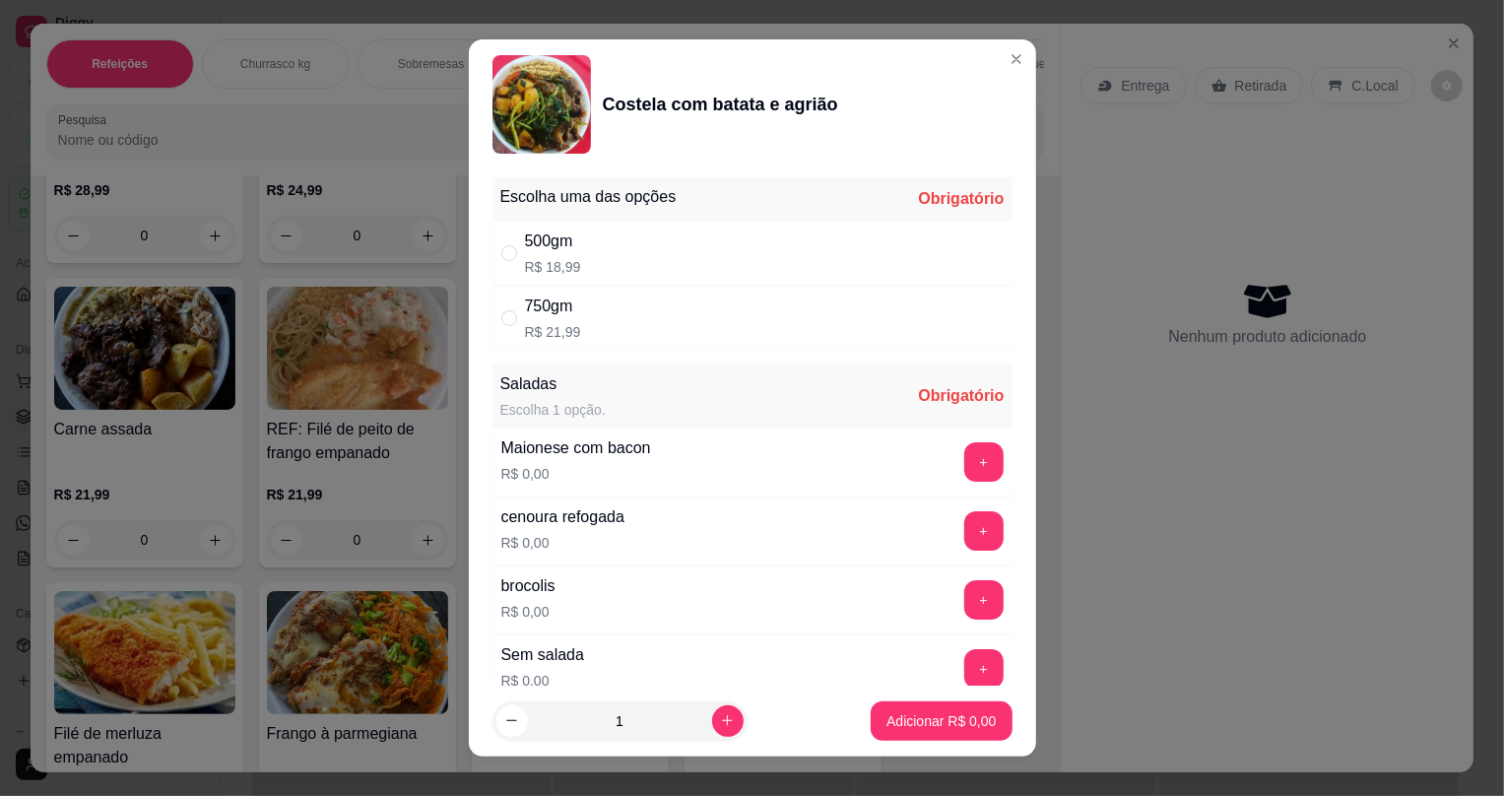
click at [507, 298] on div "750gm R$ 21,99" at bounding box center [753, 318] width 520 height 65
radio input "true"
click at [964, 451] on button "+" at bounding box center [983, 462] width 38 height 38
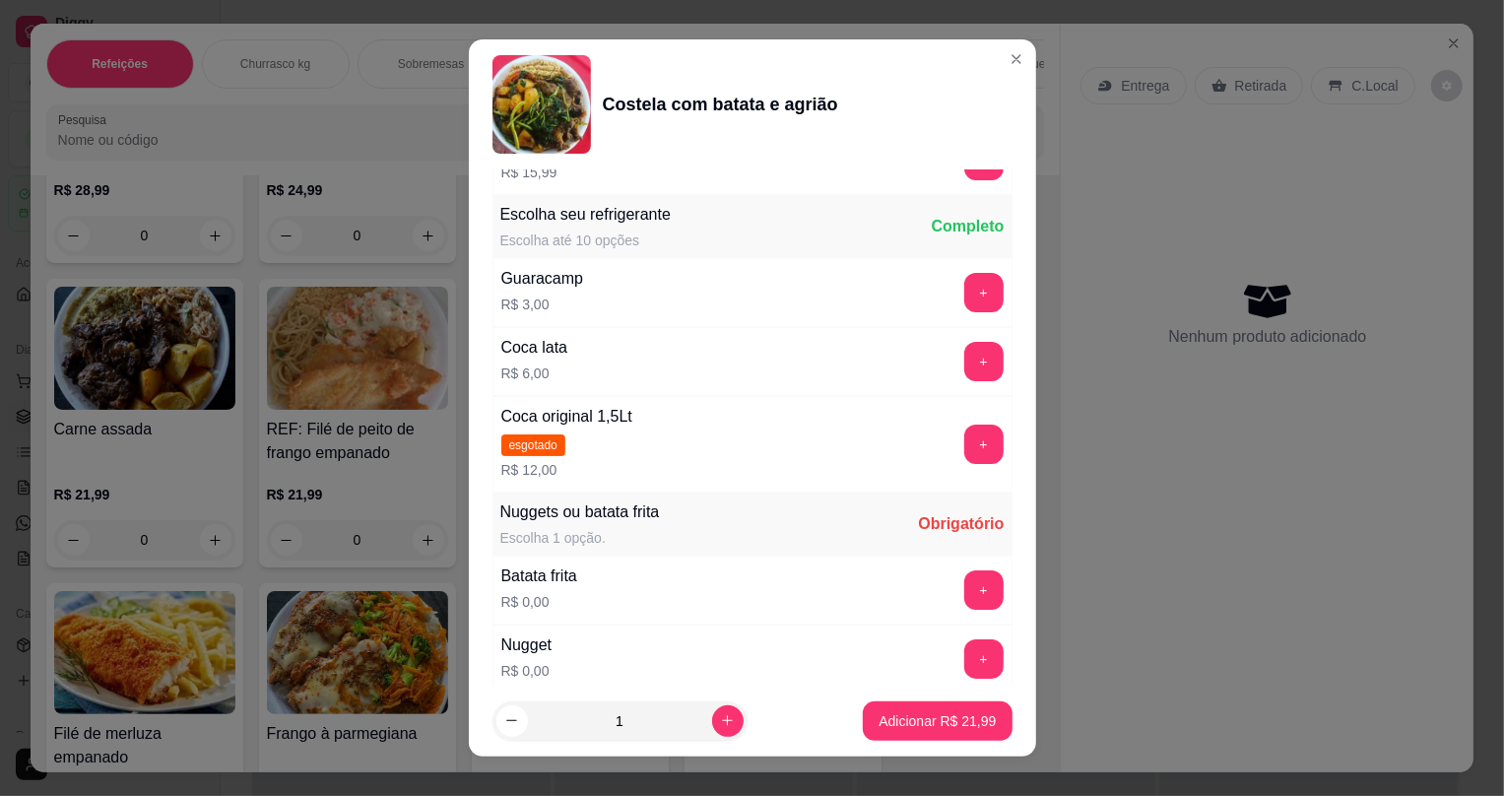
scroll to position [1137, 0]
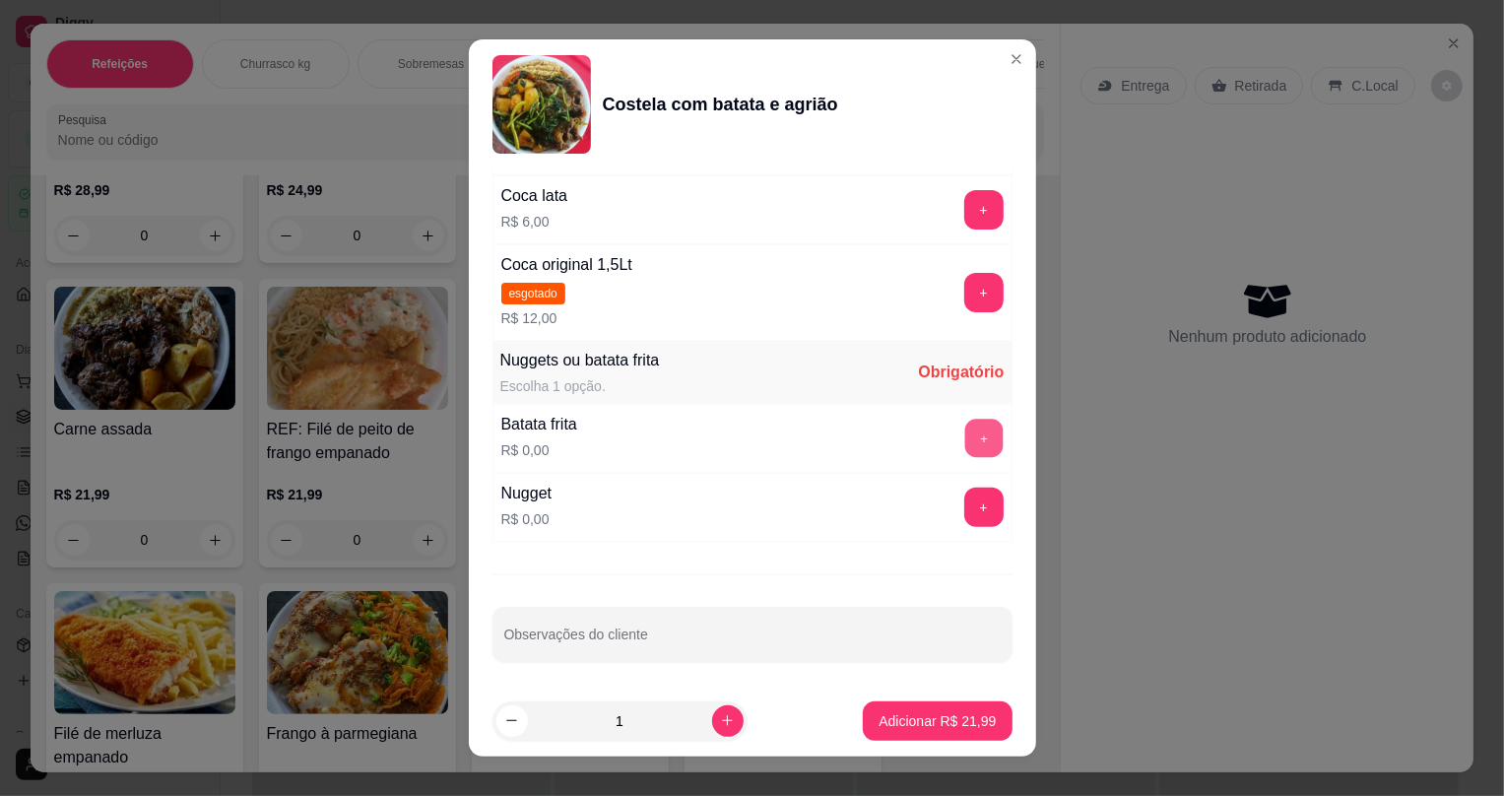
click at [964, 437] on button "+" at bounding box center [983, 439] width 38 height 38
click at [927, 721] on p "Adicionar R$ 21,99" at bounding box center [937, 721] width 117 height 20
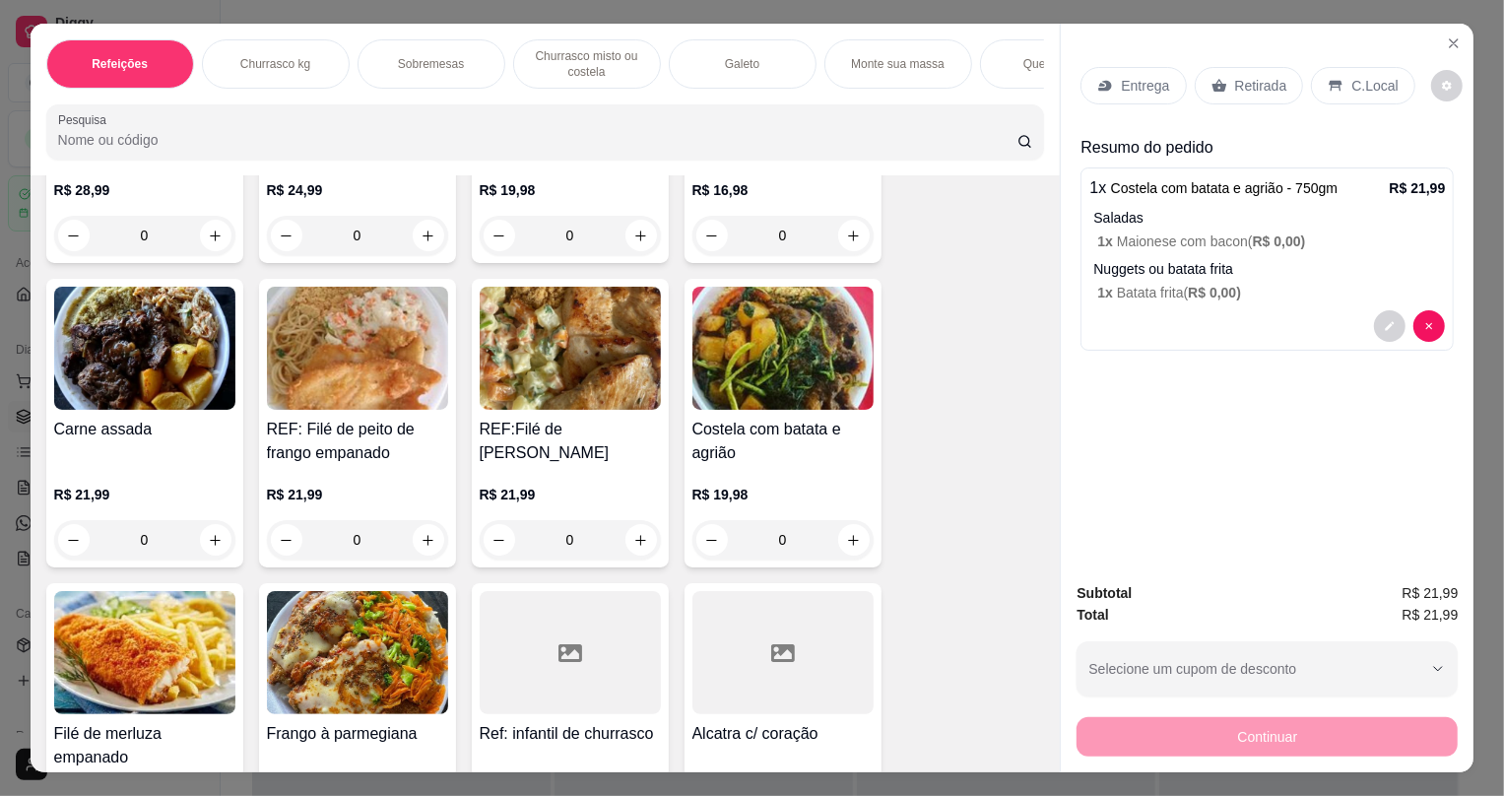
click at [1238, 88] on p "Retirada" at bounding box center [1261, 86] width 52 height 20
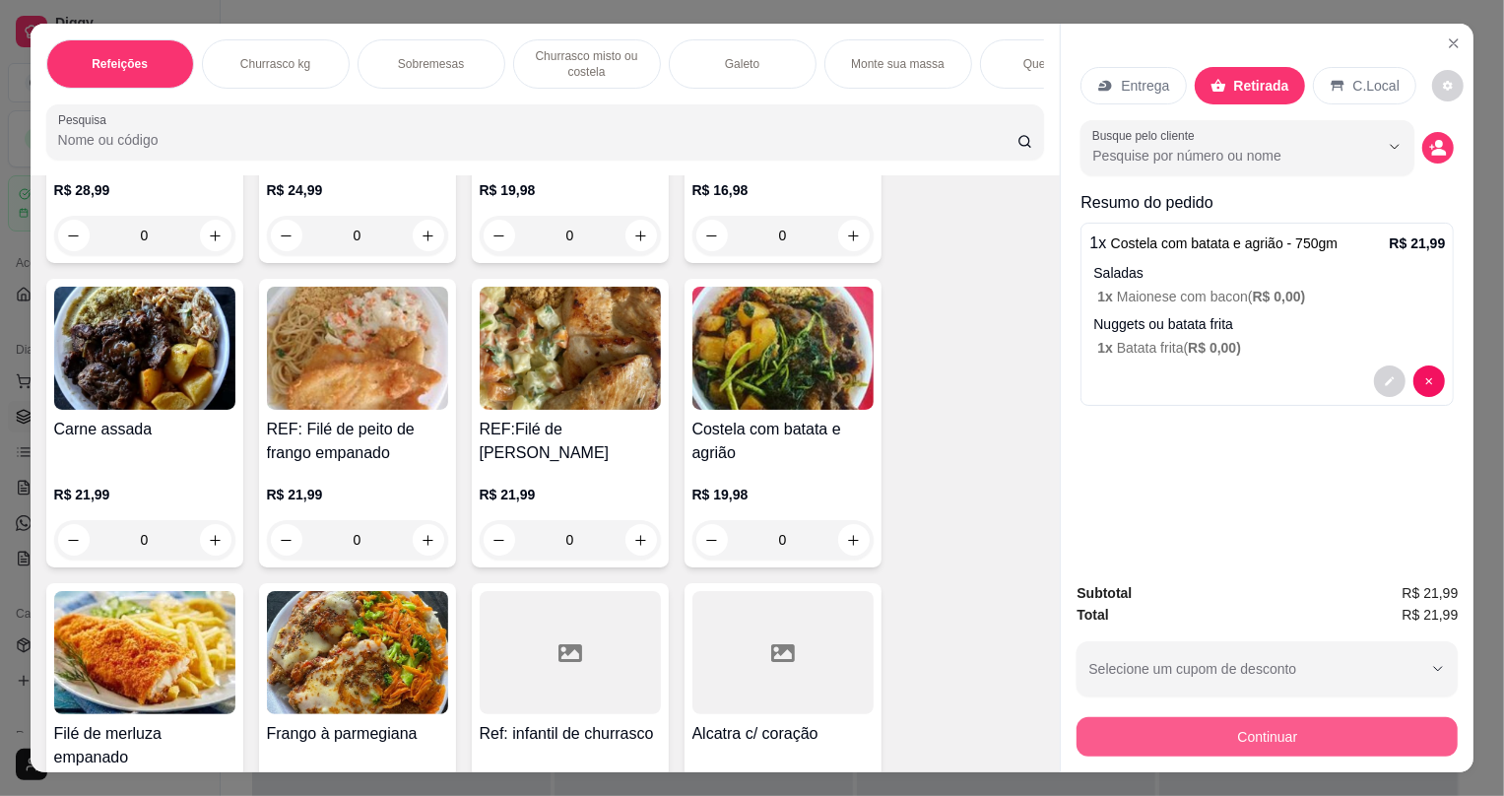
click at [1189, 739] on button "Continuar" at bounding box center [1267, 736] width 381 height 39
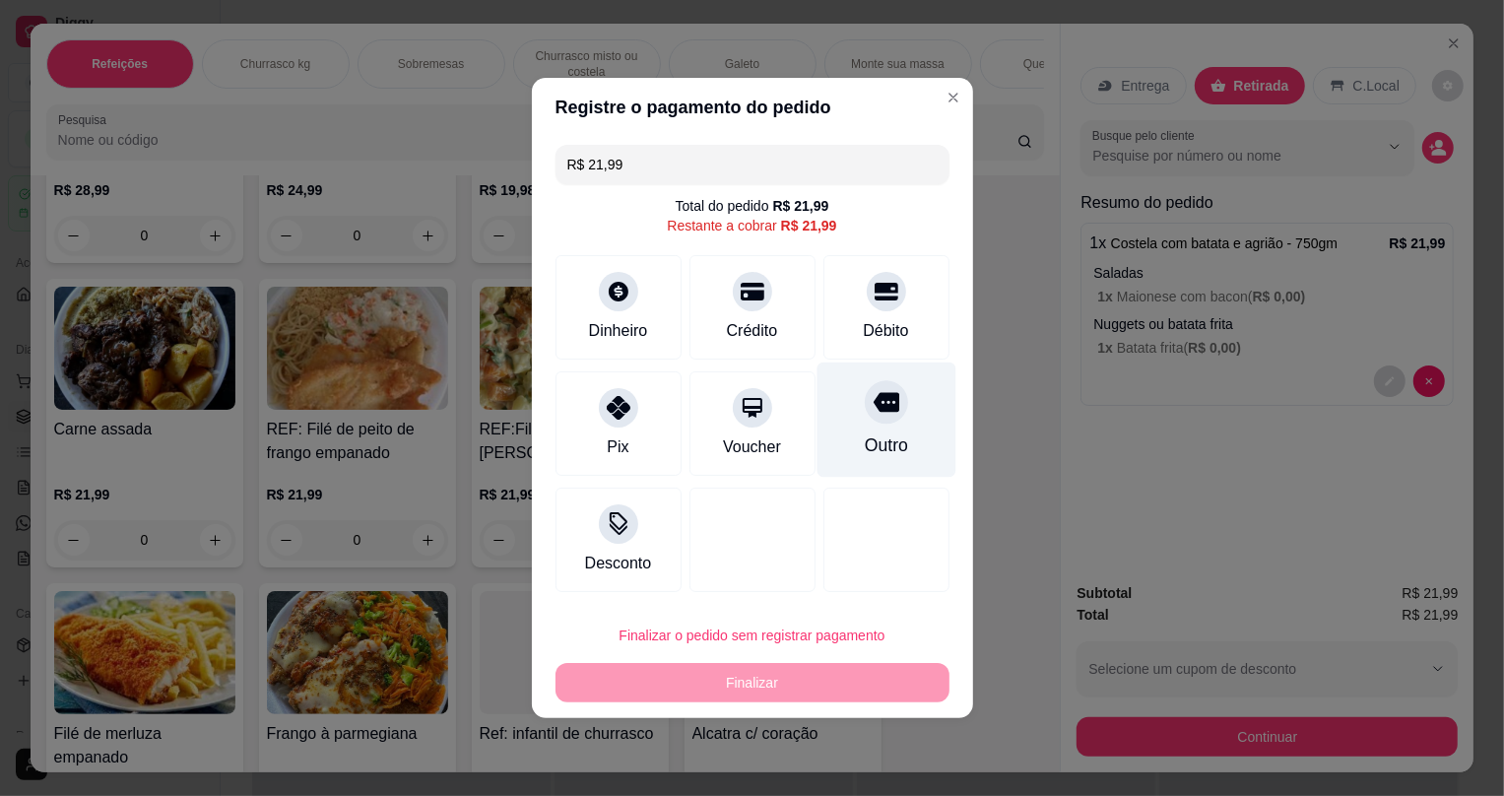
click at [911, 424] on div "Outro" at bounding box center [886, 419] width 139 height 115
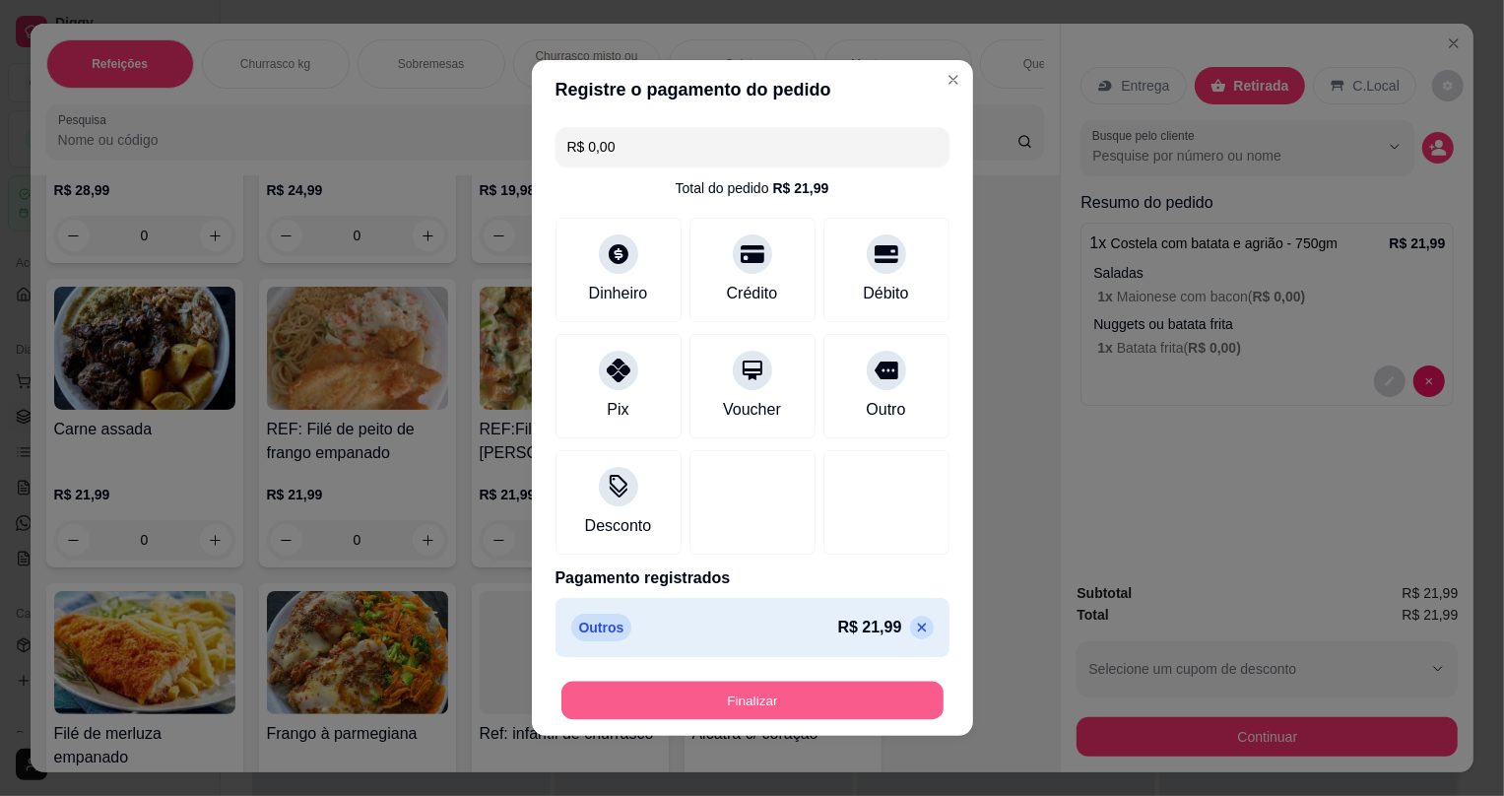
click at [788, 699] on button "Finalizar" at bounding box center [752, 701] width 382 height 38
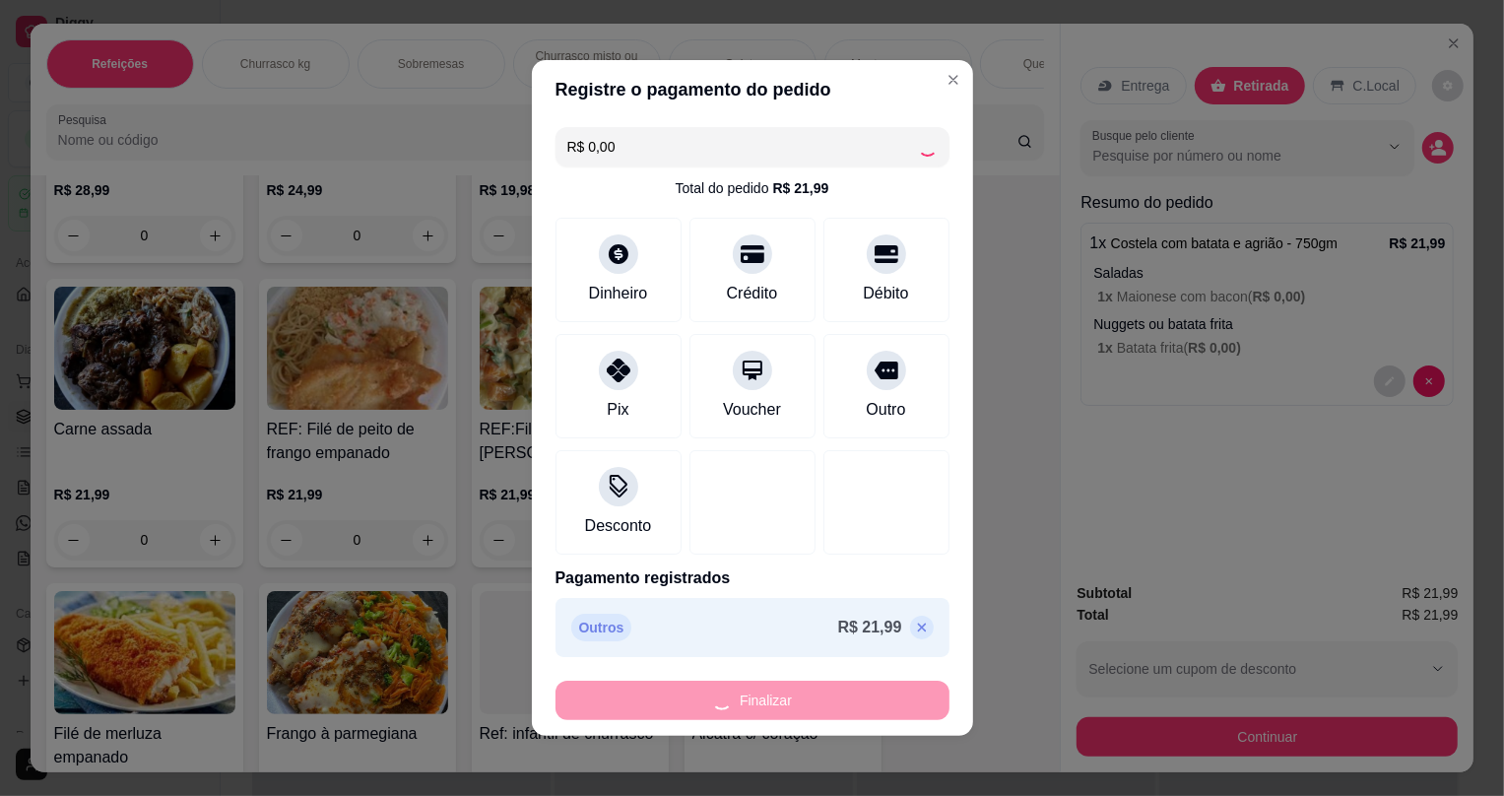
type input "-R$ 21,99"
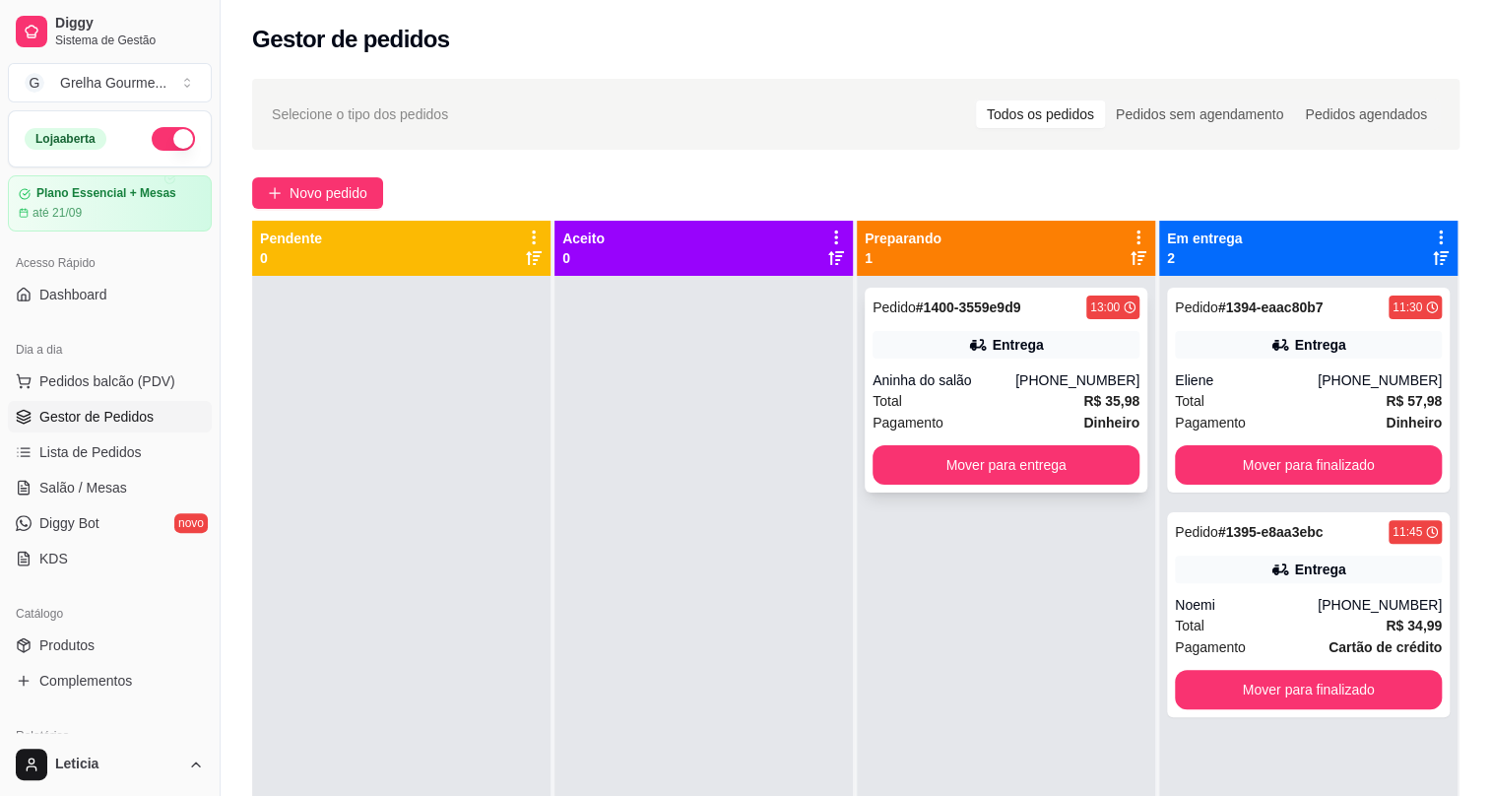
click at [997, 344] on div "Entrega" at bounding box center [1017, 345] width 51 height 20
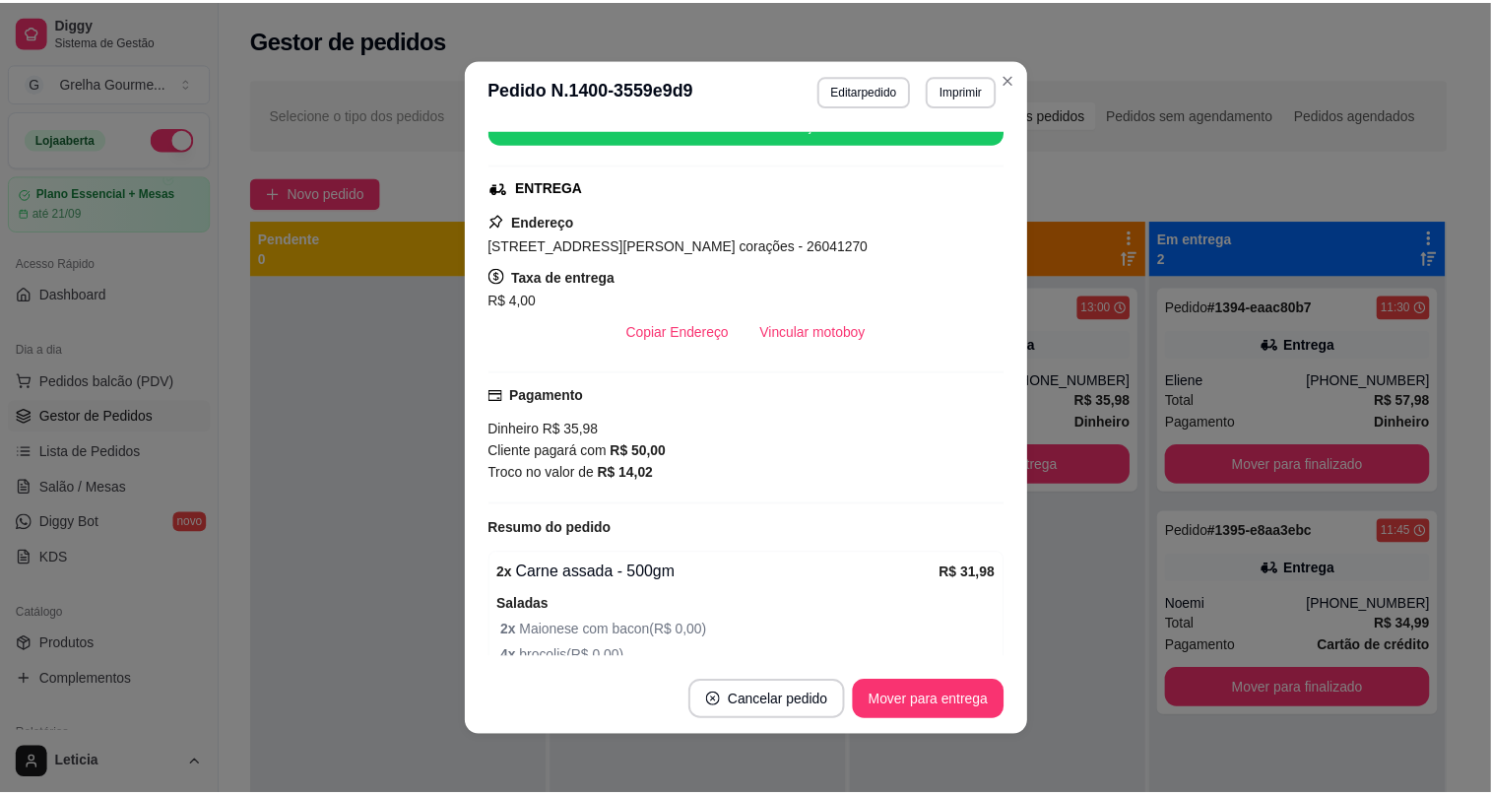
scroll to position [358, 0]
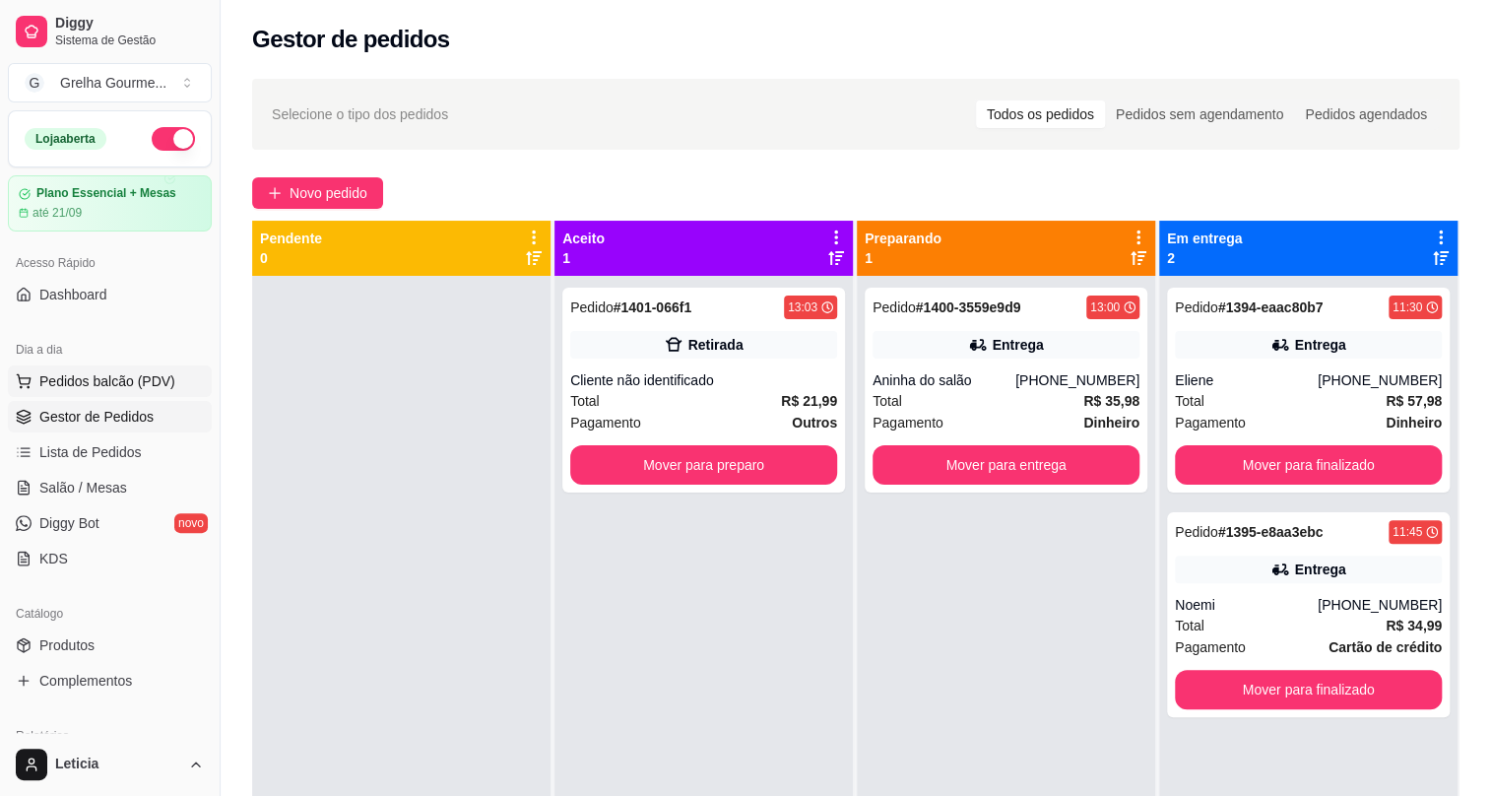
click at [46, 365] on button "Pedidos balcão (PDV)" at bounding box center [110, 381] width 204 height 32
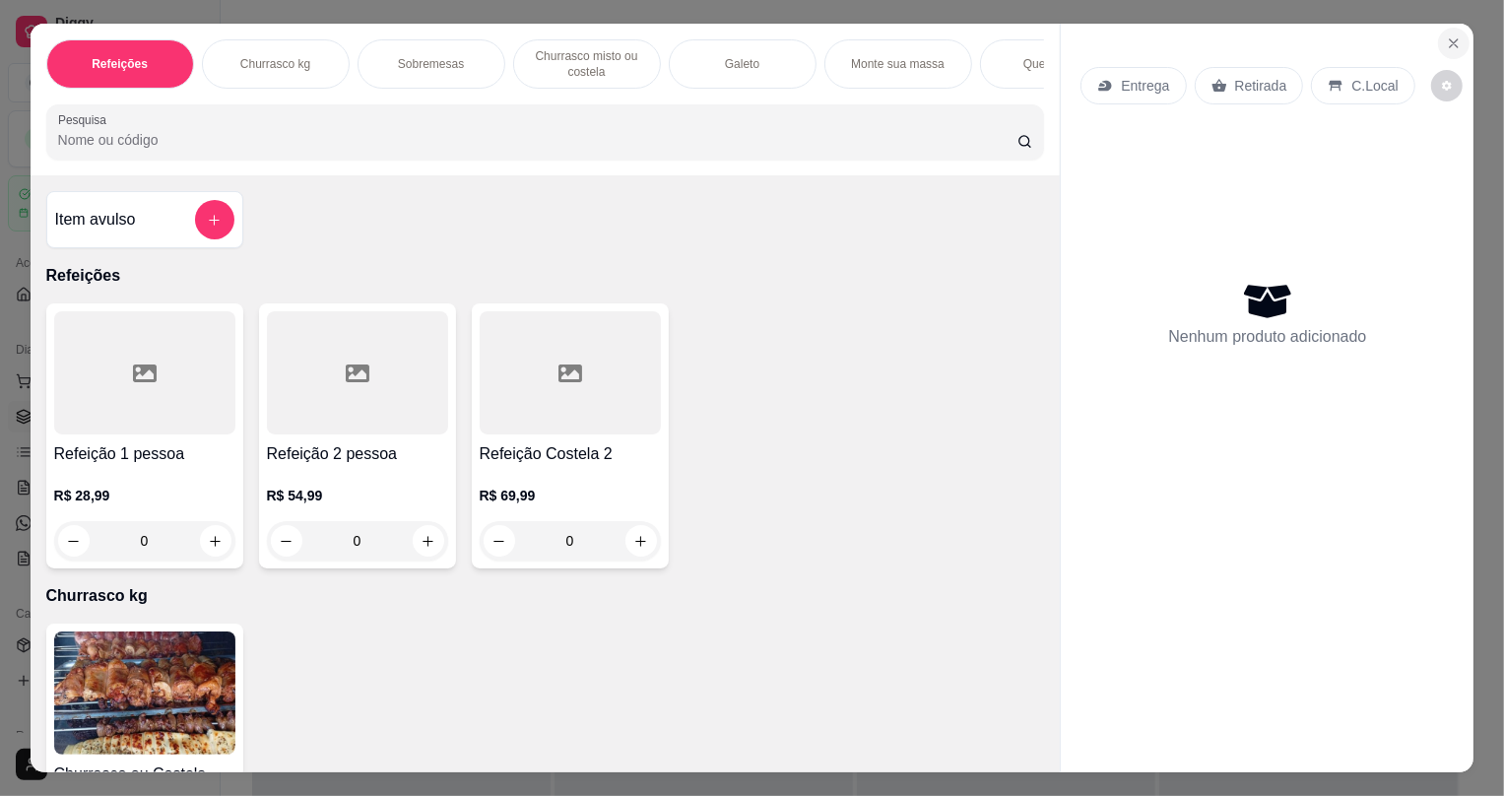
click at [1446, 36] on icon "Close" at bounding box center [1454, 43] width 16 height 16
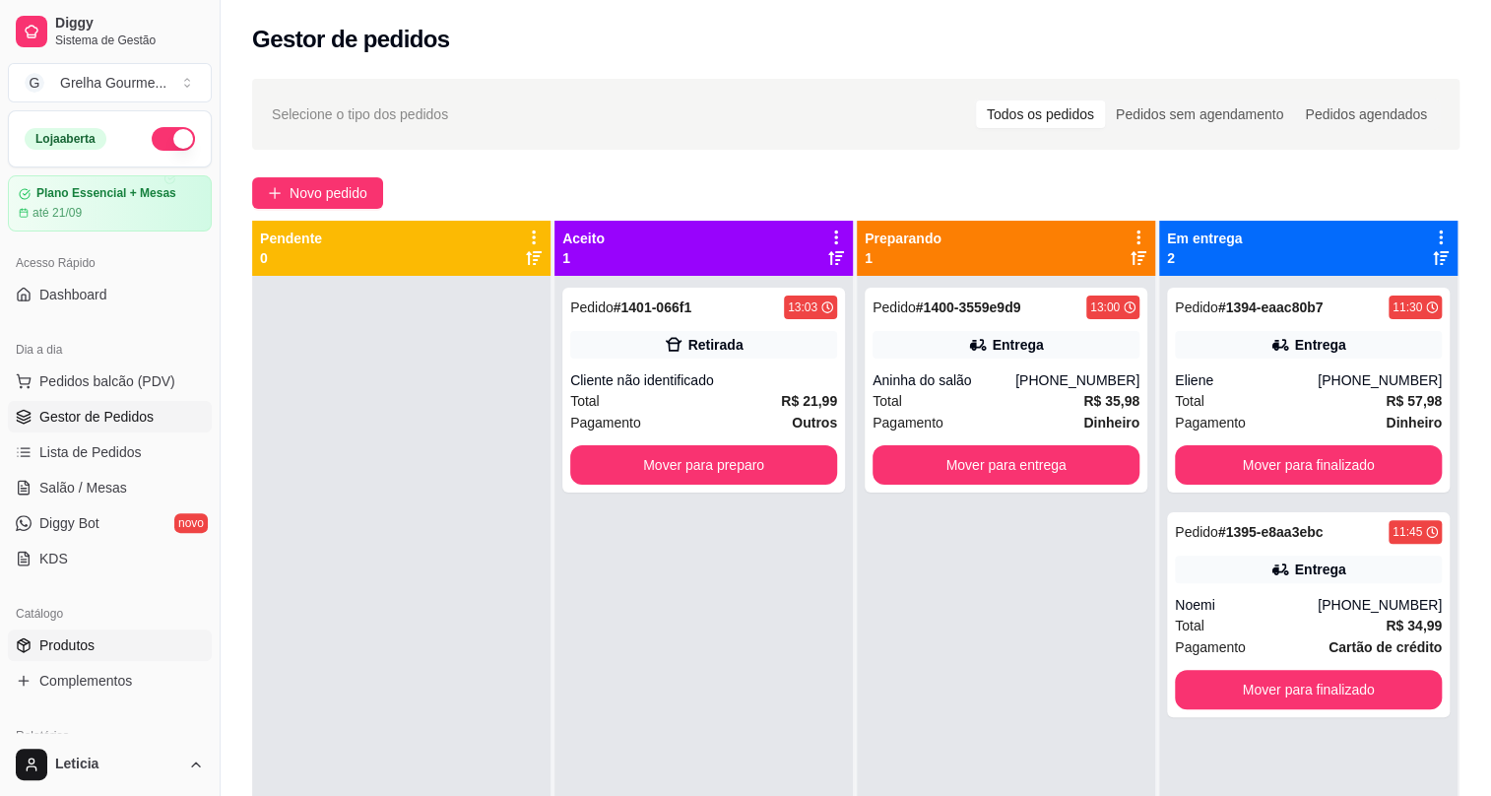
click at [60, 652] on span "Produtos" at bounding box center [66, 645] width 55 height 20
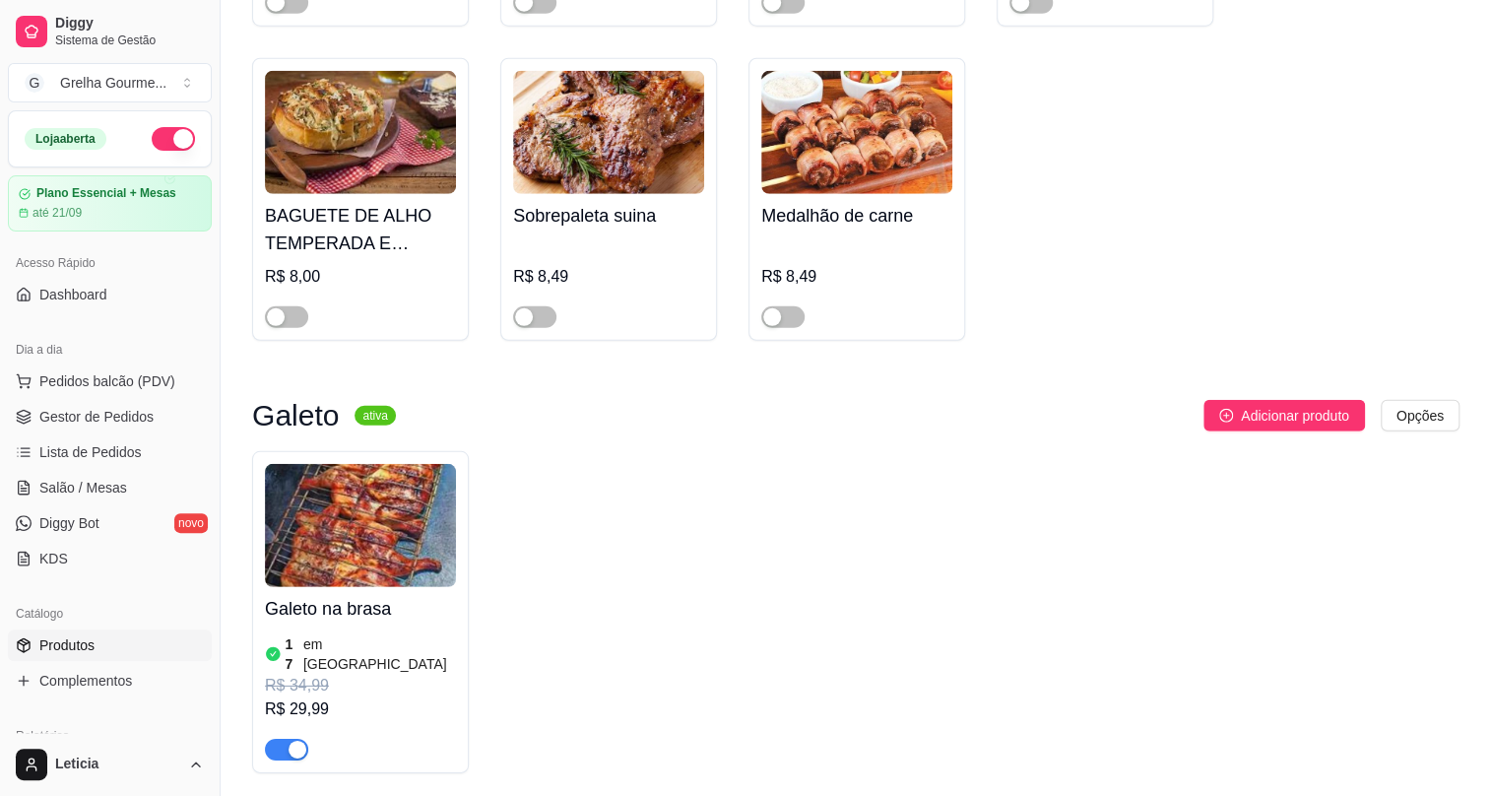
scroll to position [3133, 0]
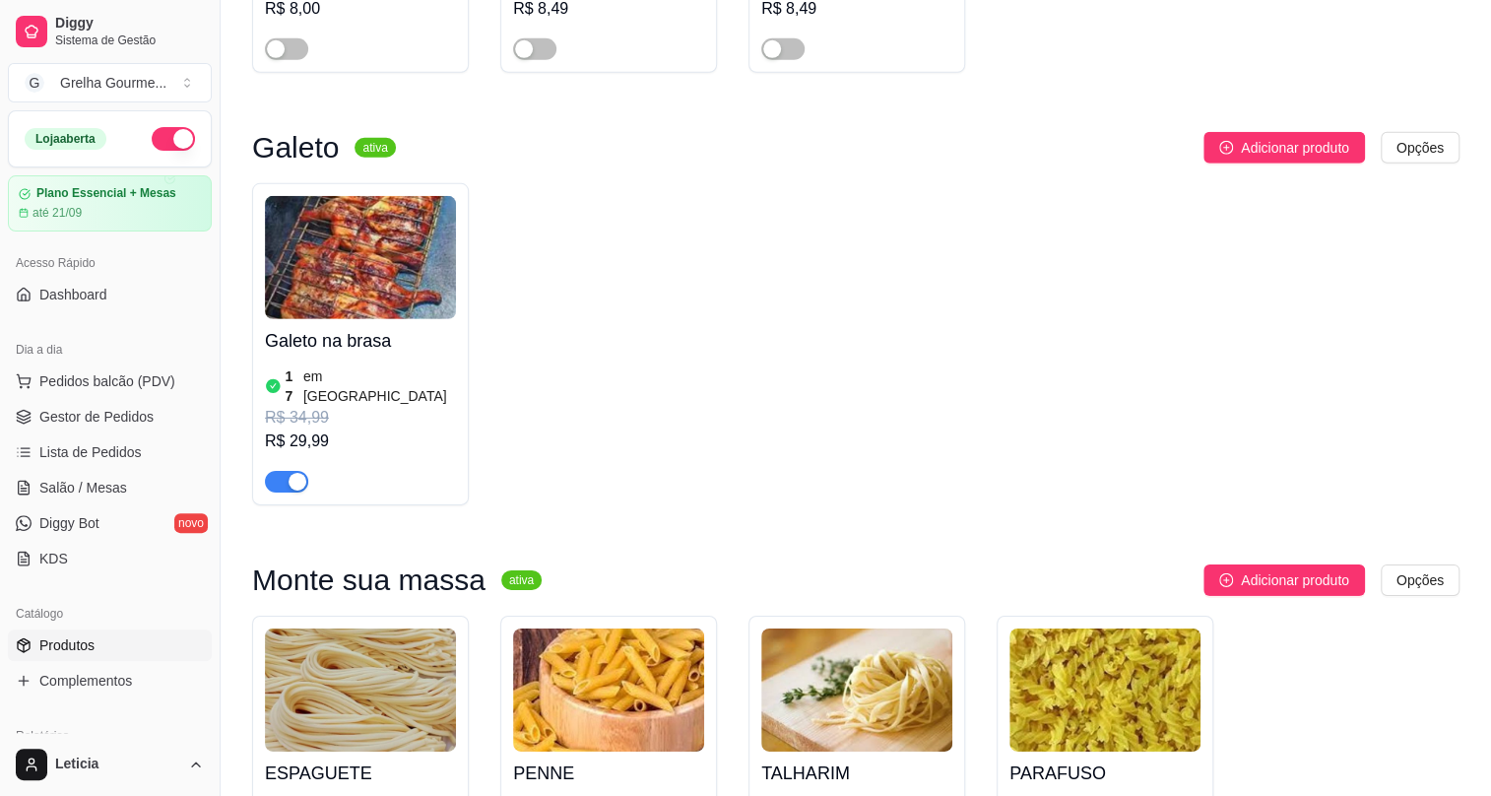
click at [432, 406] on div "R$ 34,99" at bounding box center [360, 418] width 191 height 24
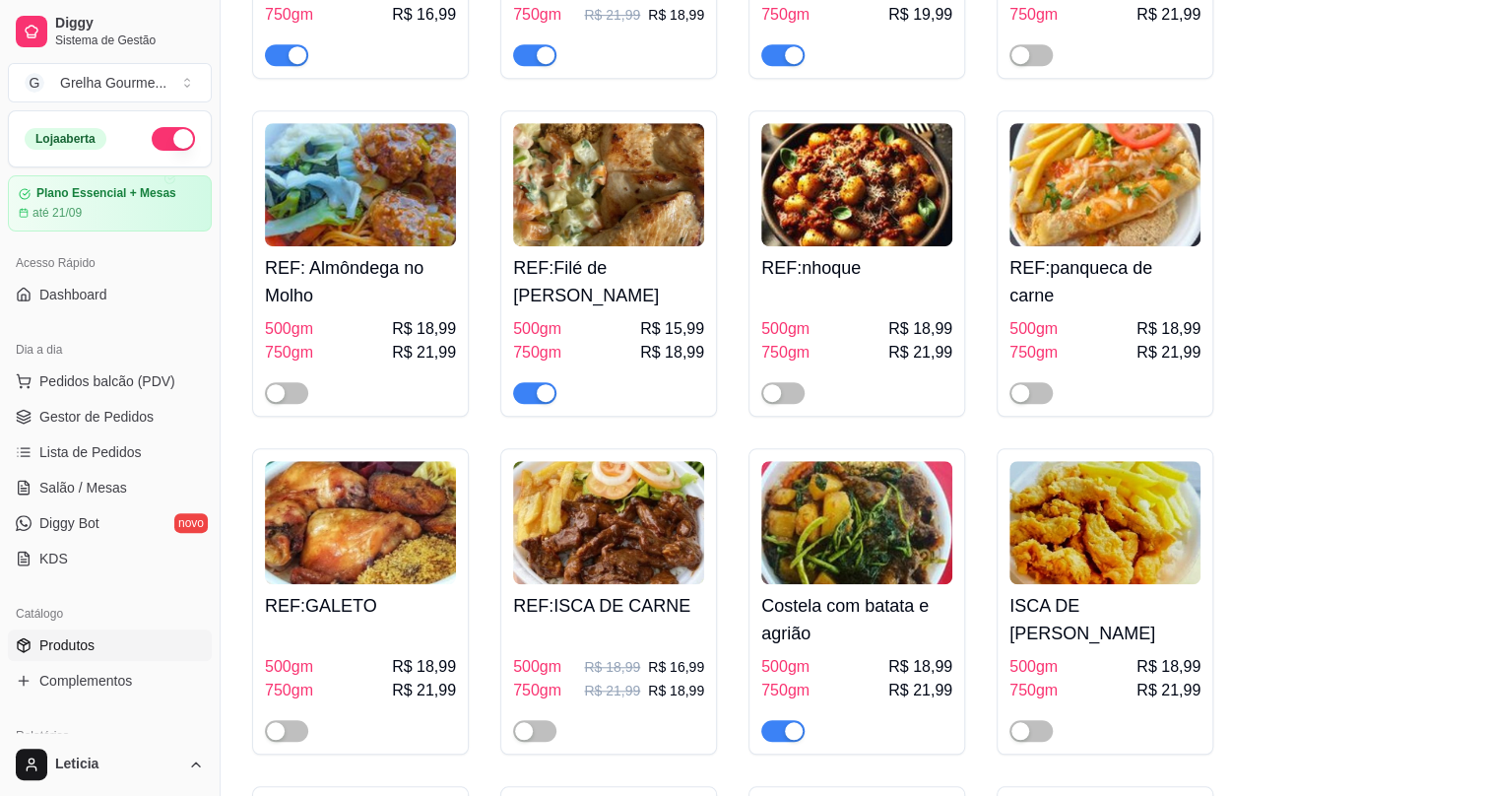
scroll to position [4746, 0]
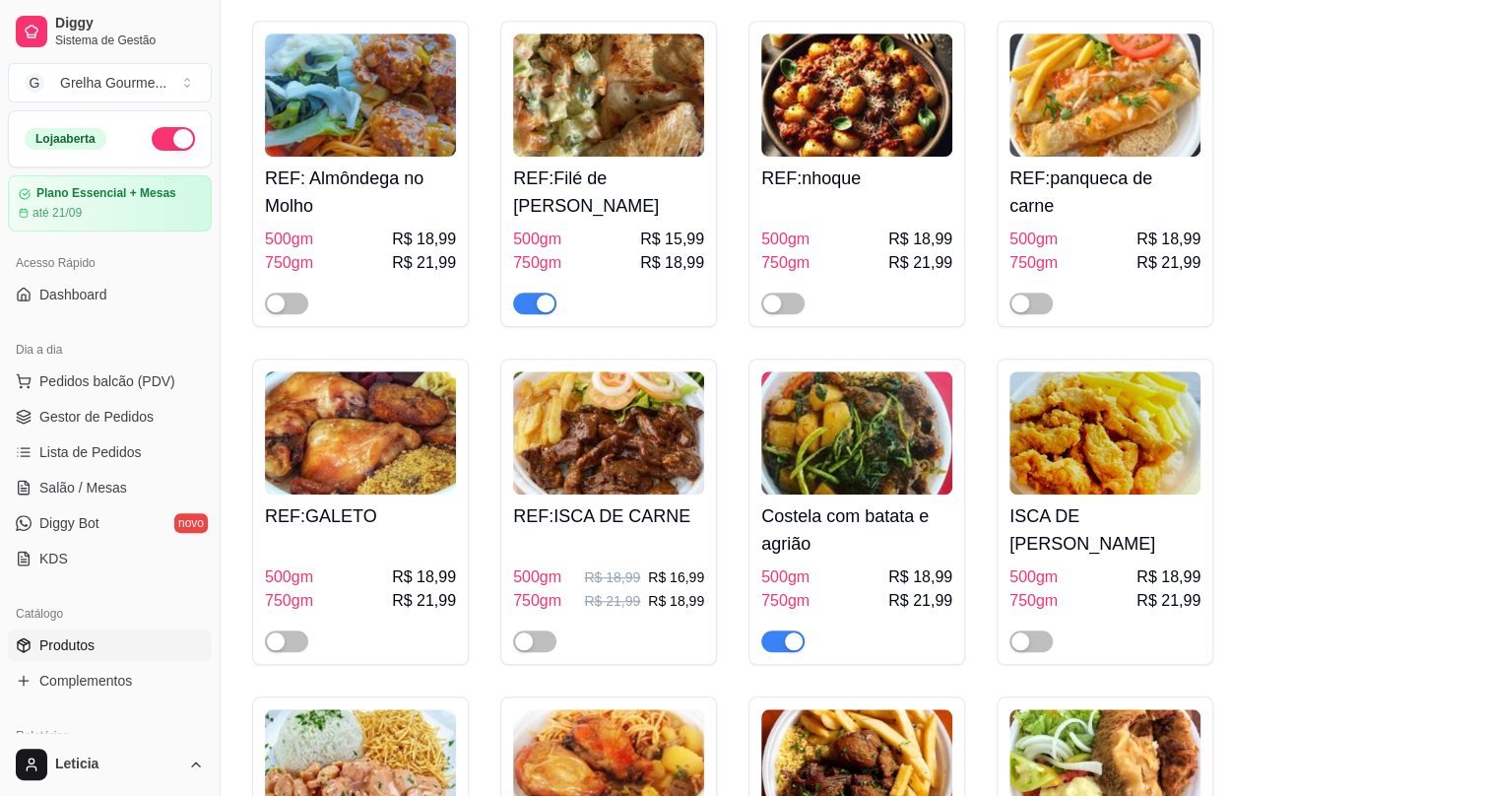
click at [570, 460] on img at bounding box center [608, 432] width 191 height 123
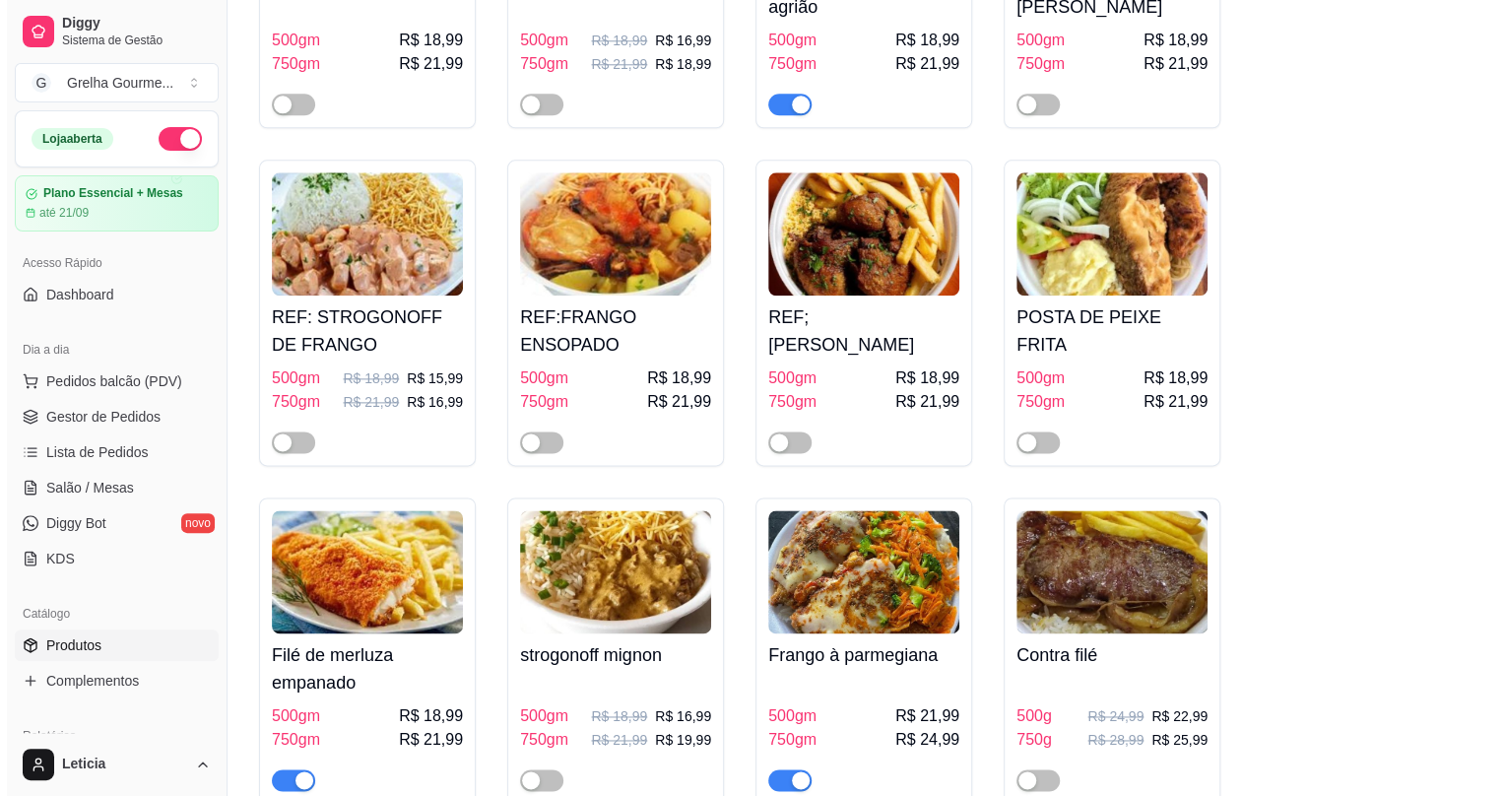
scroll to position [5372, 0]
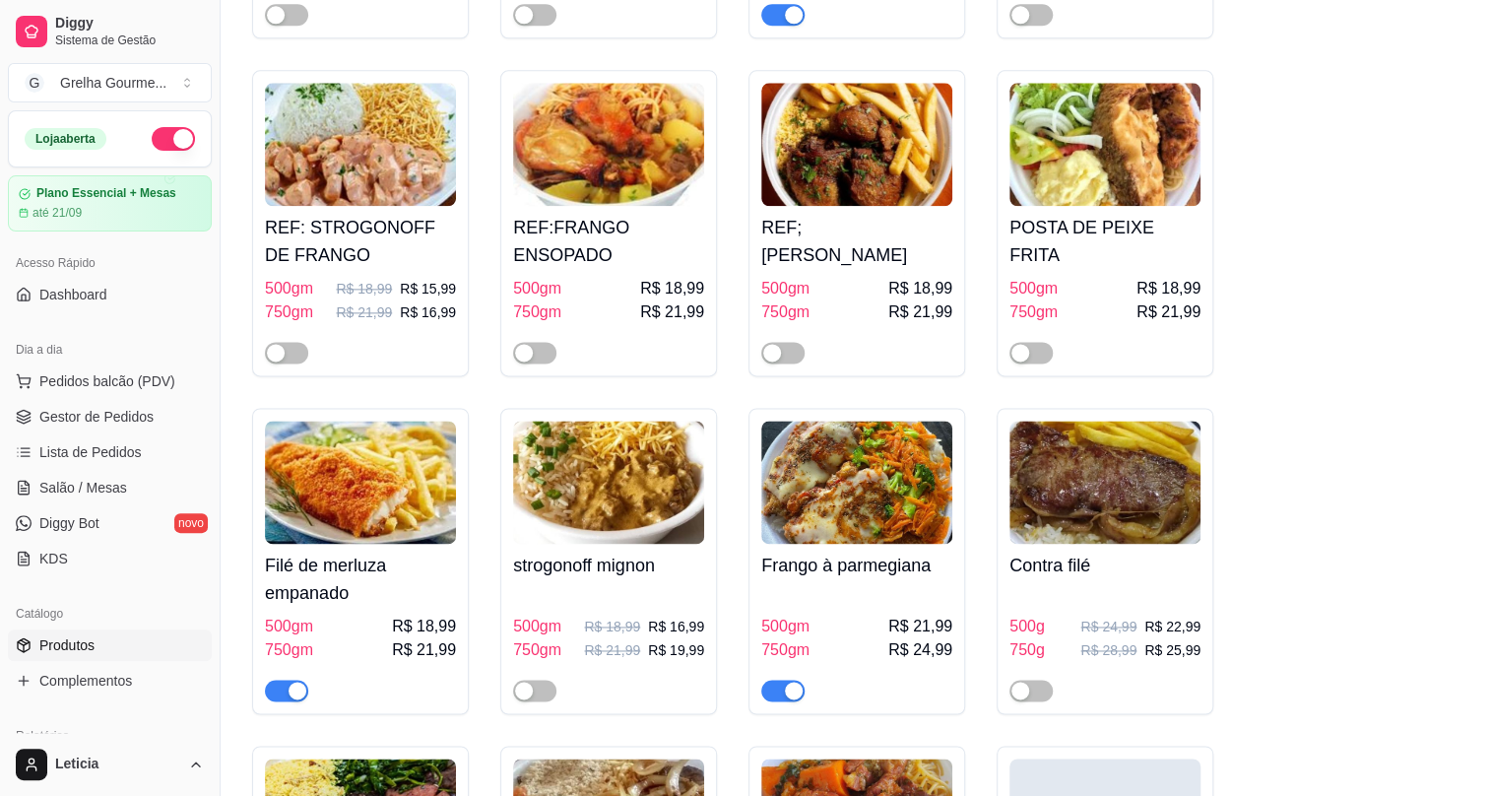
click at [312, 577] on h4 "Filé de merluza empanado" at bounding box center [360, 579] width 191 height 55
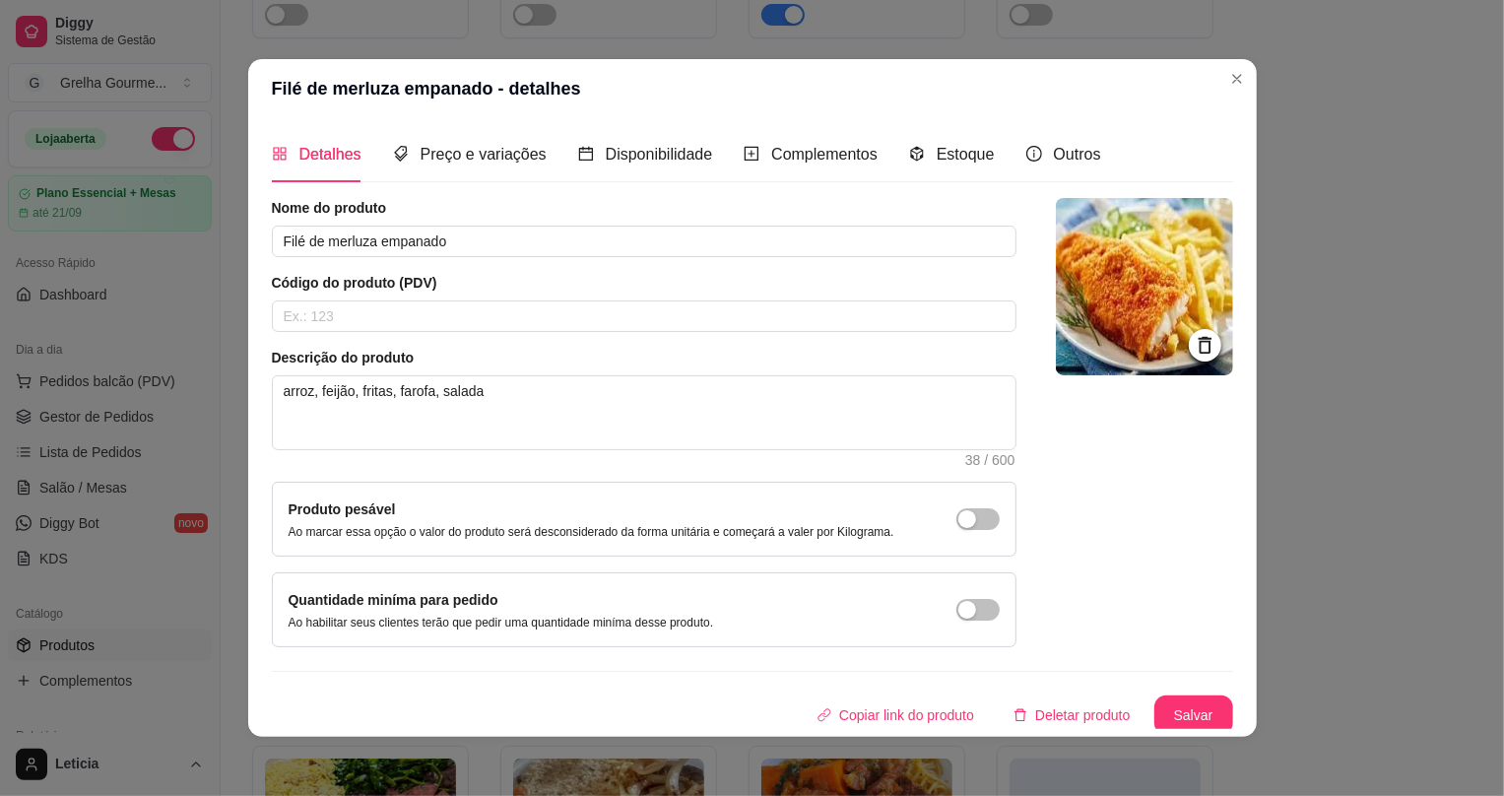
scroll to position [20, 0]
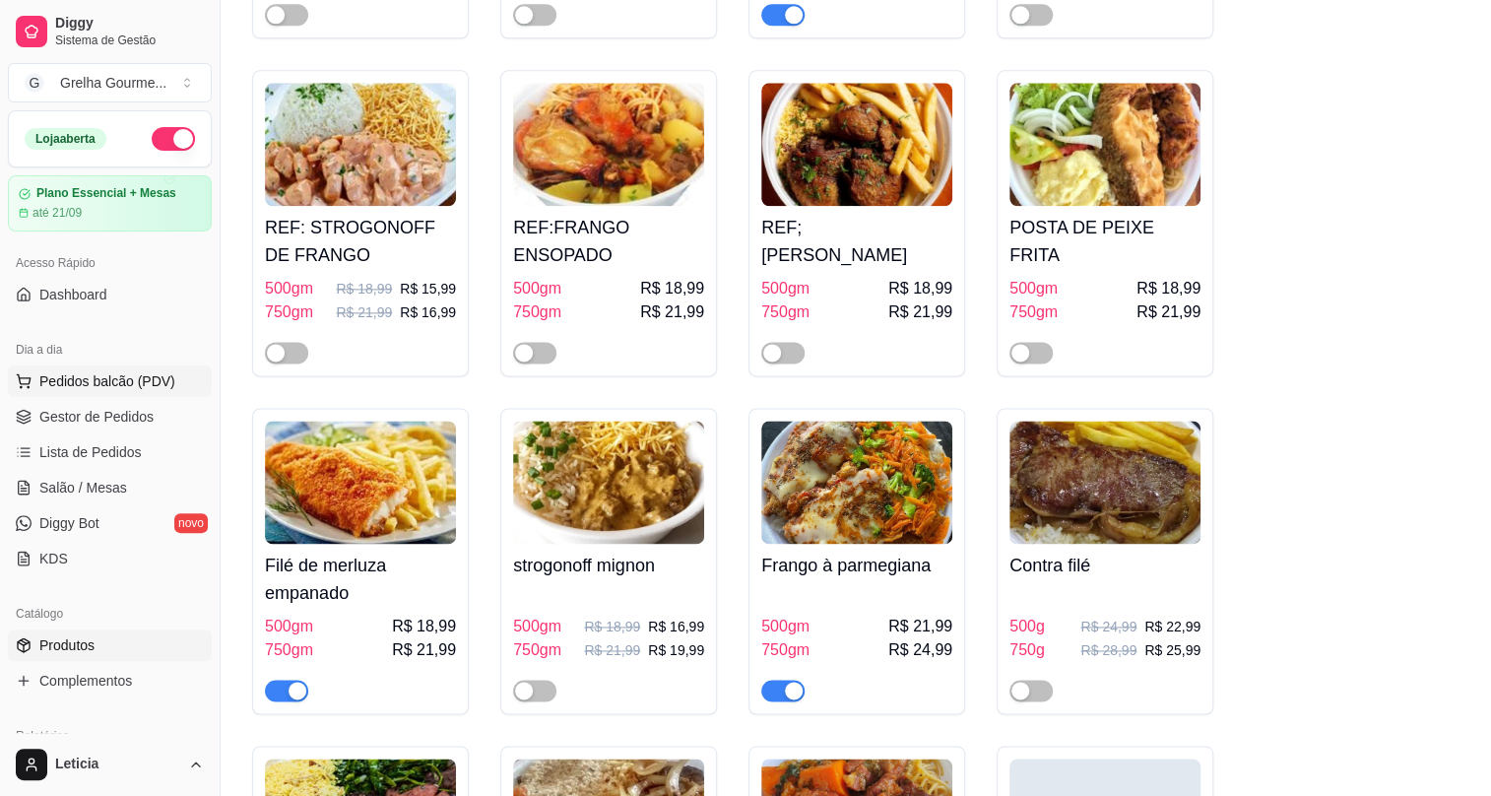
click at [100, 388] on span "Pedidos balcão (PDV)" at bounding box center [107, 381] width 136 height 20
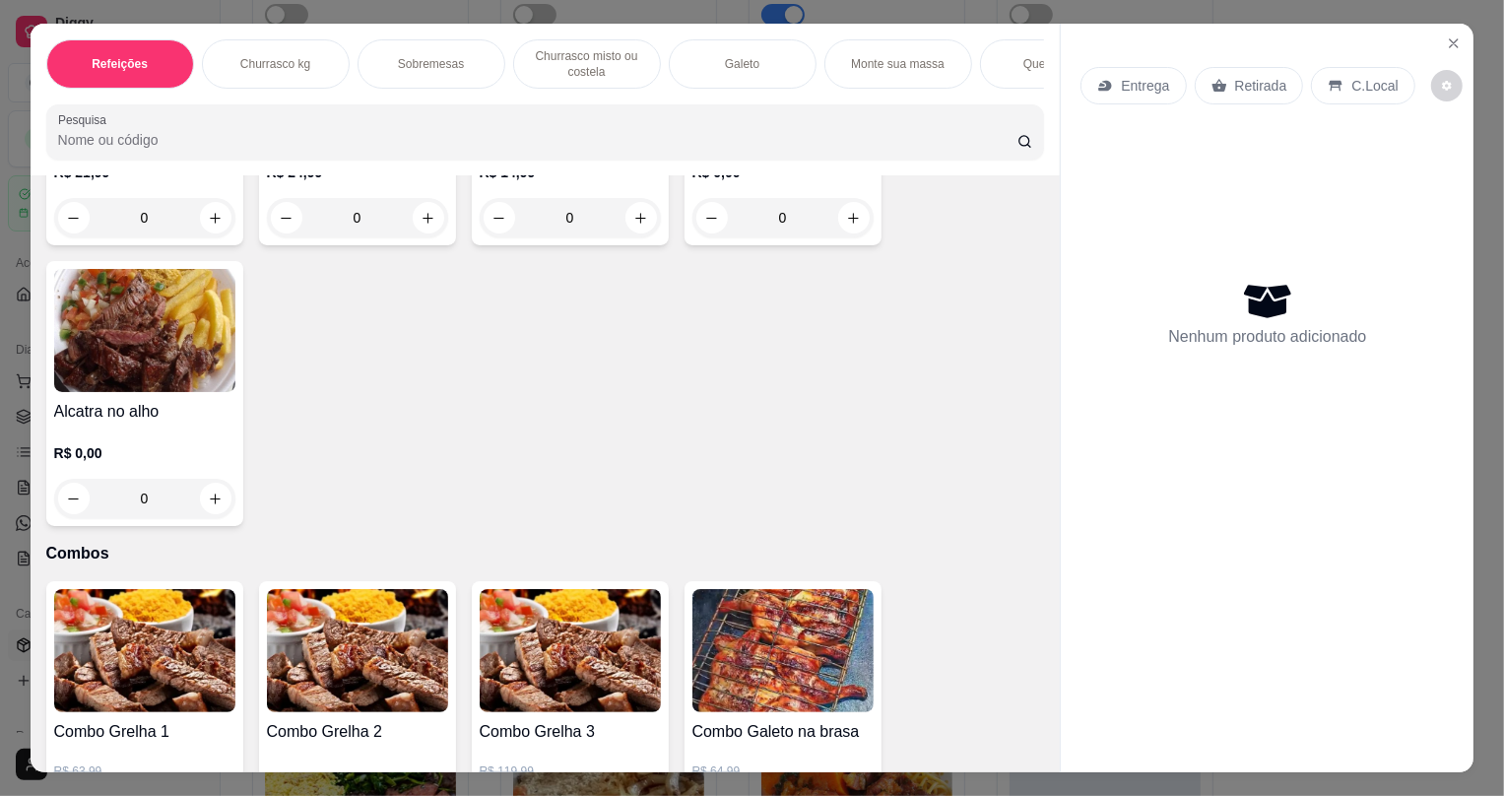
scroll to position [2776, 0]
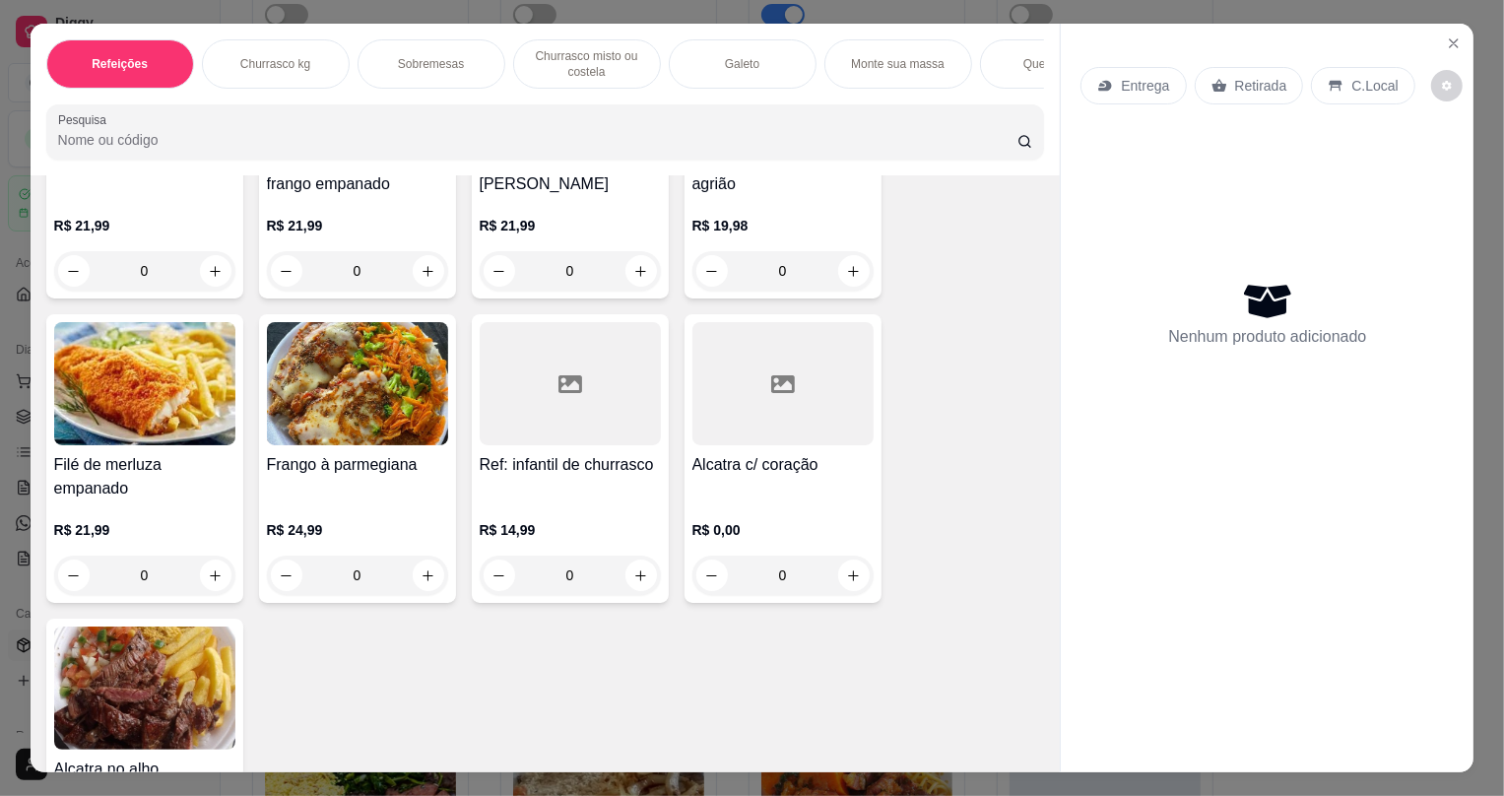
click at [180, 520] on div "R$ 21,99 0" at bounding box center [144, 547] width 181 height 95
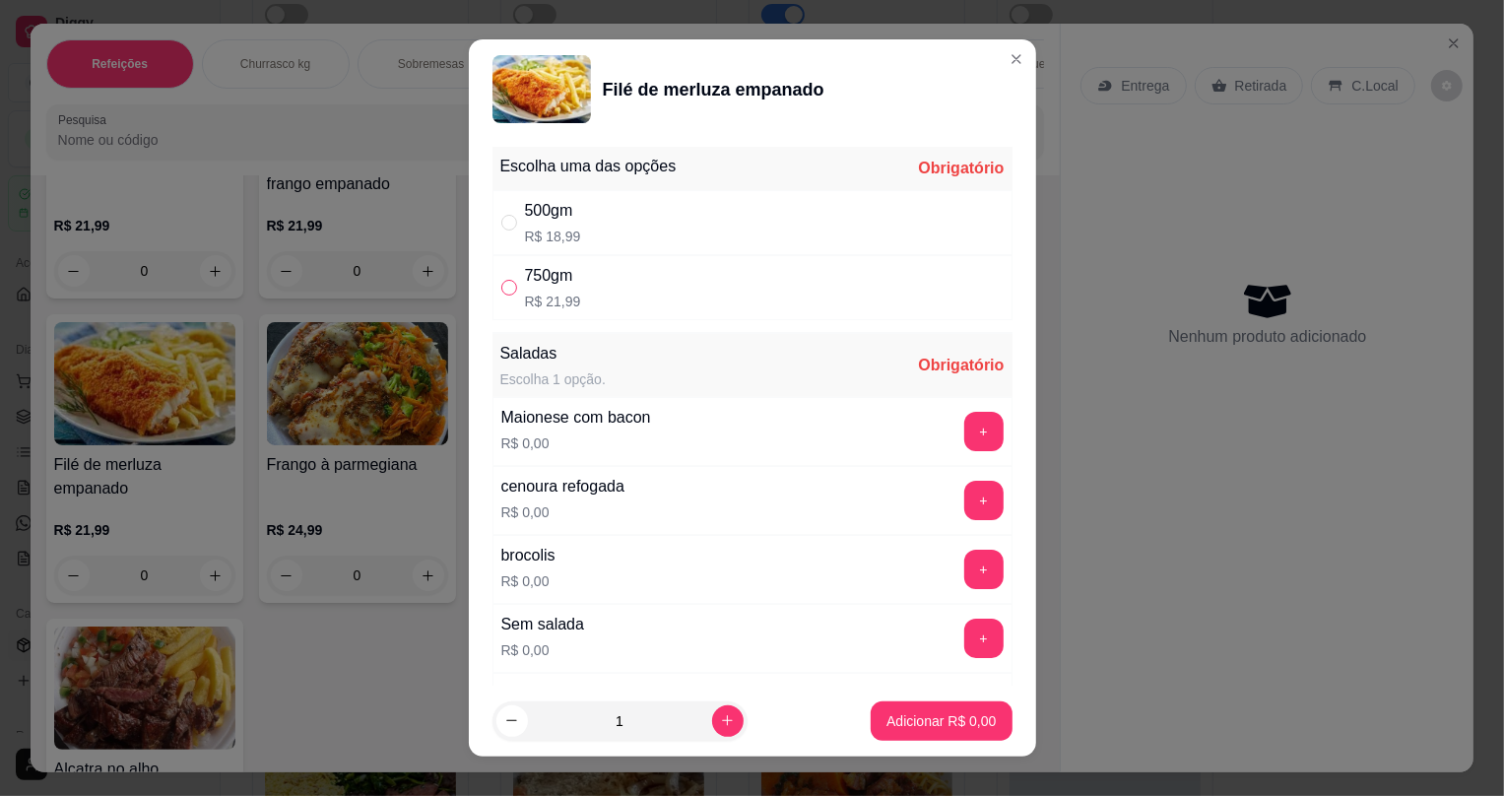
click at [501, 285] on input "" at bounding box center [509, 288] width 16 height 16
radio input "true"
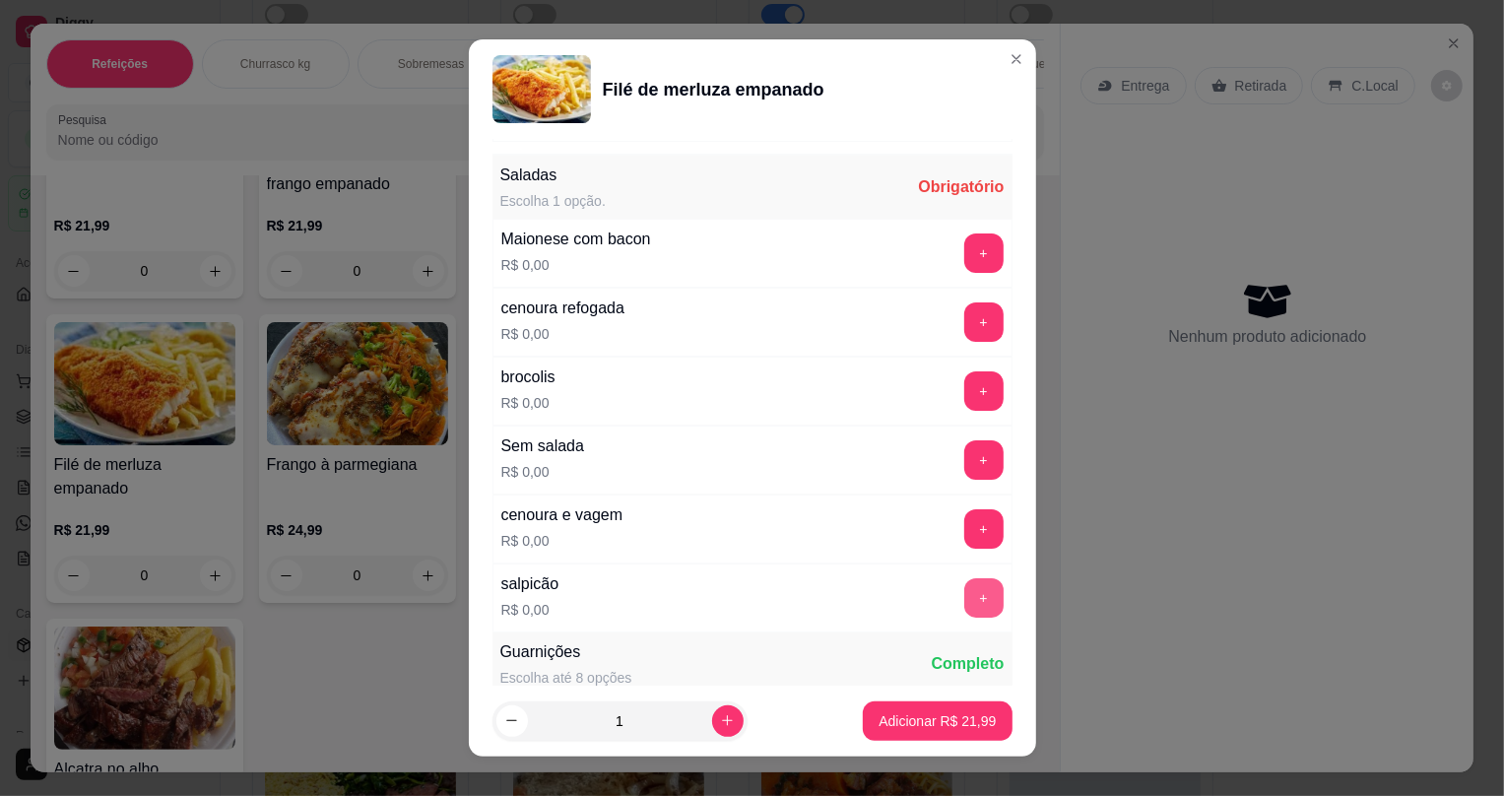
click at [964, 583] on button "+" at bounding box center [983, 597] width 39 height 39
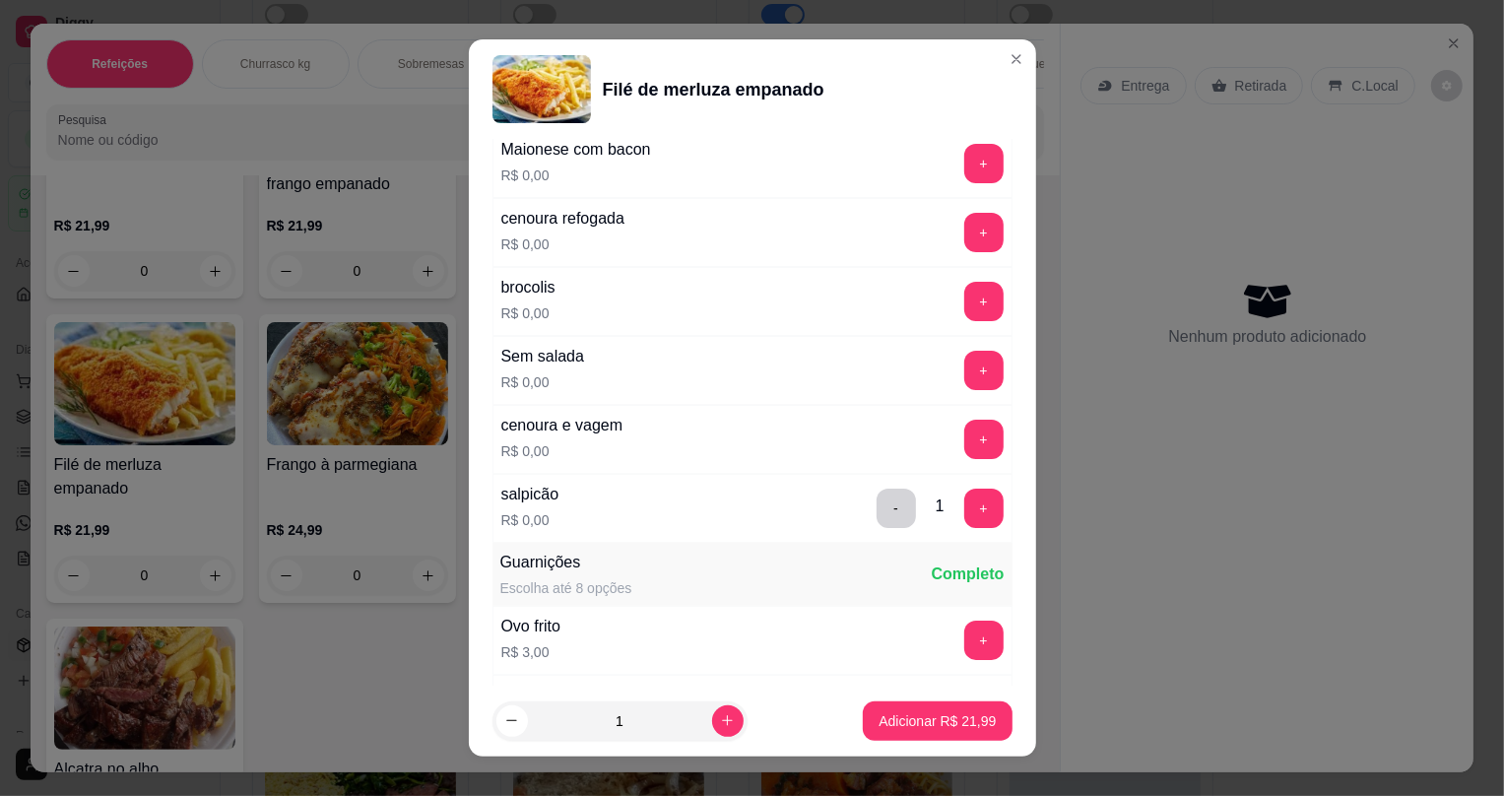
scroll to position [89, 0]
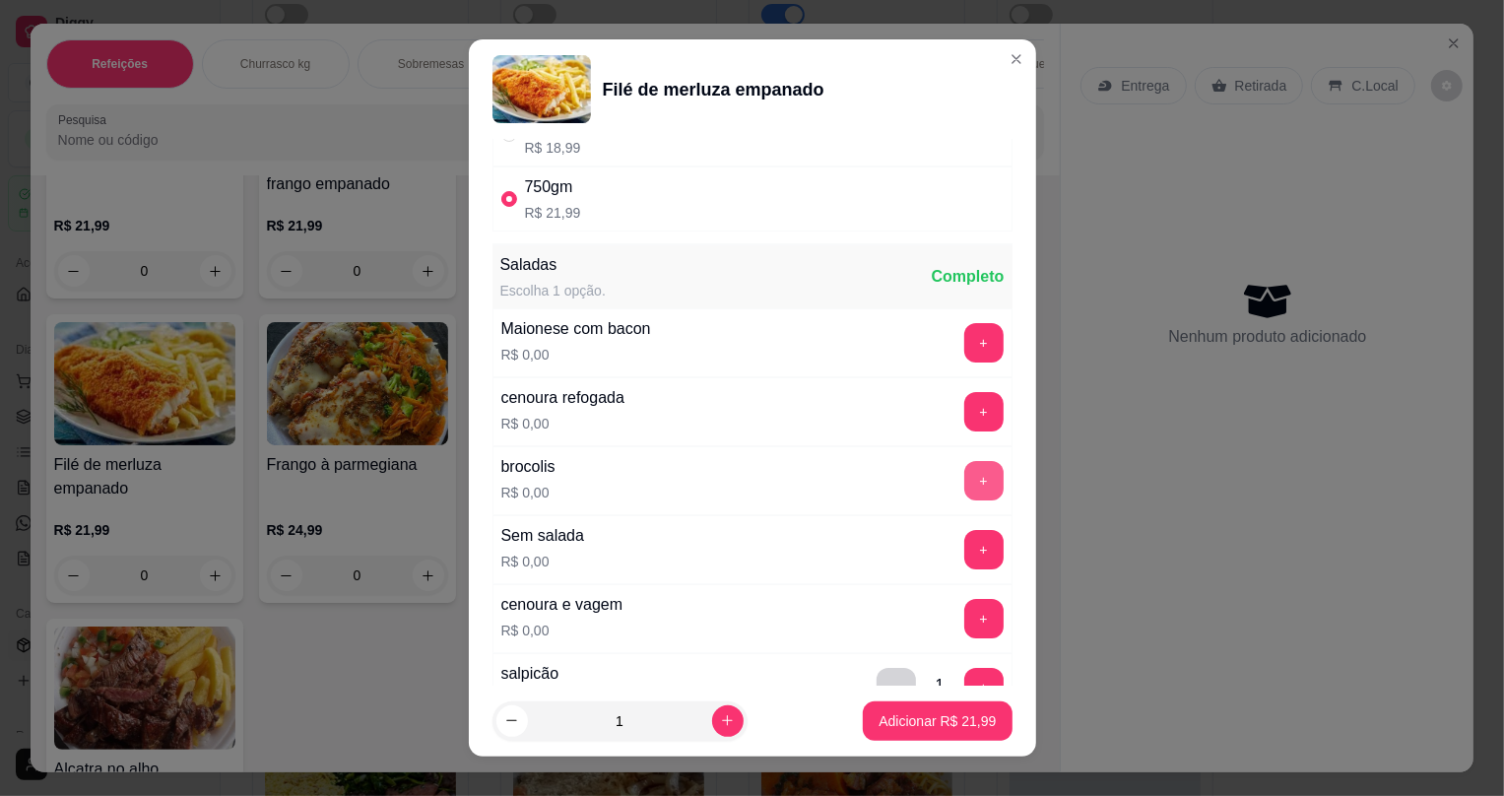
click at [964, 469] on button "+" at bounding box center [983, 480] width 39 height 39
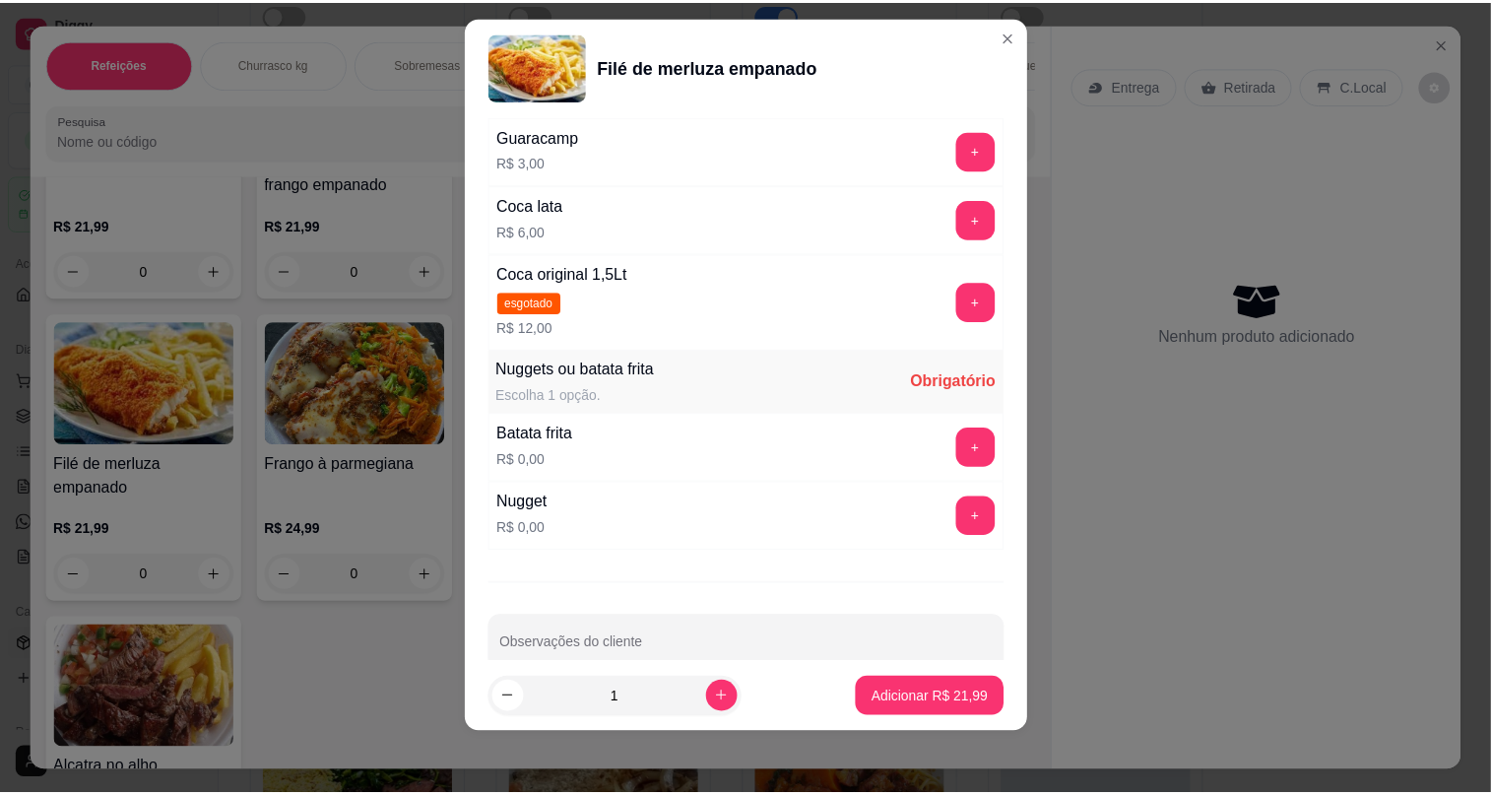
scroll to position [1106, 0]
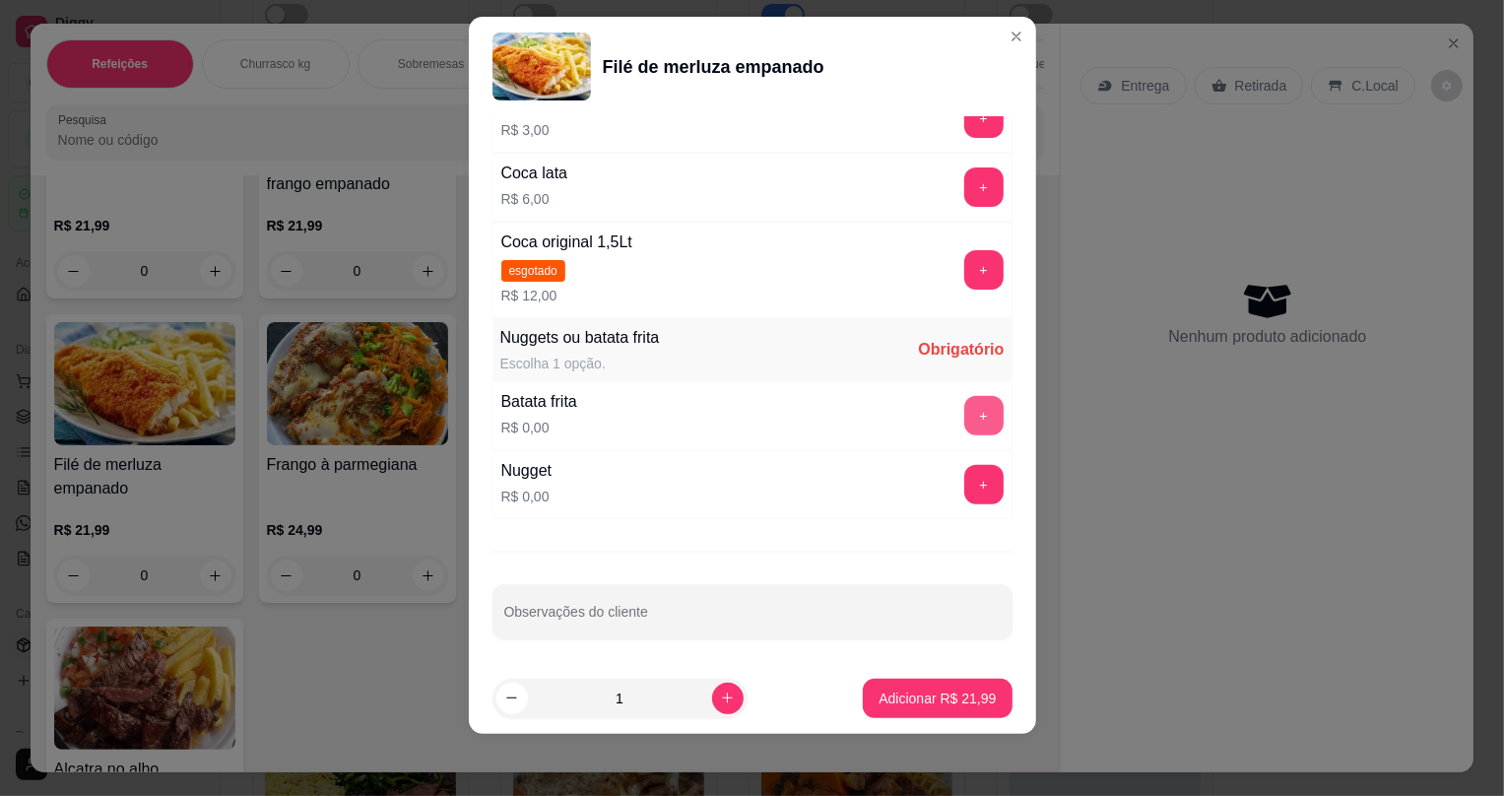
click at [964, 412] on button "+" at bounding box center [983, 415] width 39 height 39
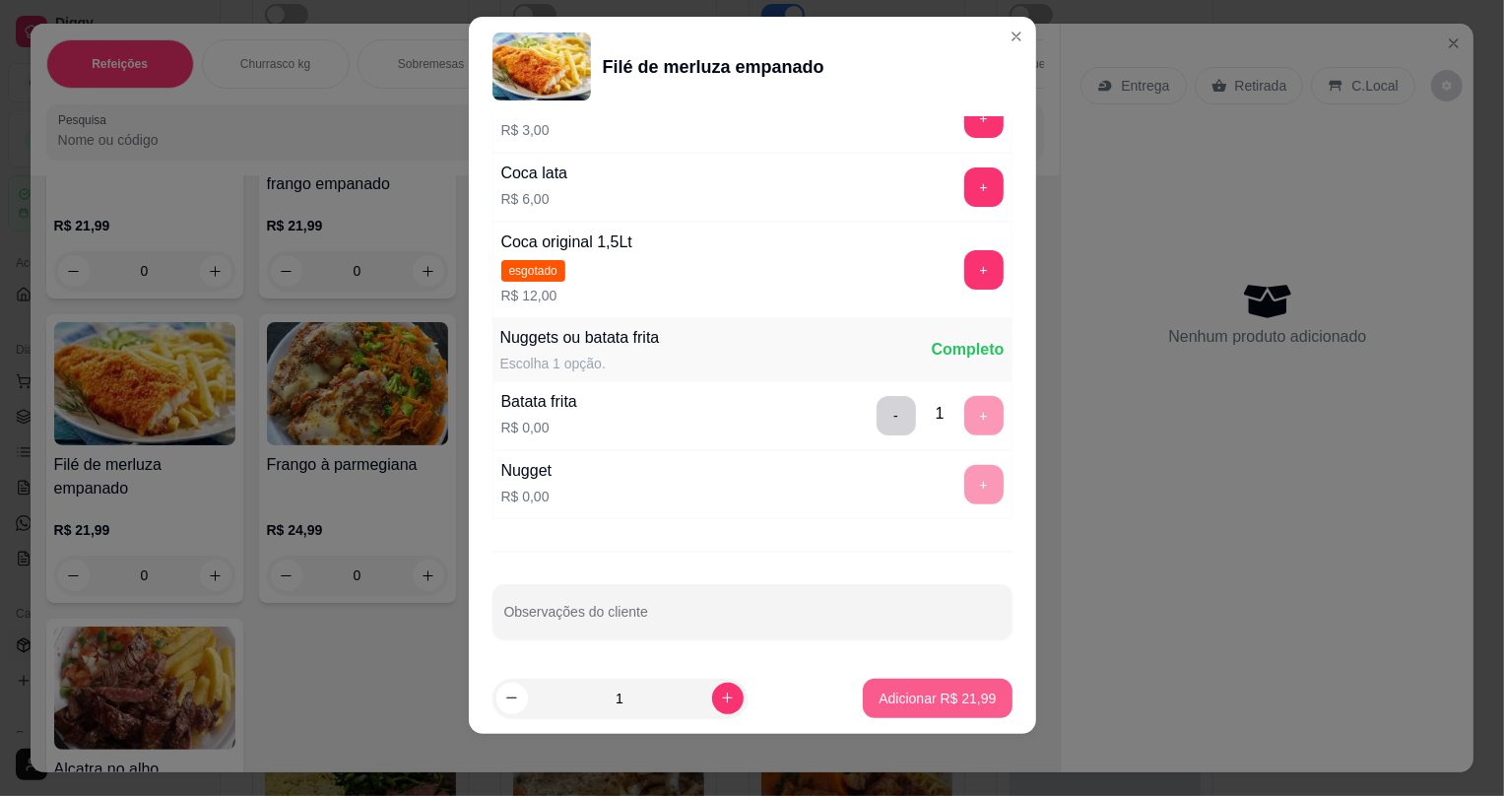
click at [931, 686] on button "Adicionar R$ 21,99" at bounding box center [937, 698] width 149 height 39
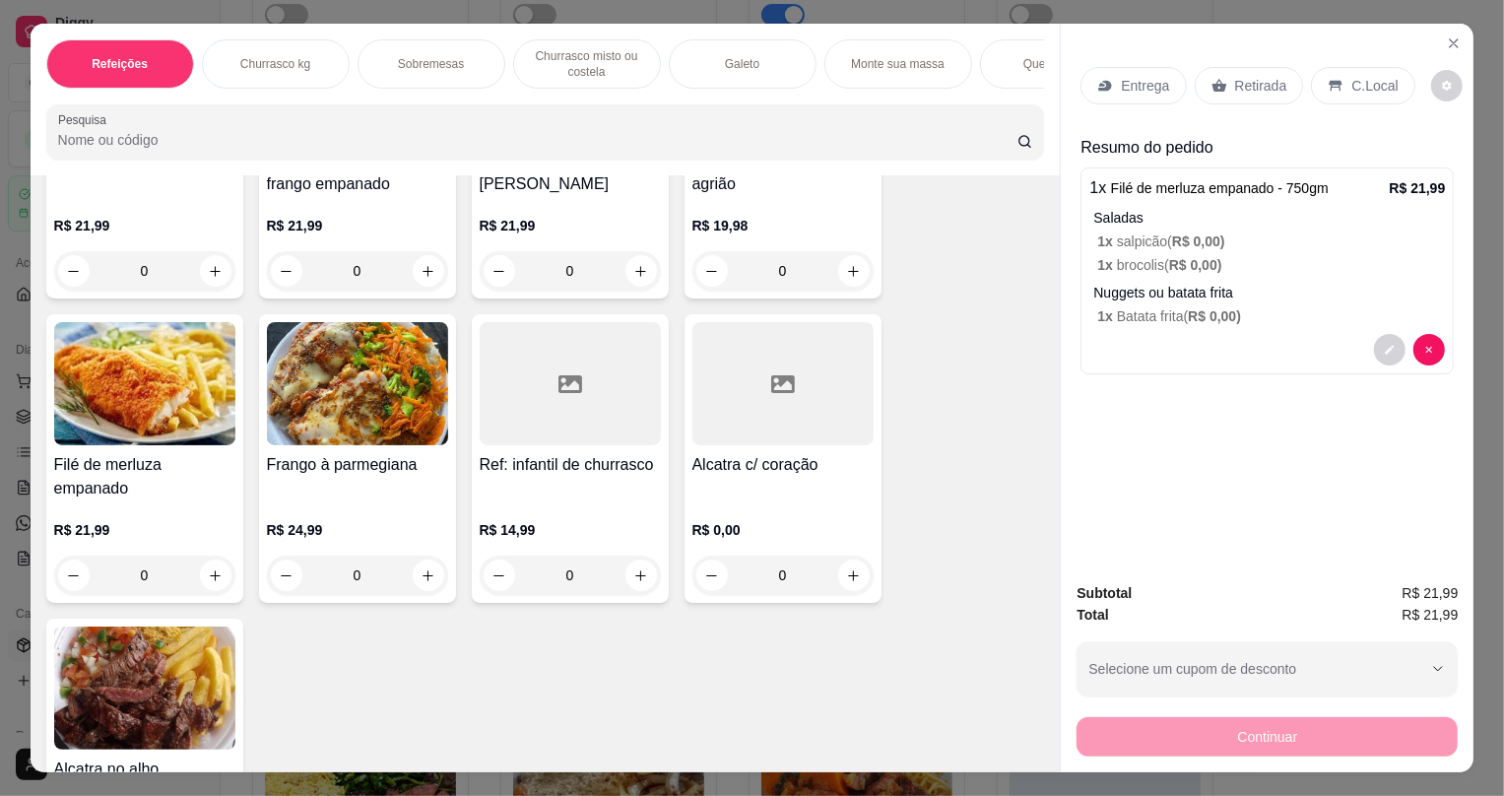
drag, startPoint x: 1233, startPoint y: 73, endPoint x: 1243, endPoint y: 117, distance: 45.4
click at [1233, 75] on div "Retirada" at bounding box center [1249, 85] width 109 height 37
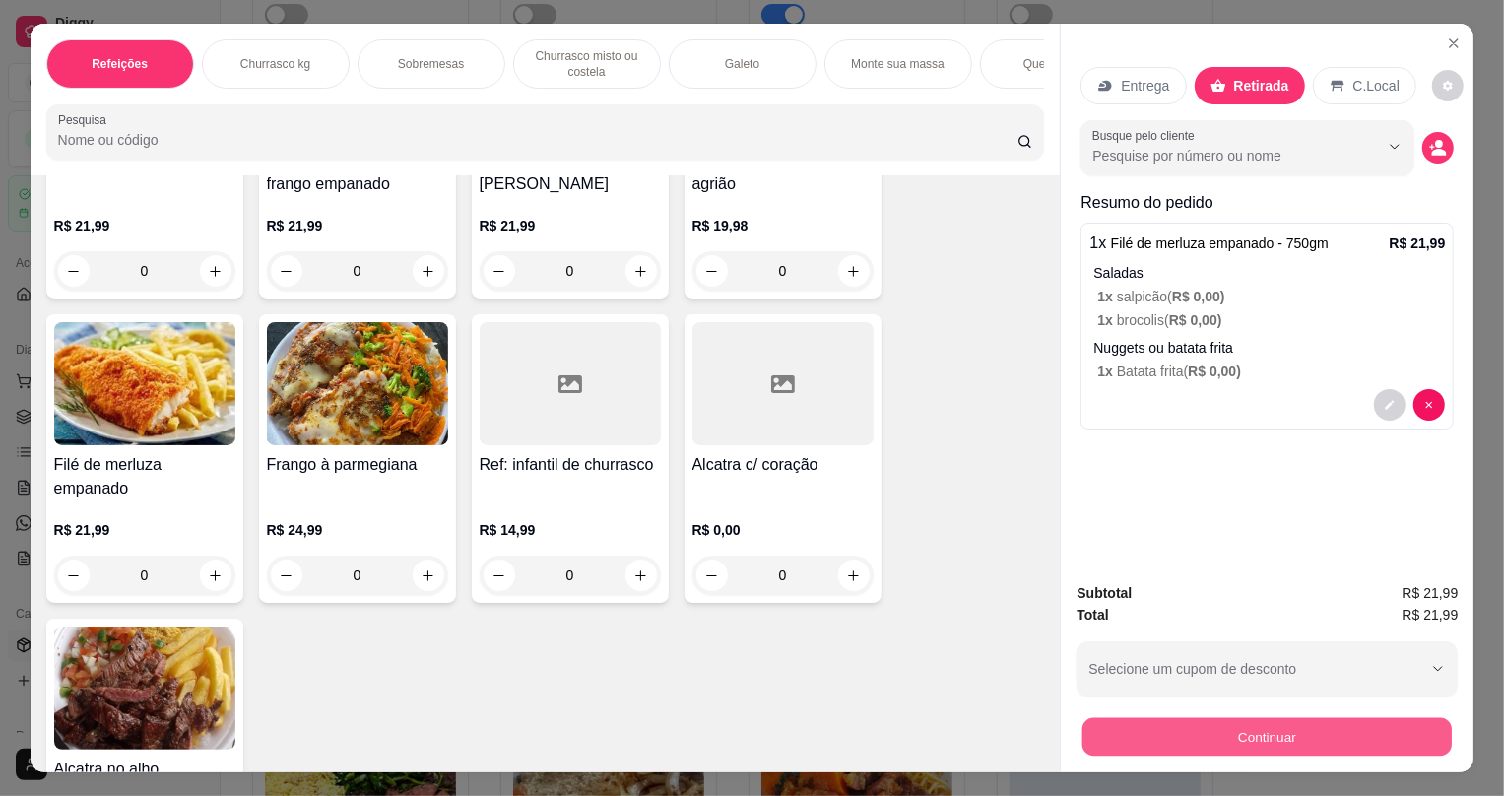
click at [1230, 729] on button "Continuar" at bounding box center [1267, 736] width 369 height 38
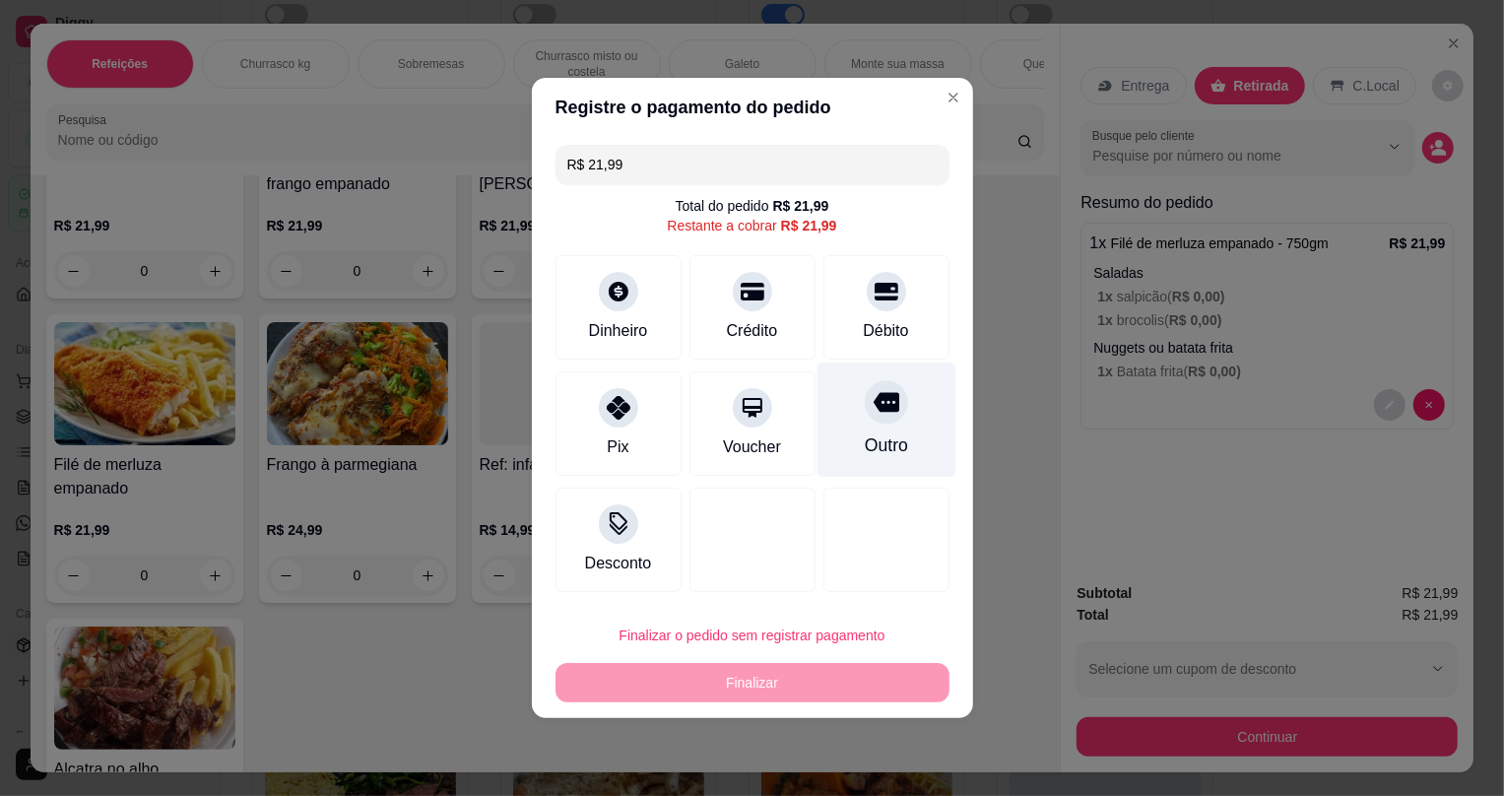
click at [876, 425] on div "Outro" at bounding box center [886, 419] width 139 height 115
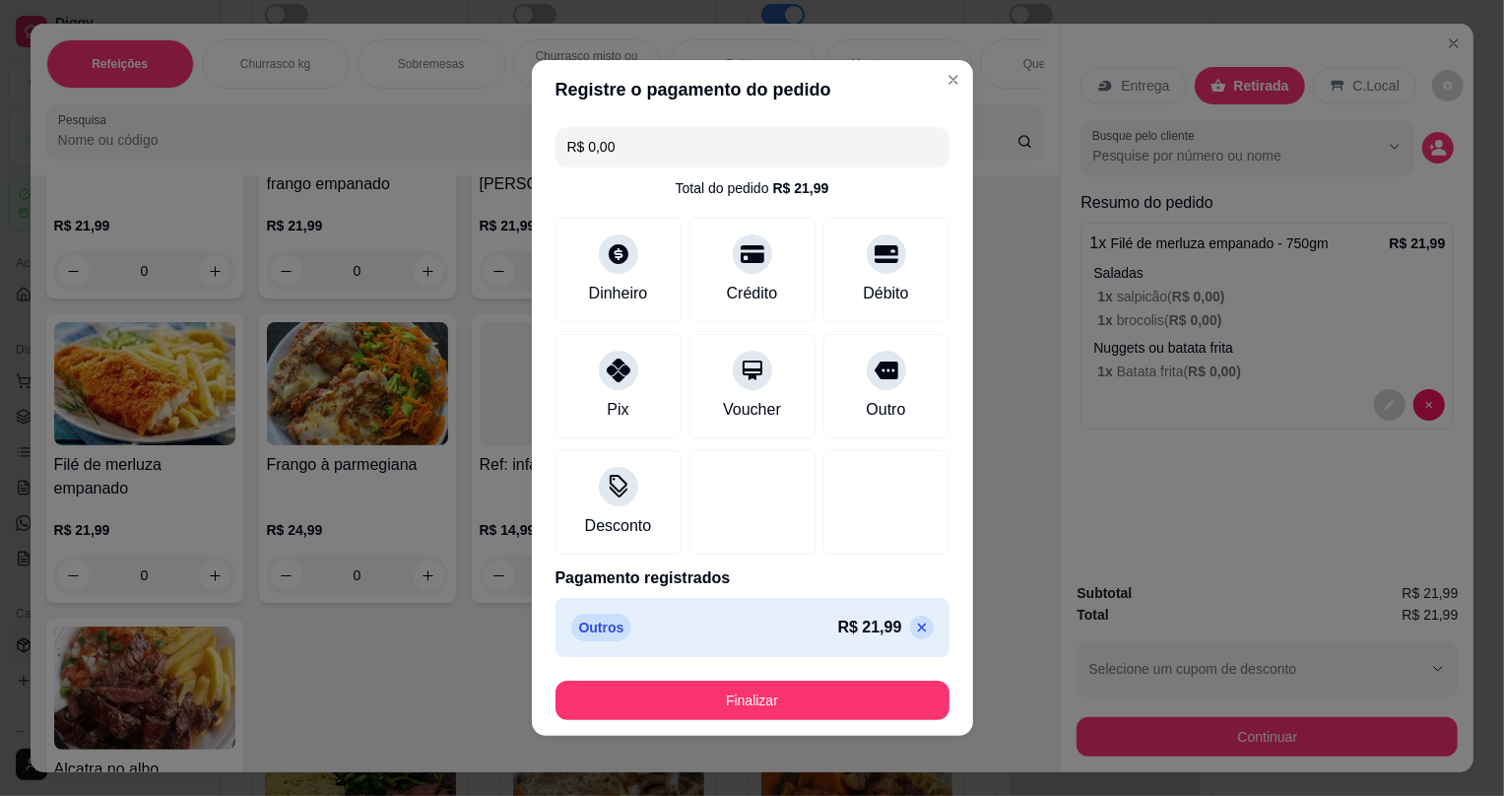
click at [807, 674] on footer "Finalizar" at bounding box center [752, 700] width 441 height 71
click at [805, 679] on footer "Finalizar" at bounding box center [752, 700] width 441 height 71
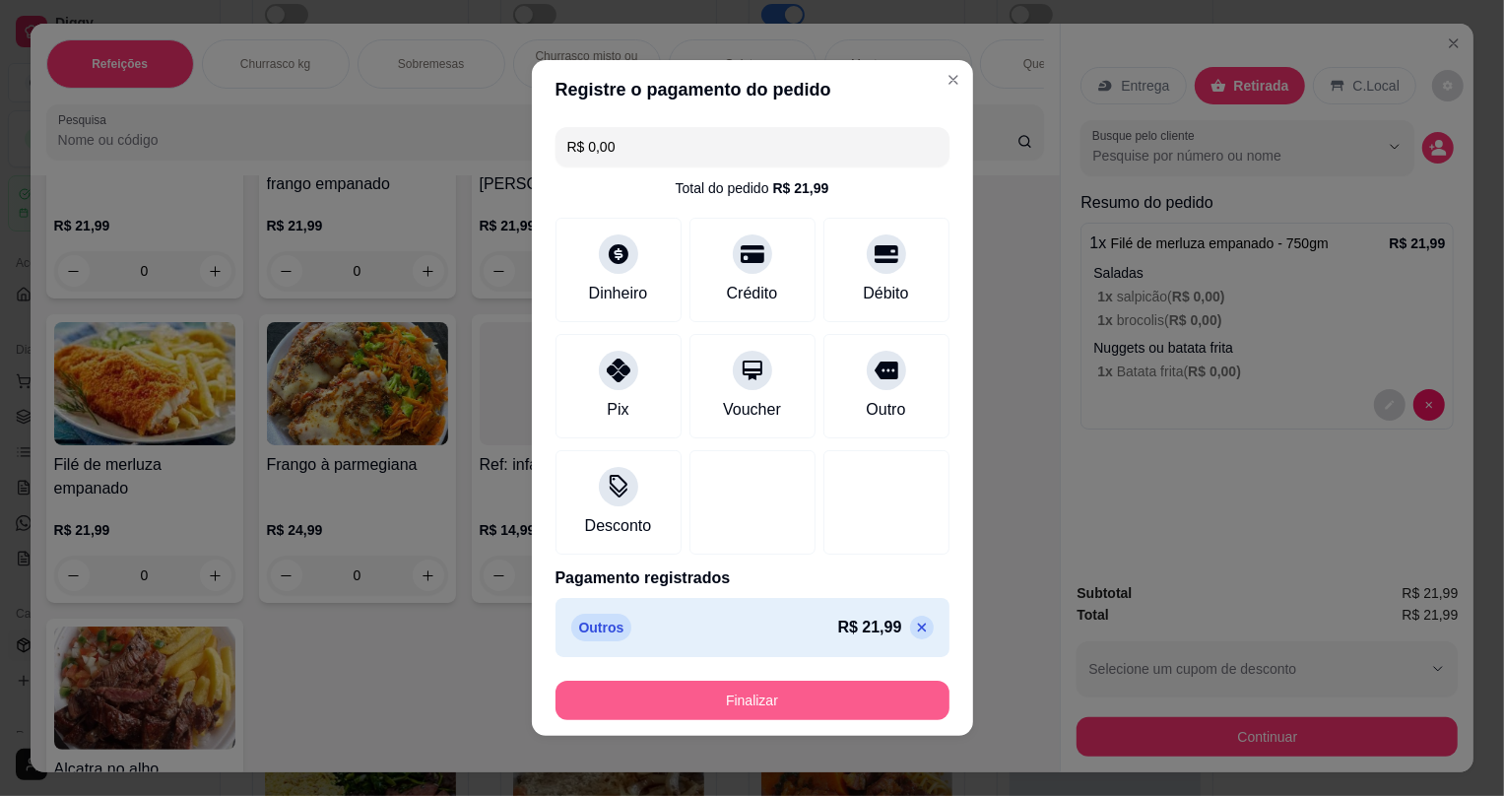
click at [803, 702] on button "Finalizar" at bounding box center [753, 700] width 394 height 39
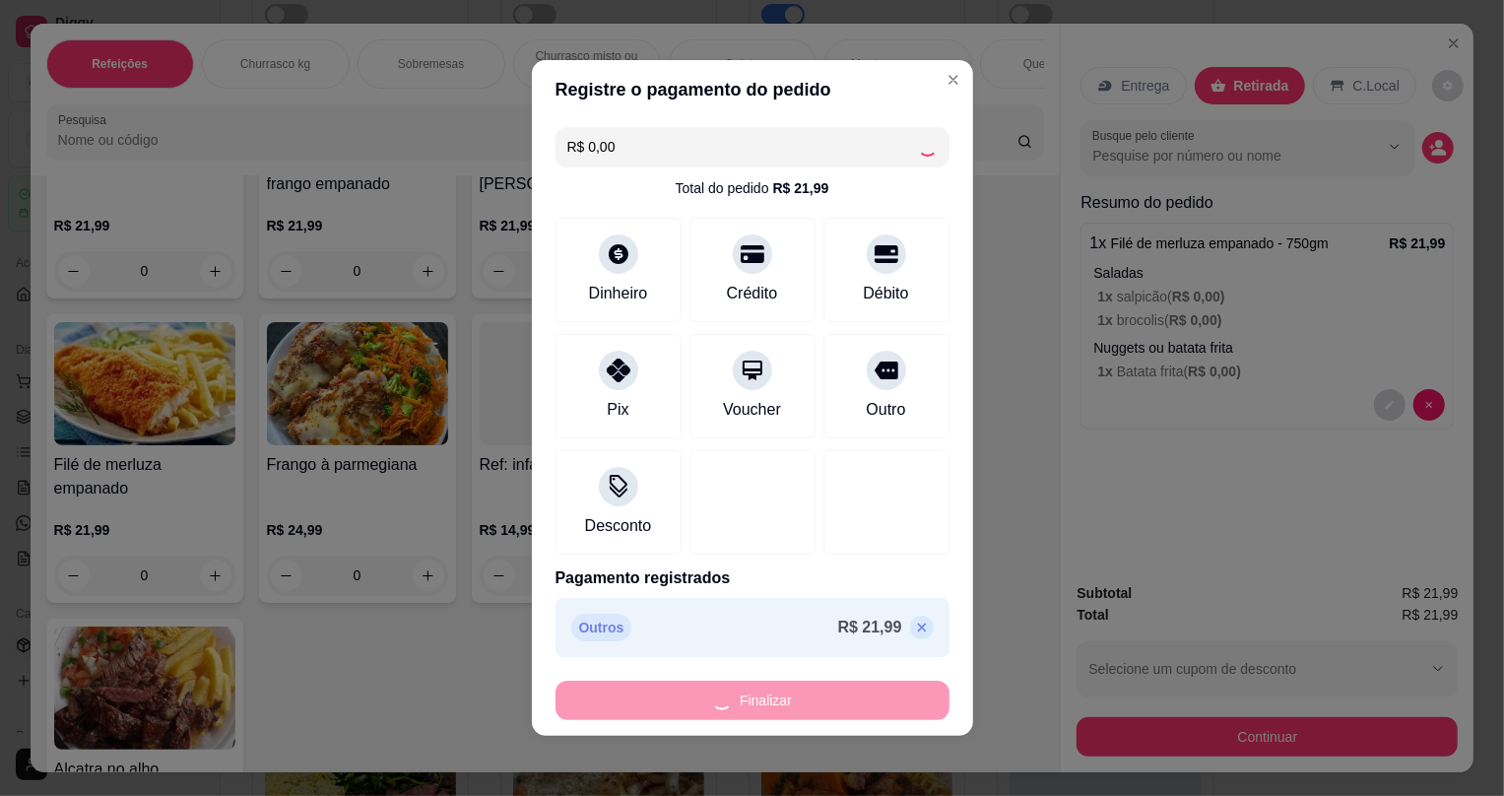
type input "-R$ 21,99"
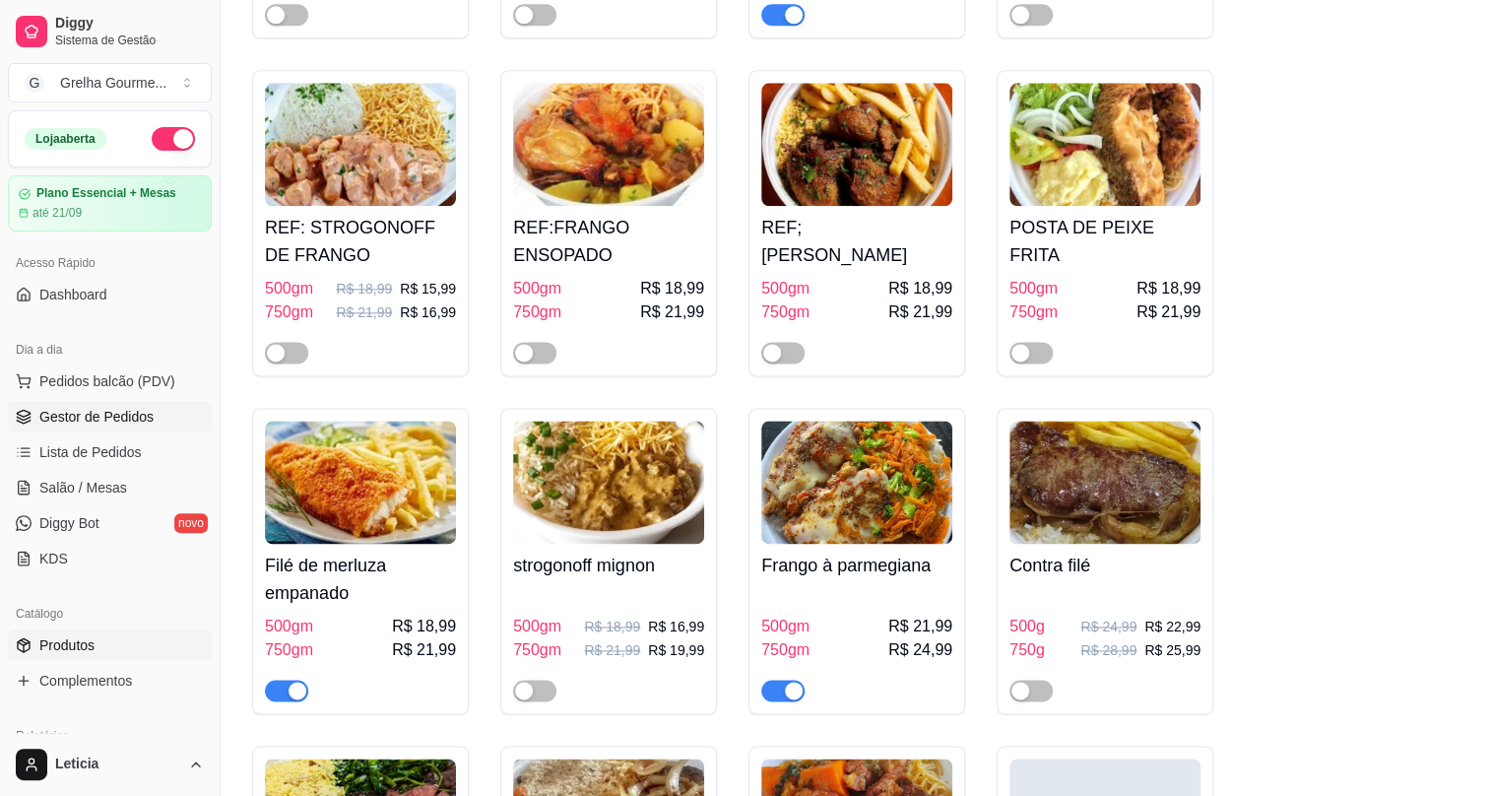
click at [39, 412] on span "Gestor de Pedidos" at bounding box center [96, 417] width 114 height 20
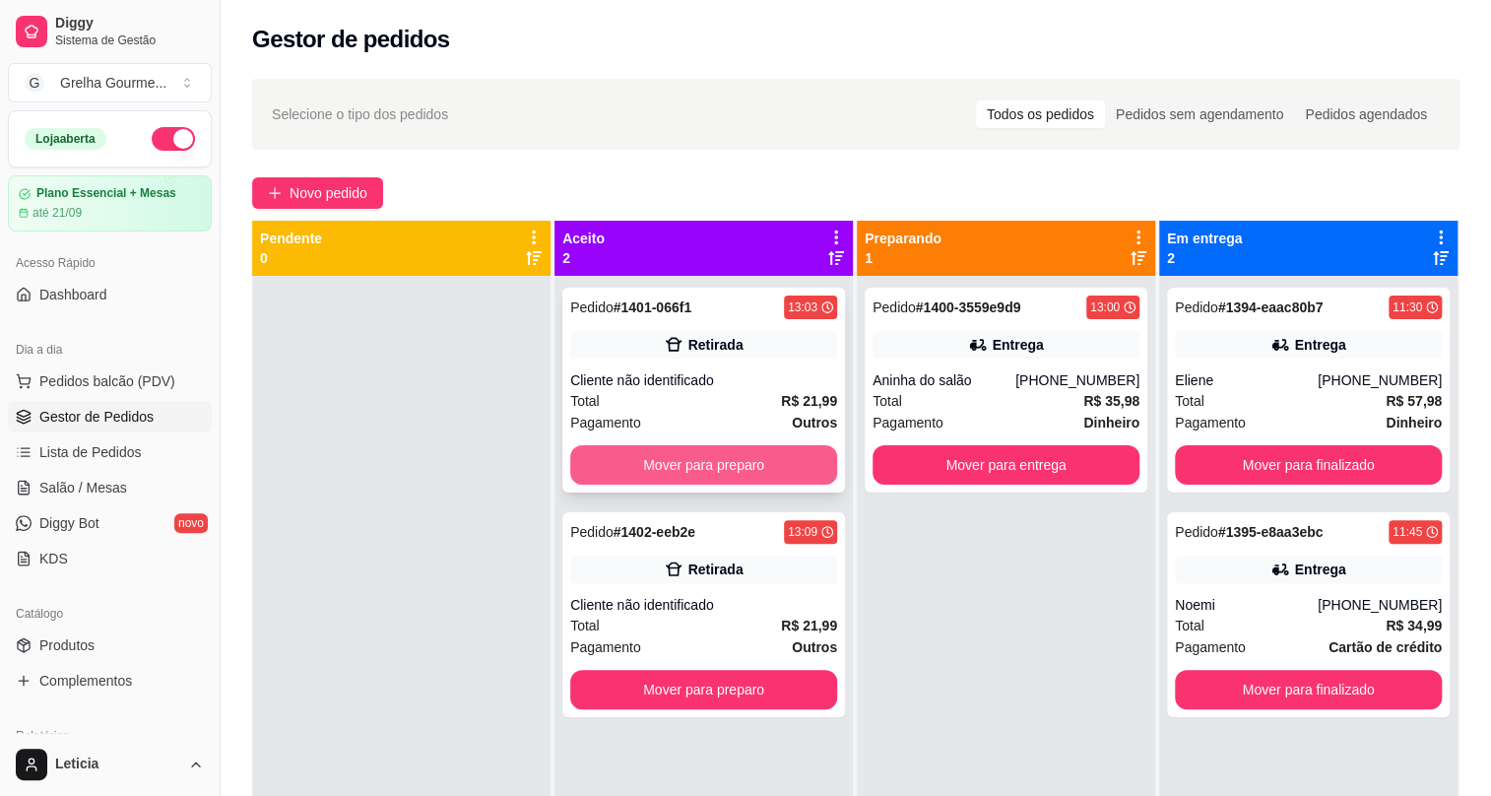
click at [666, 452] on button "Mover para preparo" at bounding box center [703, 464] width 267 height 39
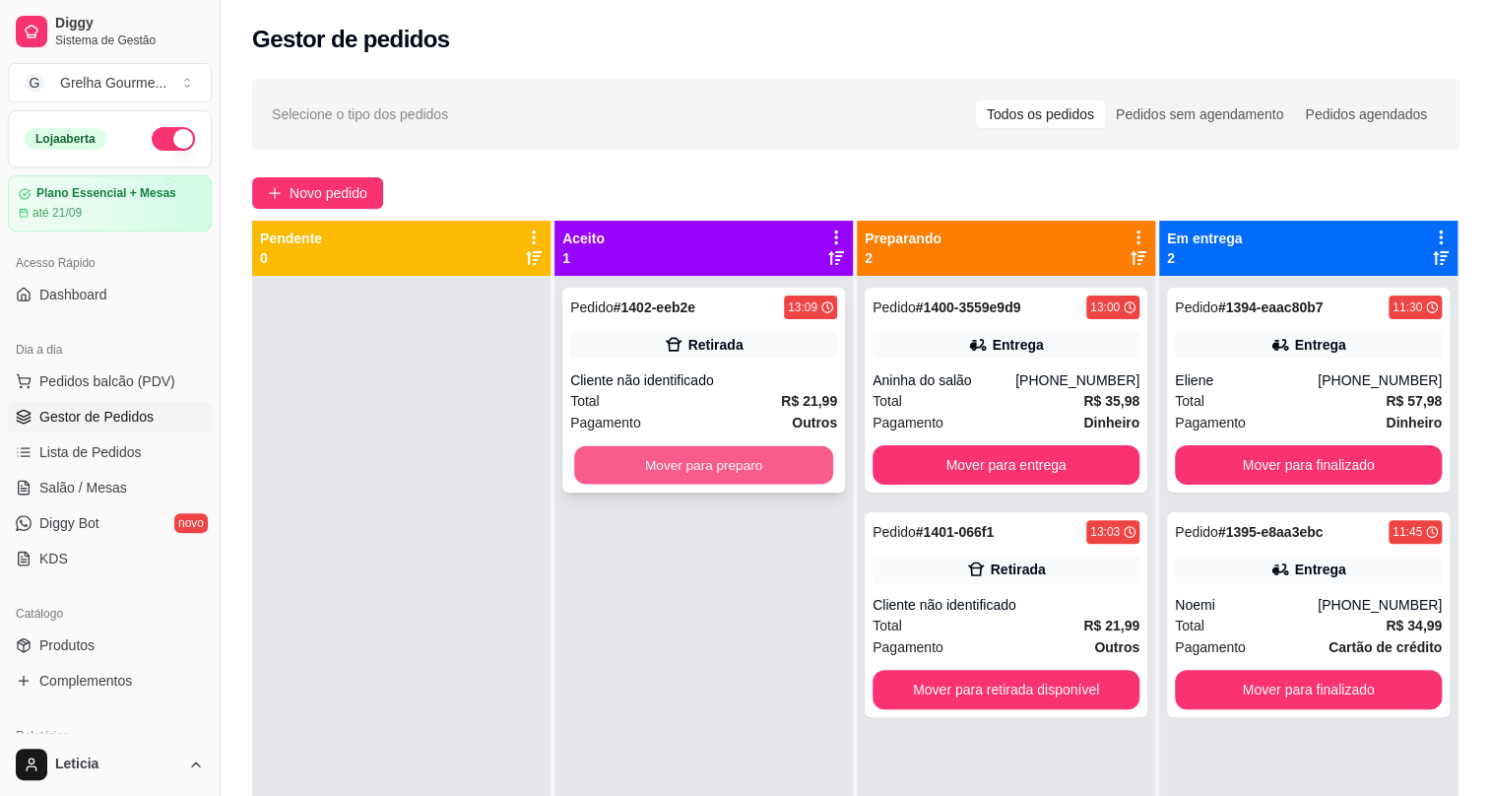
click at [745, 461] on button "Mover para preparo" at bounding box center [703, 465] width 259 height 38
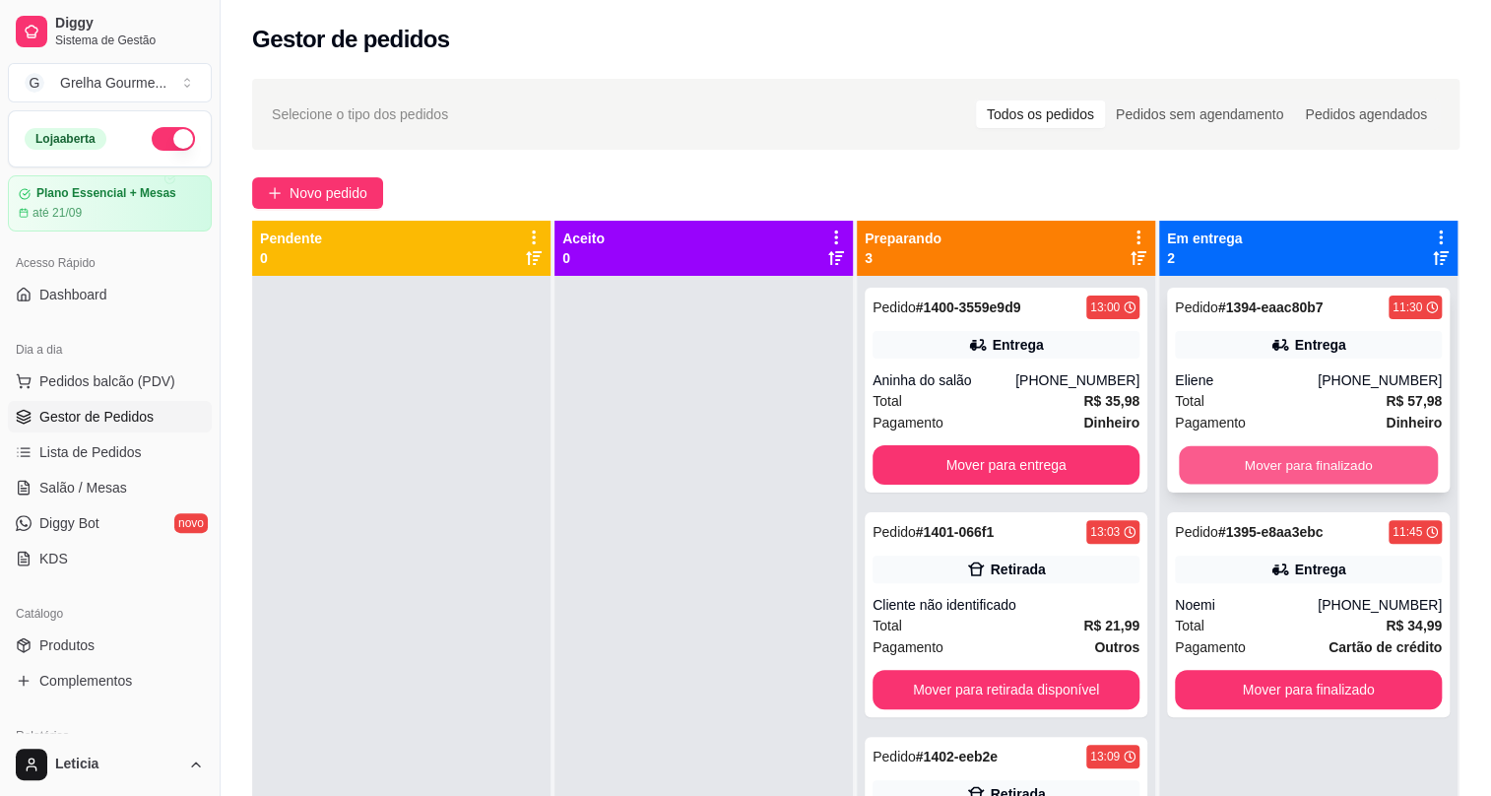
click at [1418, 462] on button "Mover para finalizado" at bounding box center [1308, 465] width 259 height 38
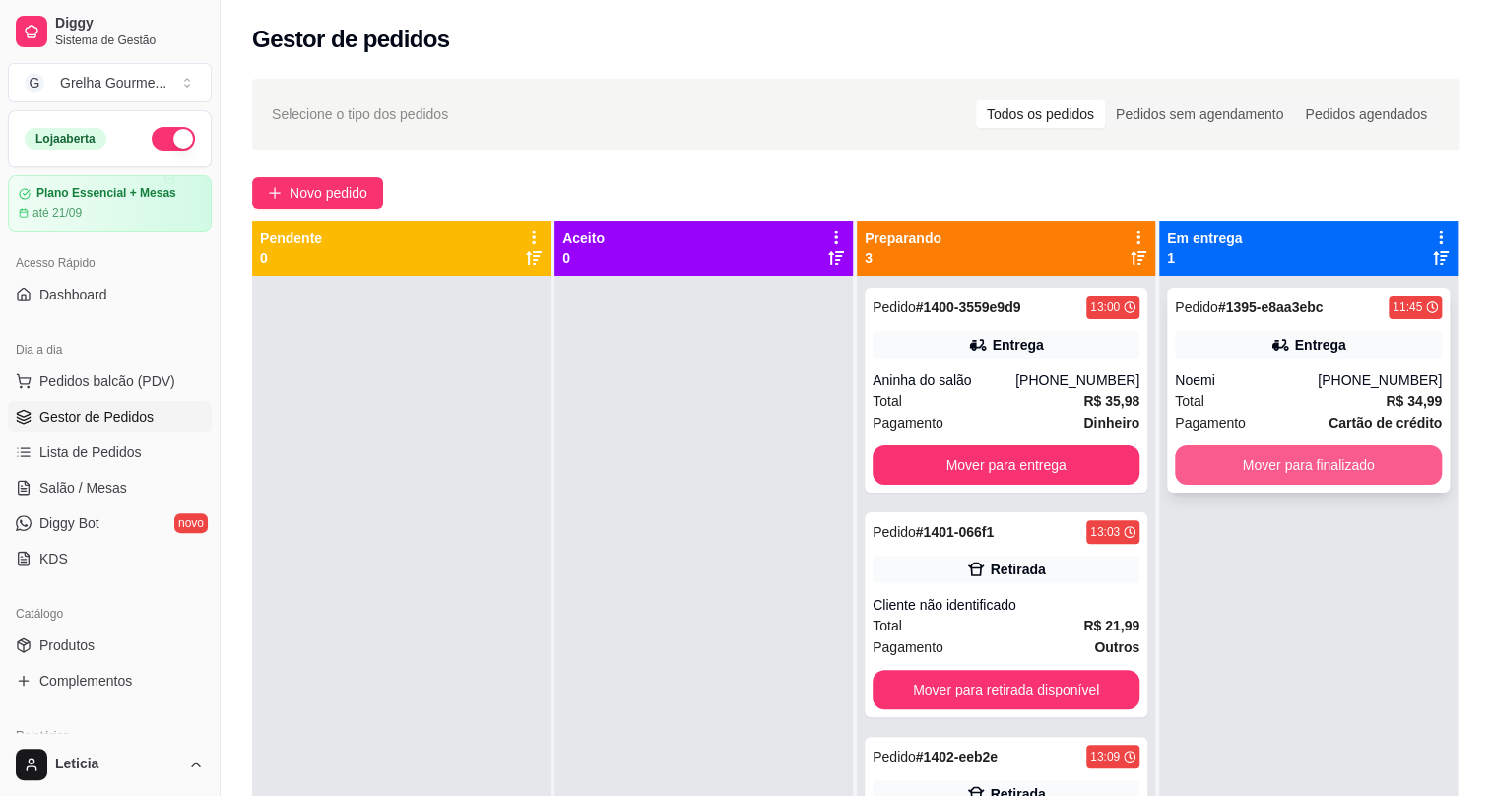
click at [1409, 454] on button "Mover para finalizado" at bounding box center [1308, 464] width 267 height 39
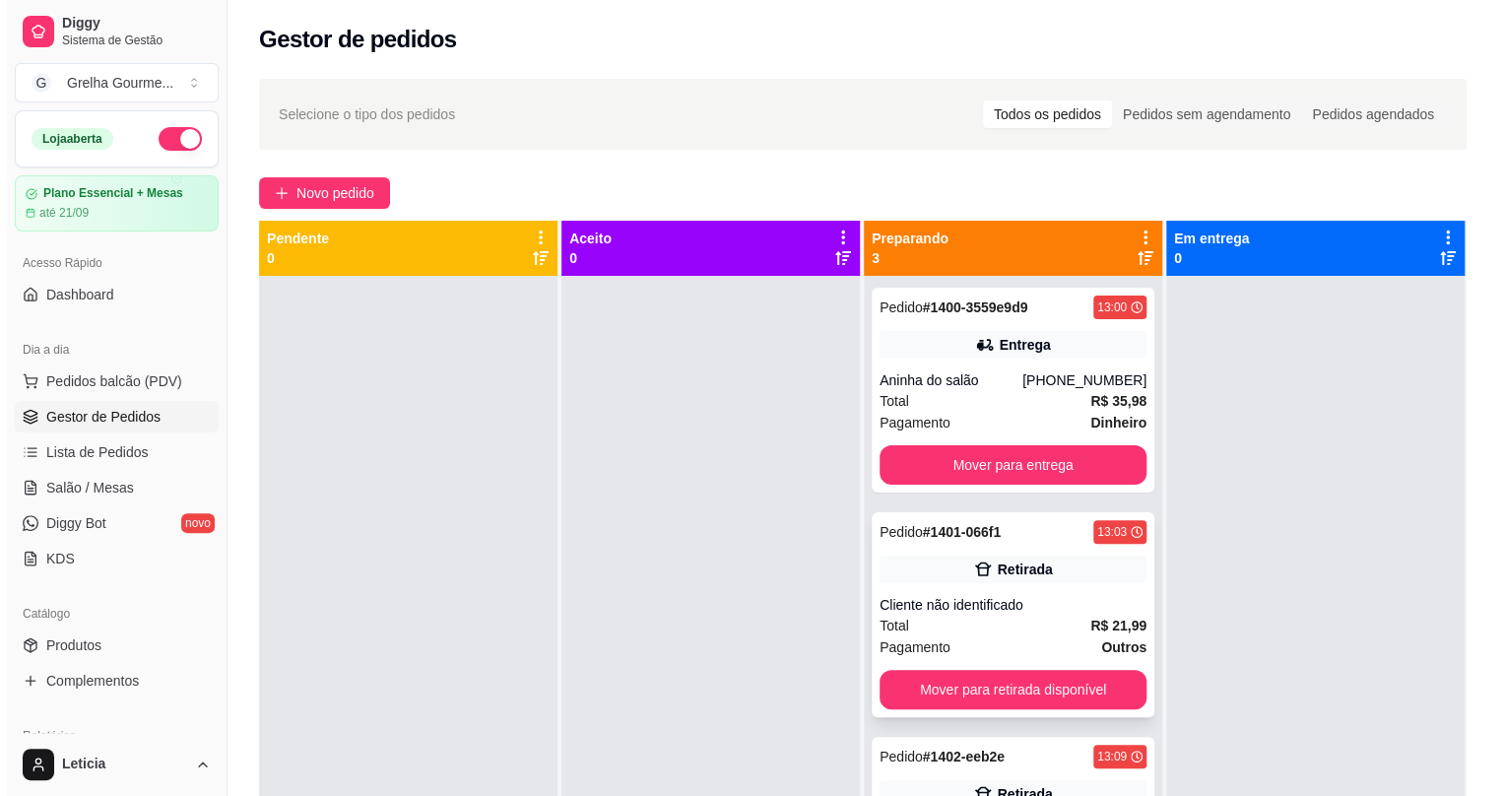
scroll to position [55, 0]
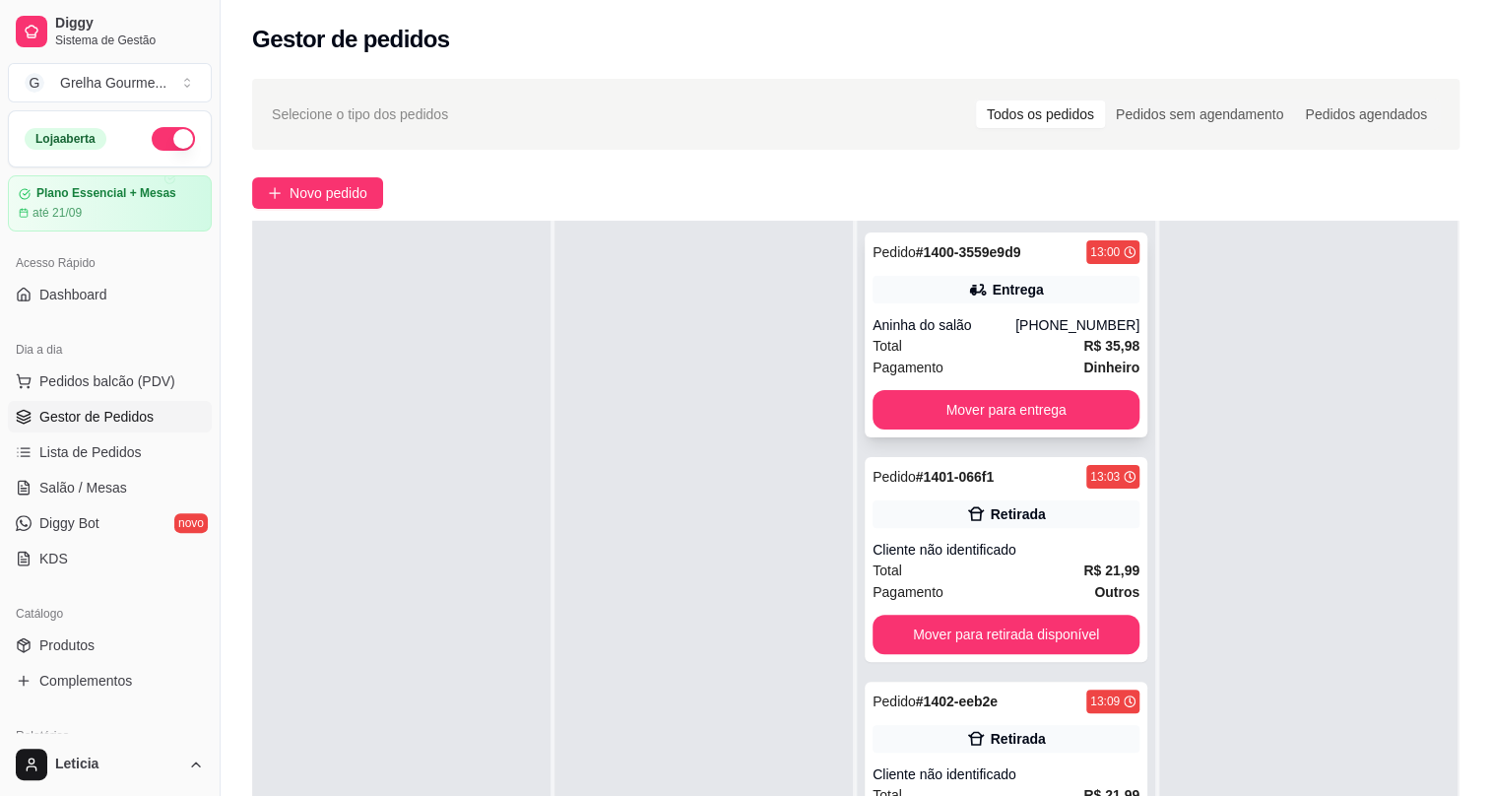
click at [1060, 327] on div "[PHONE_NUMBER]" at bounding box center [1078, 325] width 124 height 20
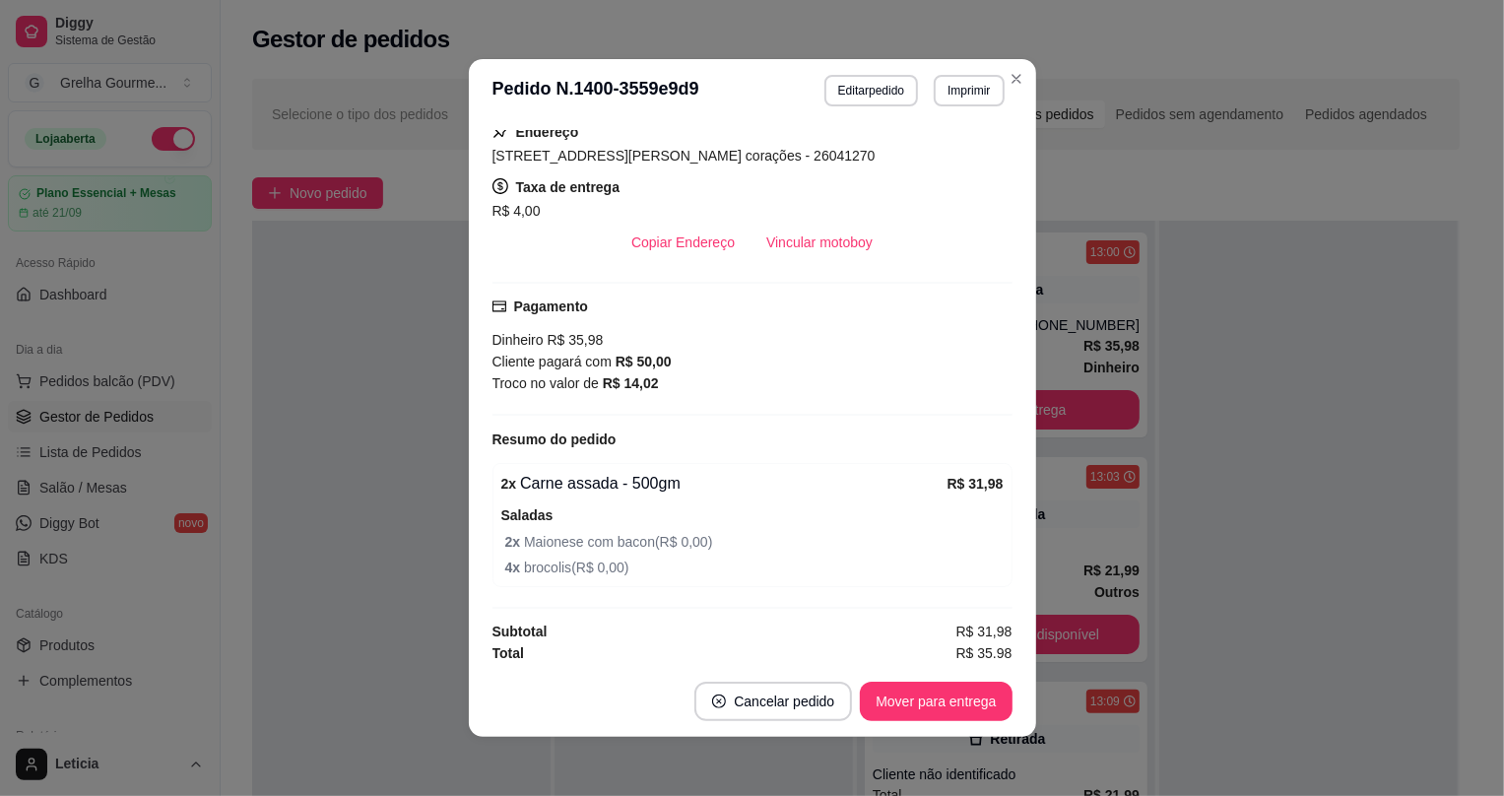
scroll to position [362, 0]
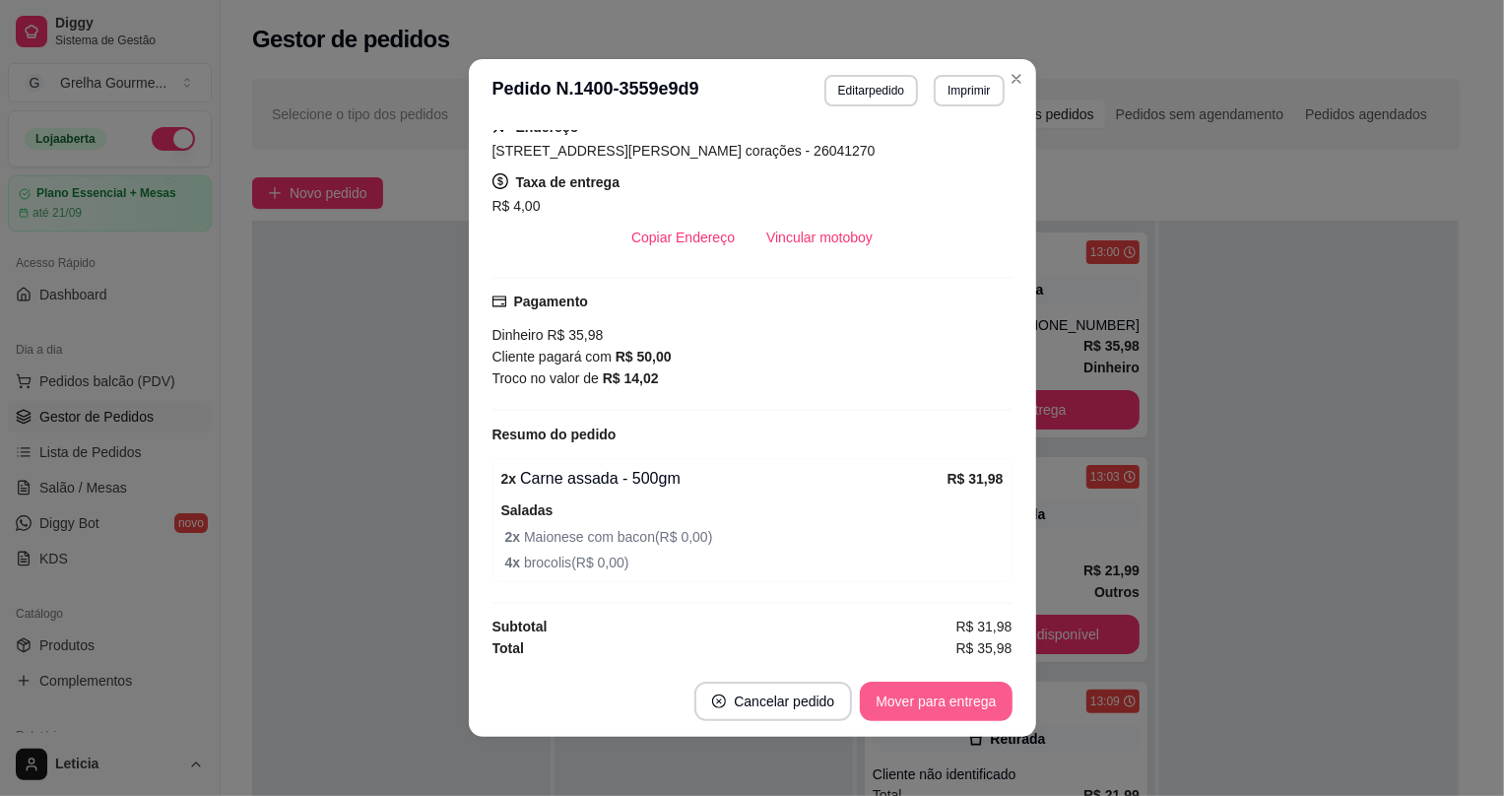
click at [895, 704] on button "Mover para entrega" at bounding box center [936, 701] width 152 height 39
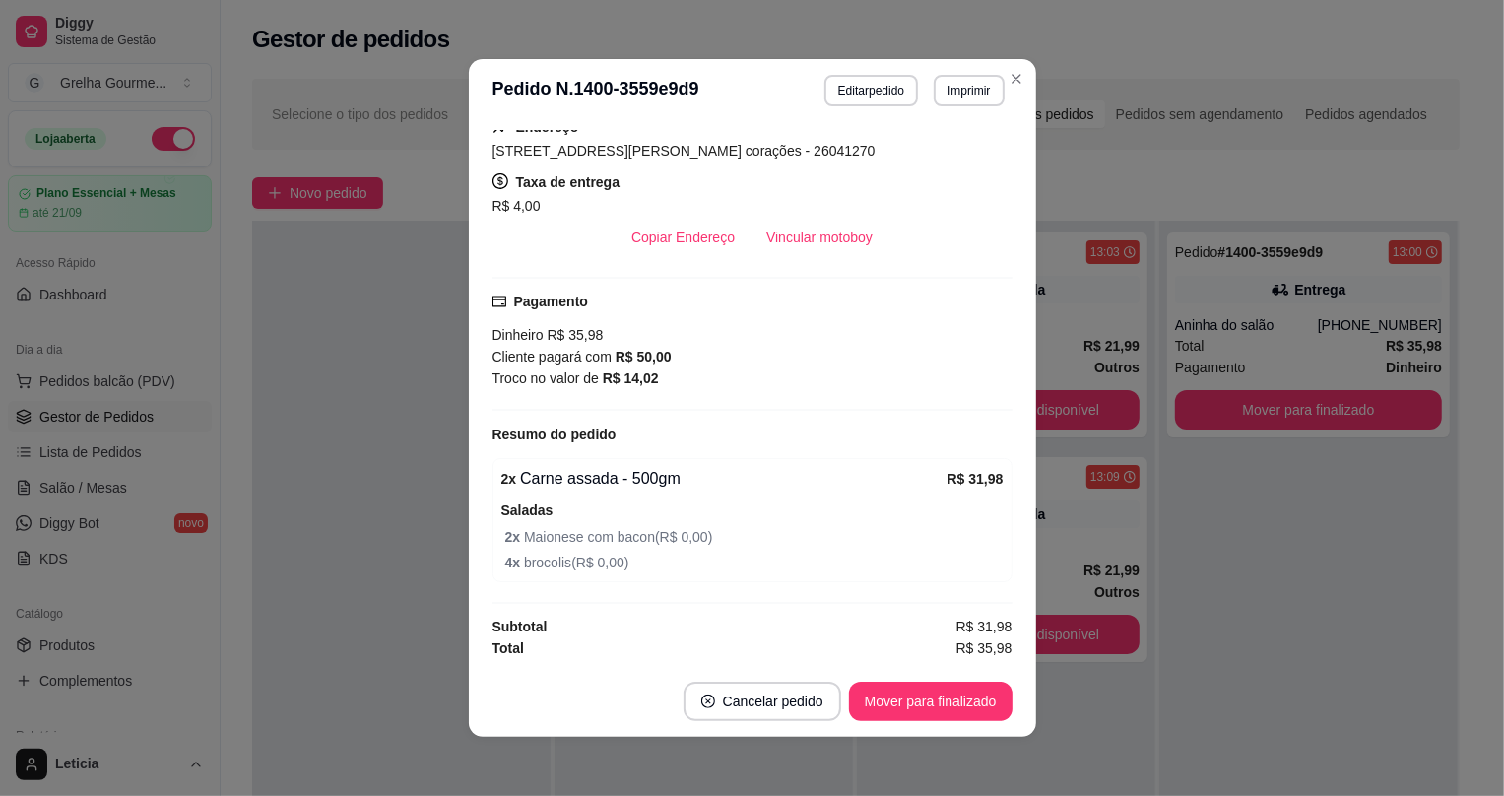
click at [1330, 577] on div "Pedido # 1400-3559e9d9 13:00 [GEOGRAPHIC_DATA] [PHONE_NUMBER] Total R$ 35,98 Pa…" at bounding box center [1308, 619] width 298 height 796
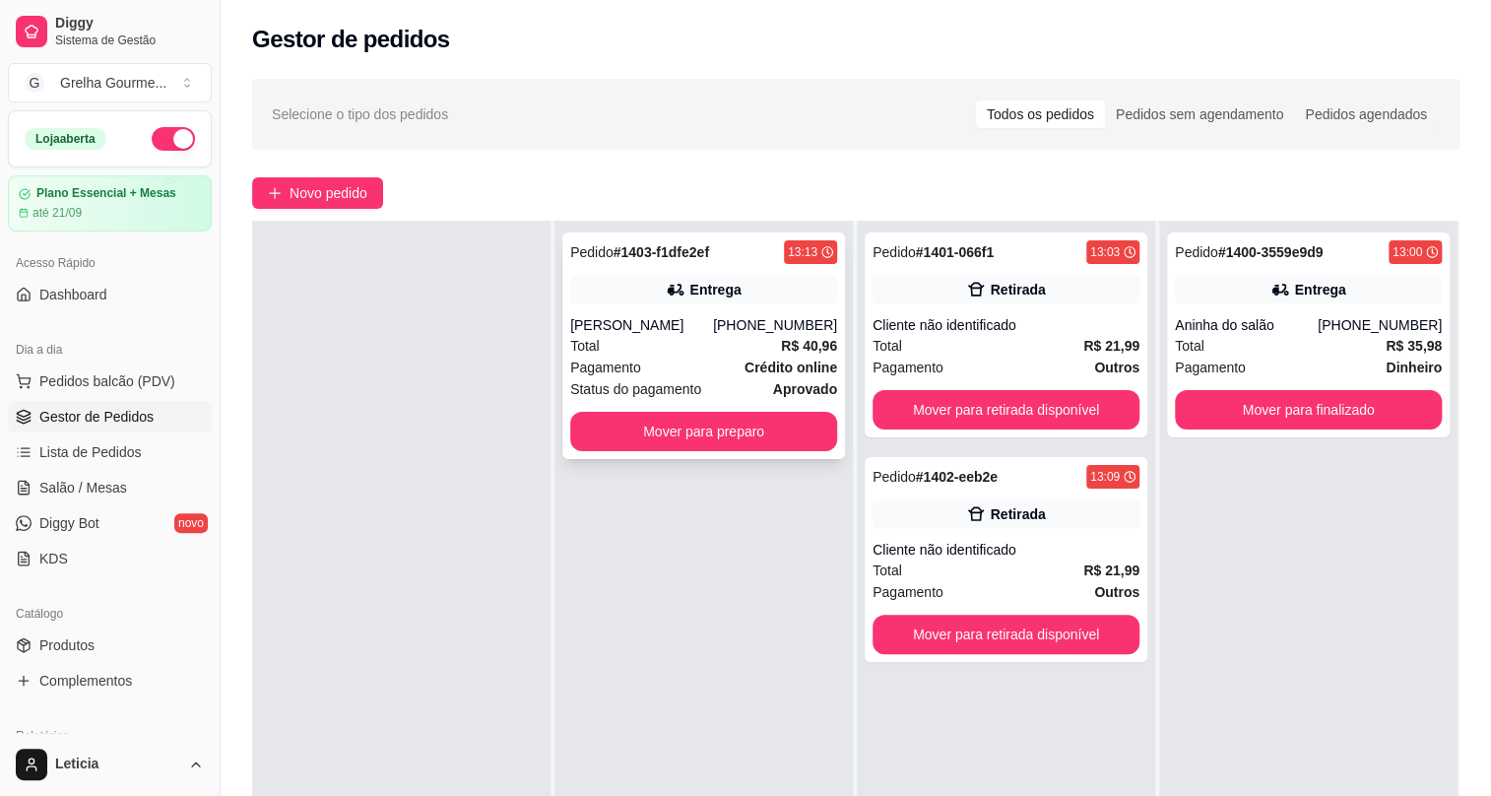
click at [736, 378] on div "Status do pagamento aprovado" at bounding box center [703, 389] width 267 height 22
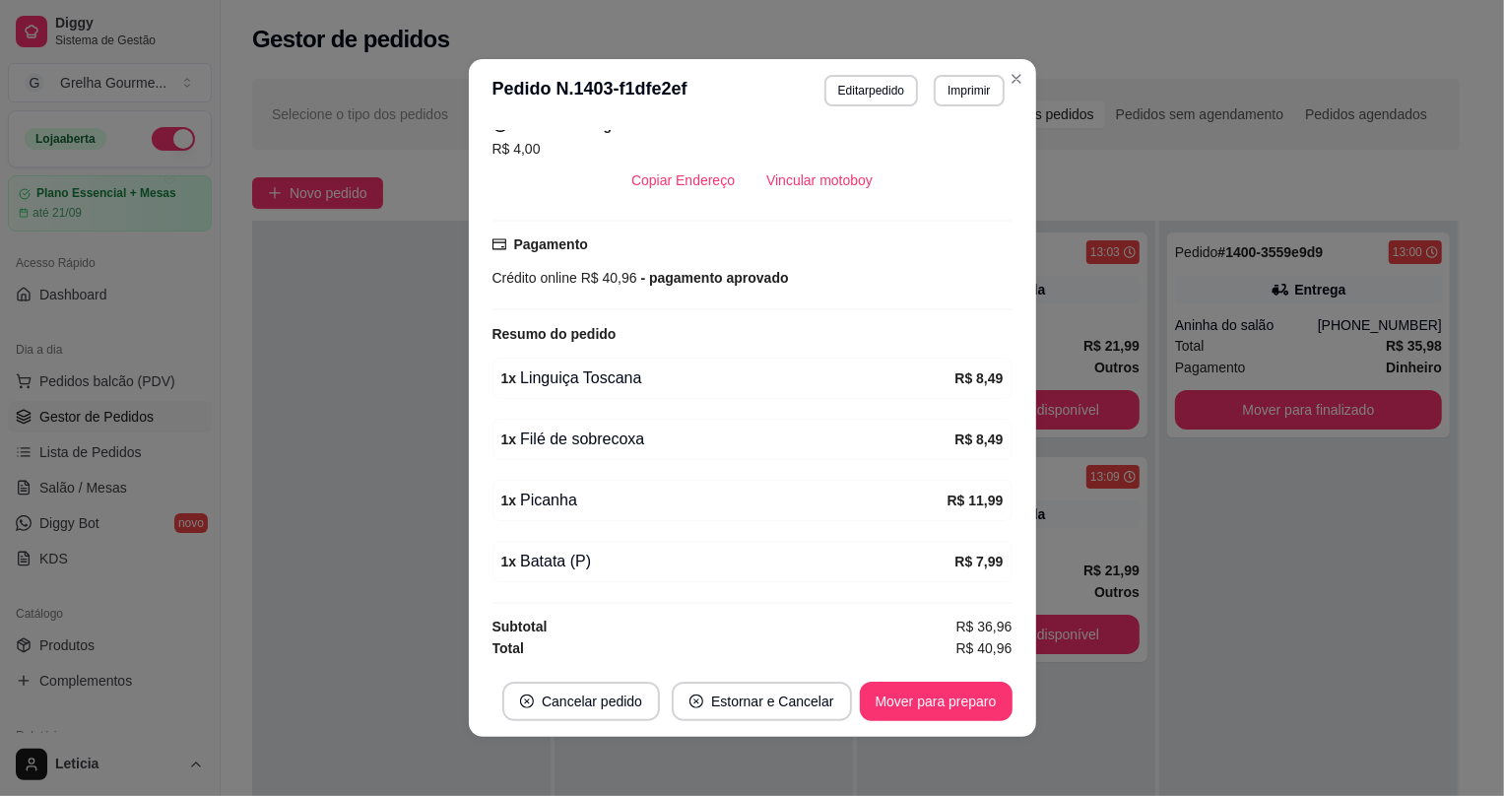
scroll to position [3, 0]
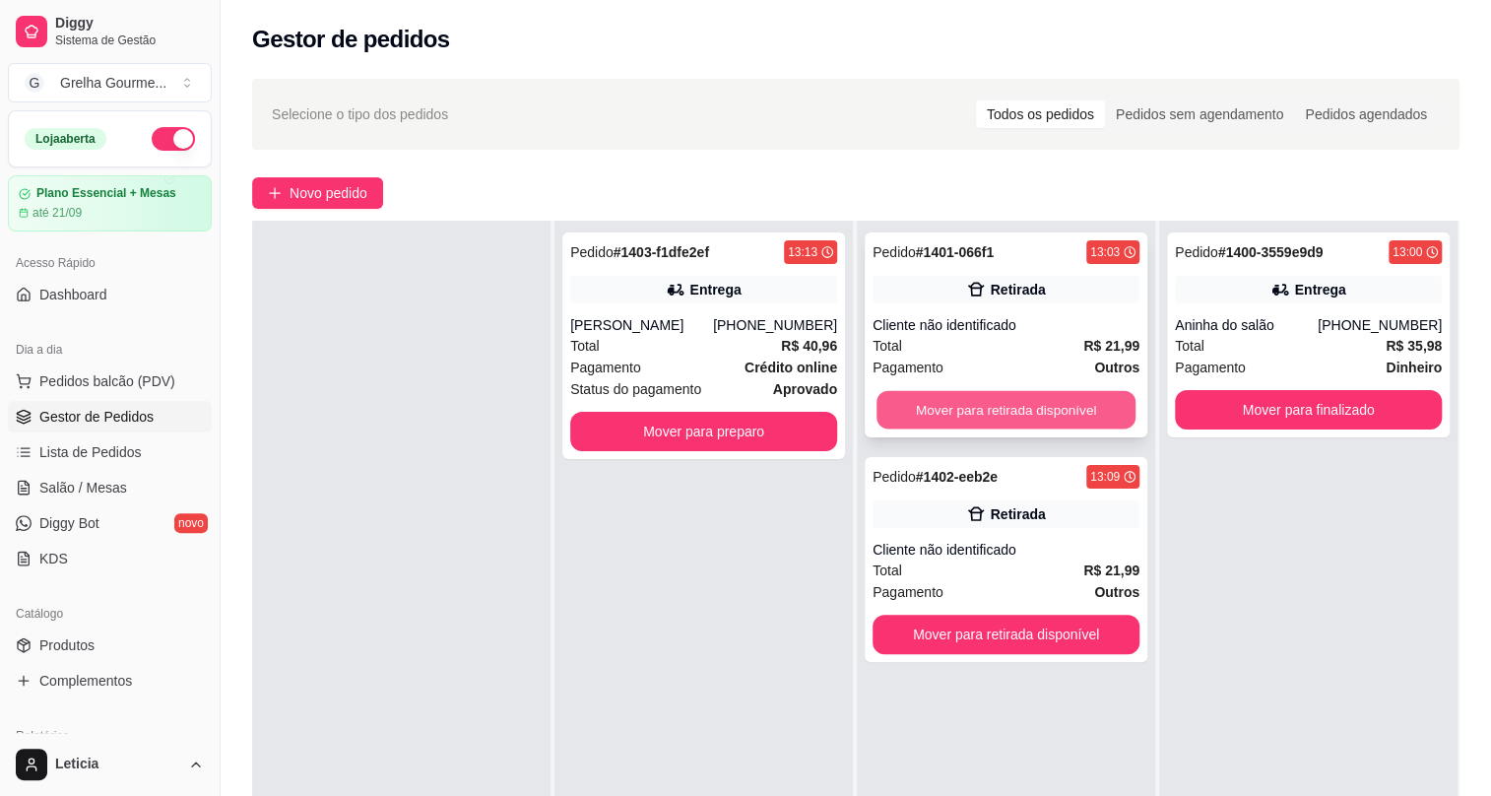
click at [1006, 401] on button "Mover para retirada disponível" at bounding box center [1006, 410] width 259 height 38
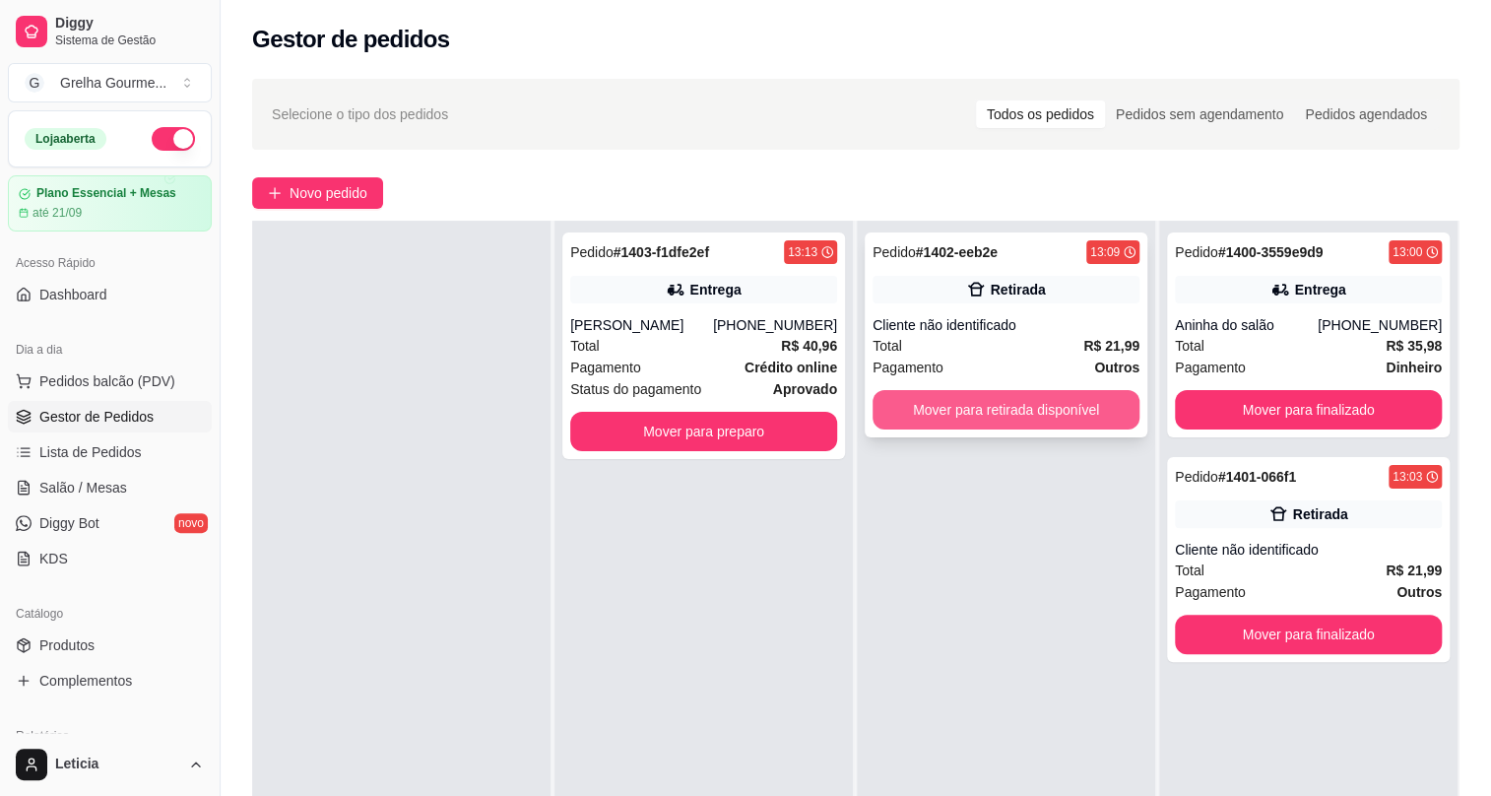
click at [1049, 401] on button "Mover para retirada disponível" at bounding box center [1006, 409] width 267 height 39
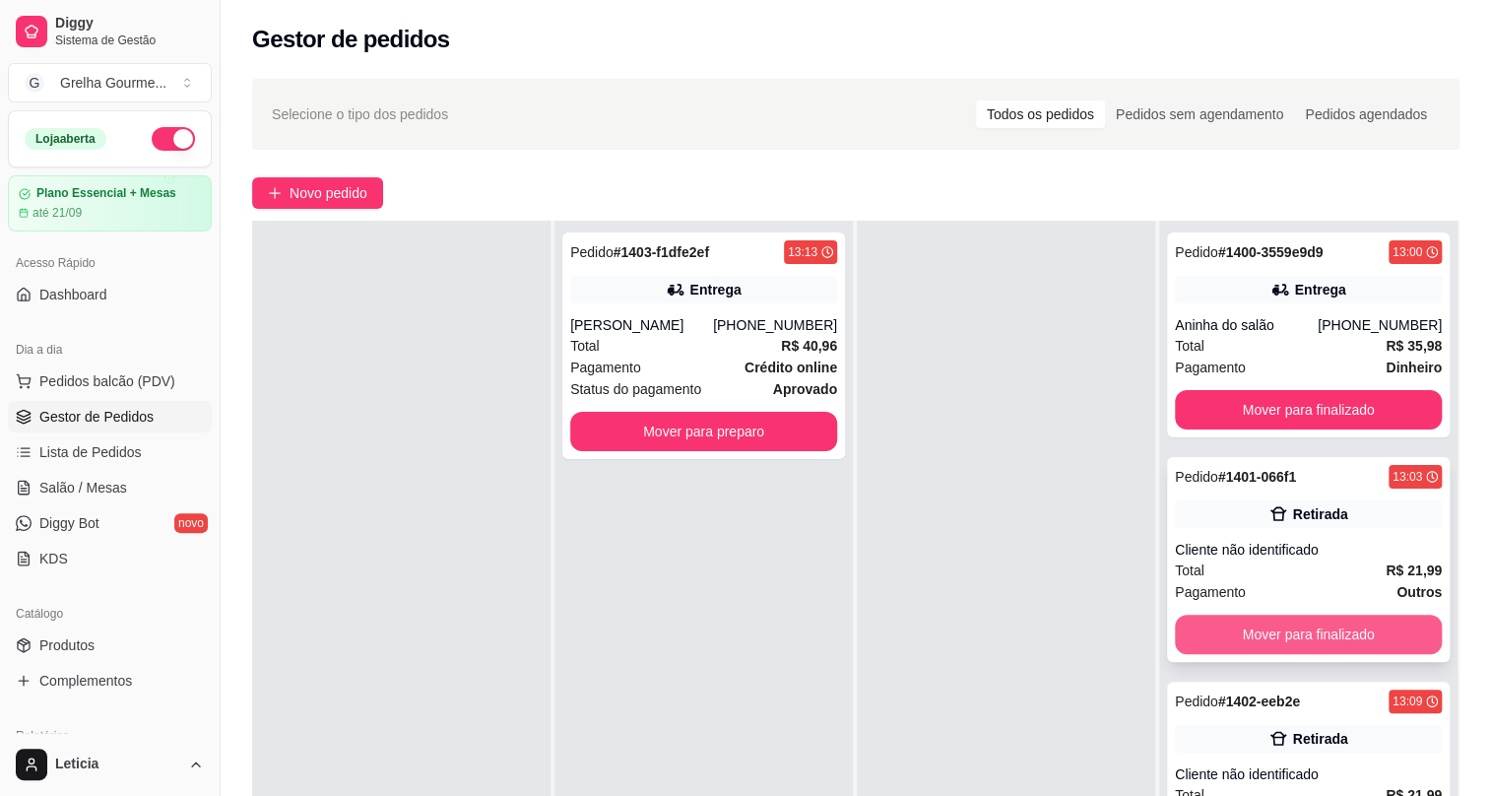
click at [1323, 626] on button "Mover para finalizado" at bounding box center [1308, 634] width 267 height 39
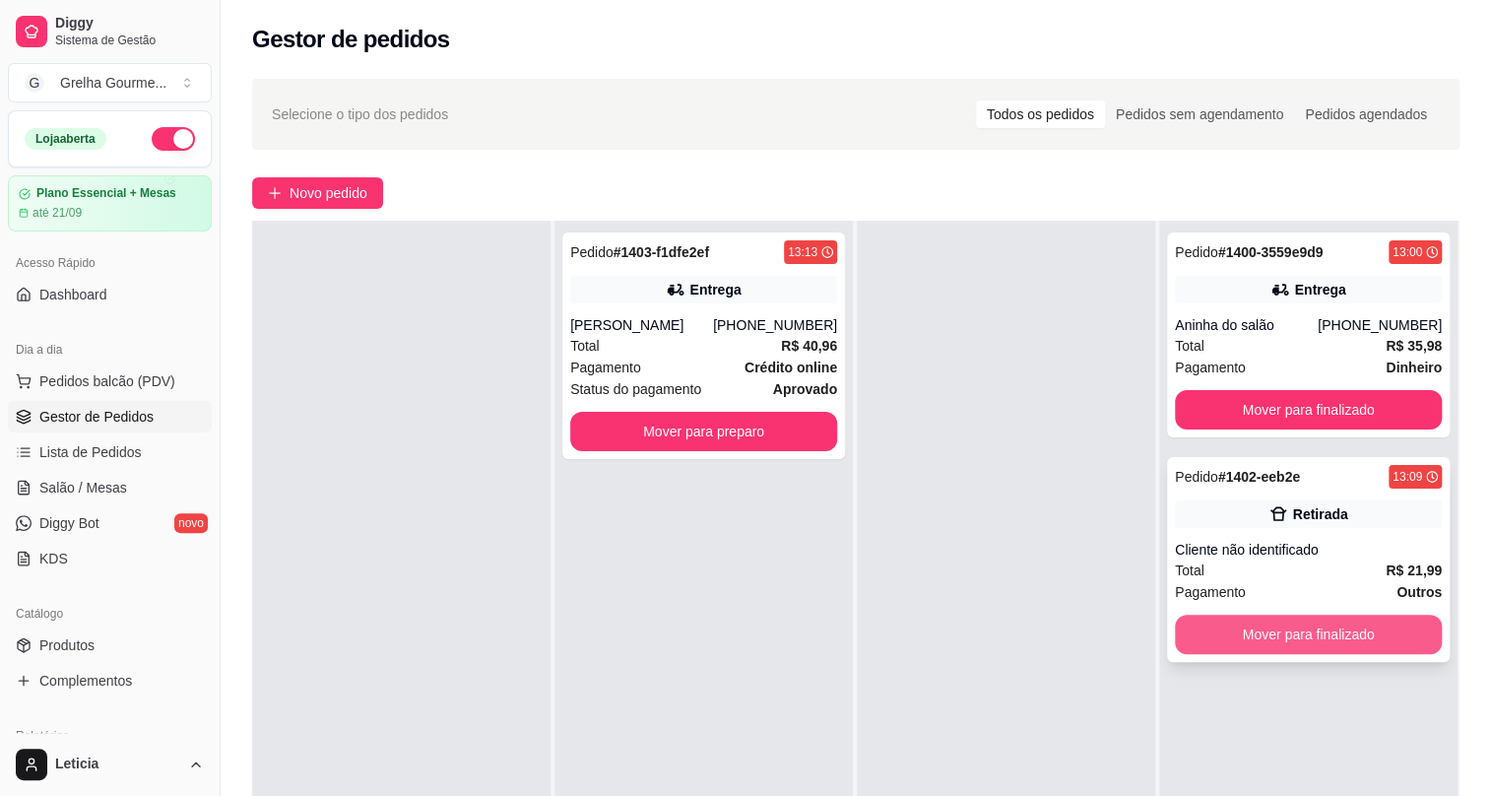
click at [1324, 626] on button "Mover para finalizado" at bounding box center [1308, 634] width 267 height 39
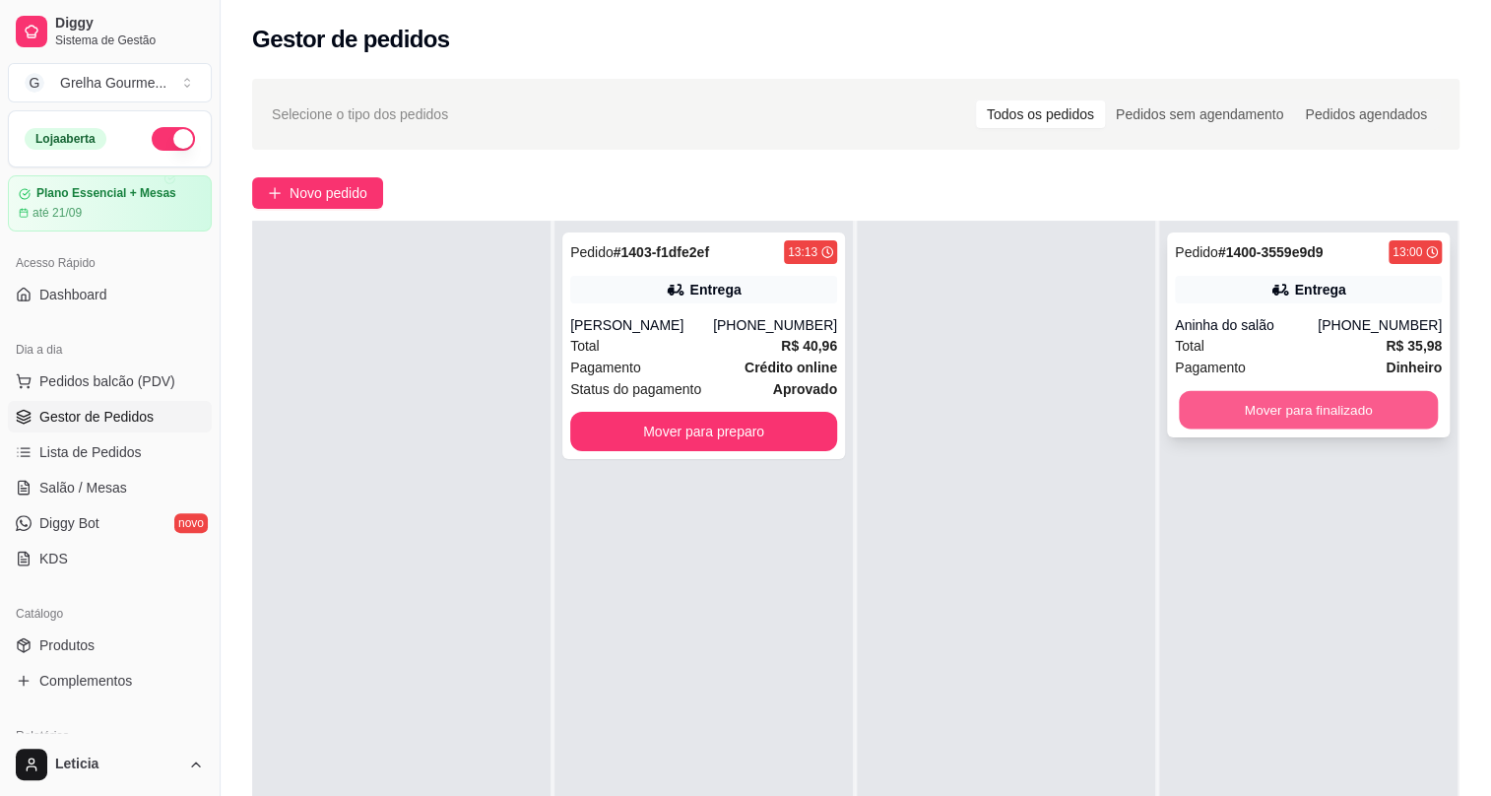
click at [1285, 423] on button "Mover para finalizado" at bounding box center [1308, 410] width 259 height 38
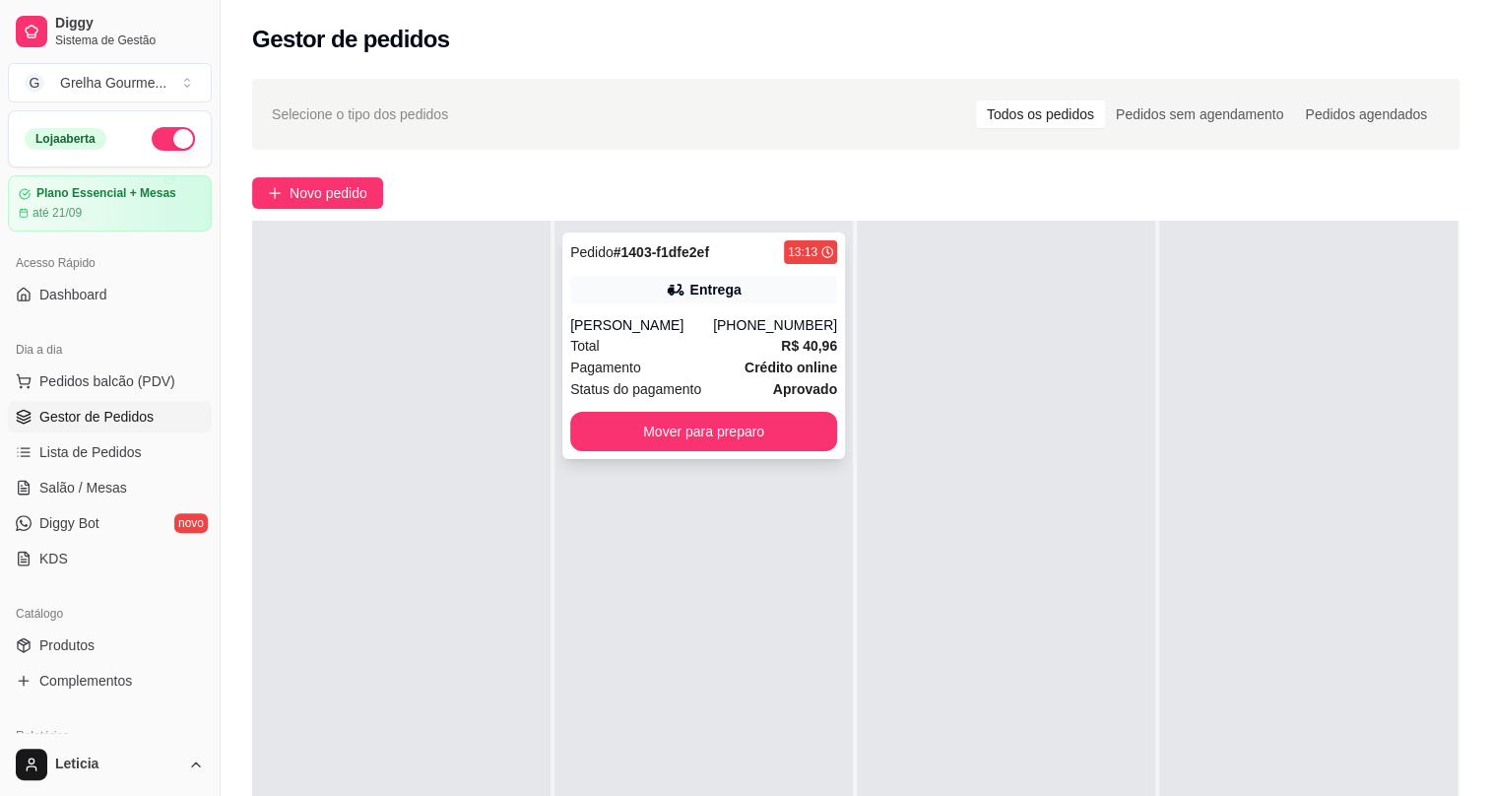
click at [787, 345] on strong "R$ 40,96" at bounding box center [809, 346] width 56 height 16
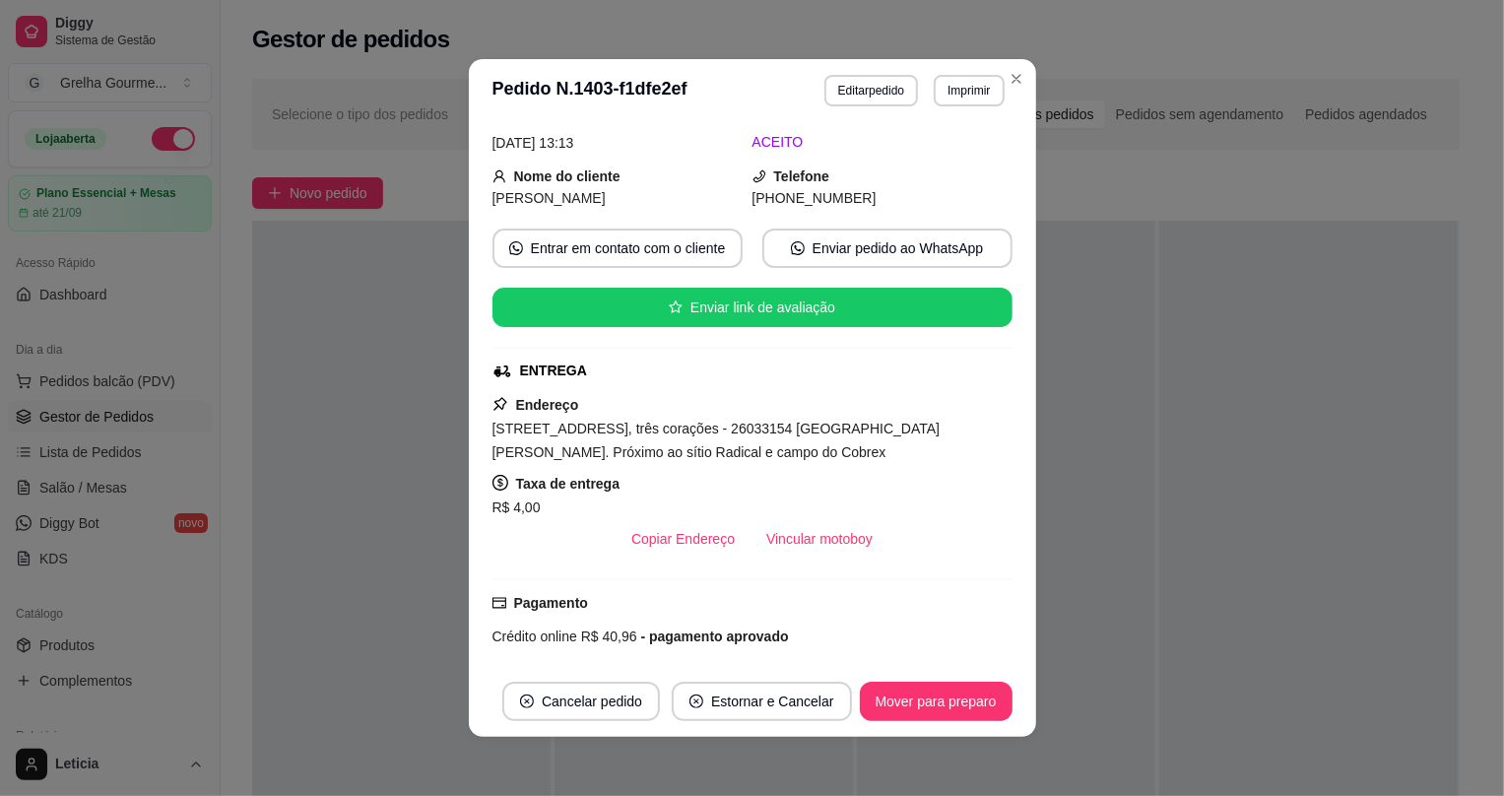
scroll to position [0, 0]
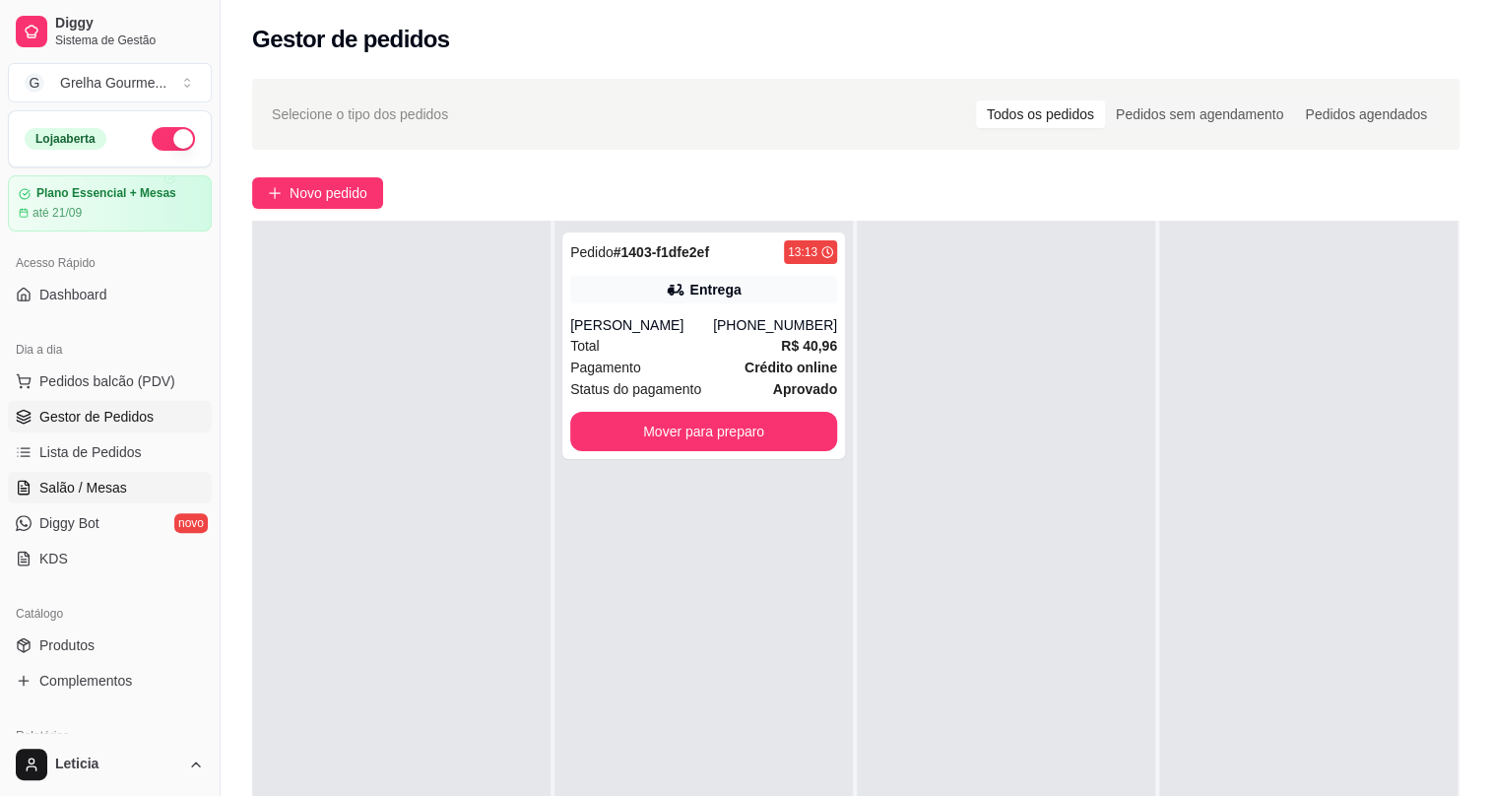
click at [29, 492] on icon at bounding box center [24, 488] width 16 height 16
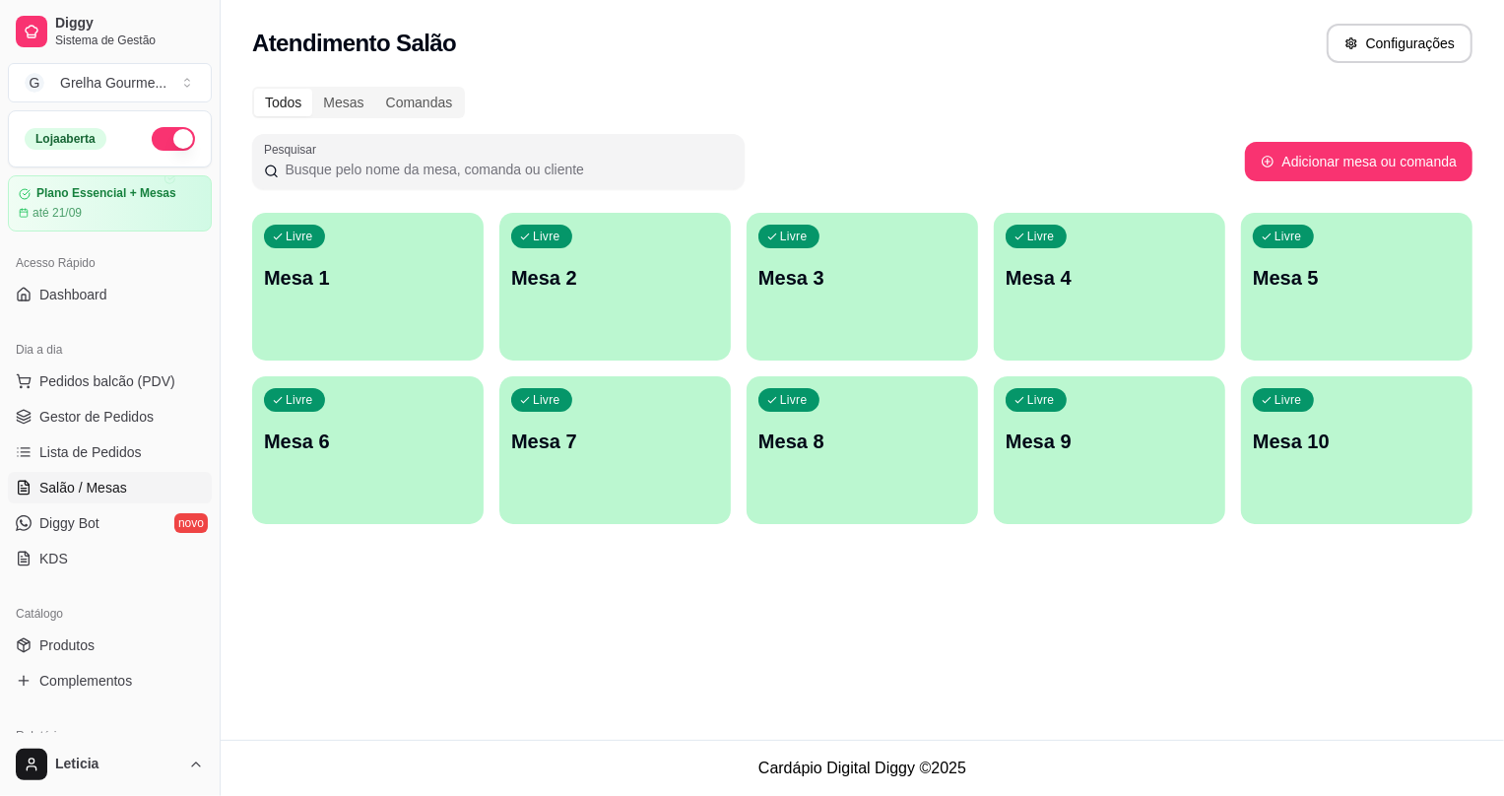
click at [1006, 300] on div "Livre Mesa 4" at bounding box center [1109, 275] width 231 height 124
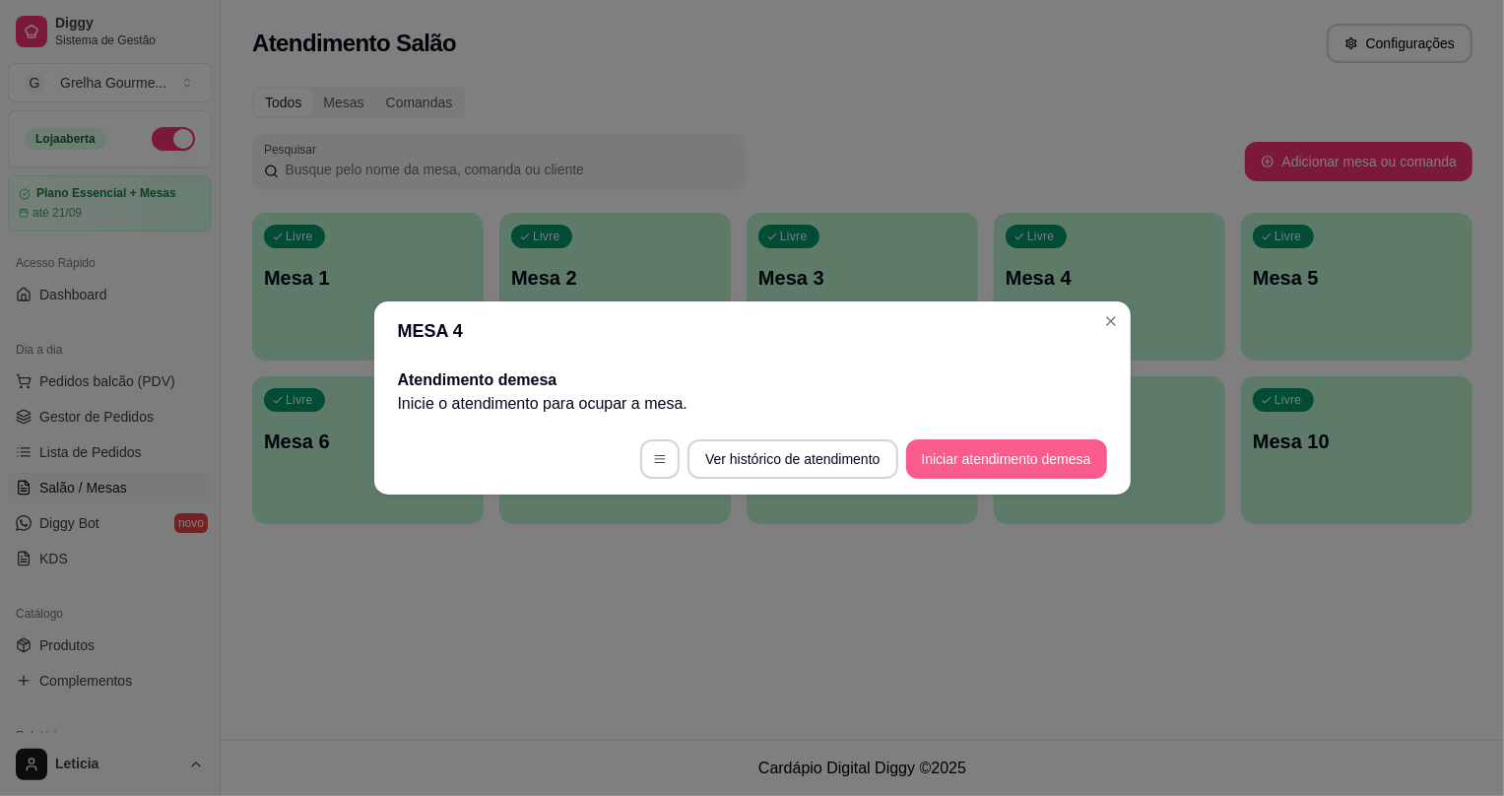
click at [942, 457] on button "Iniciar atendimento de mesa" at bounding box center [1006, 458] width 201 height 39
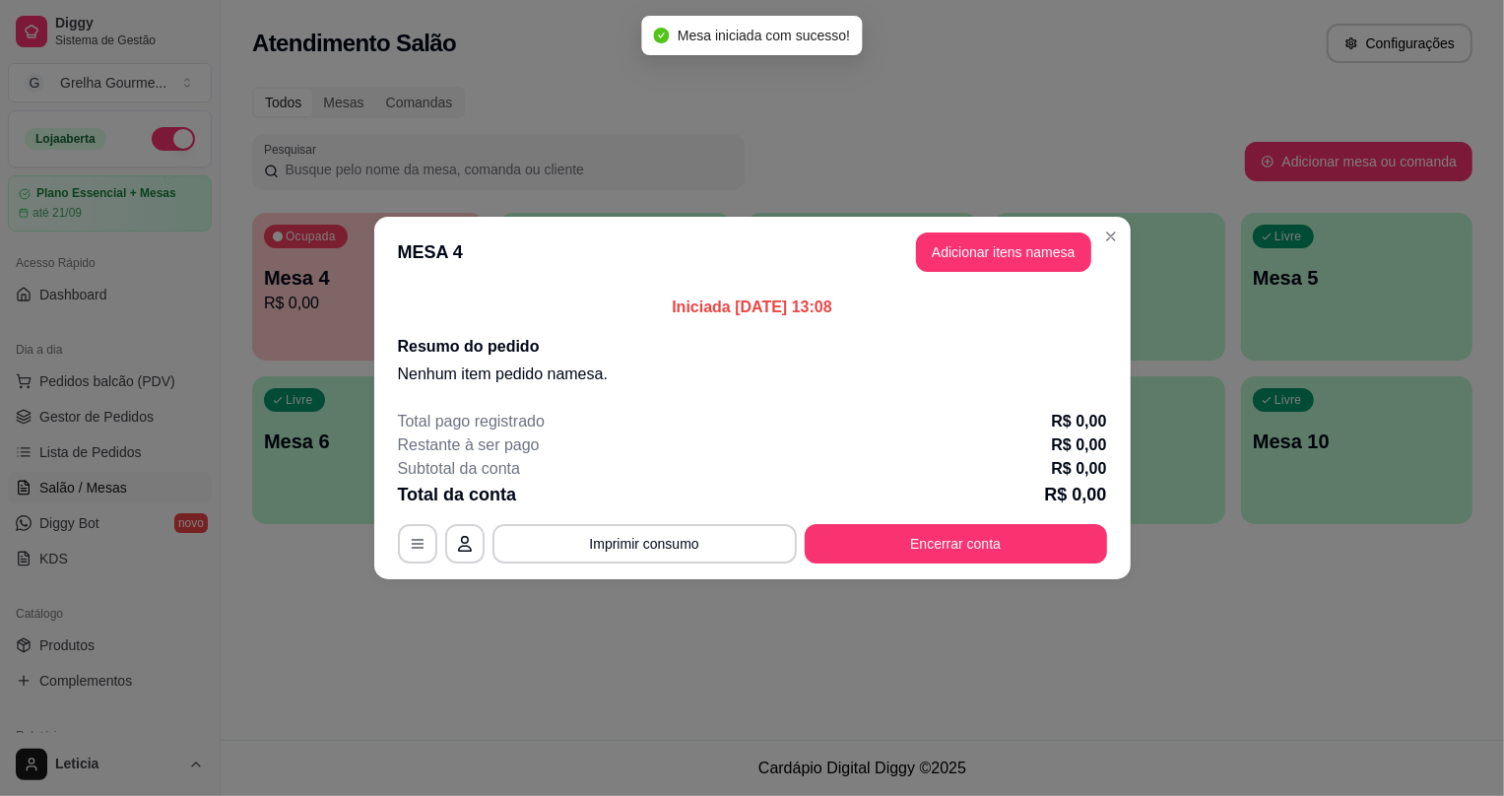
click at [1049, 226] on header "MESA 4 Adicionar itens na mesa" at bounding box center [752, 252] width 757 height 71
click at [1044, 247] on button "Adicionar itens na mesa" at bounding box center [1003, 252] width 169 height 38
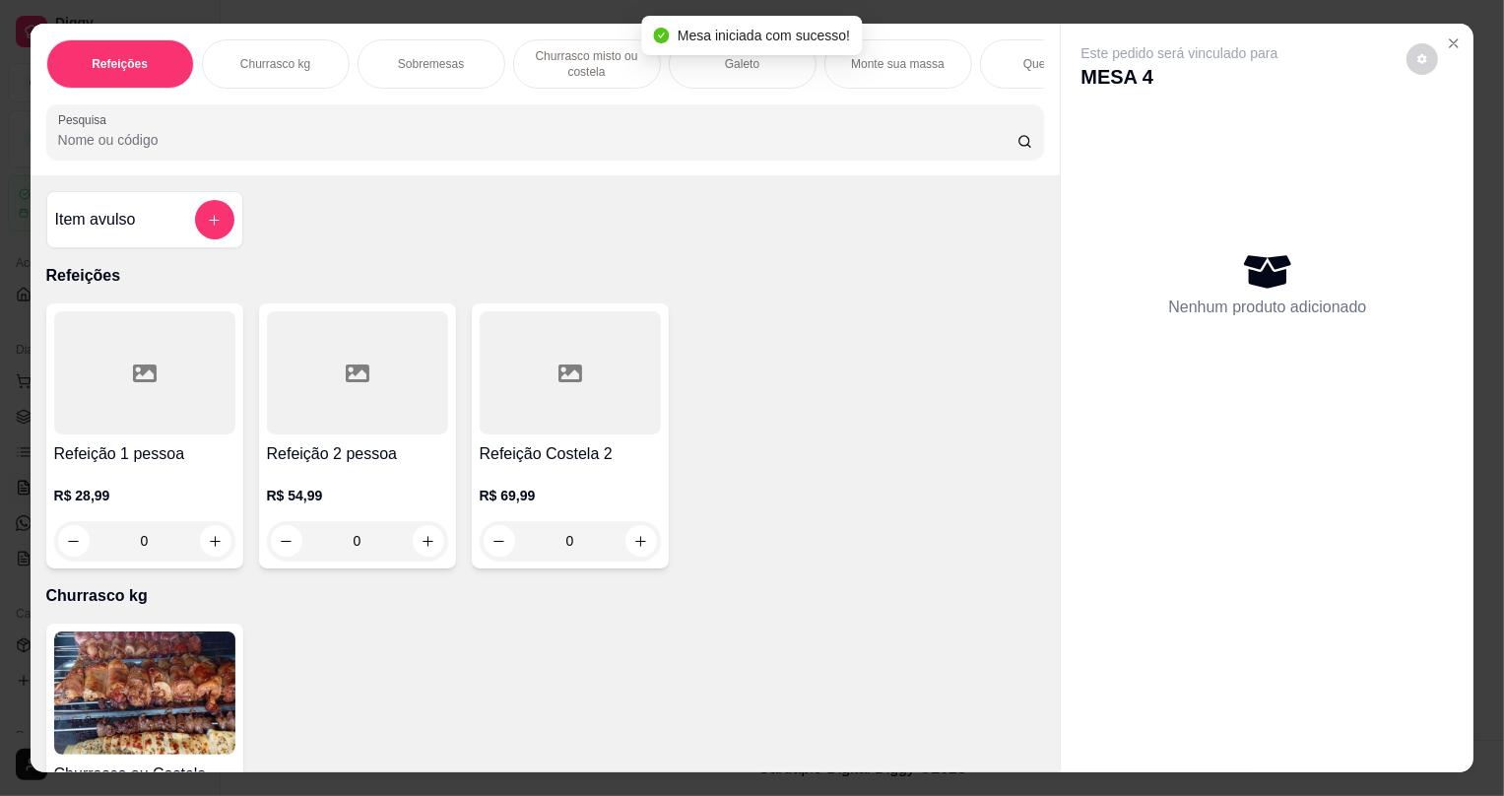
click at [428, 552] on div "0" at bounding box center [357, 540] width 181 height 39
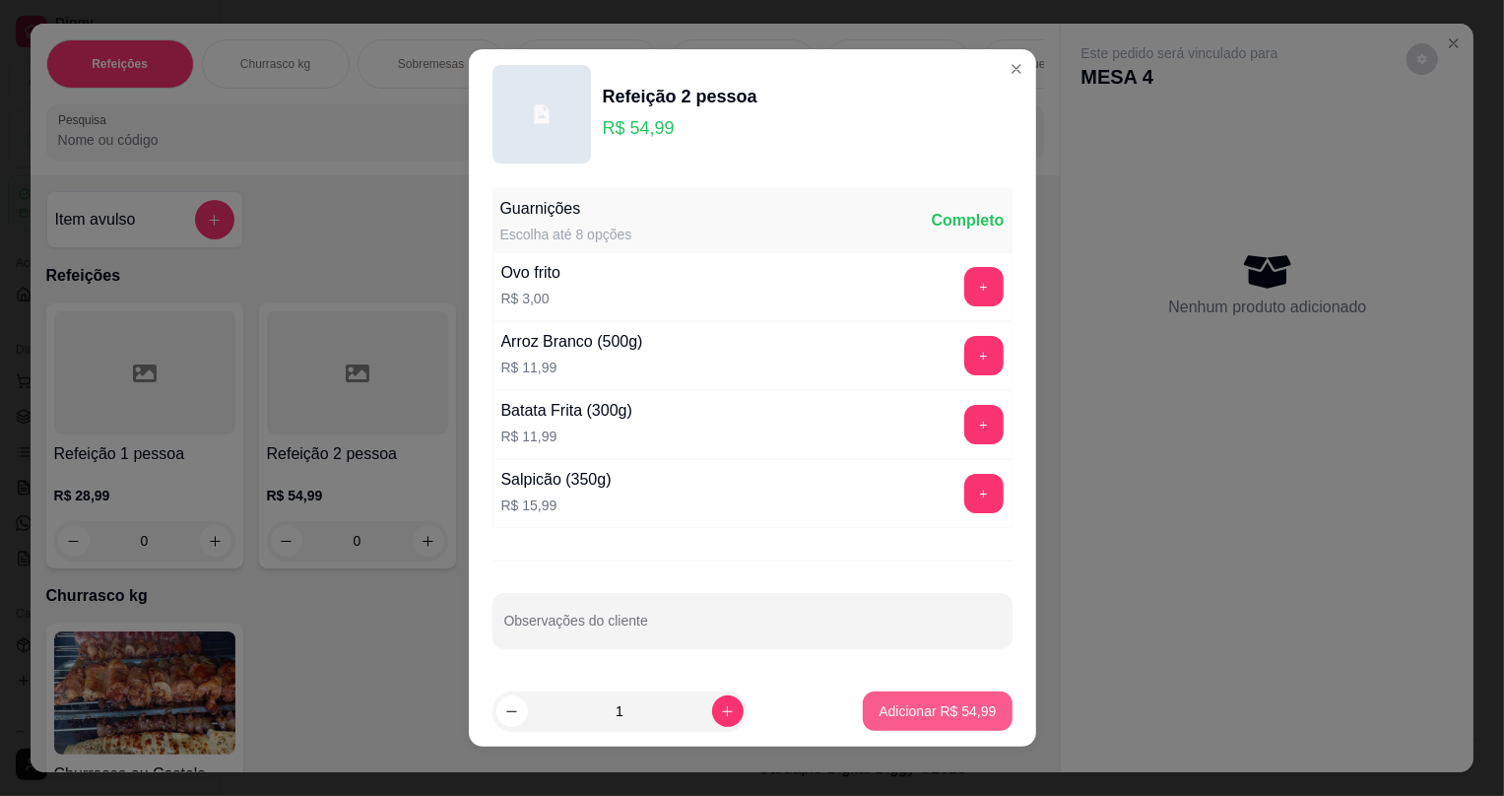
click at [879, 718] on p "Adicionar R$ 54,99" at bounding box center [937, 711] width 117 height 20
type input "1"
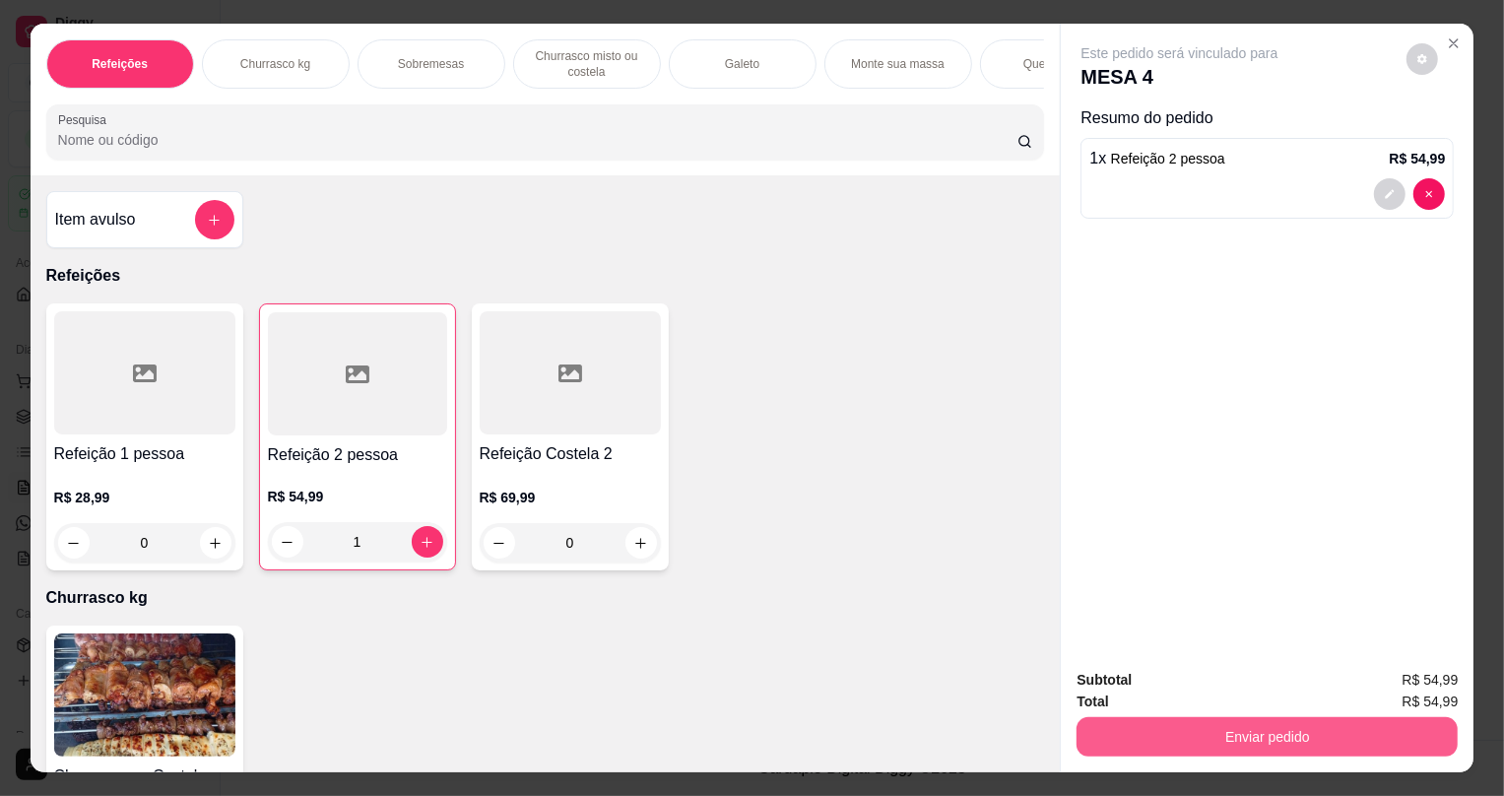
click at [1220, 752] on button "Enviar pedido" at bounding box center [1267, 736] width 381 height 39
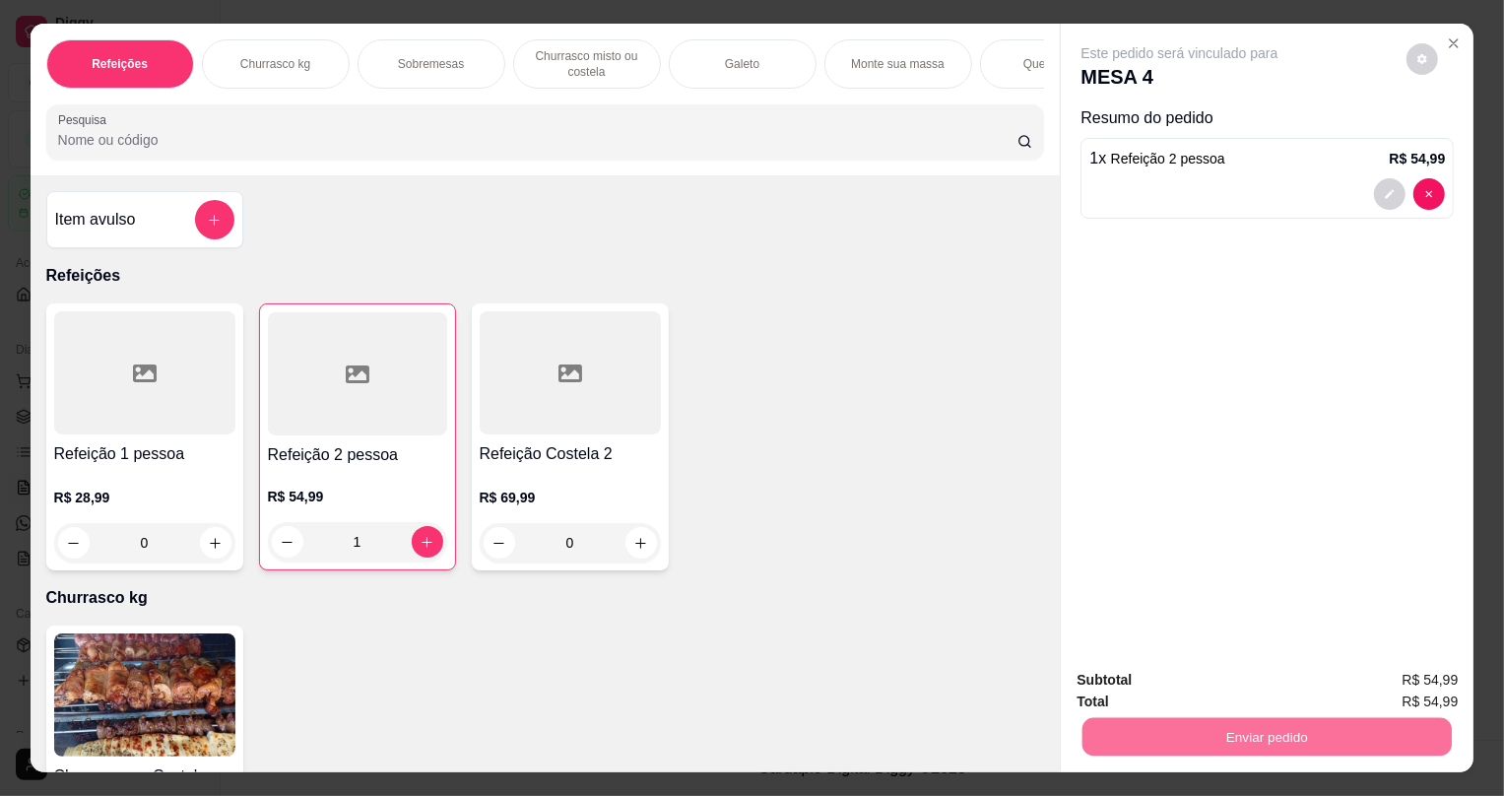
click at [1173, 691] on button "Não registrar e enviar pedido" at bounding box center [1203, 688] width 205 height 37
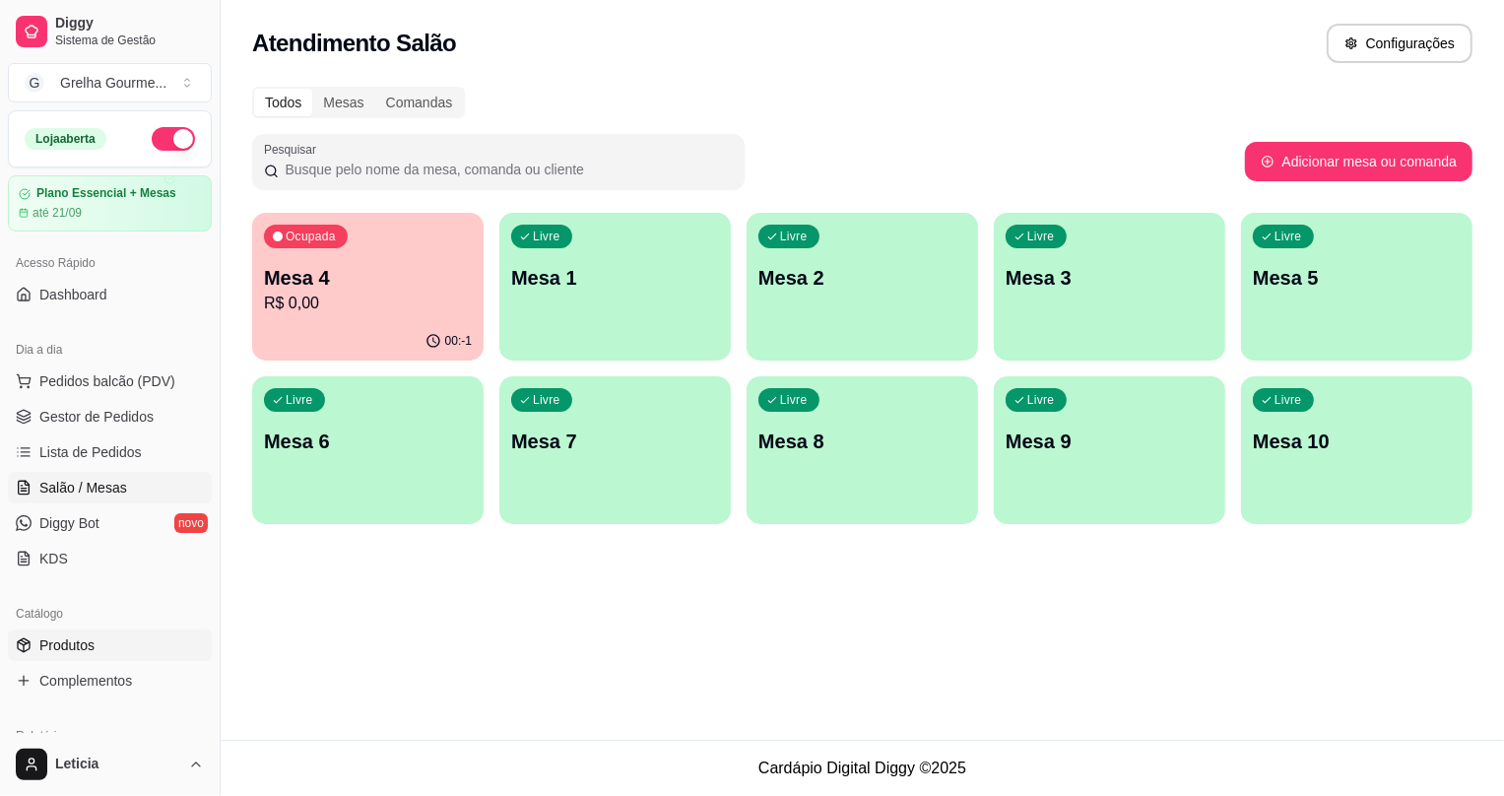
drag, startPoint x: 117, startPoint y: 642, endPoint x: 145, endPoint y: 616, distance: 38.3
click at [117, 642] on link "Produtos" at bounding box center [110, 645] width 204 height 32
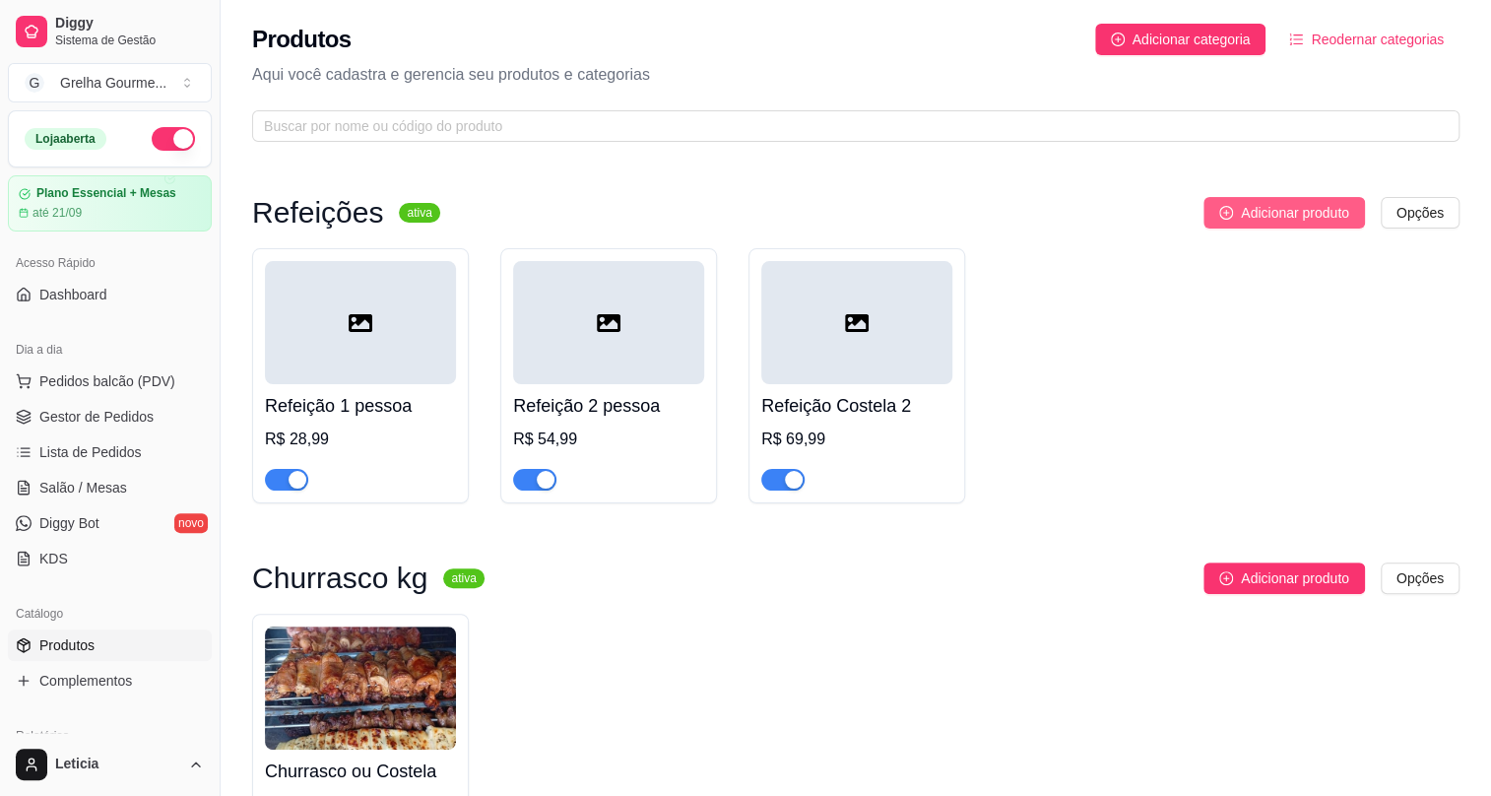
click at [1333, 206] on span "Adicionar produto" at bounding box center [1295, 213] width 108 height 22
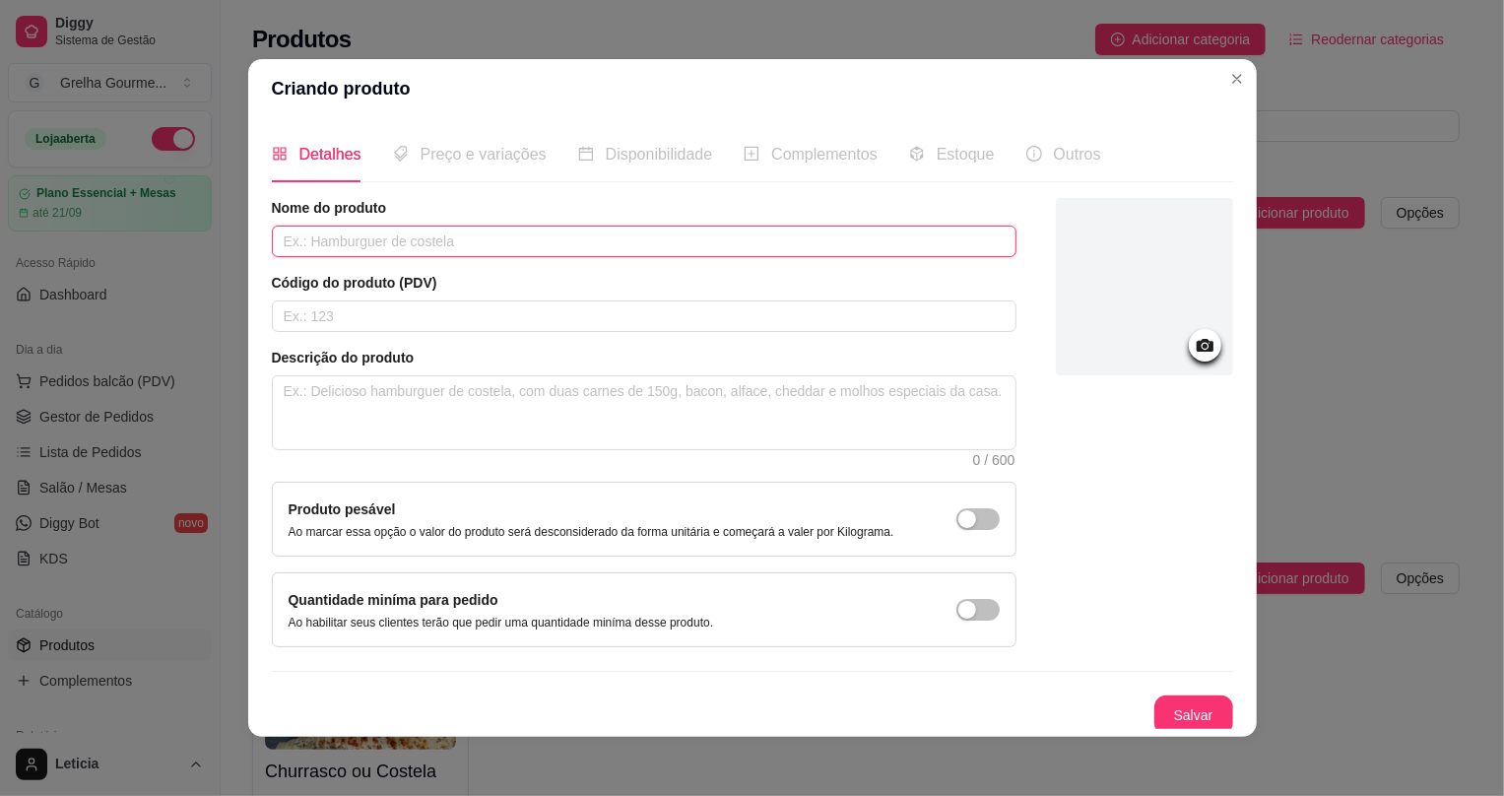
click at [429, 237] on input "text" at bounding box center [644, 242] width 745 height 32
type input "p"
type input "Picanha para 2"
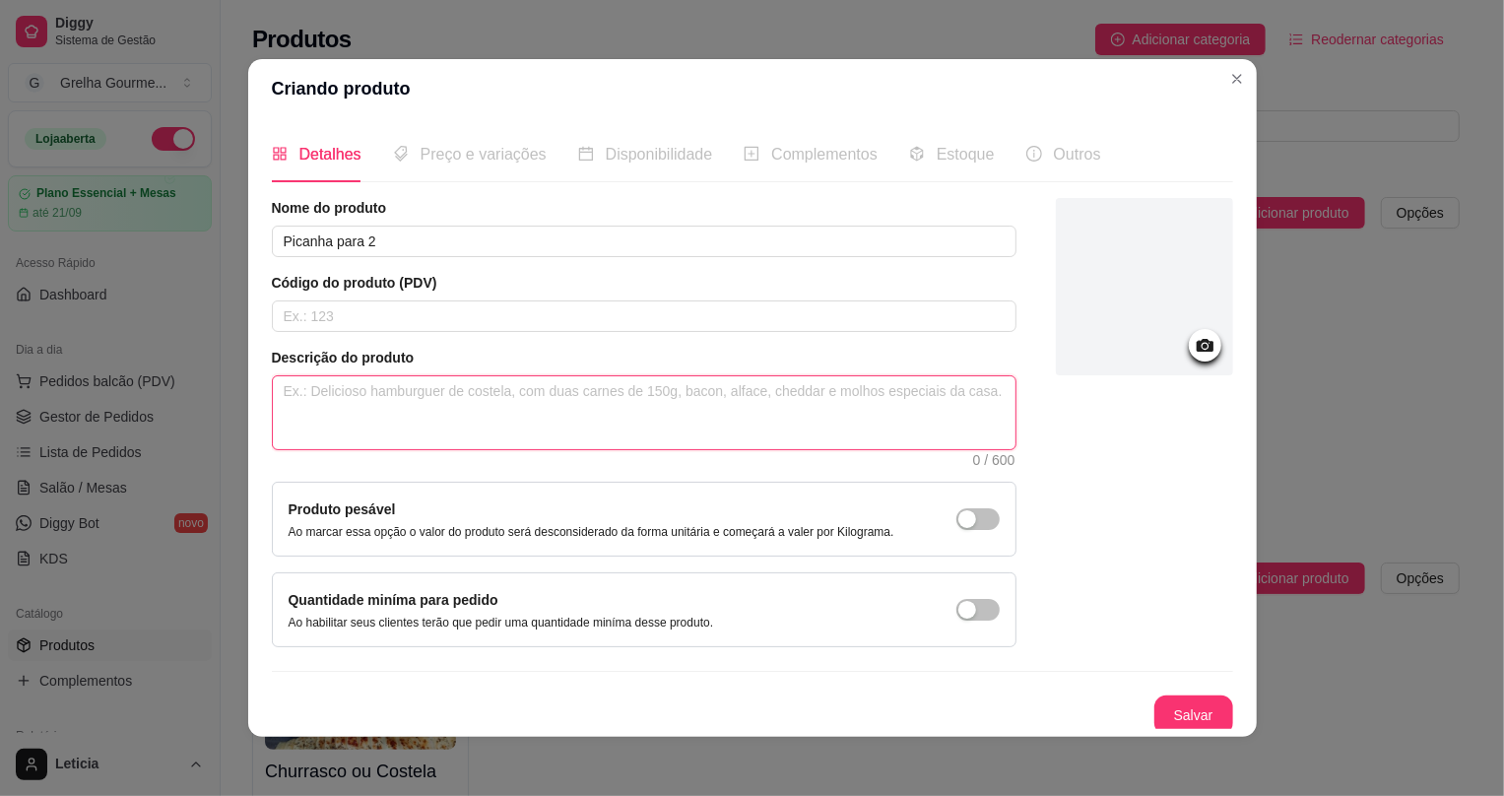
click at [424, 418] on textarea at bounding box center [644, 412] width 743 height 73
click at [1162, 722] on button "Salvar" at bounding box center [1193, 714] width 79 height 39
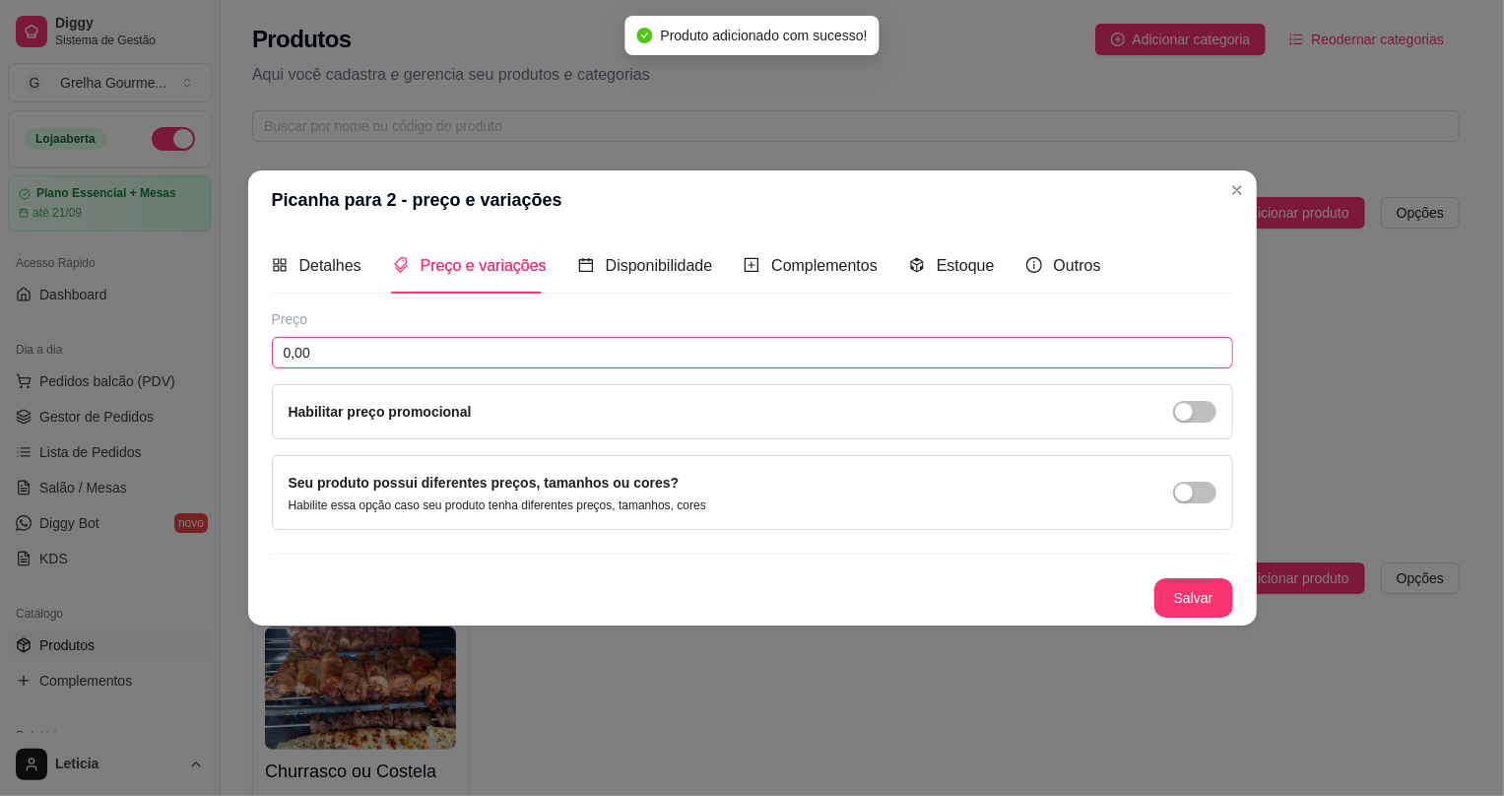
click at [498, 345] on input "0,00" at bounding box center [752, 353] width 961 height 32
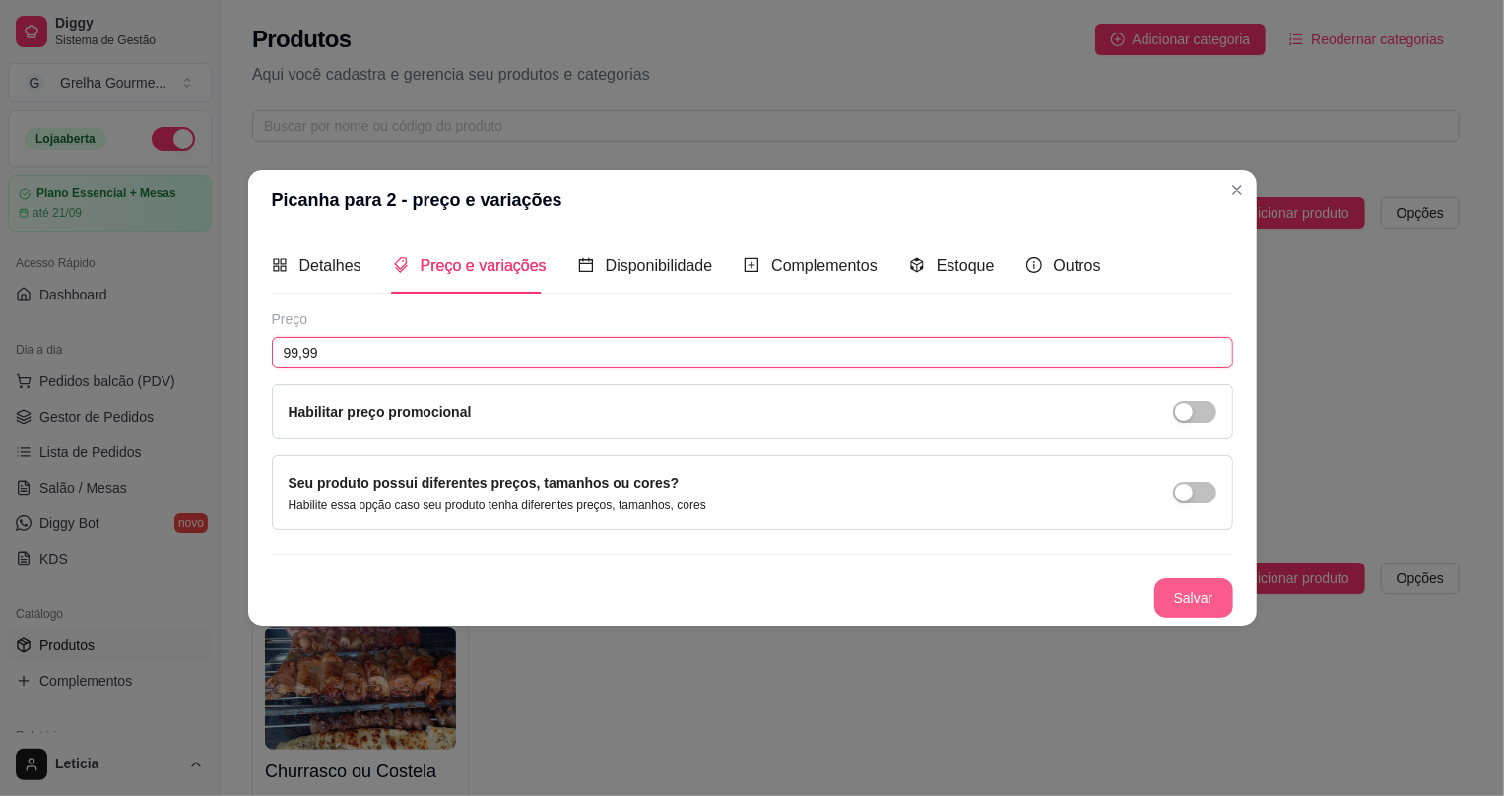
type input "99,99"
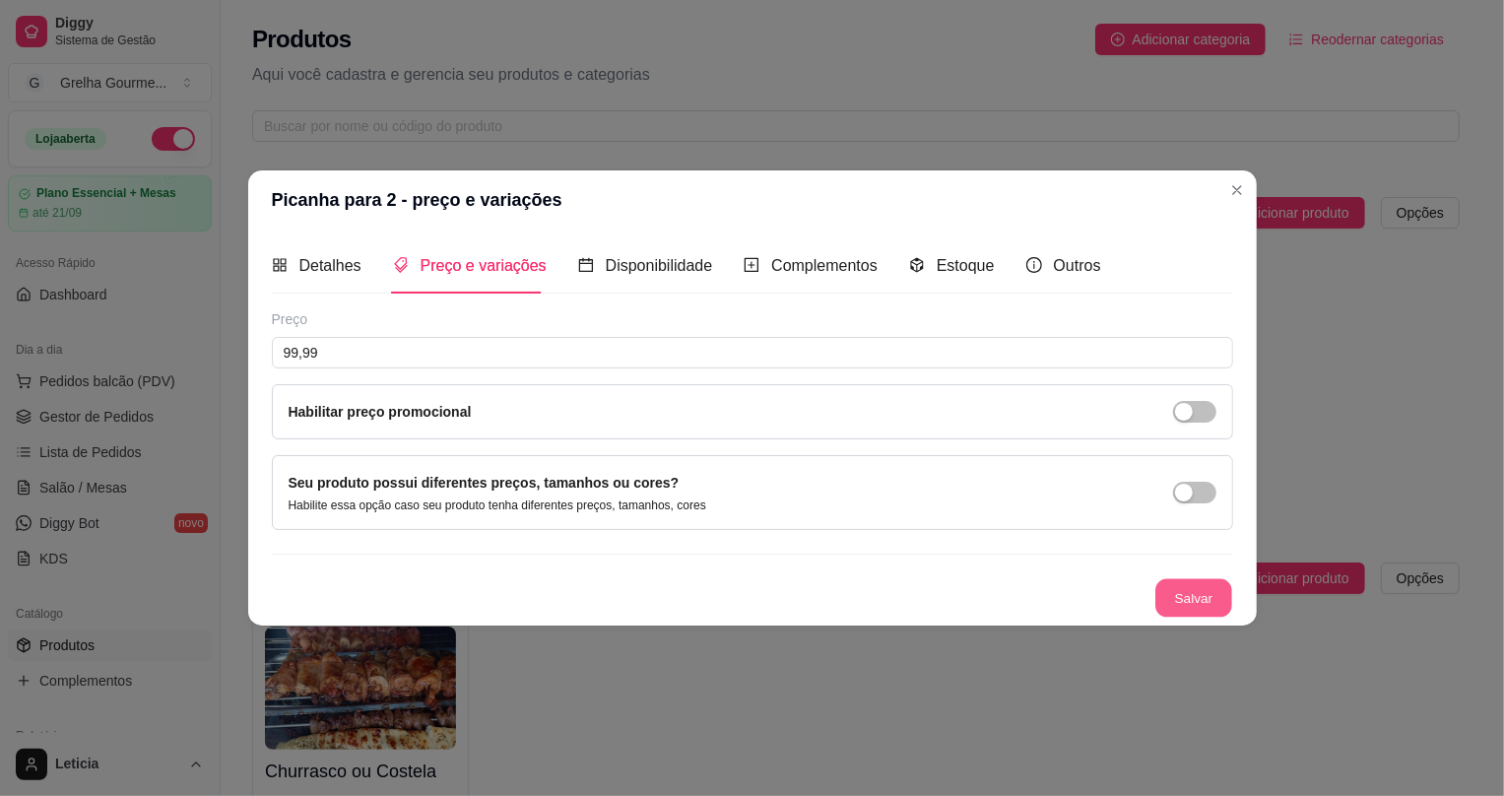
click at [1202, 602] on button "Salvar" at bounding box center [1193, 598] width 77 height 38
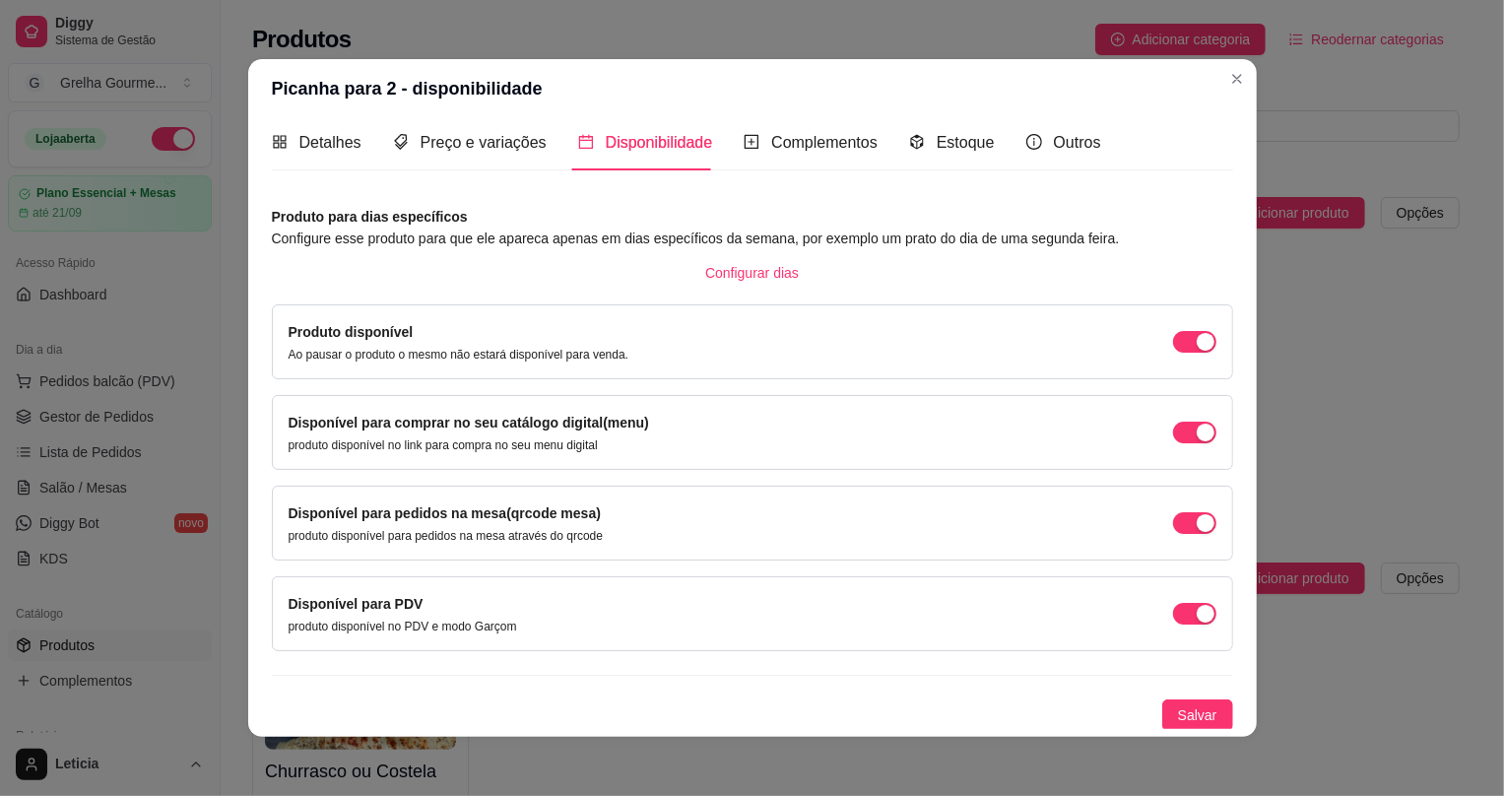
scroll to position [3, 0]
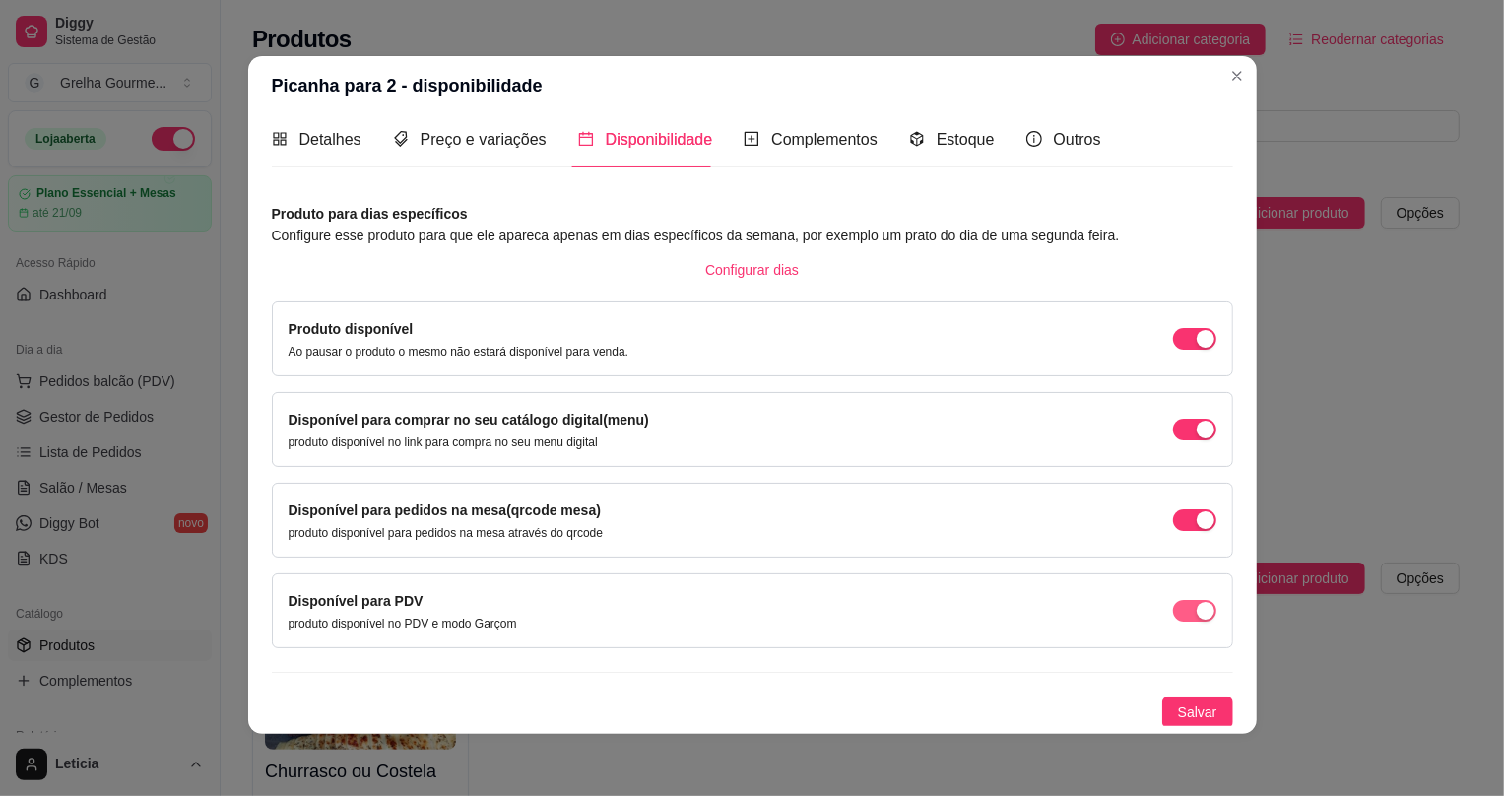
click at [1197, 348] on div "button" at bounding box center [1206, 339] width 18 height 18
click at [1173, 350] on span "button" at bounding box center [1194, 339] width 43 height 22
click at [1182, 350] on span "button" at bounding box center [1194, 339] width 43 height 22
click at [1196, 706] on span "Salvar" at bounding box center [1197, 712] width 39 height 22
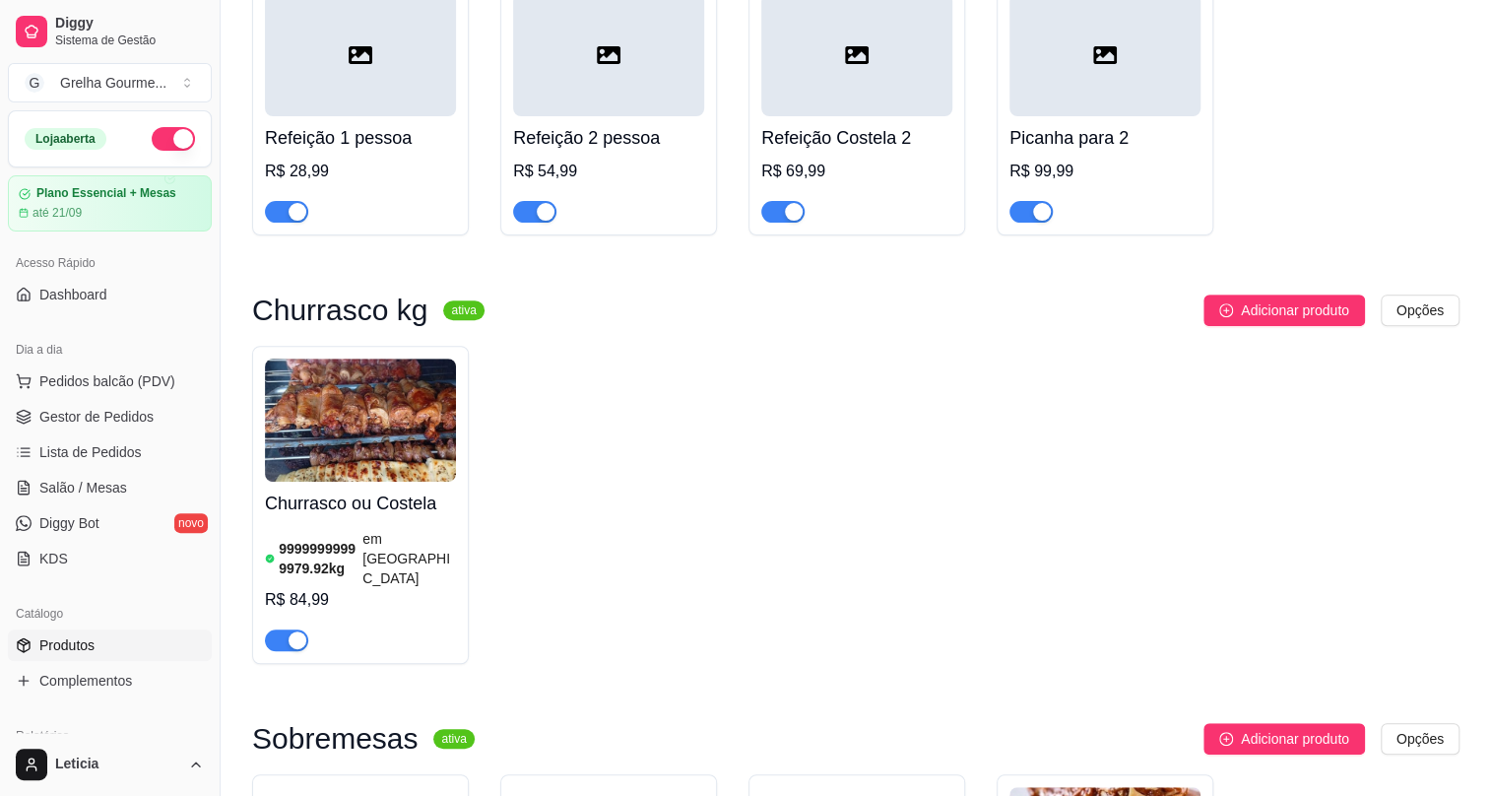
scroll to position [0, 0]
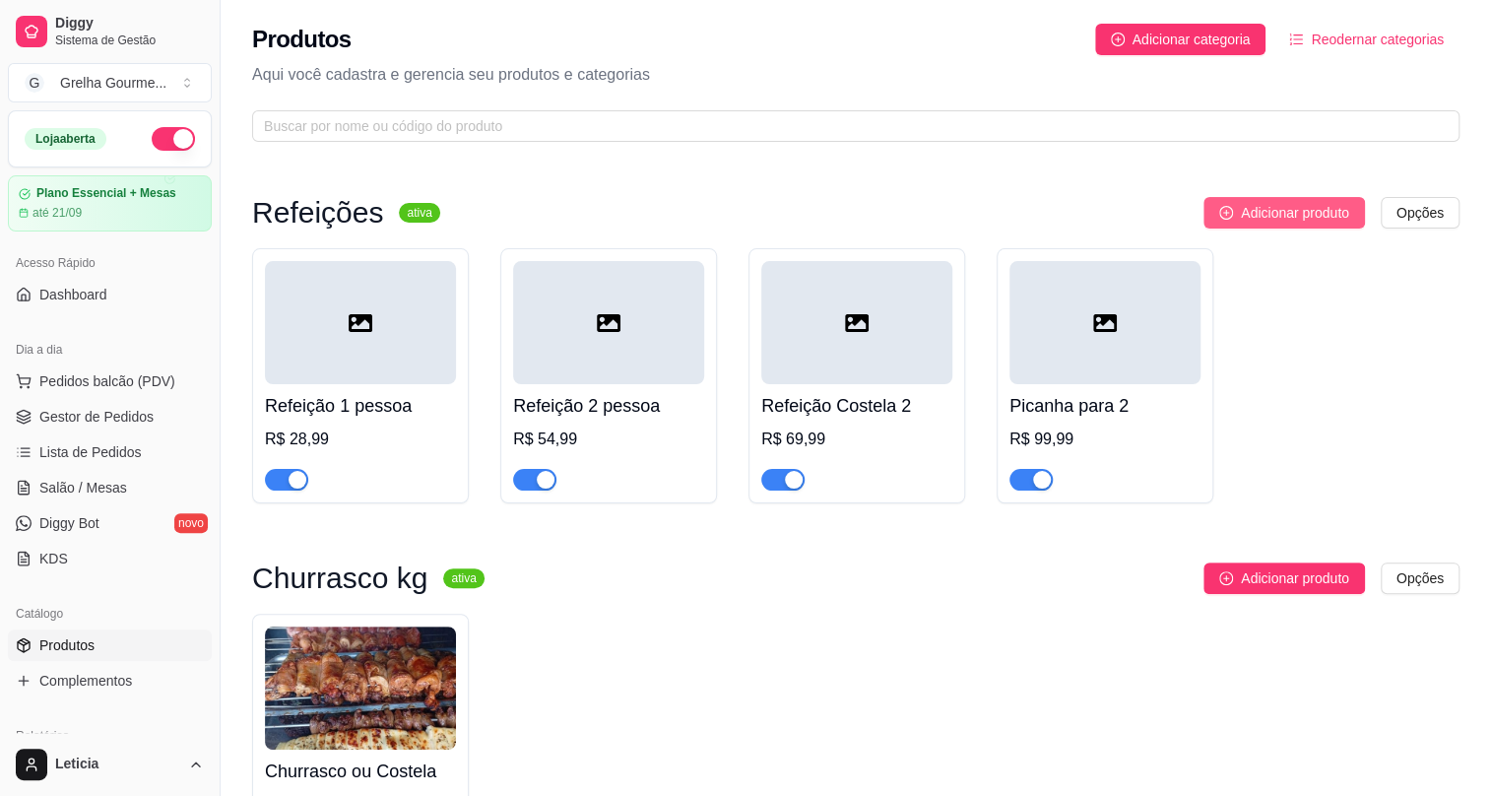
click at [1310, 217] on span "Adicionar produto" at bounding box center [1295, 213] width 108 height 22
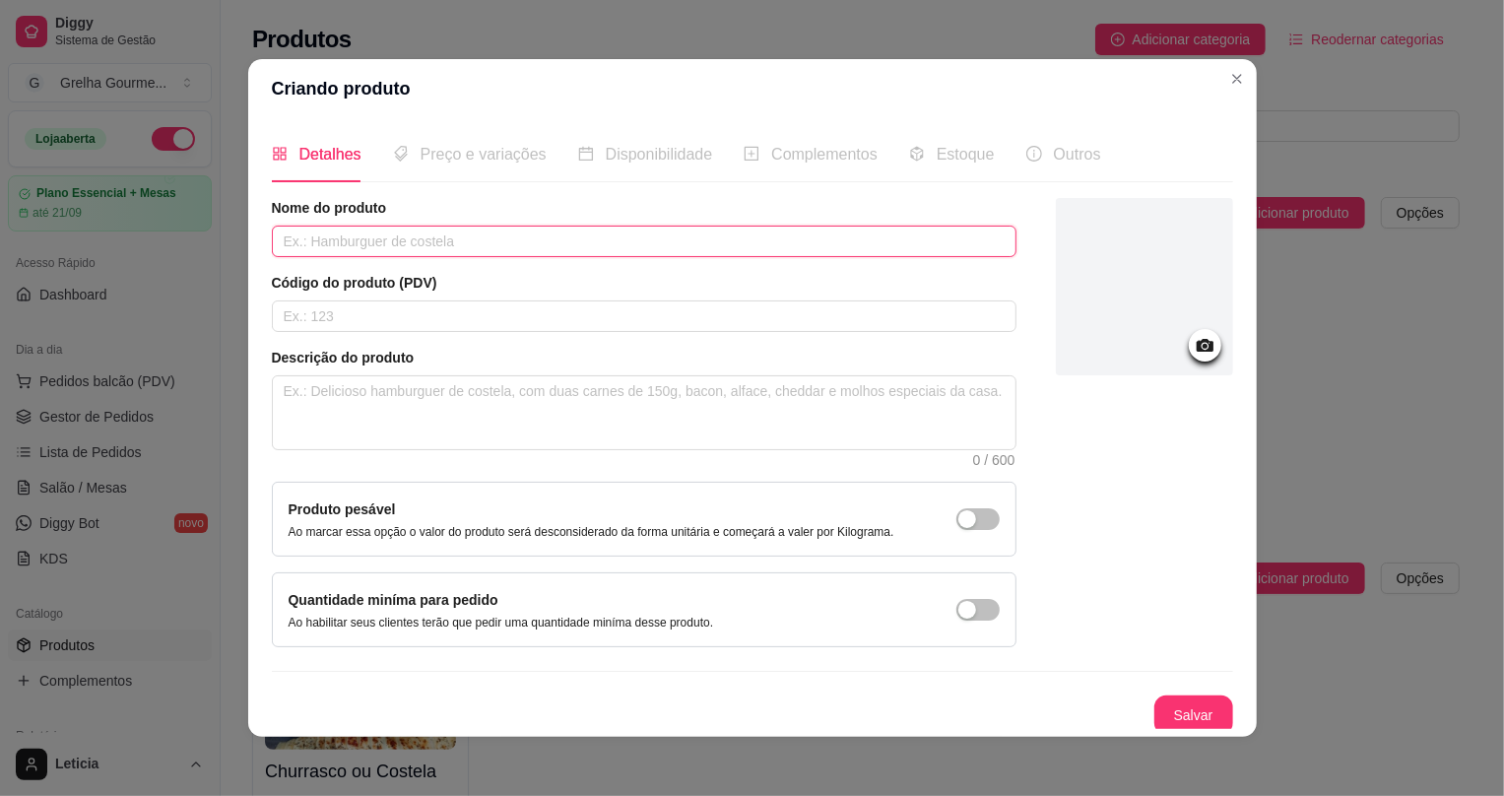
click at [641, 239] on input "text" at bounding box center [644, 242] width 745 height 32
click at [274, 242] on input "Picanha para 4" at bounding box center [644, 242] width 745 height 32
type input "Ref picanha para 4"
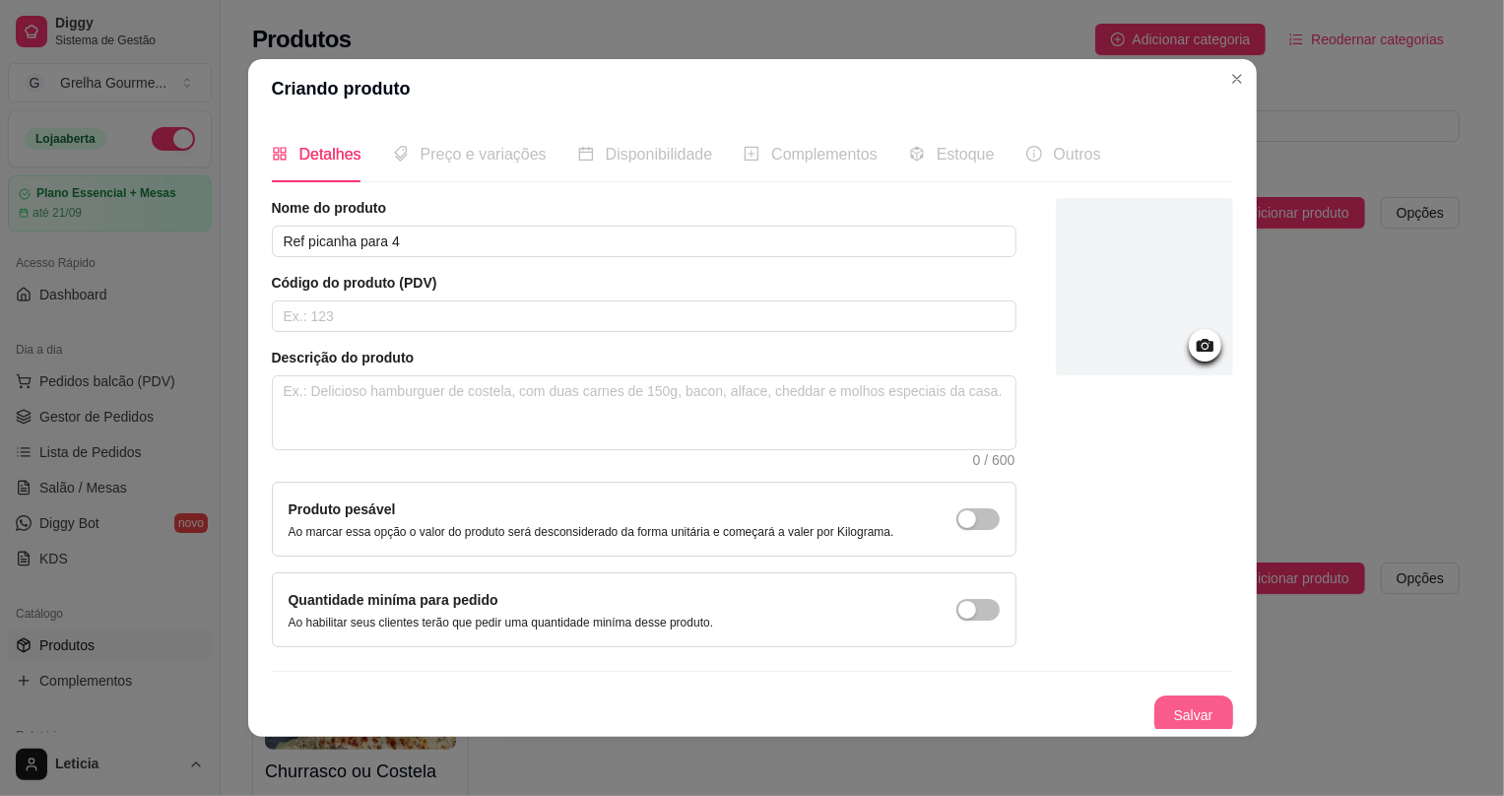
click at [1174, 722] on button "Salvar" at bounding box center [1193, 714] width 79 height 39
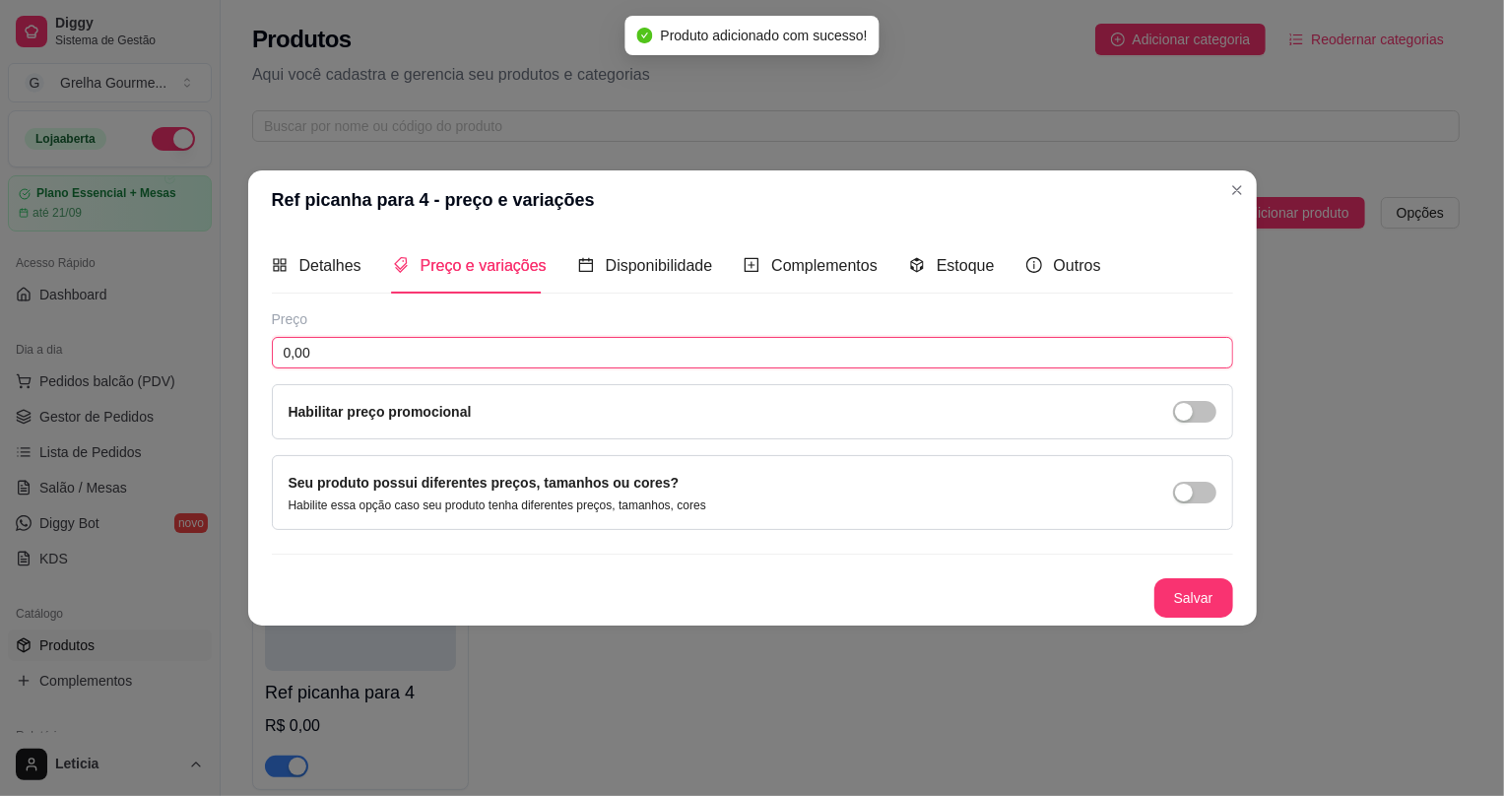
click at [435, 348] on input "0,00" at bounding box center [752, 353] width 961 height 32
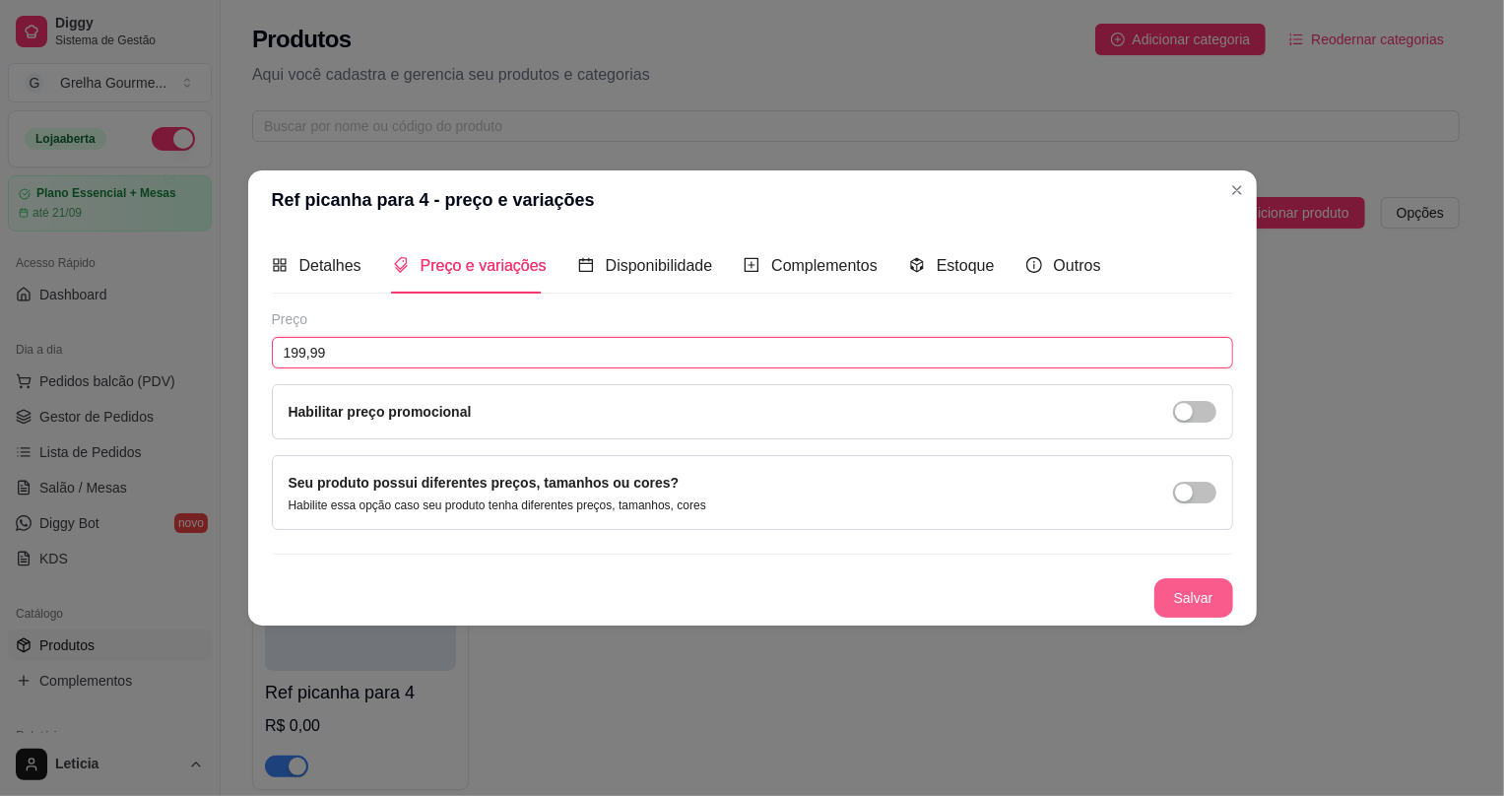
type input "199,99"
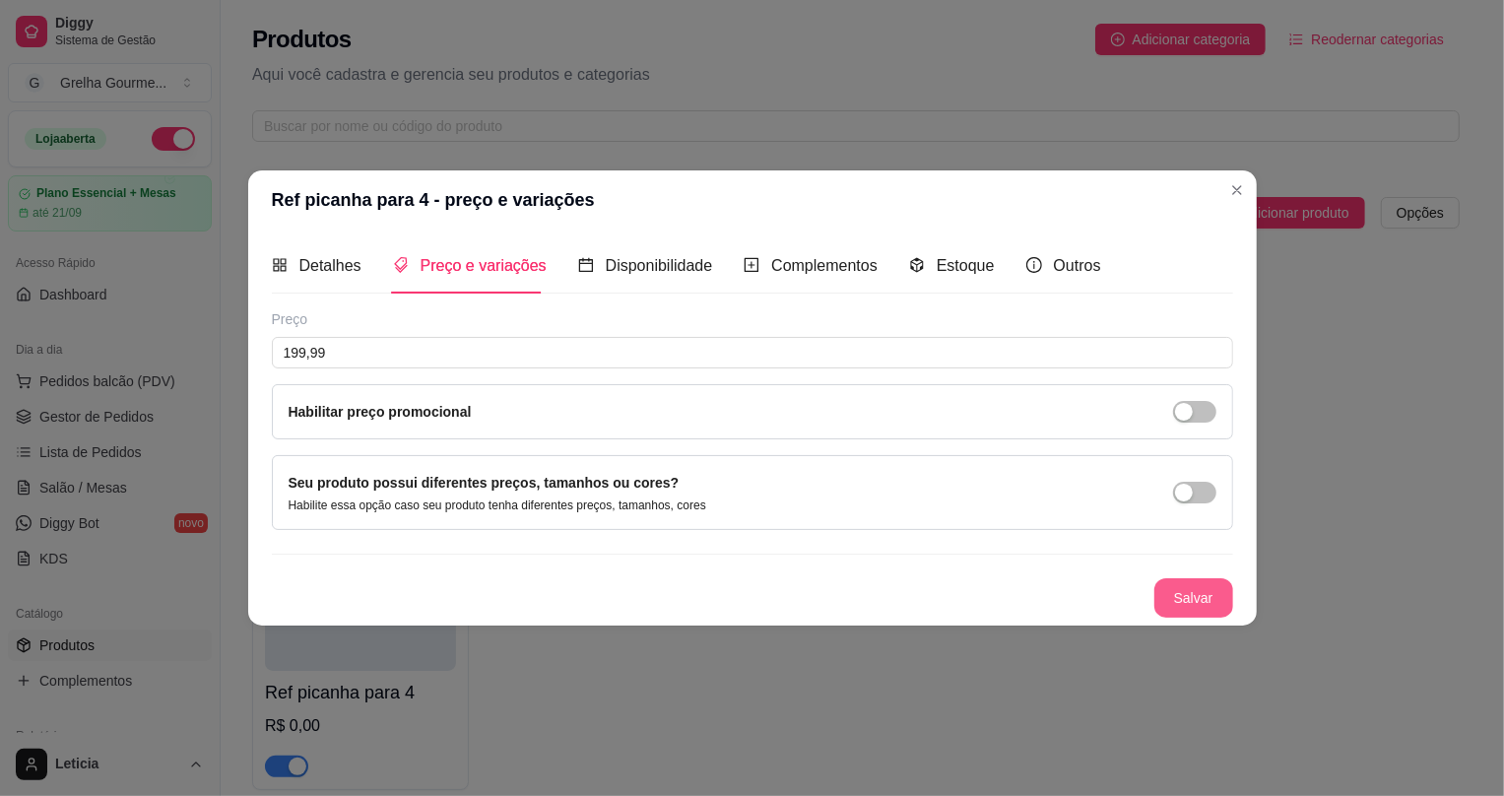
click at [1168, 608] on button "Salvar" at bounding box center [1193, 597] width 79 height 39
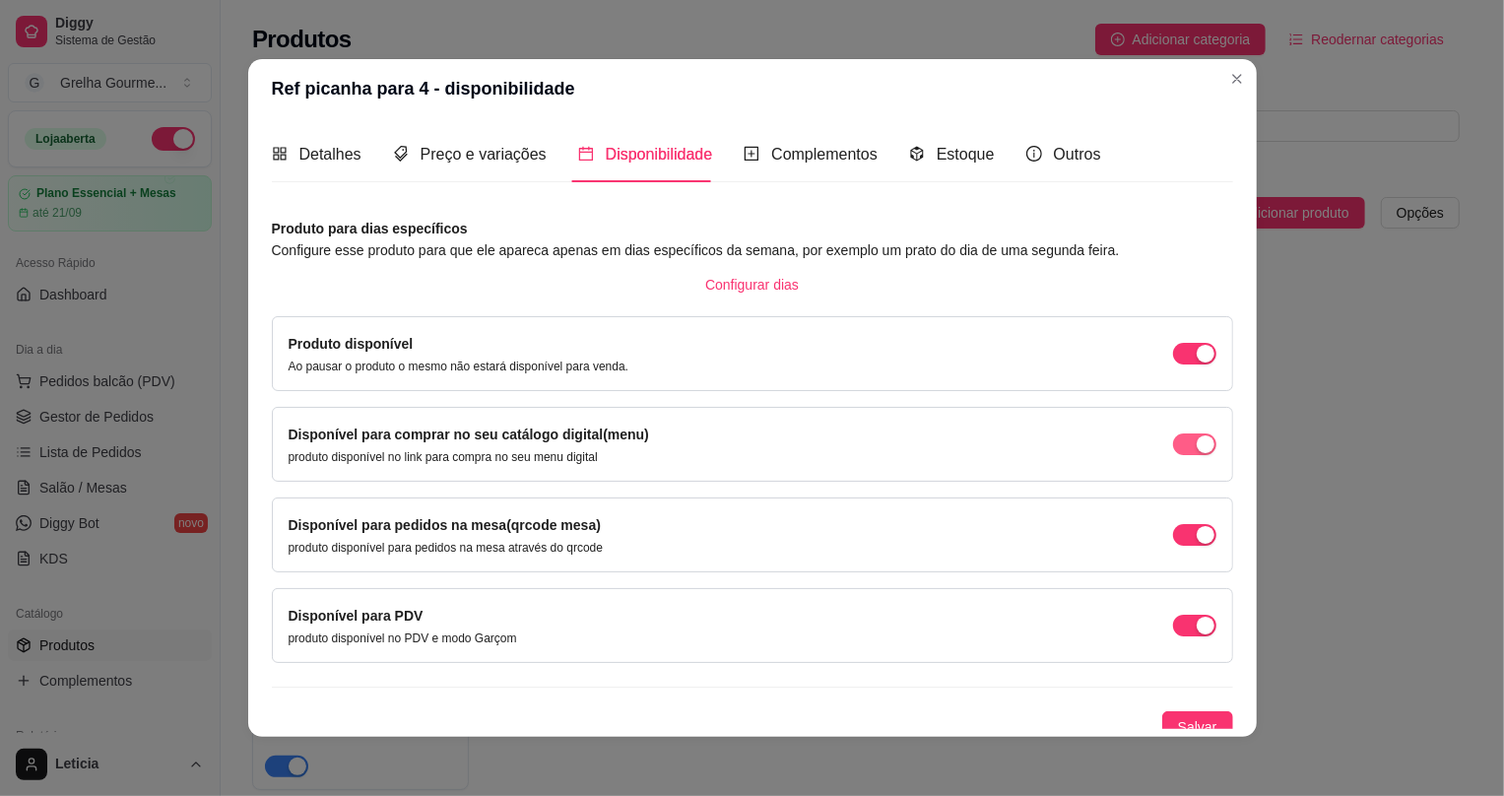
click at [1197, 362] on div "button" at bounding box center [1206, 354] width 18 height 18
click at [1180, 721] on span "Salvar" at bounding box center [1197, 727] width 39 height 22
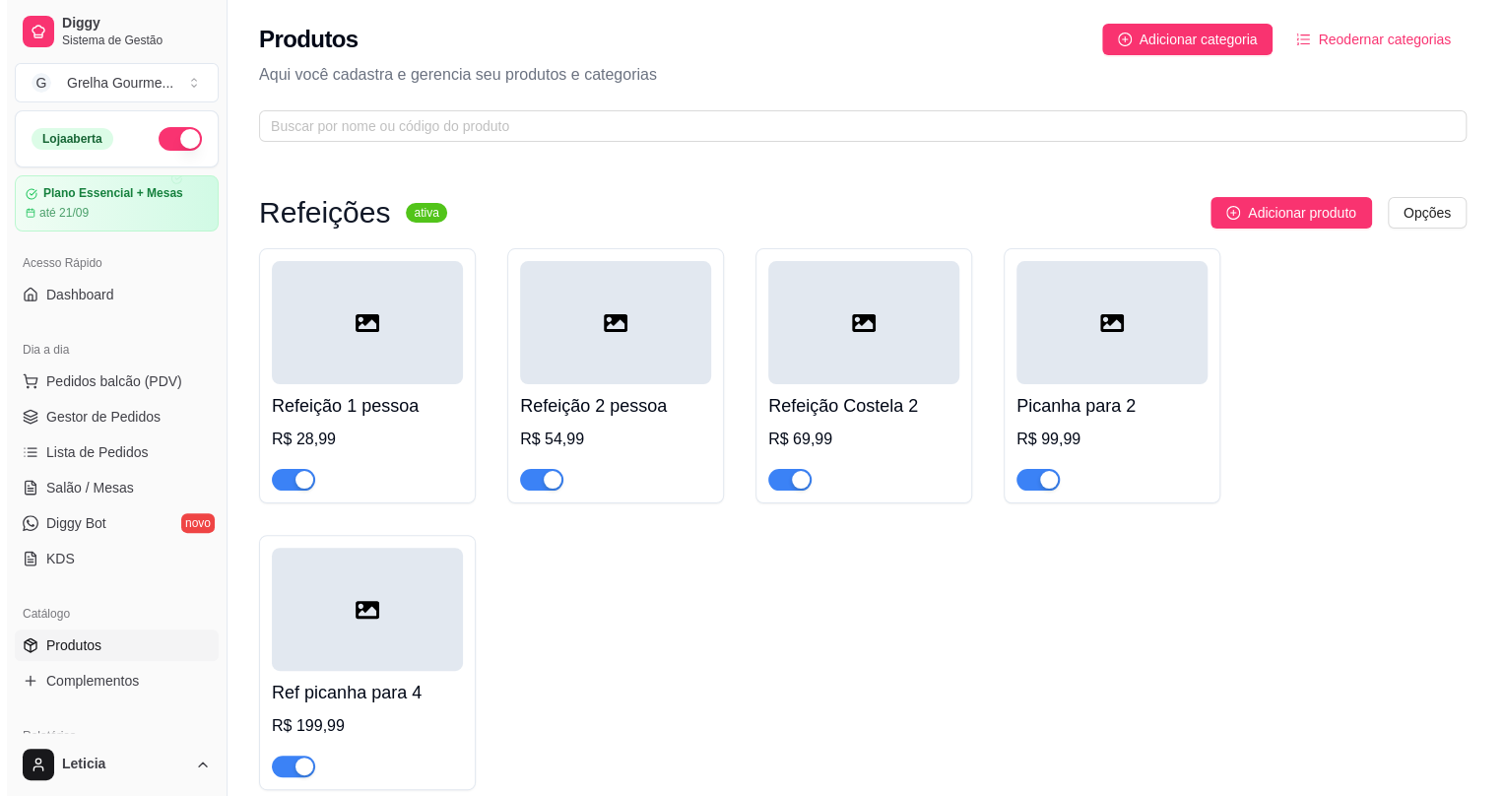
scroll to position [178, 0]
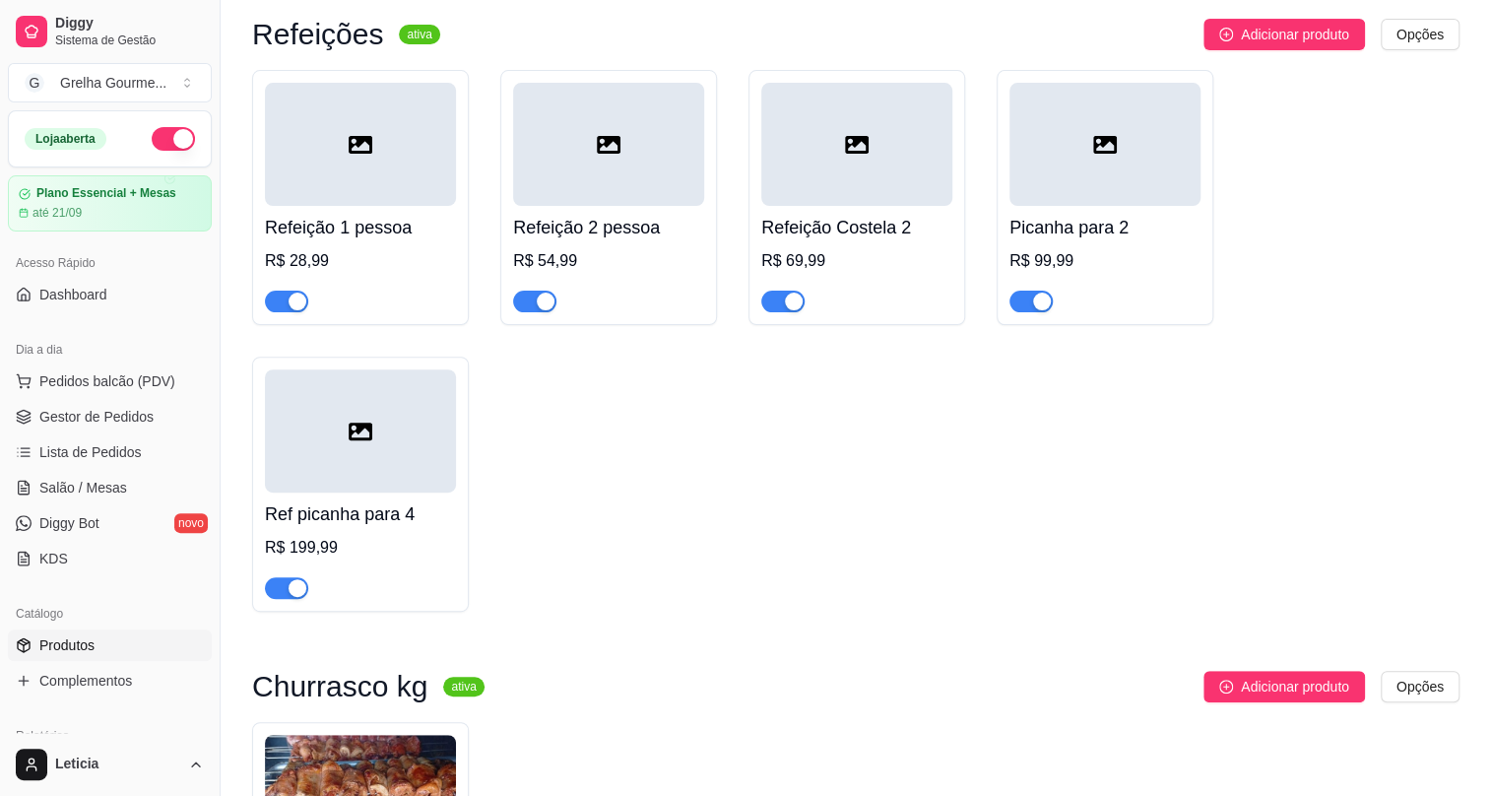
click at [362, 487] on div at bounding box center [360, 430] width 191 height 123
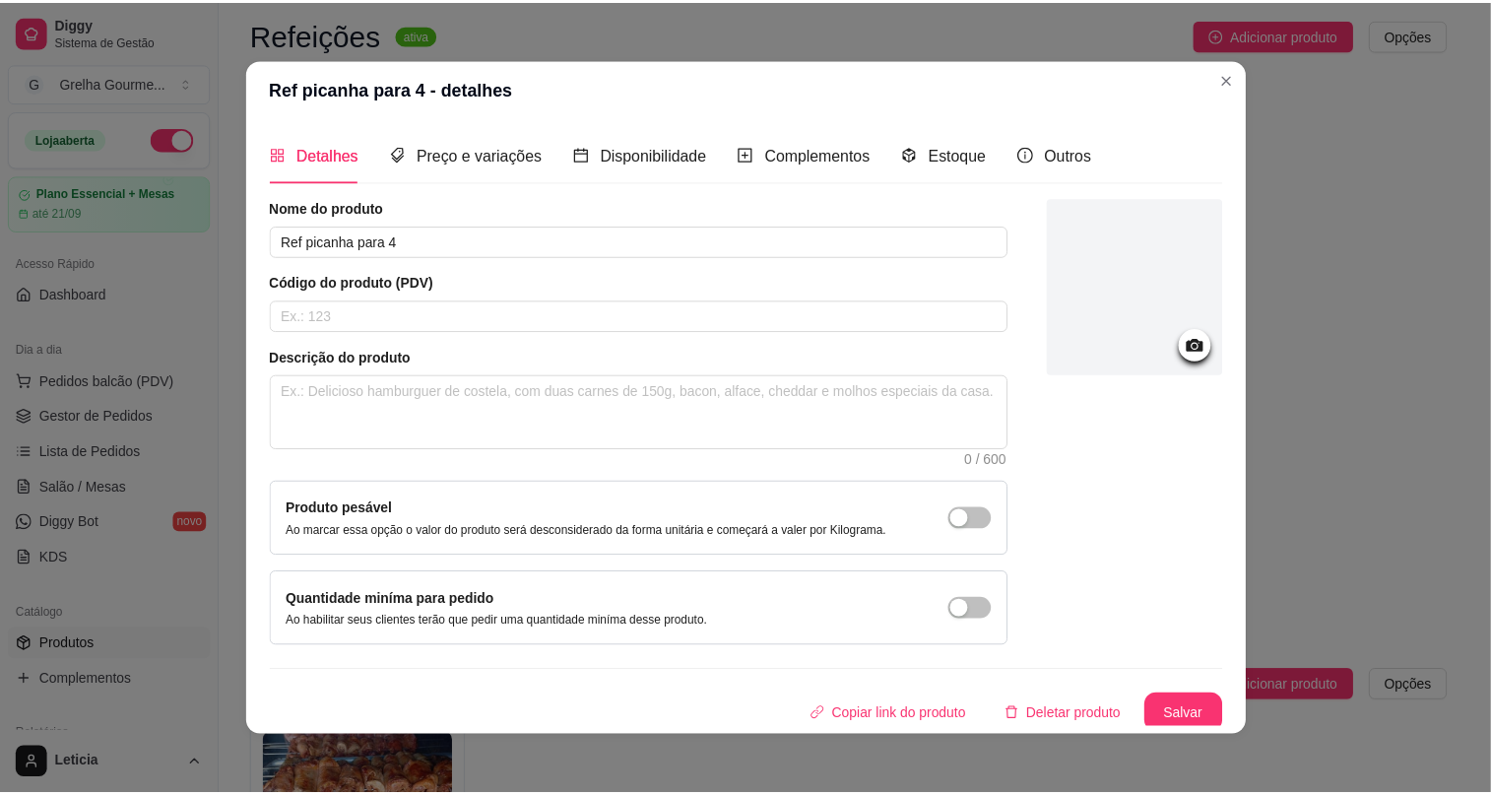
scroll to position [20, 0]
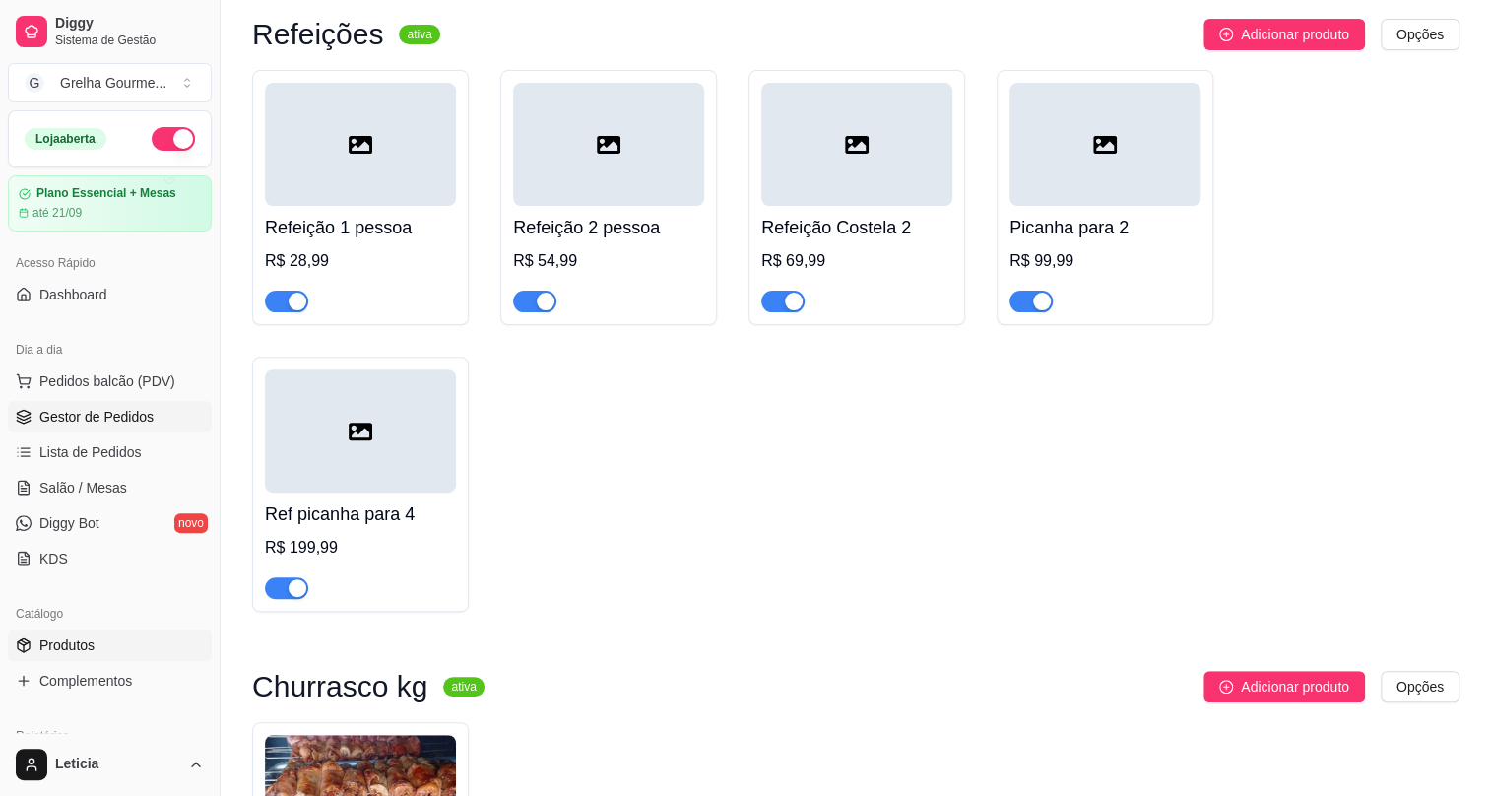
click at [81, 413] on span "Gestor de Pedidos" at bounding box center [96, 417] width 114 height 20
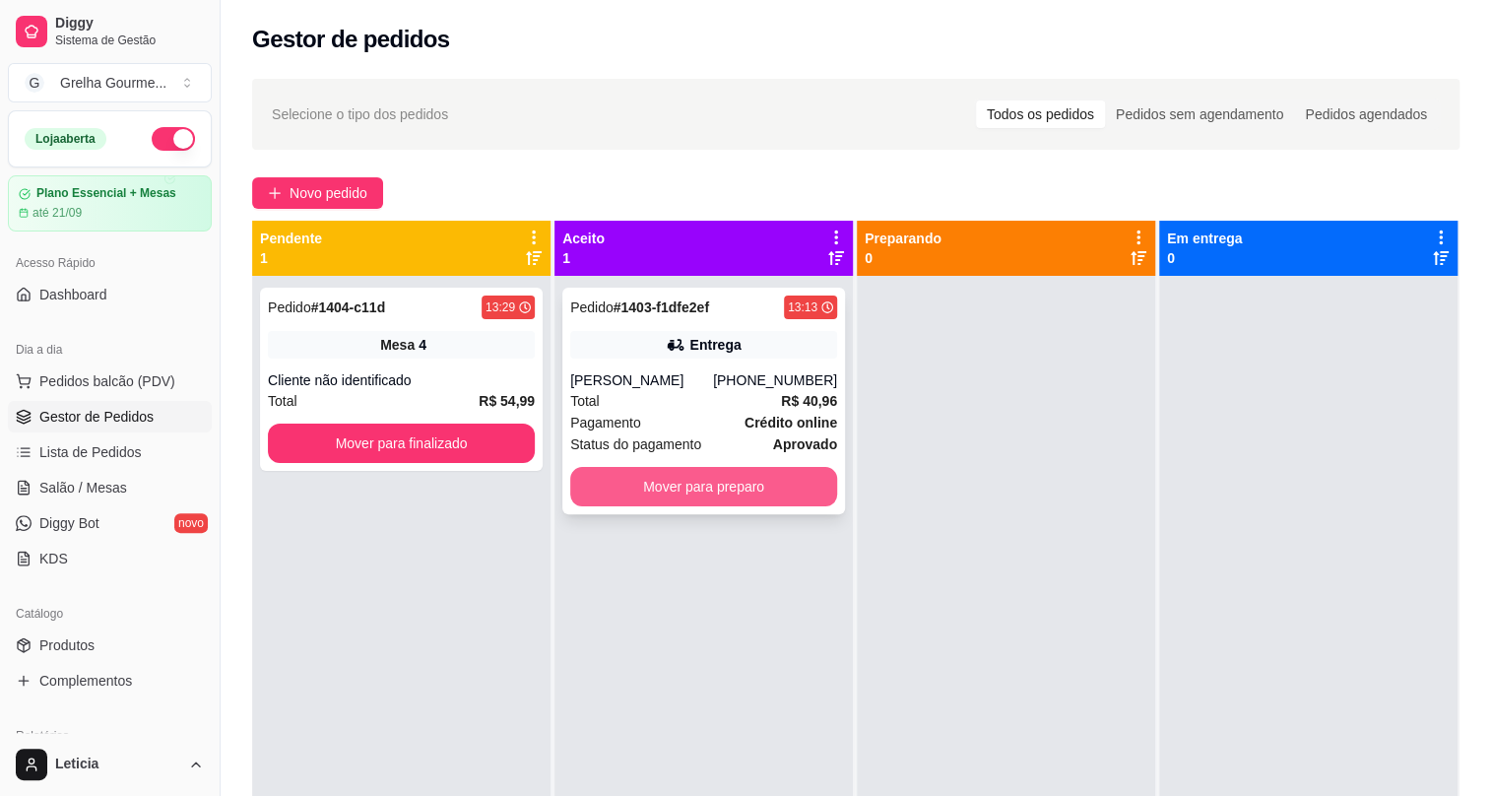
click at [649, 496] on button "Mover para preparo" at bounding box center [703, 486] width 267 height 39
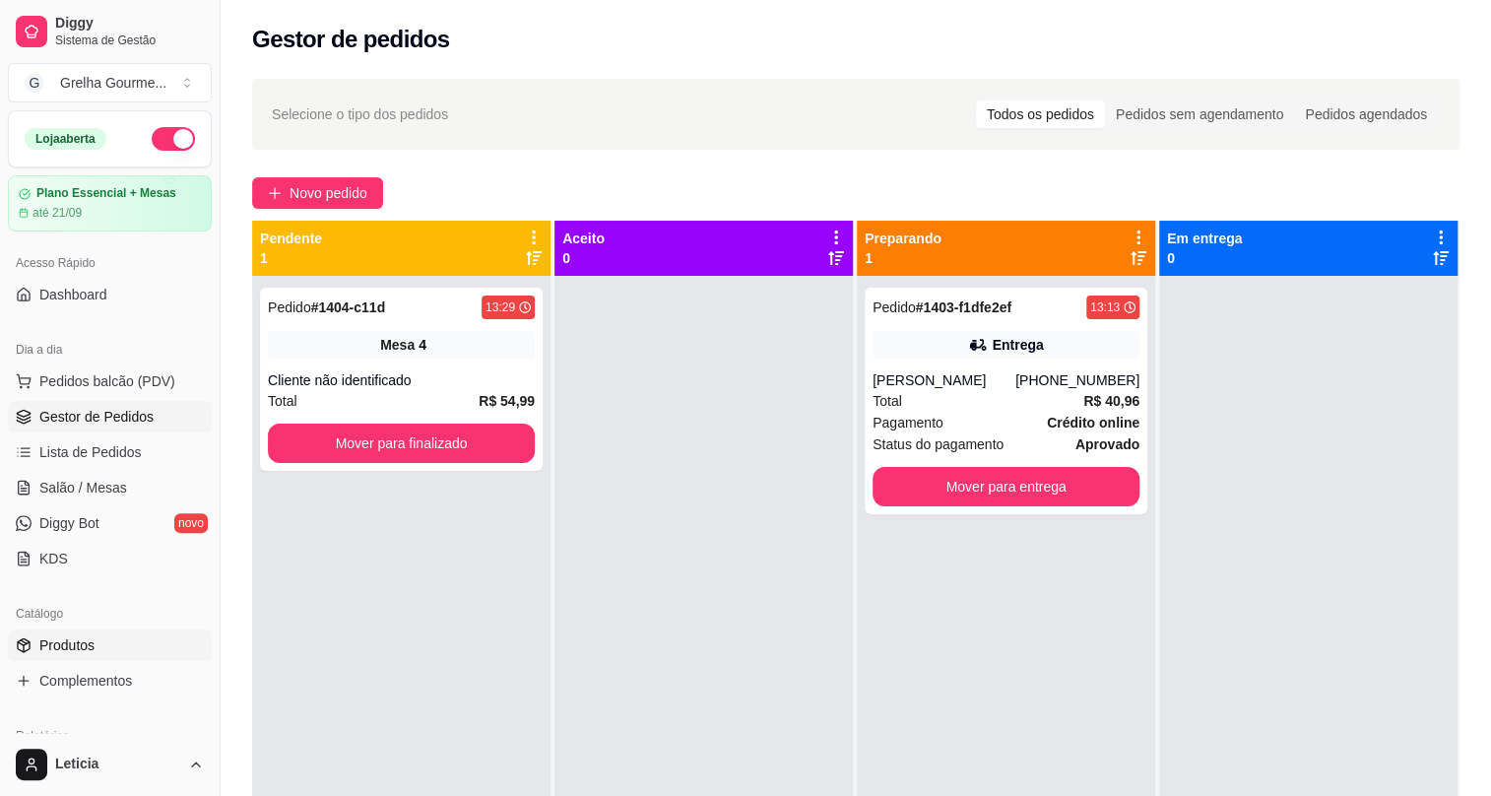
click at [73, 655] on link "Produtos" at bounding box center [110, 645] width 204 height 32
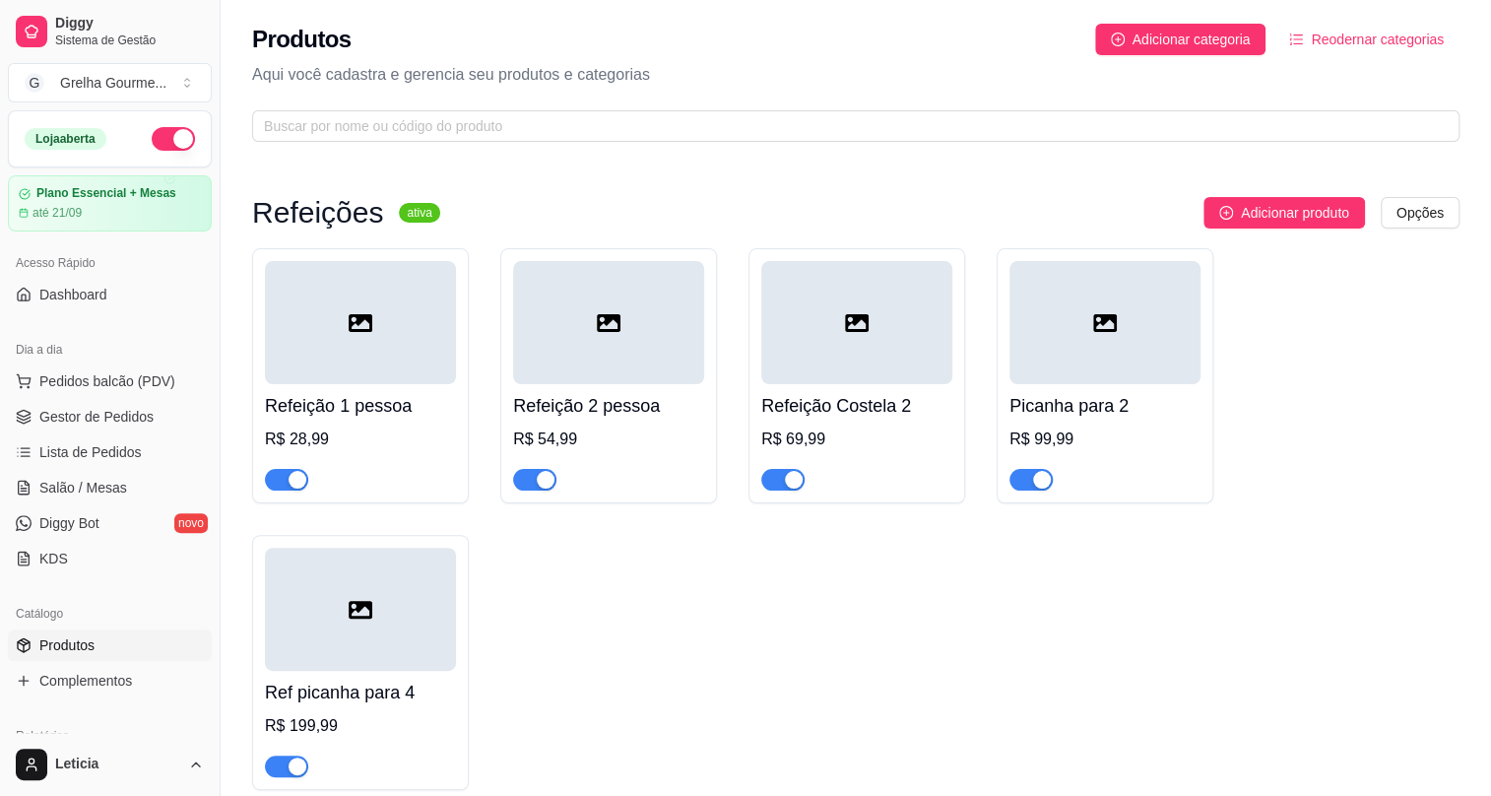
click at [1136, 418] on h4 "Picanha para 2" at bounding box center [1105, 406] width 191 height 28
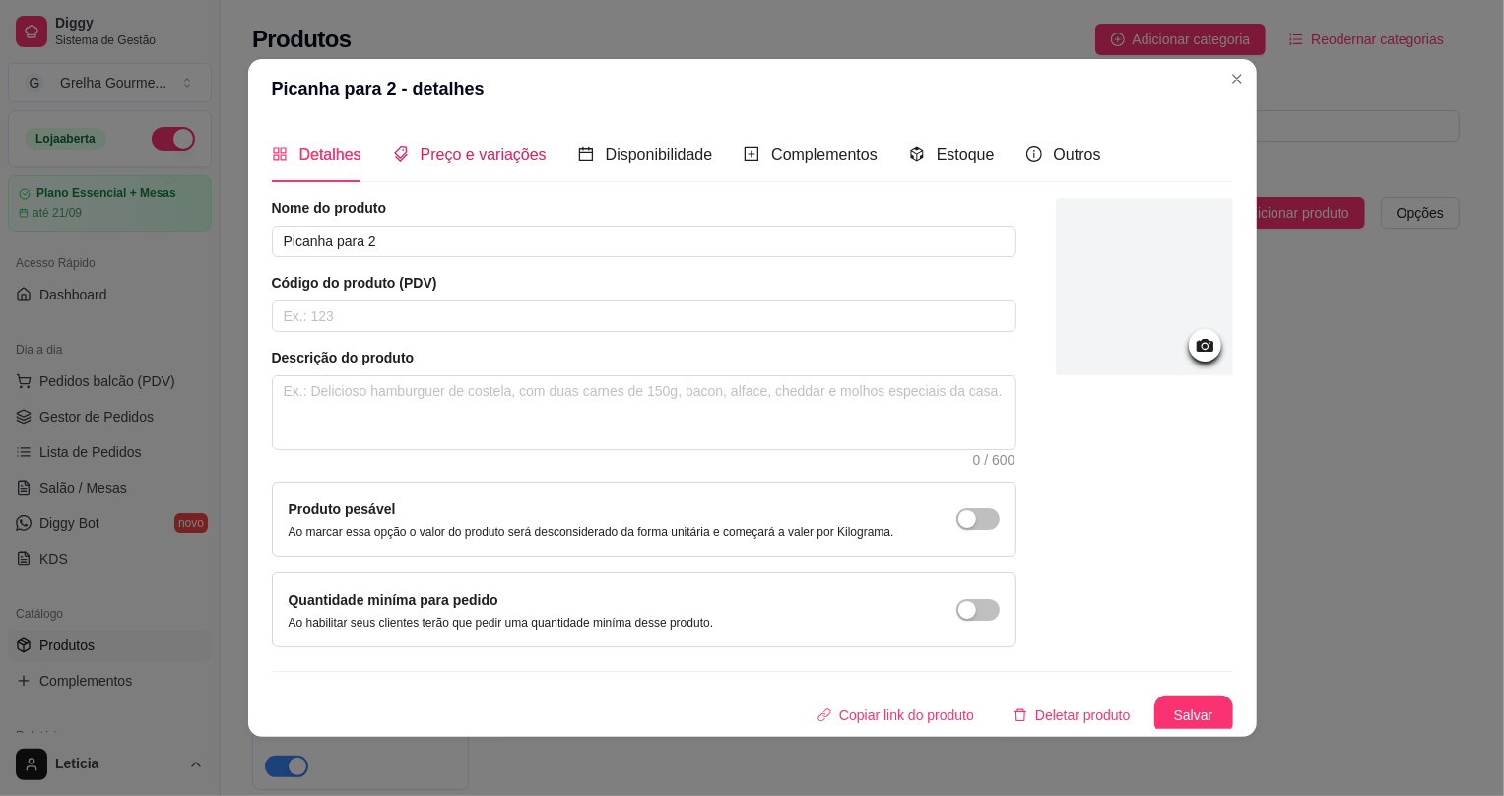
click at [500, 155] on span "Preço e variações" at bounding box center [484, 154] width 126 height 17
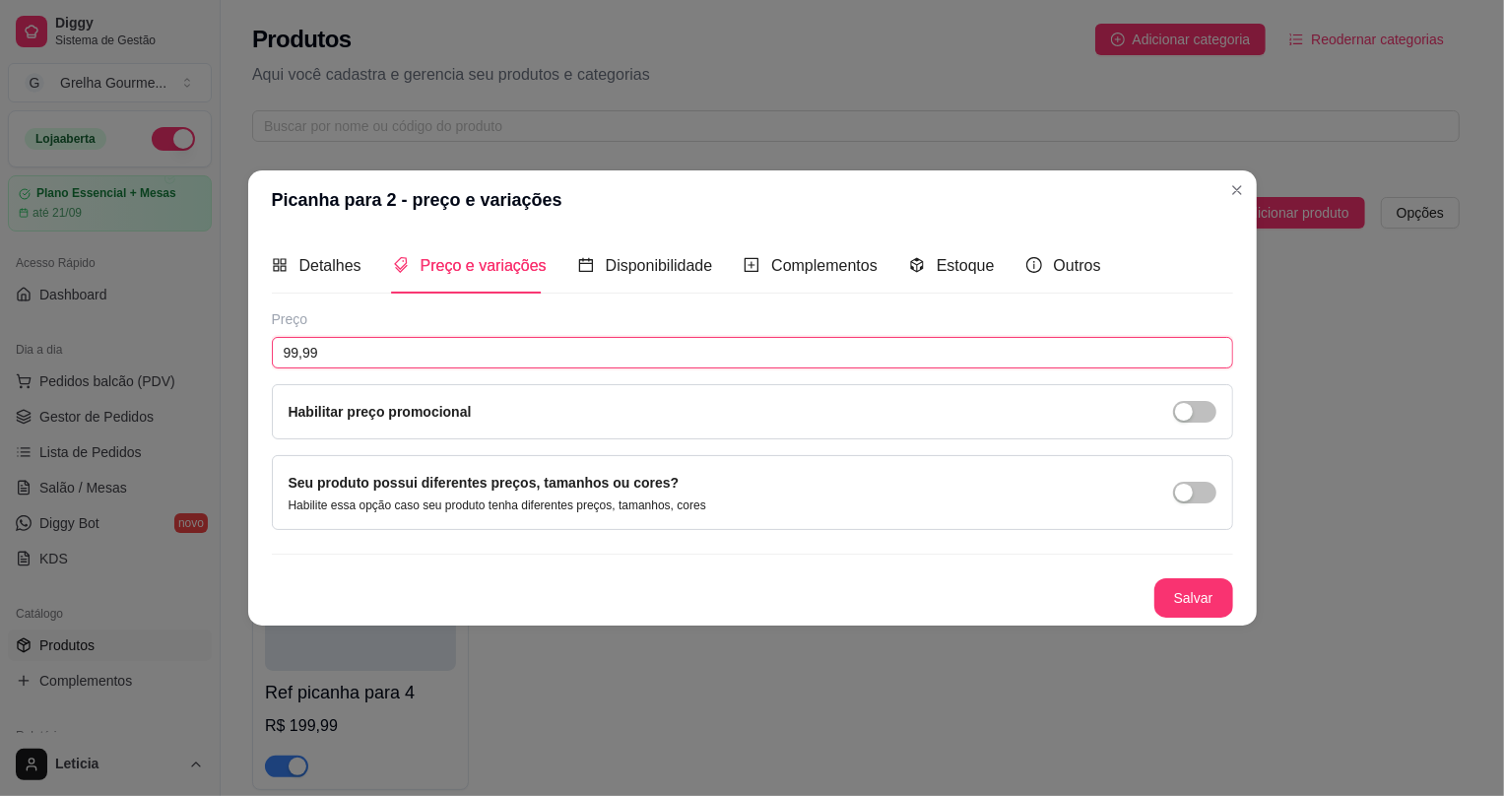
drag, startPoint x: 287, startPoint y: 355, endPoint x: 494, endPoint y: 467, distance: 236.2
click at [287, 355] on input "99,99" at bounding box center [752, 353] width 961 height 32
type input "89,99"
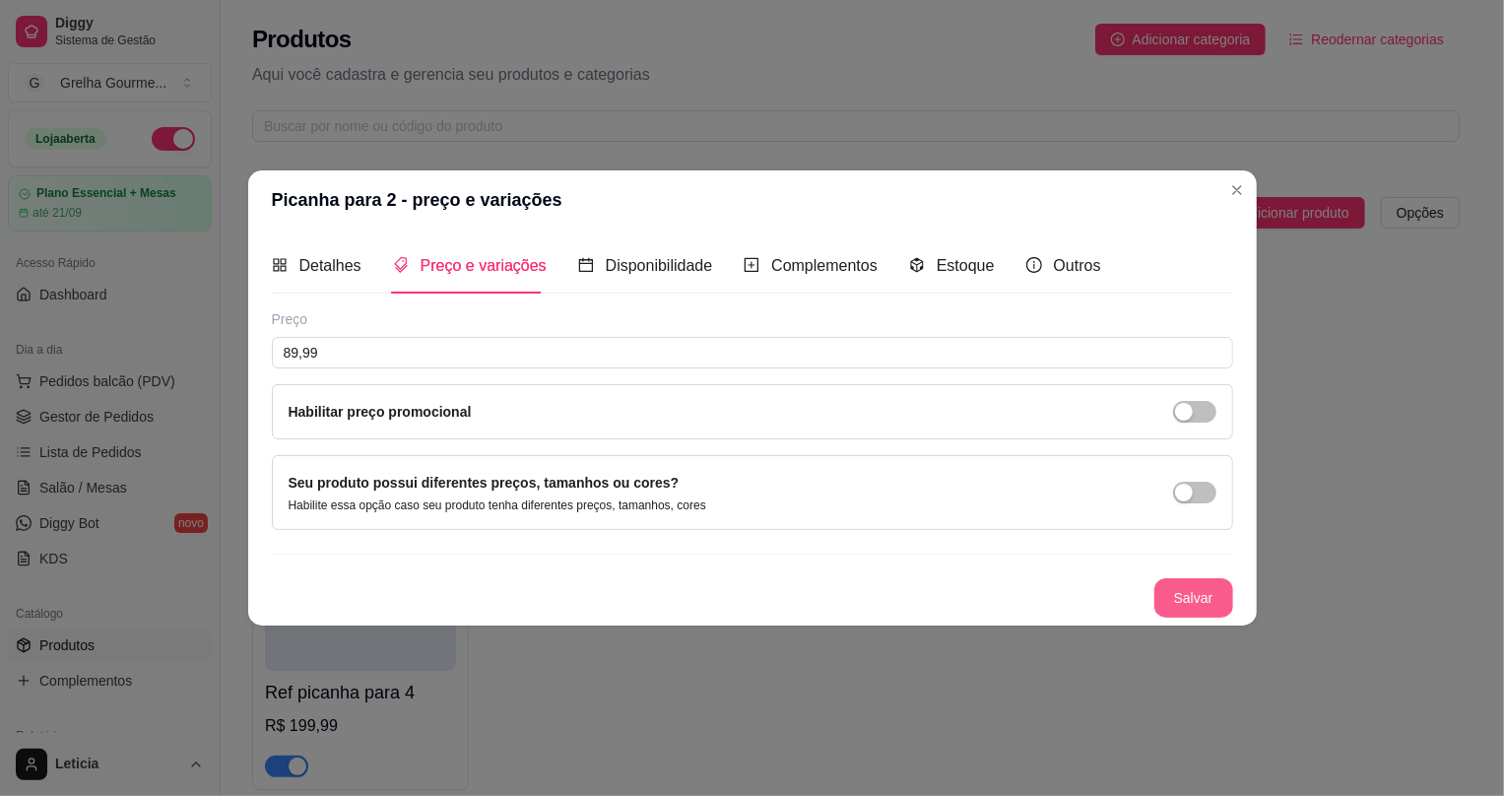
click at [1205, 601] on button "Salvar" at bounding box center [1193, 597] width 79 height 39
